Goal: Task Accomplishment & Management: Manage account settings

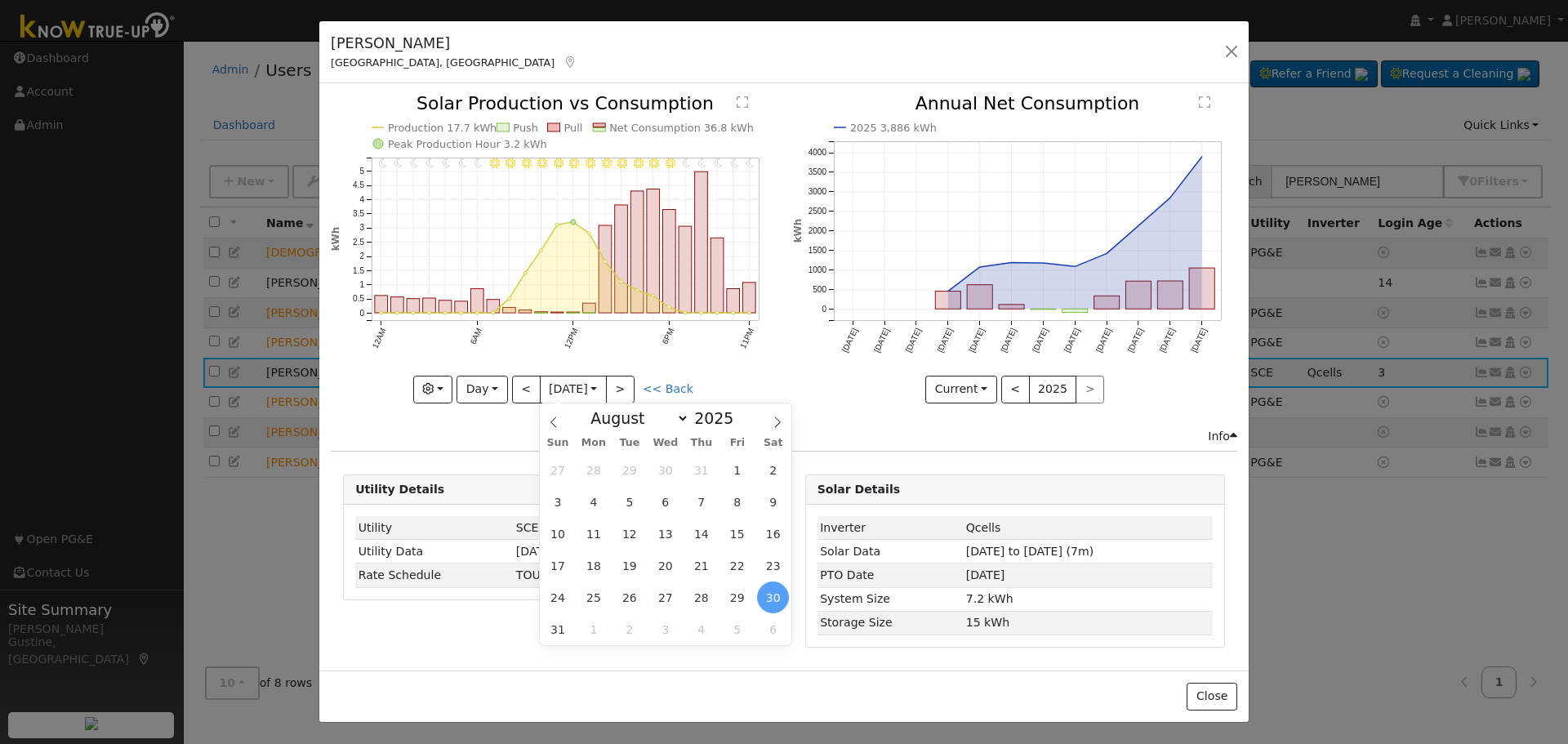
select select "7"
click at [1229, 54] on button "button" at bounding box center [1231, 51] width 23 height 23
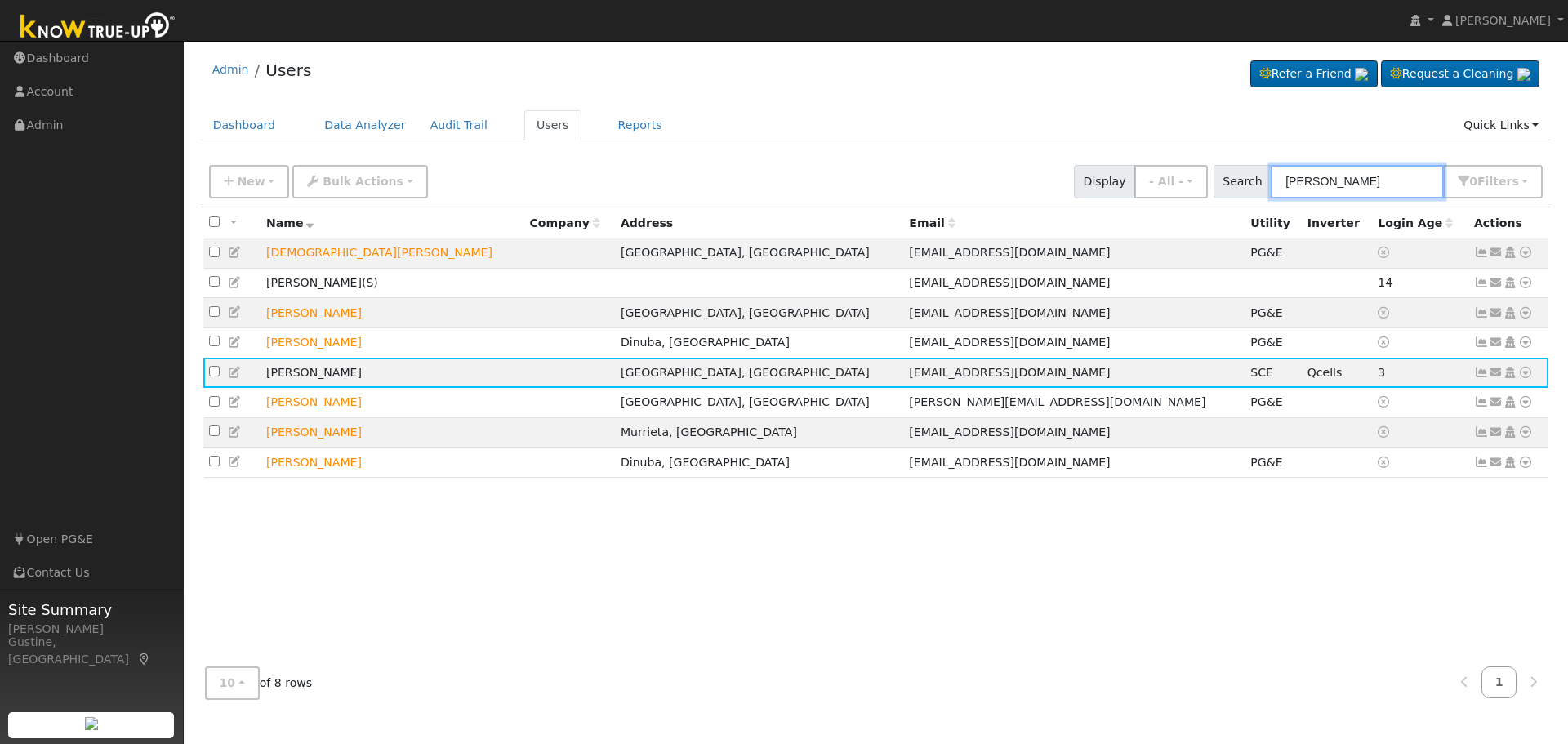
drag, startPoint x: 1377, startPoint y: 183, endPoint x: 937, endPoint y: 200, distance: 440.3
click at [980, 205] on div "New Add User Quick Add Quick Connect Quick Convert Lead Bulk Actions Send Email…" at bounding box center [876, 182] width 1350 height 50
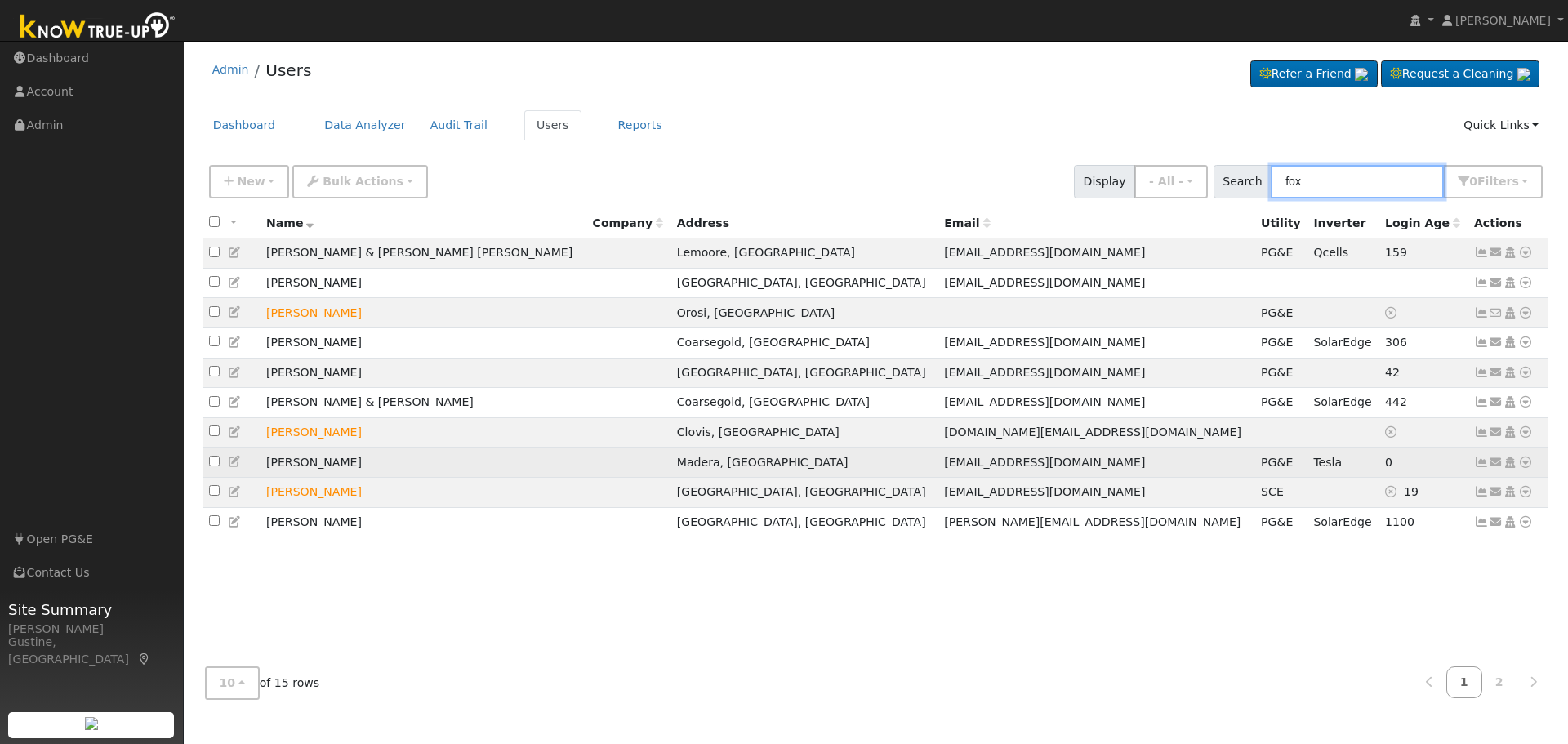
type input "fox"
click at [1480, 468] on icon at bounding box center [1481, 462] width 15 height 11
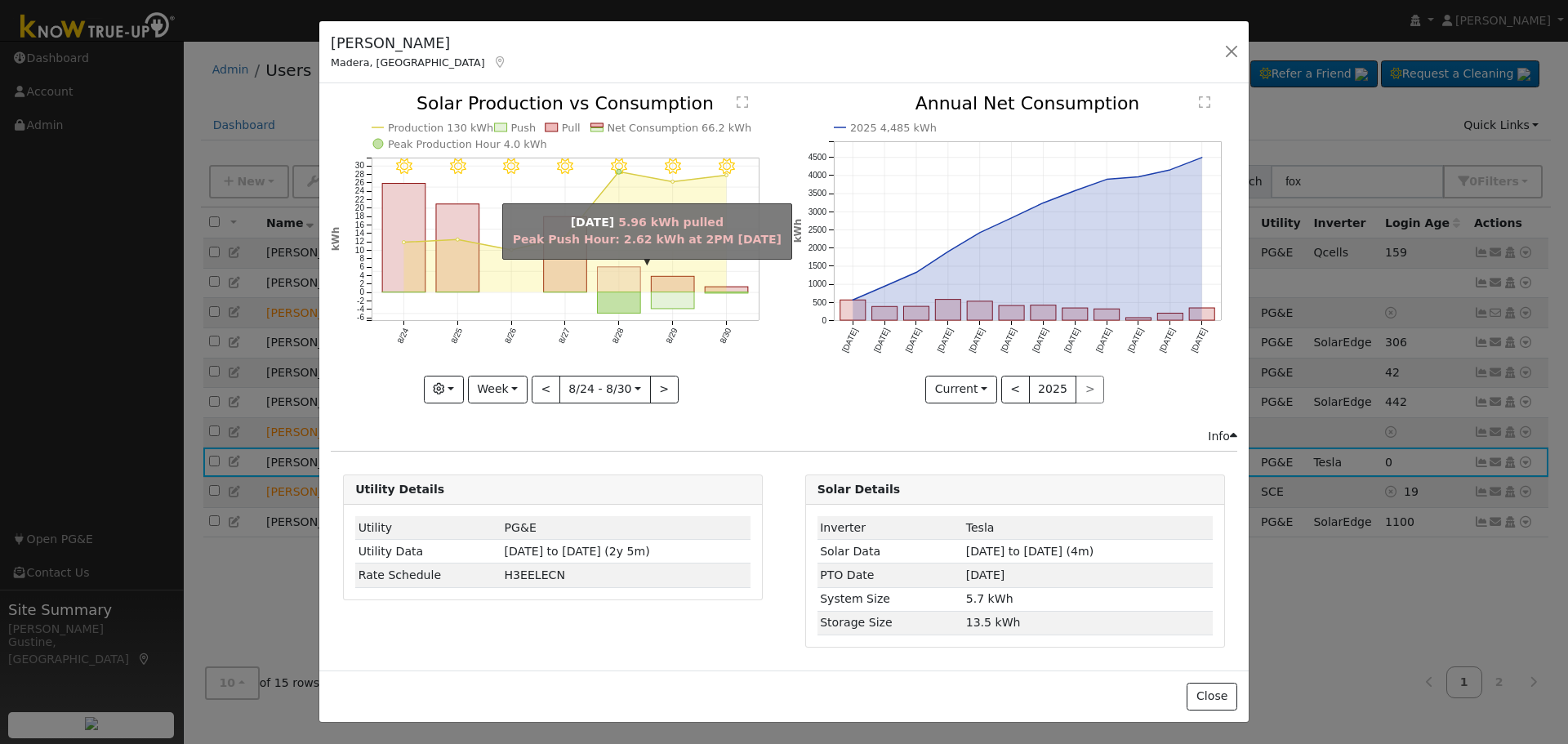
click at [602, 288] on rect "onclick=""" at bounding box center [619, 280] width 44 height 26
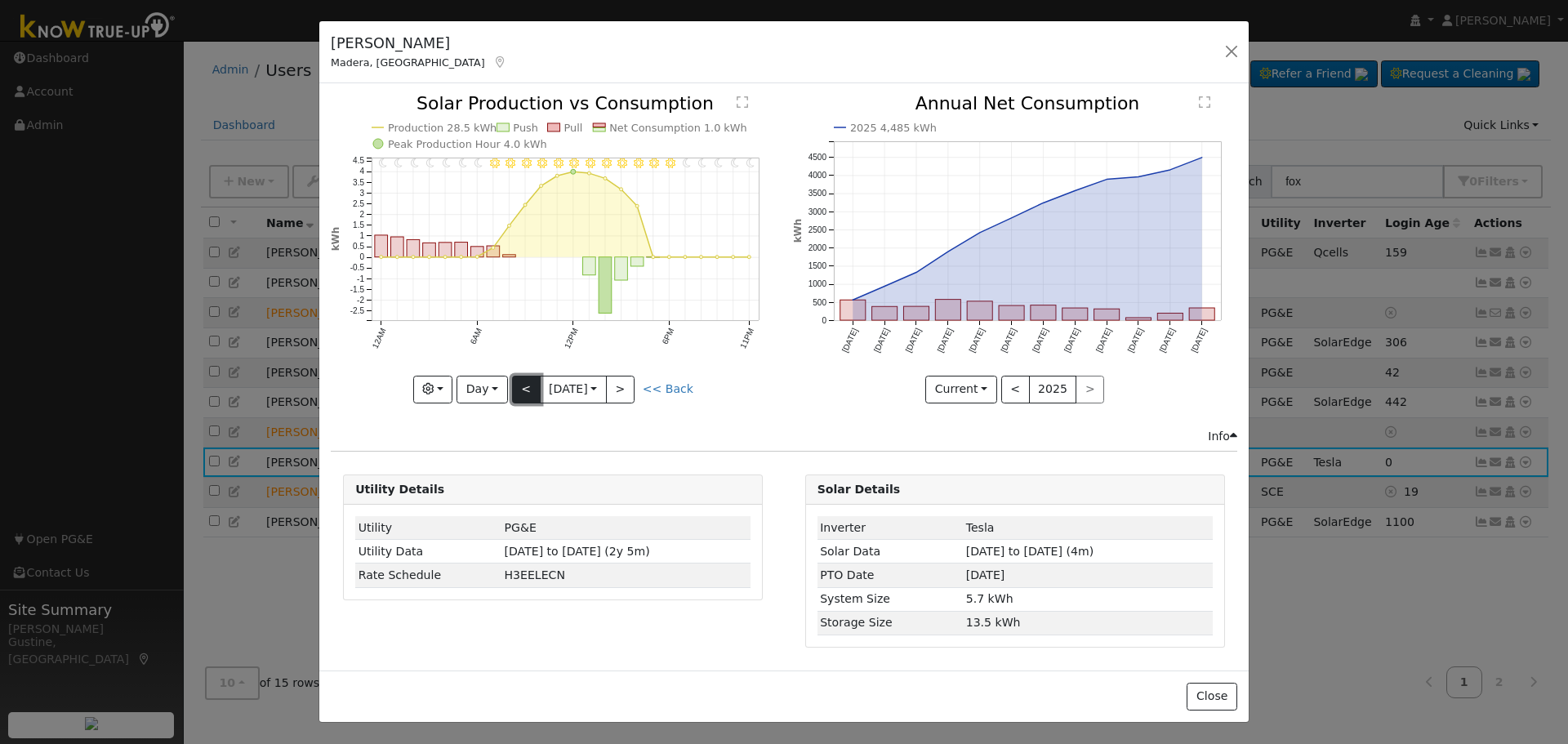
click at [526, 388] on button "<" at bounding box center [526, 389] width 28 height 27
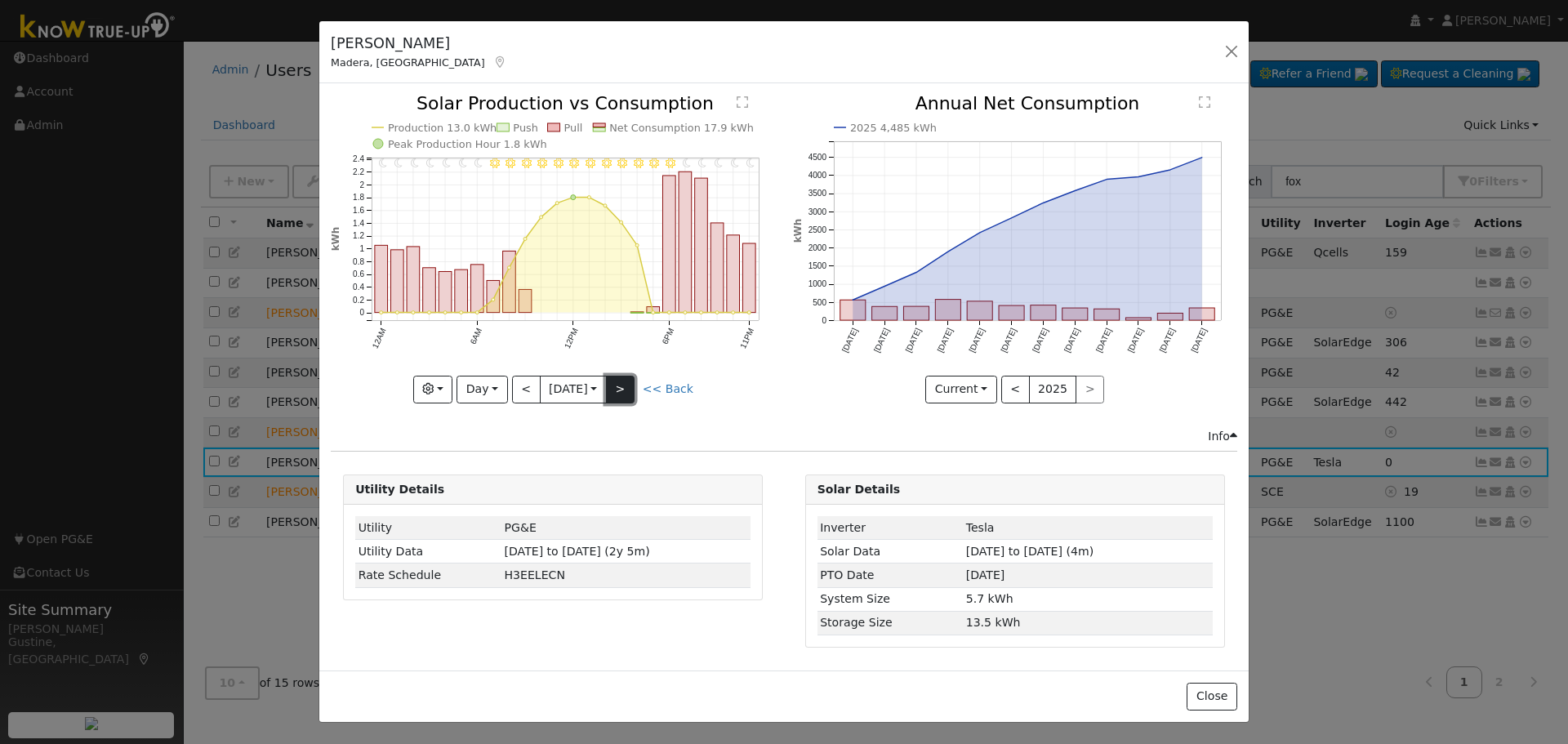
click at [635, 395] on button ">" at bounding box center [619, 389] width 28 height 27
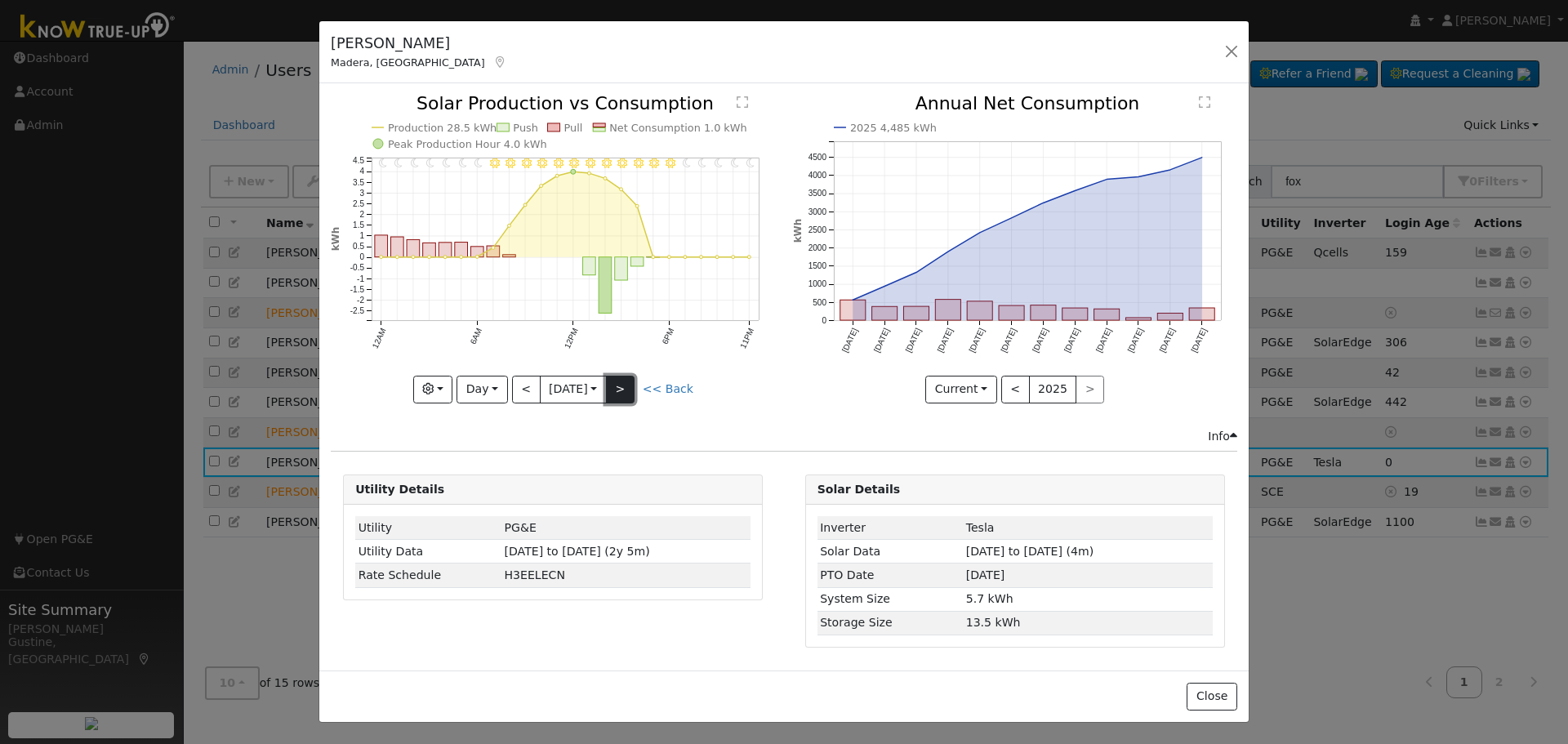
click at [631, 387] on button ">" at bounding box center [619, 389] width 28 height 27
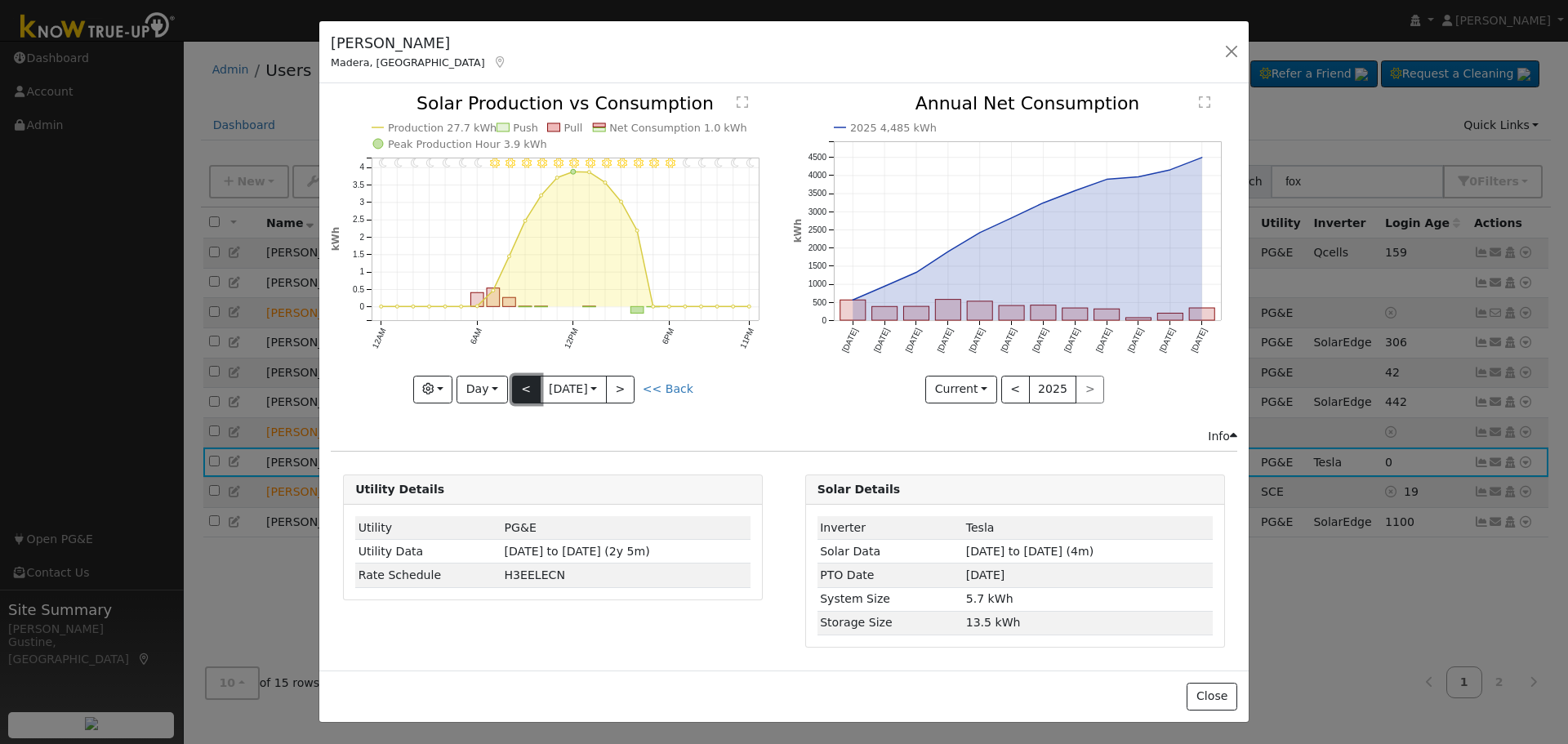
click at [522, 391] on button "<" at bounding box center [526, 389] width 28 height 27
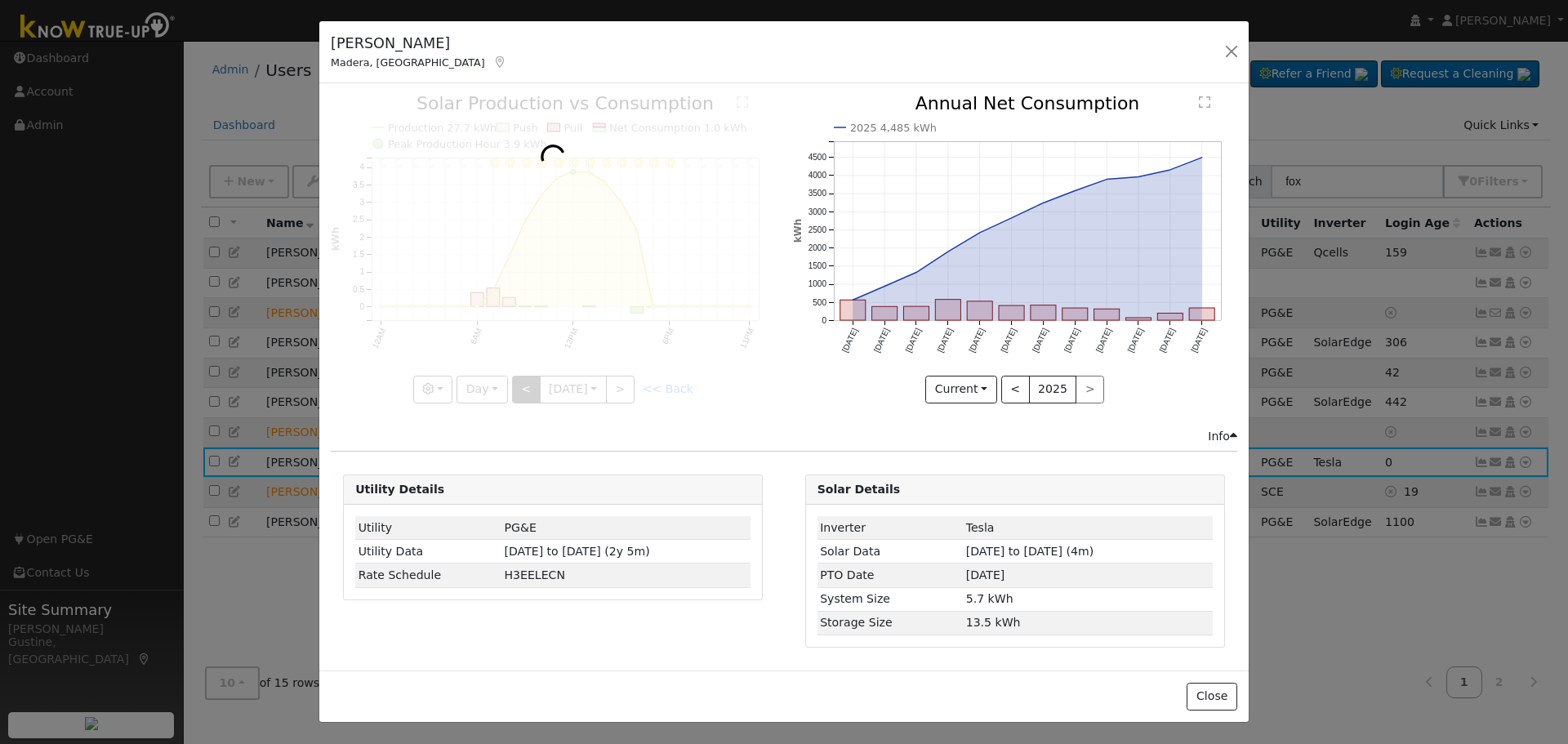
click at [522, 391] on div at bounding box center [553, 249] width 444 height 308
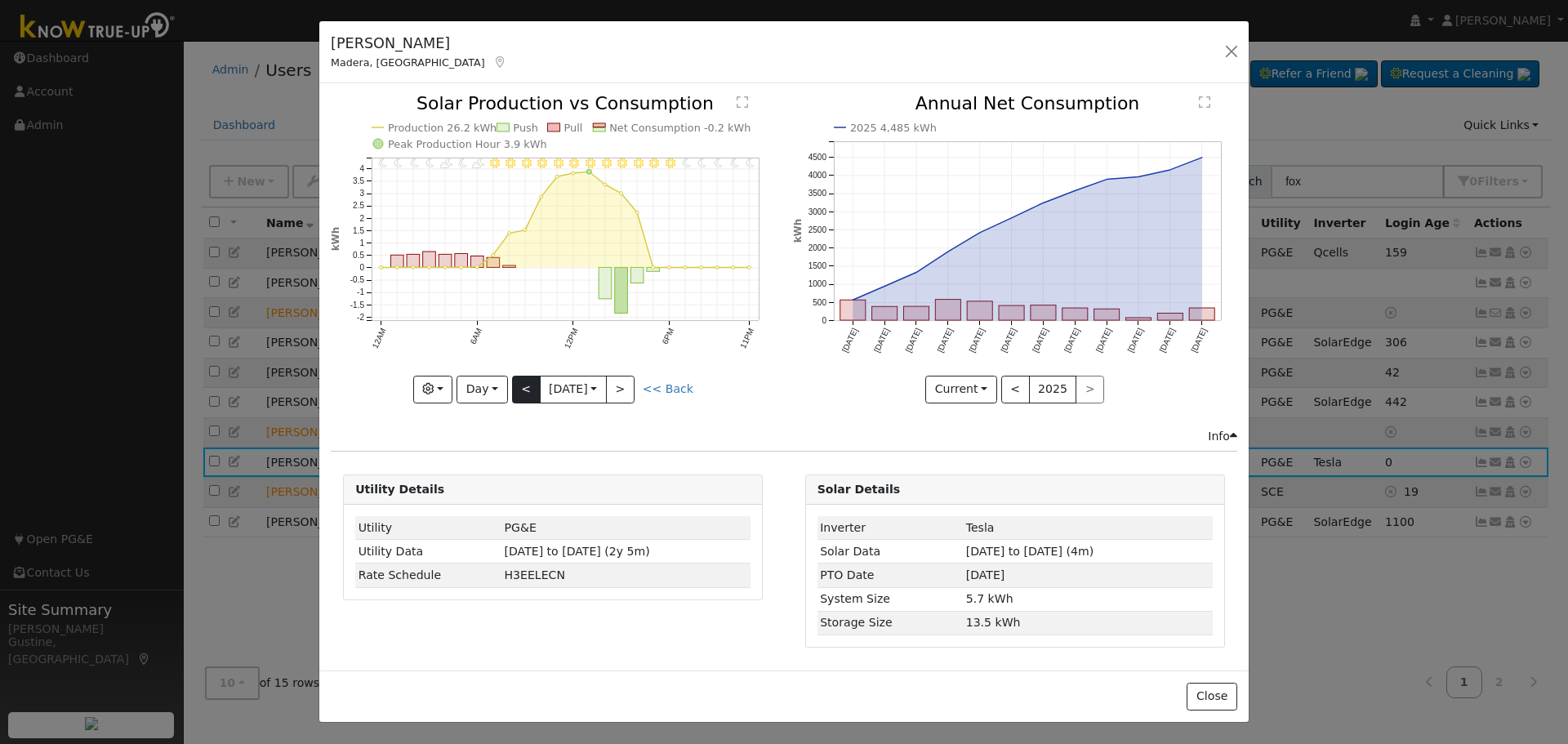
click at [522, 391] on div at bounding box center [553, 249] width 444 height 308
click at [522, 391] on div "11PM - Clear 10PM - Clear 9PM - Clear 8PM - Clear 7PM - Clear 6PM - Clear 5PM -…" at bounding box center [553, 249] width 444 height 308
click at [522, 391] on button "<" at bounding box center [526, 389] width 28 height 27
click at [0, 0] on div at bounding box center [0, 0] width 0 height 0
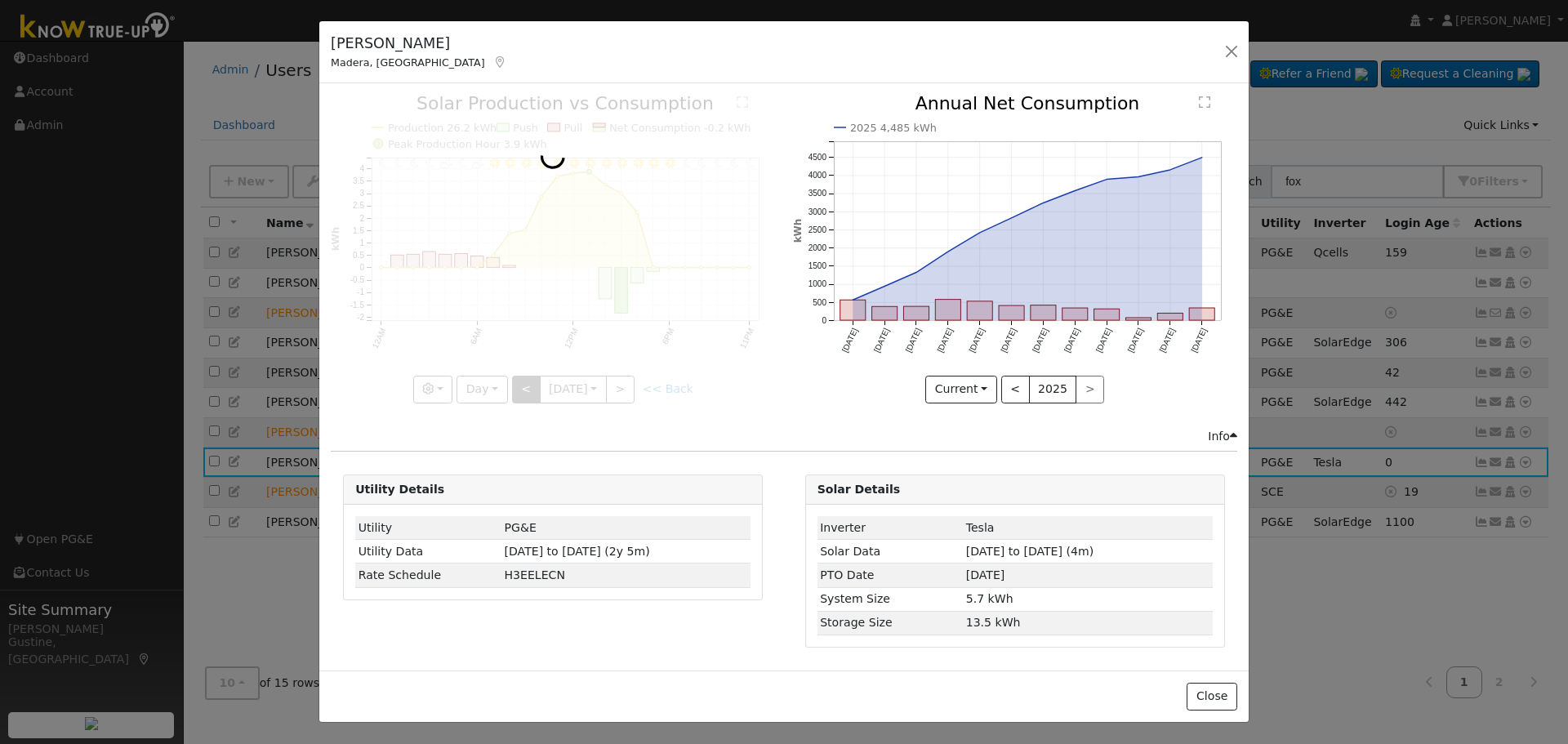
click at [522, 391] on div at bounding box center [553, 249] width 444 height 308
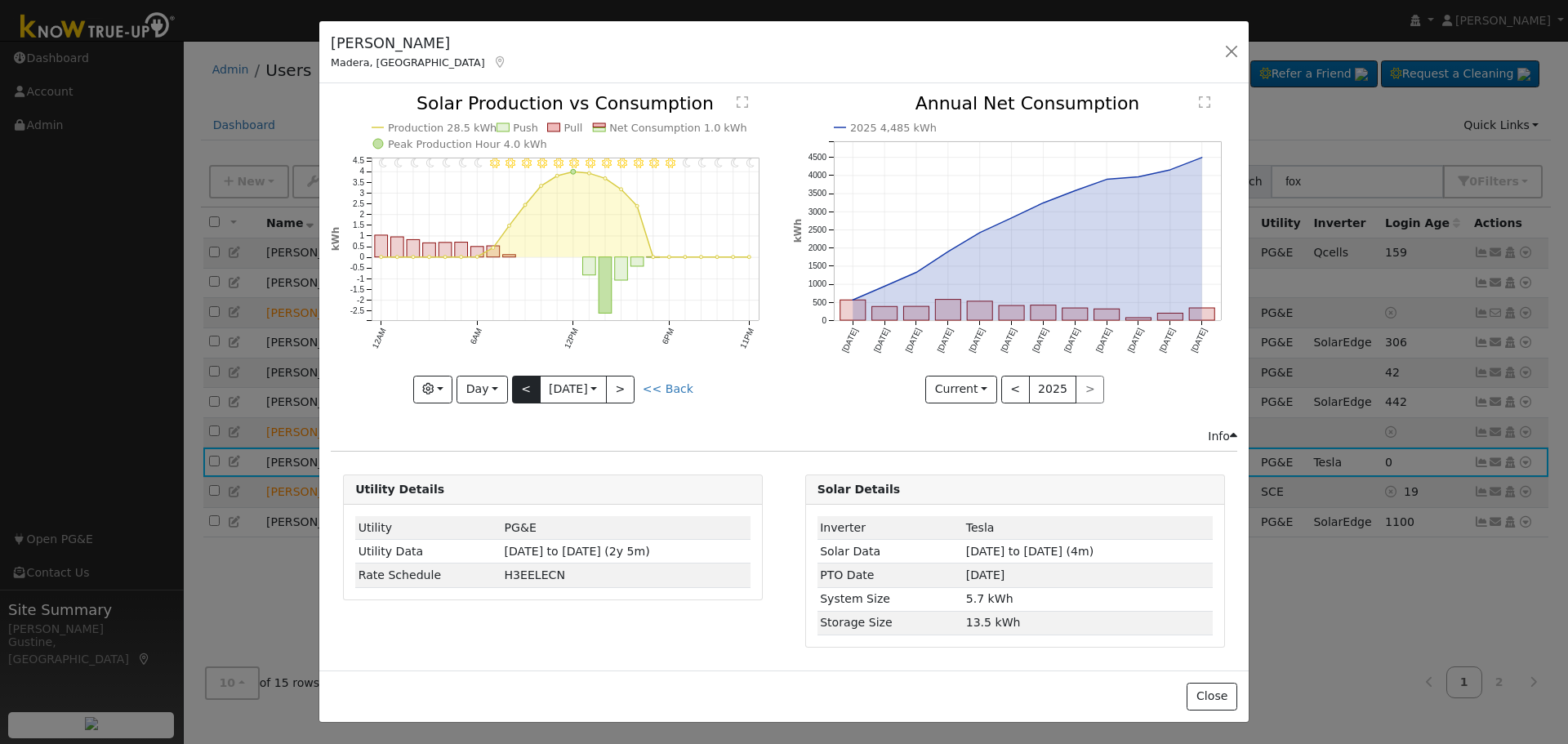
click at [522, 391] on div at bounding box center [553, 249] width 444 height 308
click at [522, 391] on div "11PM - Clear 10PM - Clear 9PM - Clear 8PM - Clear 7PM - Clear 6PM - Clear 5PM -…" at bounding box center [553, 249] width 444 height 308
click at [522, 391] on button "<" at bounding box center [526, 389] width 28 height 27
click at [0, 0] on div at bounding box center [0, 0] width 0 height 0
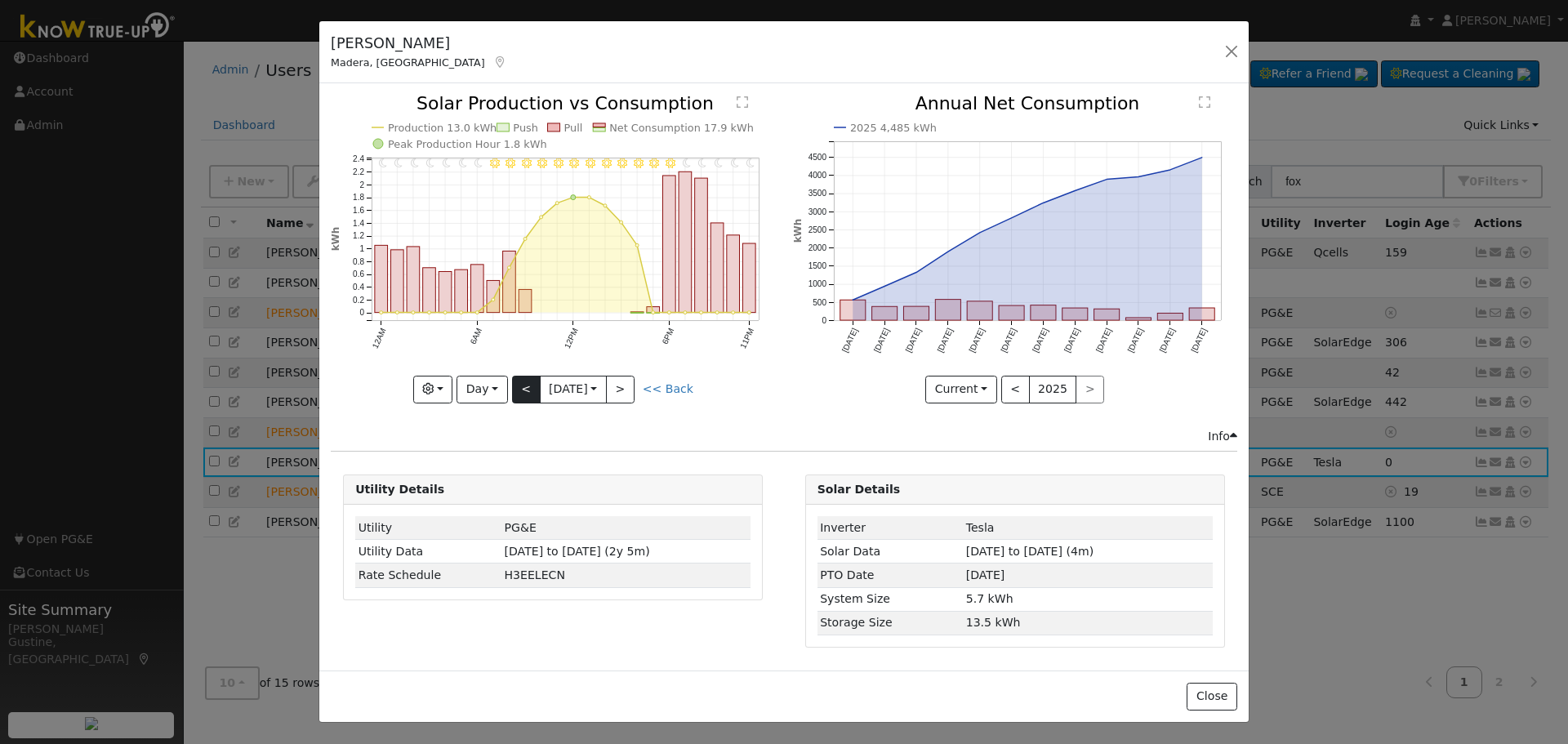
click at [522, 391] on div at bounding box center [553, 249] width 444 height 308
click at [522, 391] on div "11PM - Clear 10PM - Clear 9PM - Clear 8PM - Clear 7PM - Clear 6PM - Clear 5PM -…" at bounding box center [553, 249] width 444 height 308
click at [522, 391] on button "<" at bounding box center [526, 389] width 28 height 27
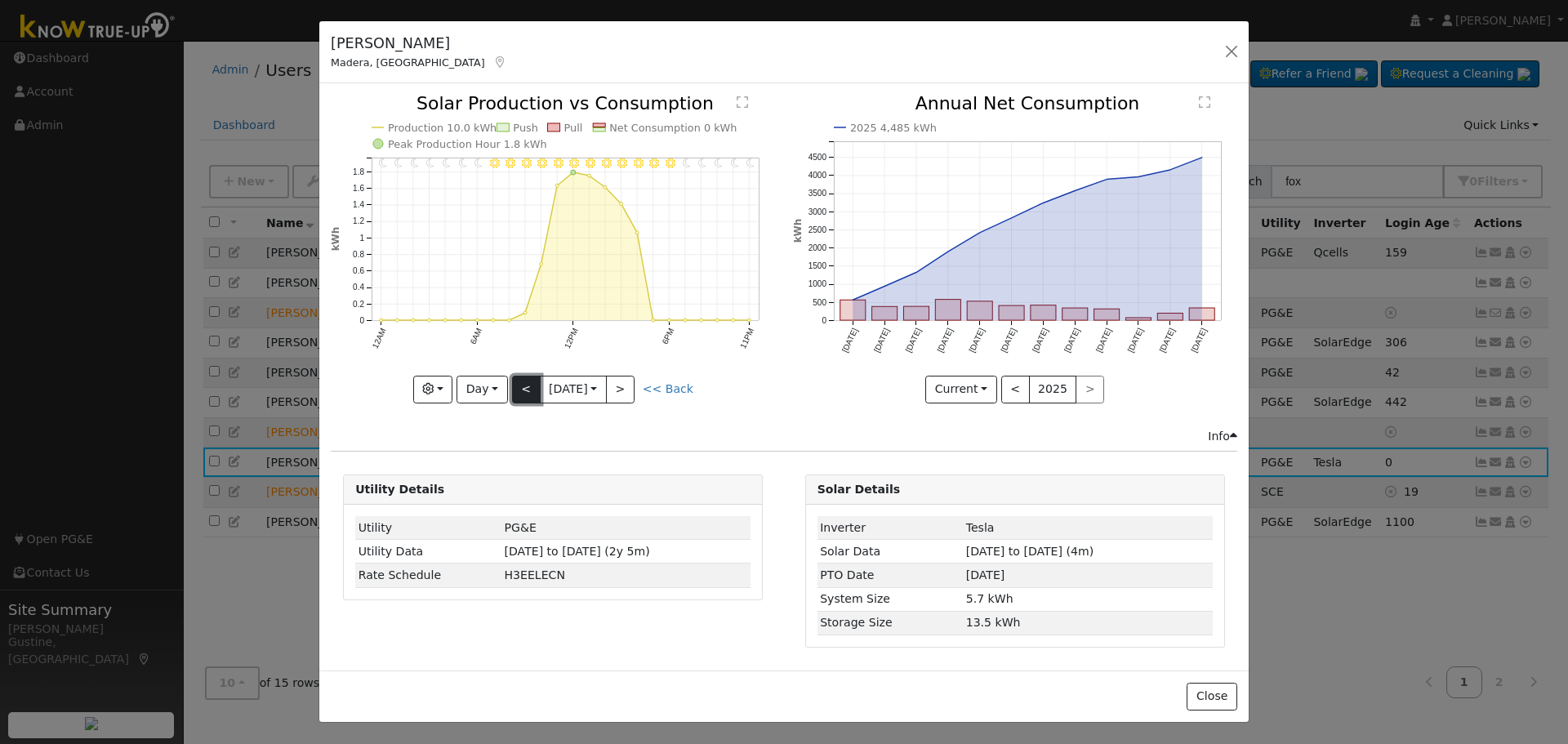
click at [522, 390] on button "<" at bounding box center [526, 389] width 28 height 27
type input "[DATE]"
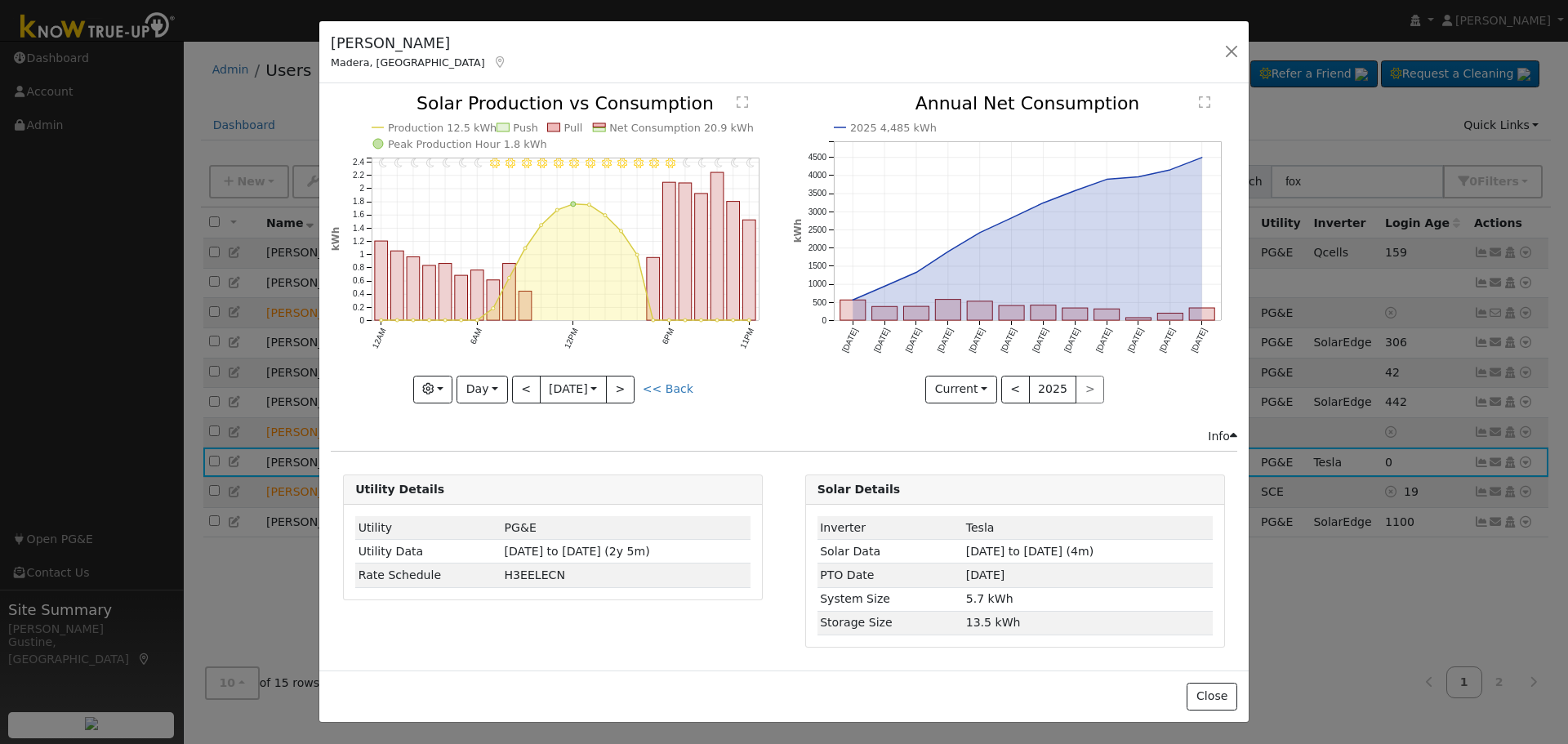
click at [1233, 39] on div "[PERSON_NAME] Madera, [GEOGRAPHIC_DATA] Default Account Default Account [STREET…" at bounding box center [784, 52] width 930 height 63
click at [1233, 55] on button "button" at bounding box center [1231, 51] width 23 height 23
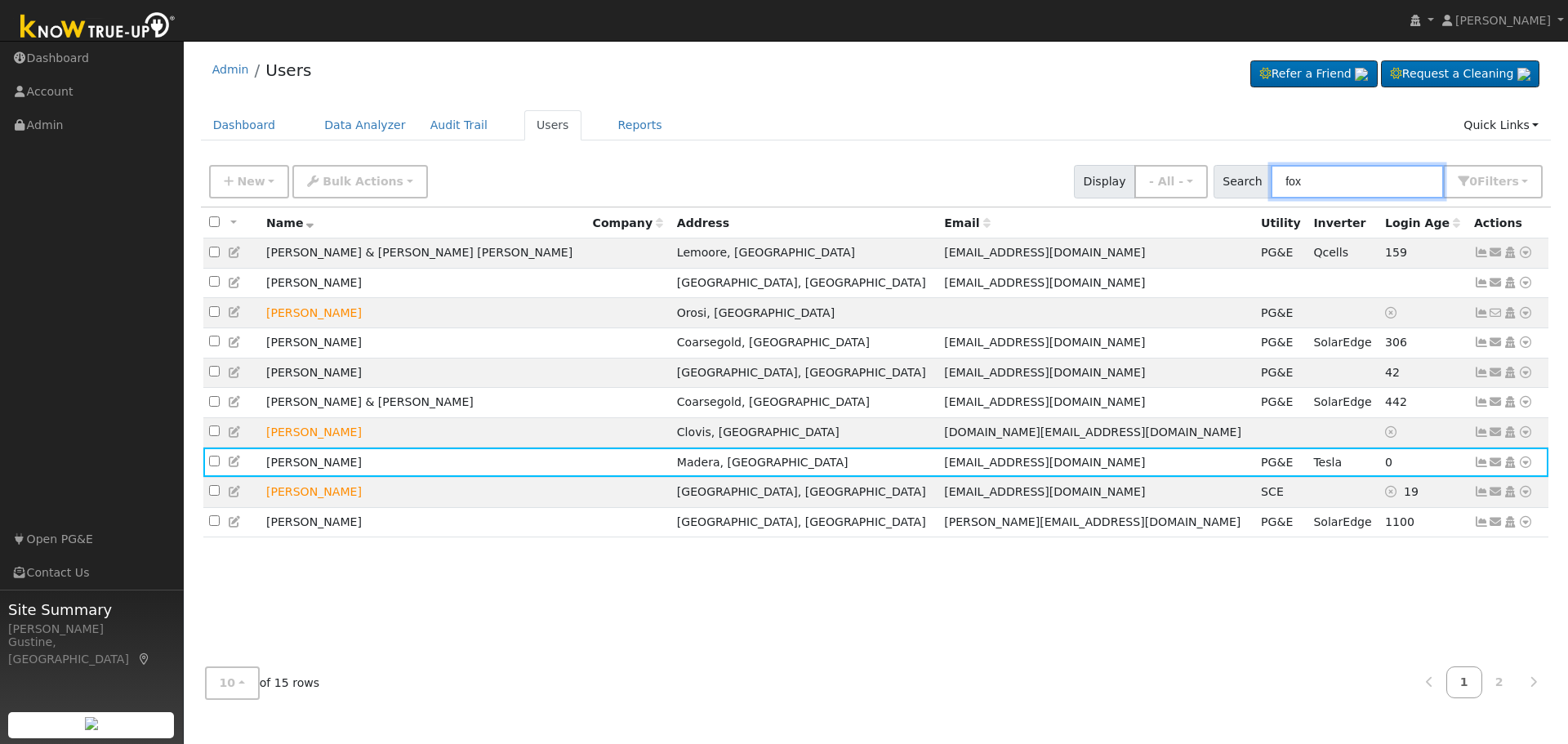
click at [1399, 186] on input "fox" at bounding box center [1357, 182] width 173 height 33
click at [1395, 186] on input "fox" at bounding box center [1357, 182] width 173 height 33
paste input "[PERSON_NAME]"
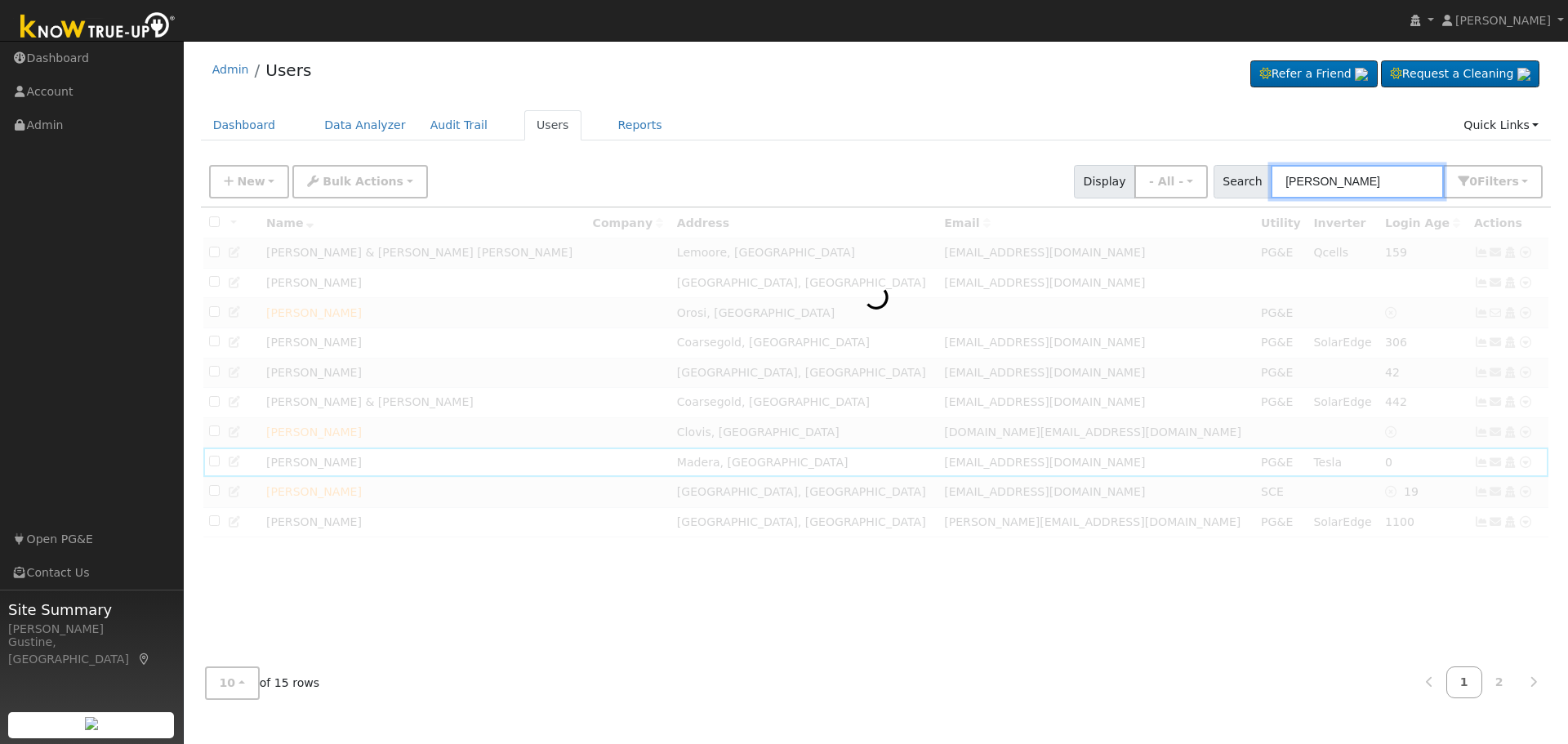
drag, startPoint x: 1326, startPoint y: 178, endPoint x: 1567, endPoint y: 206, distance: 242.6
click at [1567, 200] on div "User Profile First name Last name Email Email Notifications No Emails No Emails…" at bounding box center [875, 393] width 1384 height 704
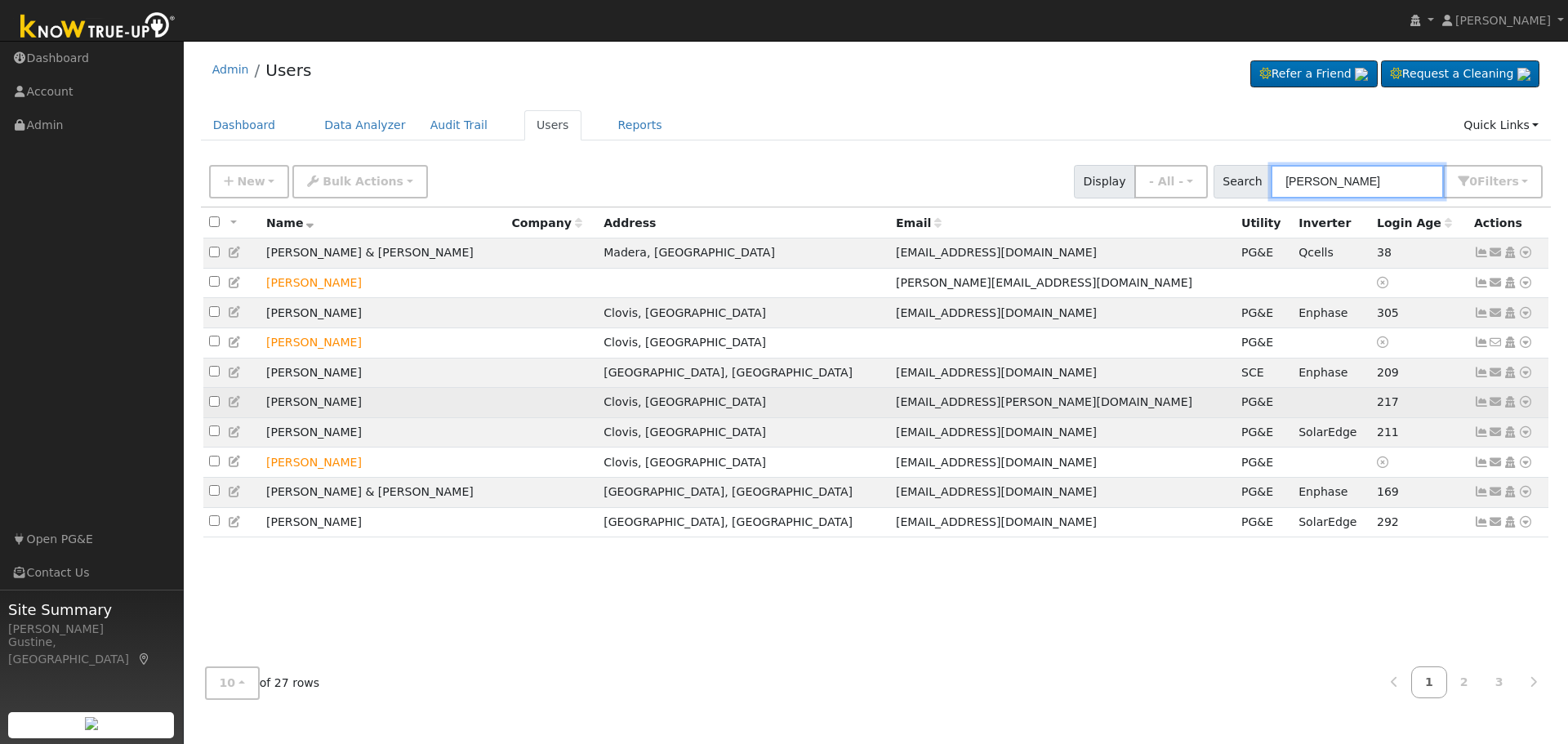
type input "[PERSON_NAME]"
click at [1478, 408] on icon at bounding box center [1481, 401] width 15 height 11
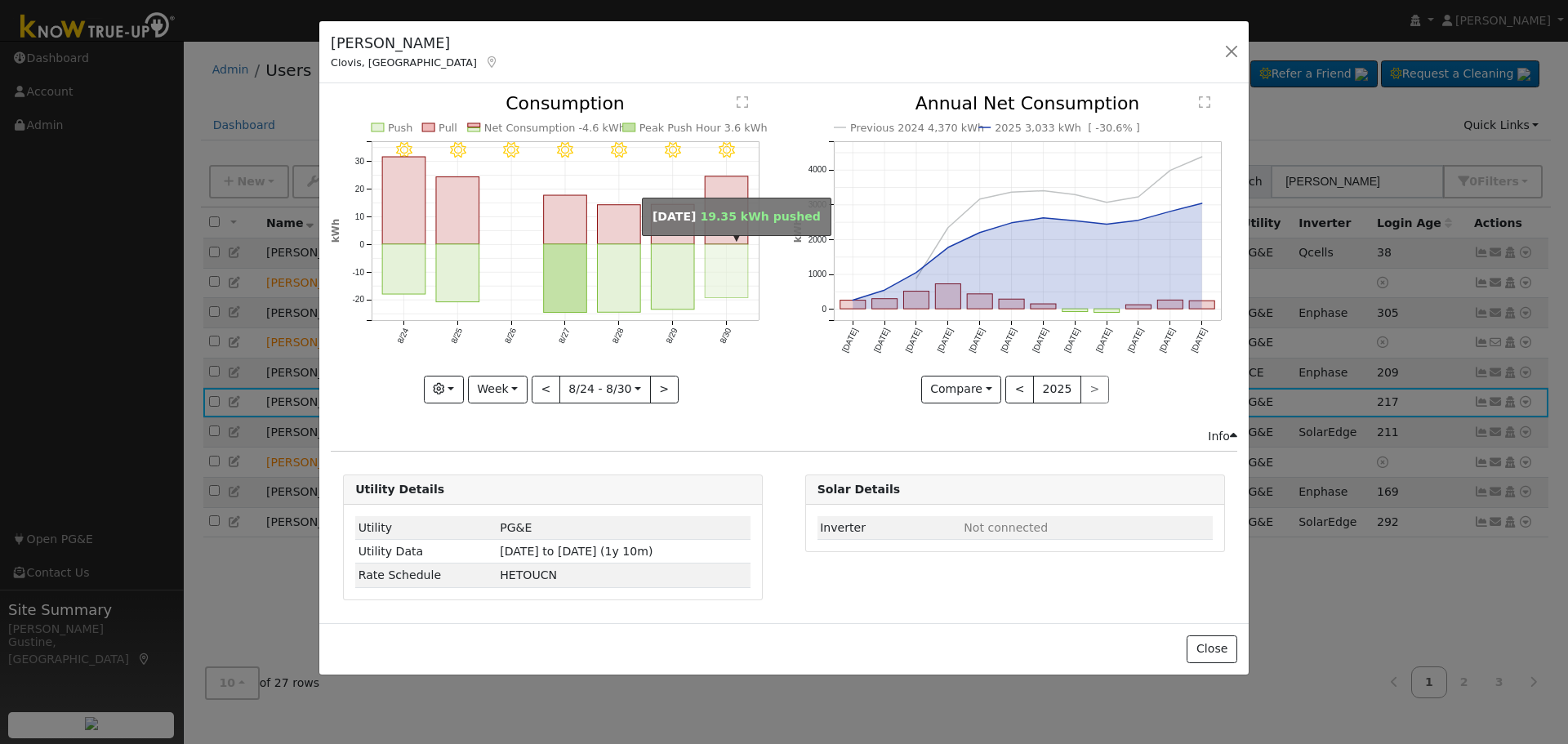
click at [716, 288] on rect "onclick=""" at bounding box center [727, 271] width 44 height 54
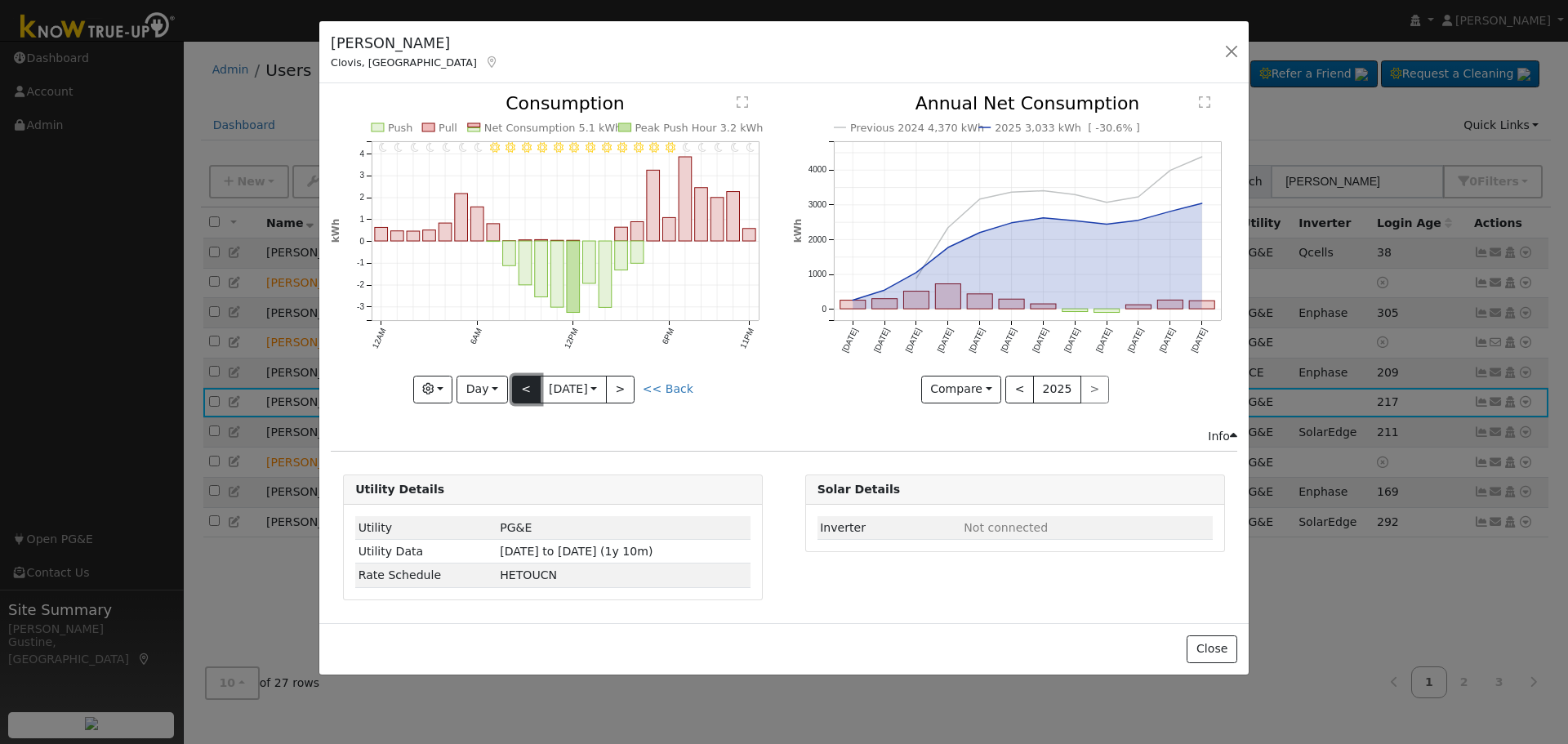
click at [524, 392] on button "<" at bounding box center [526, 389] width 28 height 27
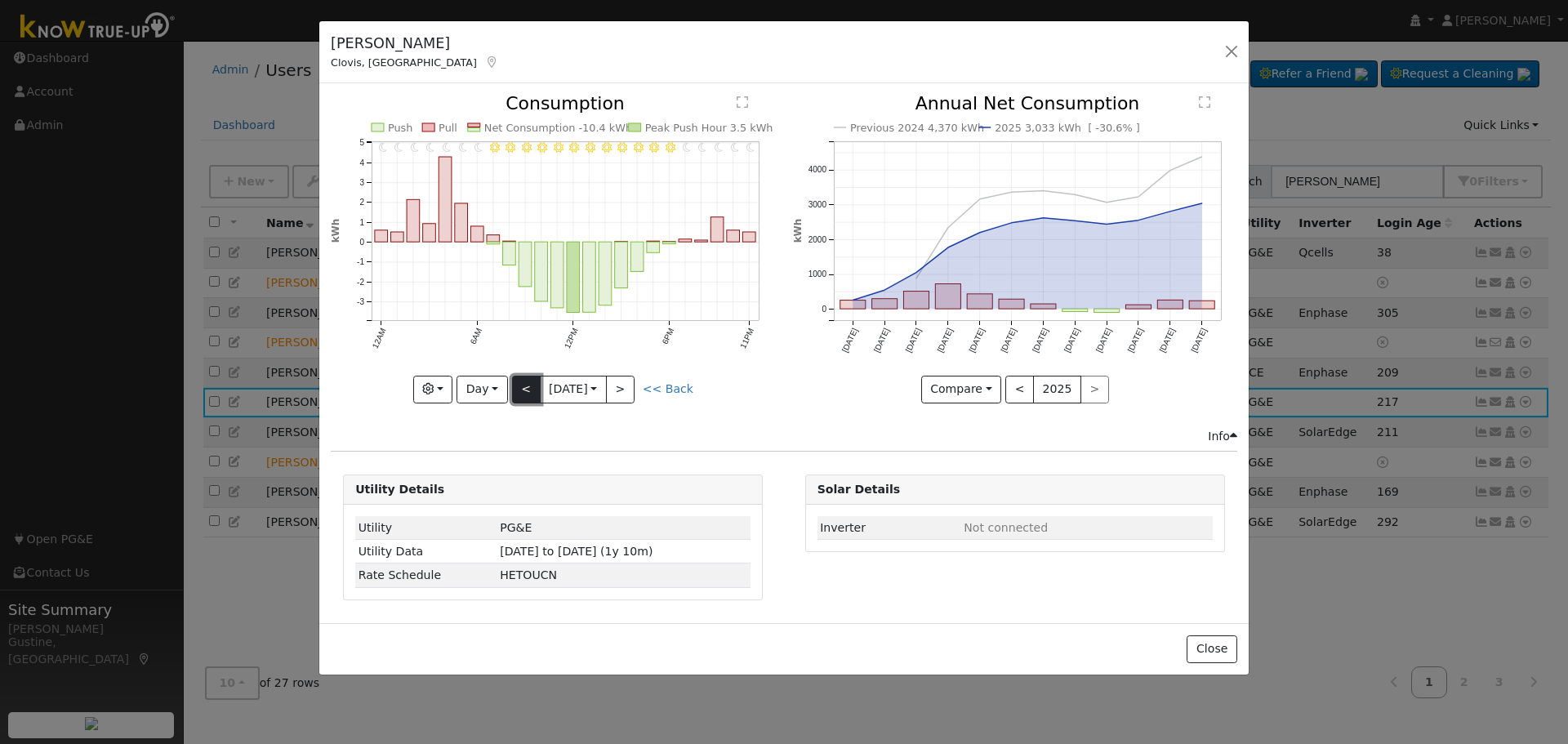
click at [524, 392] on button "<" at bounding box center [526, 389] width 28 height 27
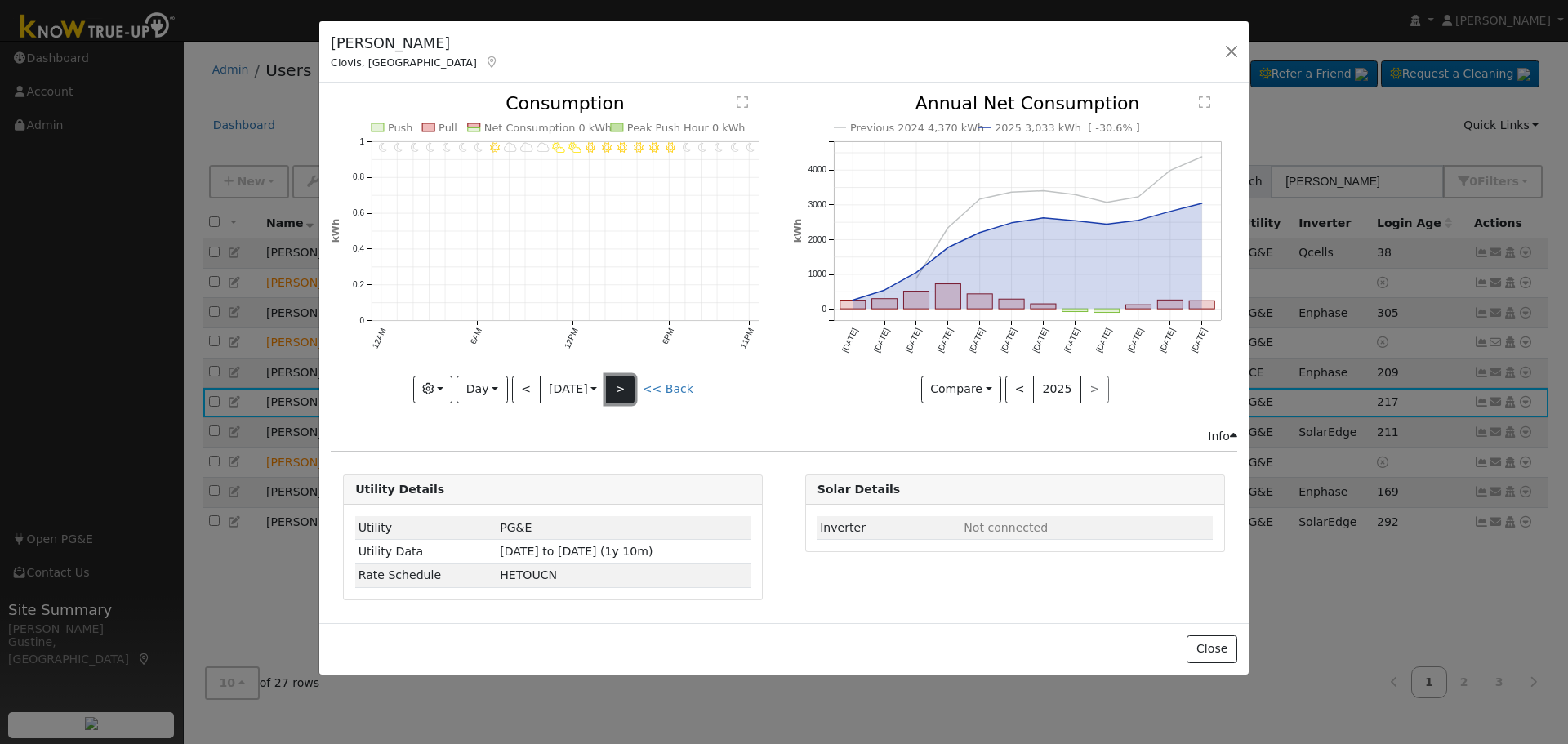
click at [630, 387] on button ">" at bounding box center [619, 389] width 28 height 27
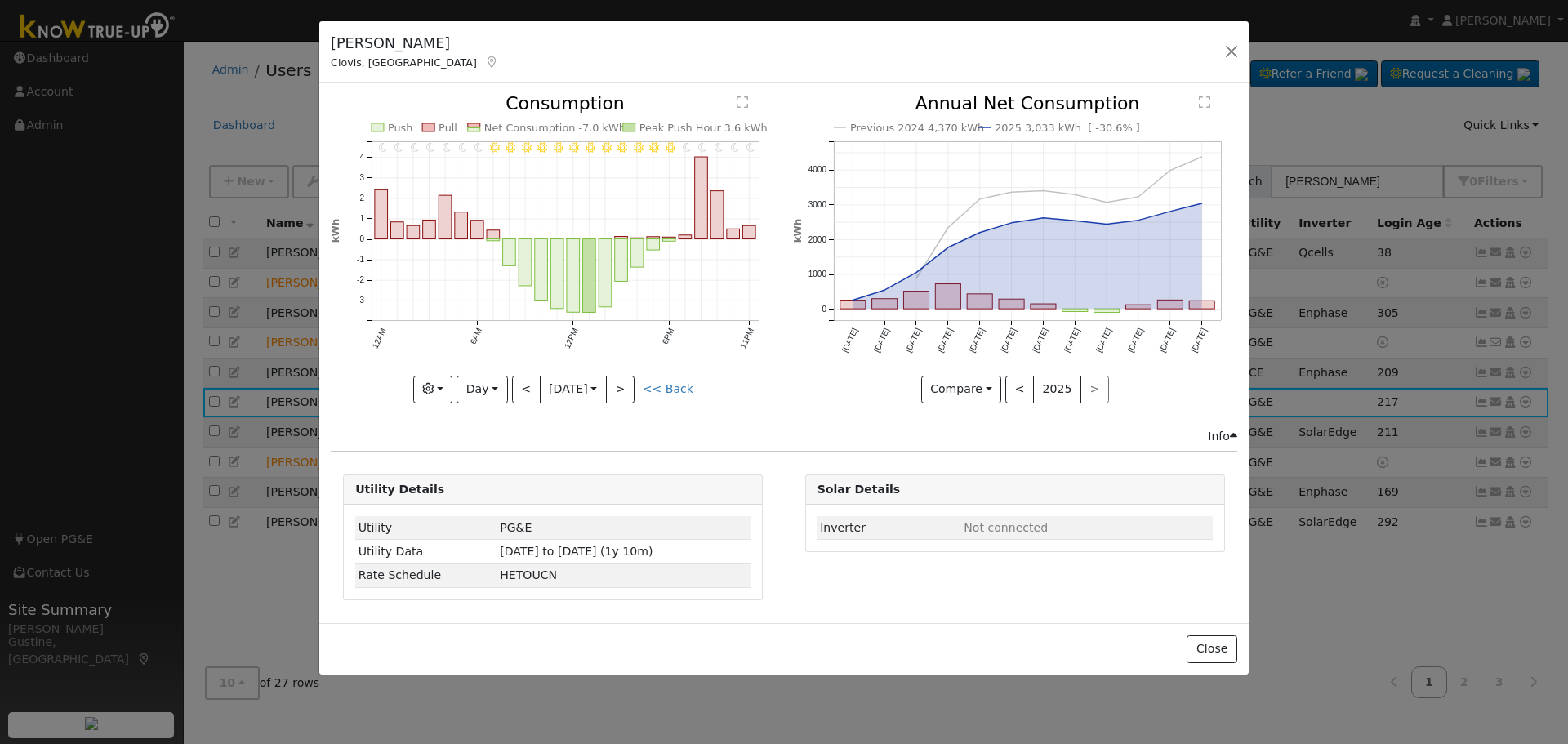
click at [627, 387] on div at bounding box center [553, 249] width 444 height 308
click at [627, 387] on button ">" at bounding box center [619, 389] width 28 height 27
type input "[DATE]"
click at [1229, 46] on button "button" at bounding box center [1231, 51] width 23 height 23
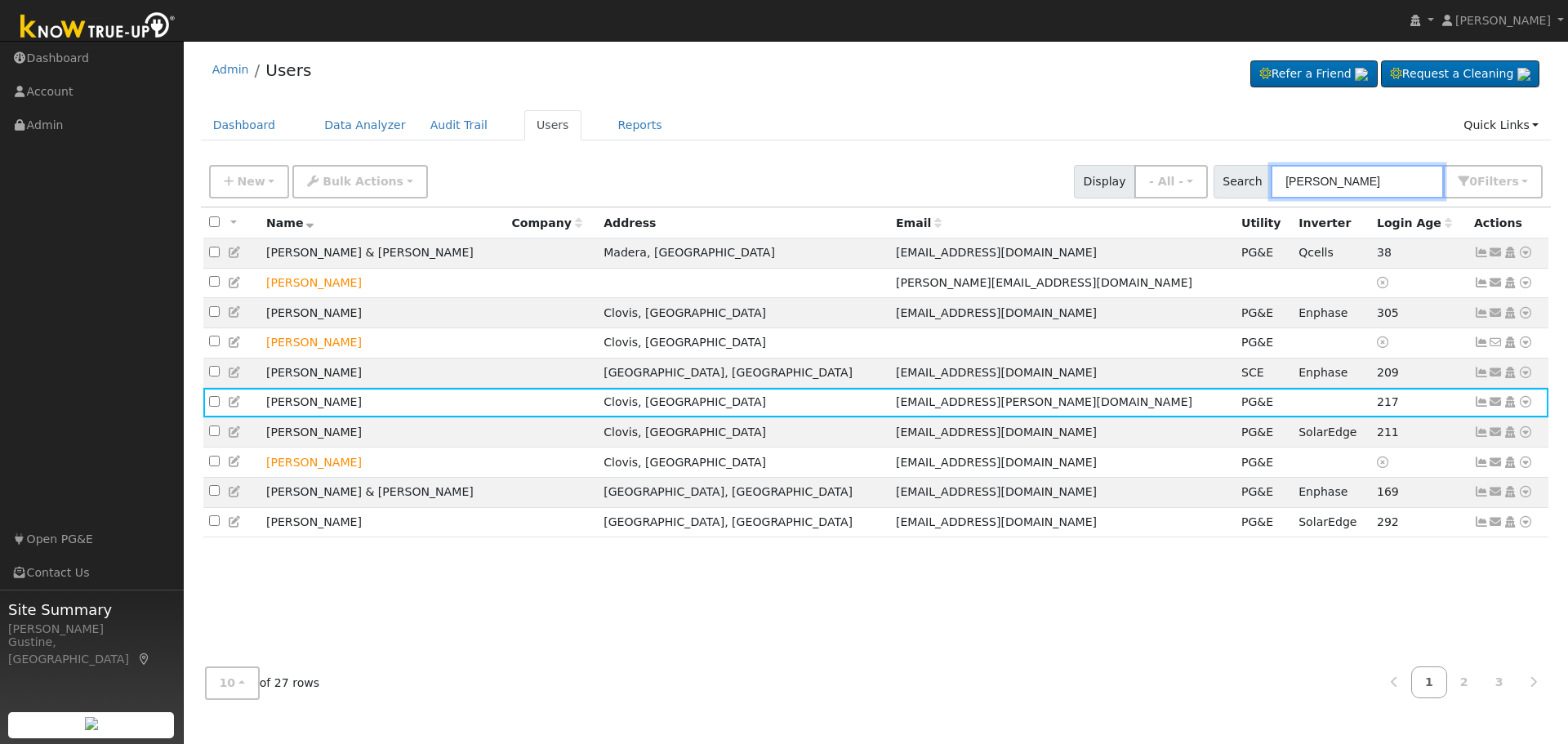
click at [896, 140] on div "Admin Users Refer a Friend Request a Cleaning" at bounding box center [876, 381] width 1368 height 663
type input "[PERSON_NAME]"
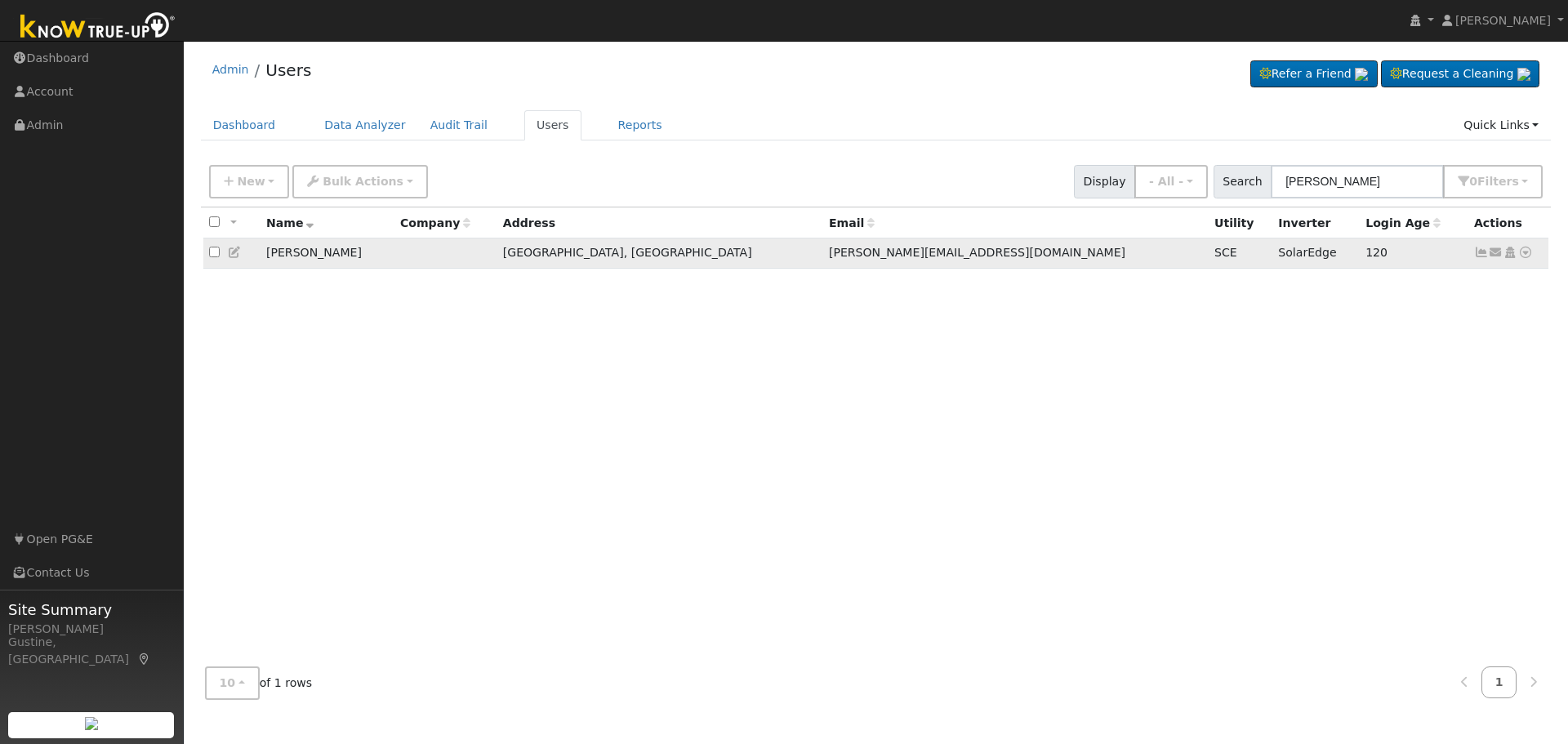
click at [1477, 258] on icon at bounding box center [1481, 252] width 15 height 11
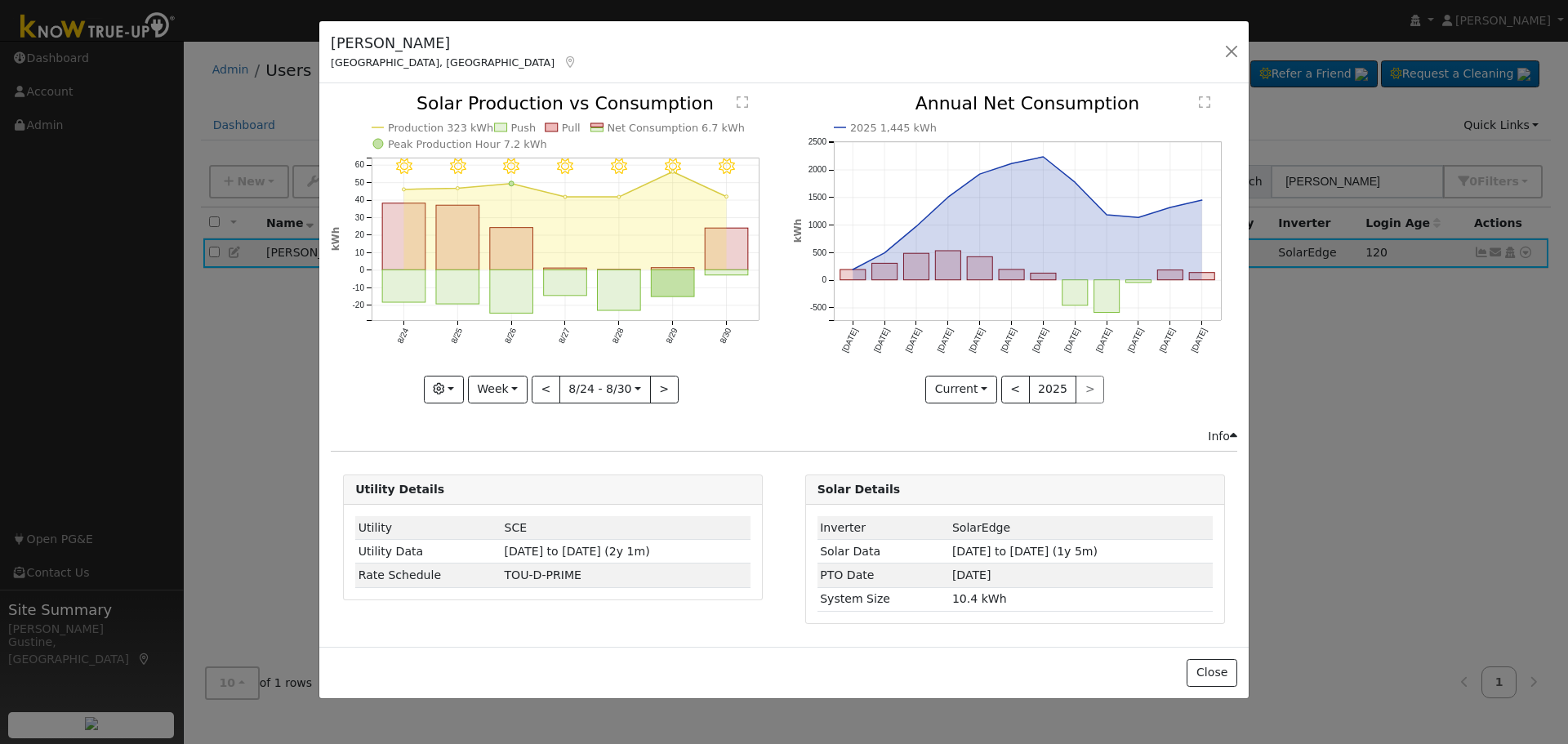
click at [706, 247] on rect "onclick=""" at bounding box center [727, 249] width 44 height 42
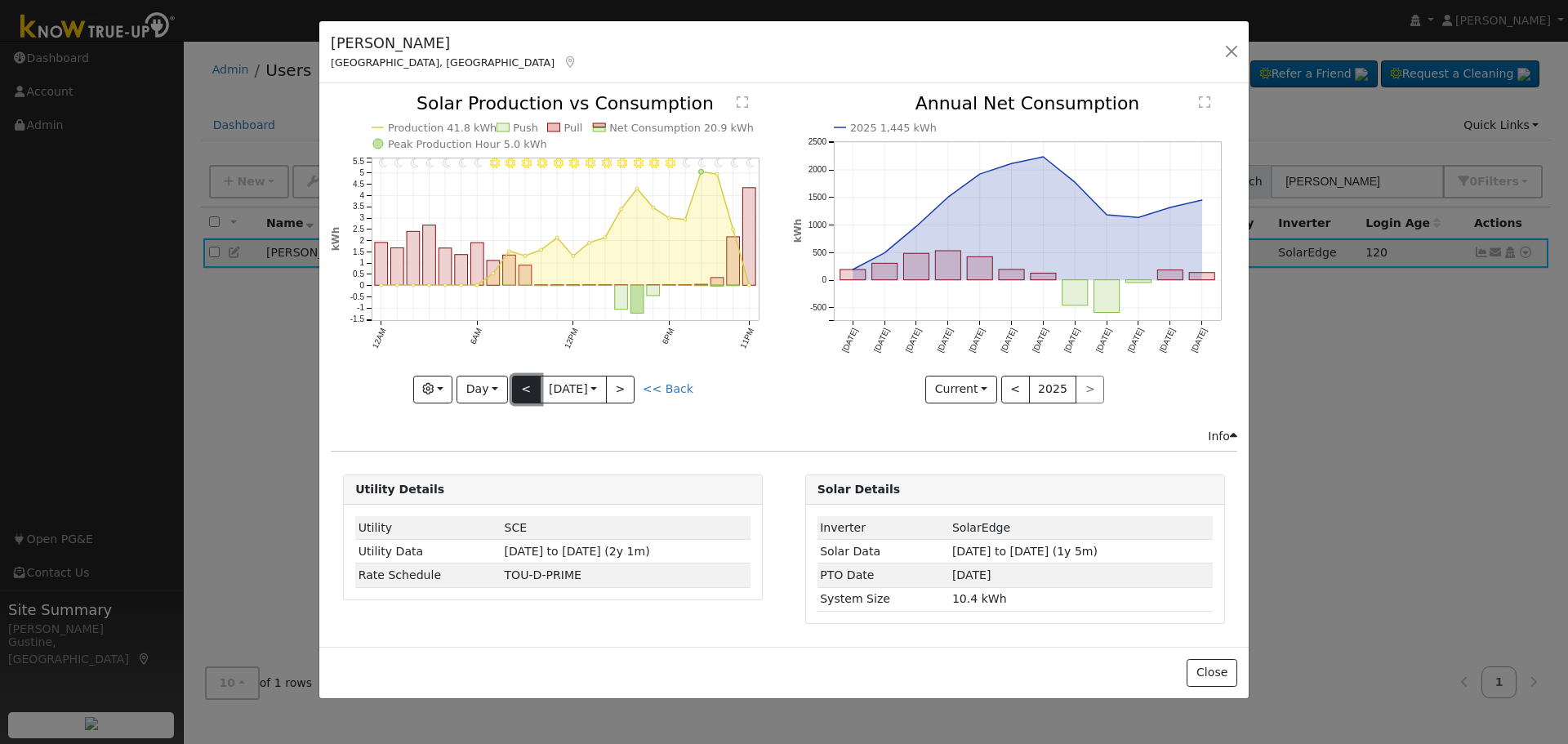
click at [526, 390] on button "<" at bounding box center [526, 389] width 28 height 27
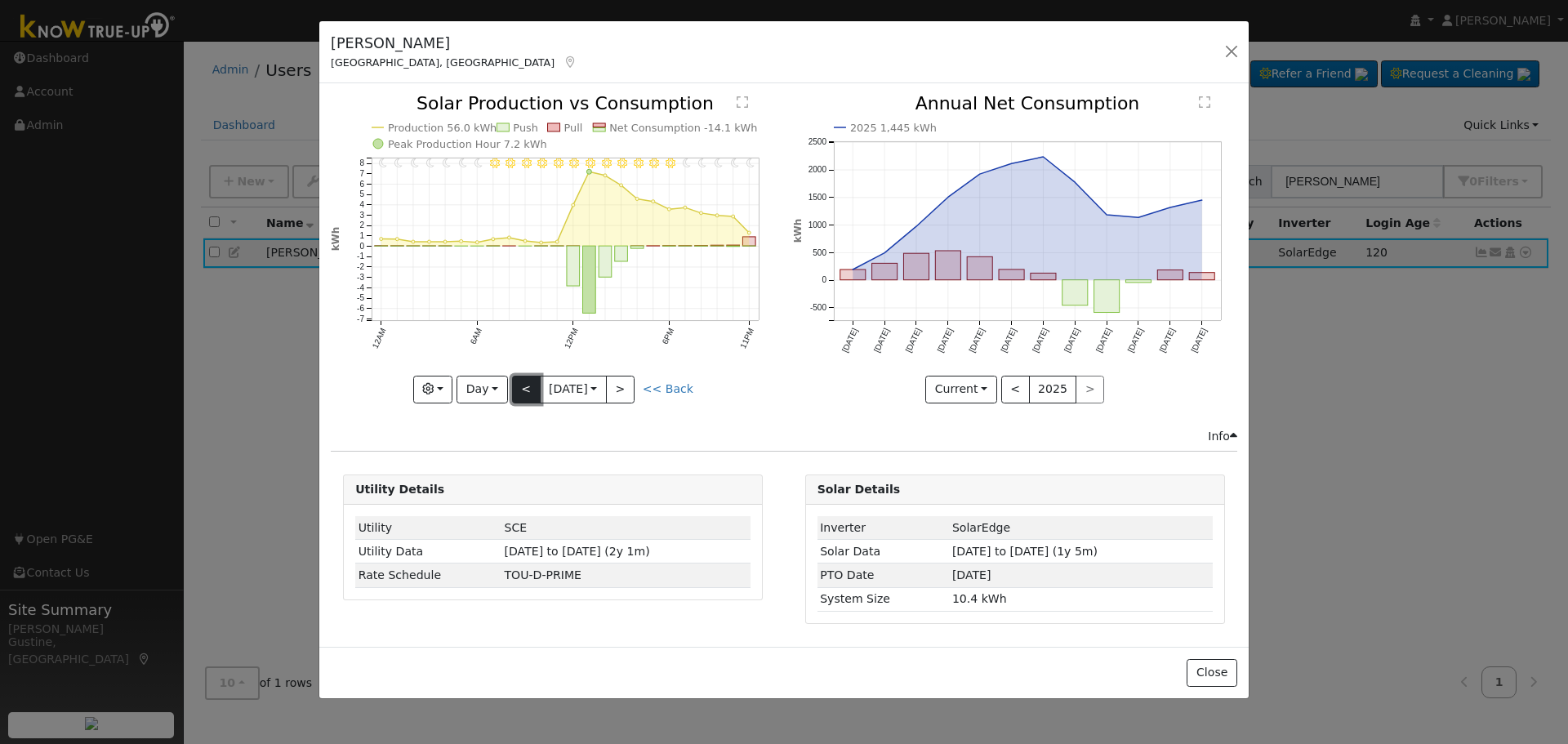
click at [526, 390] on button "<" at bounding box center [526, 389] width 28 height 27
click at [522, 392] on button "<" at bounding box center [526, 389] width 28 height 27
click at [520, 392] on button "<" at bounding box center [526, 389] width 28 height 27
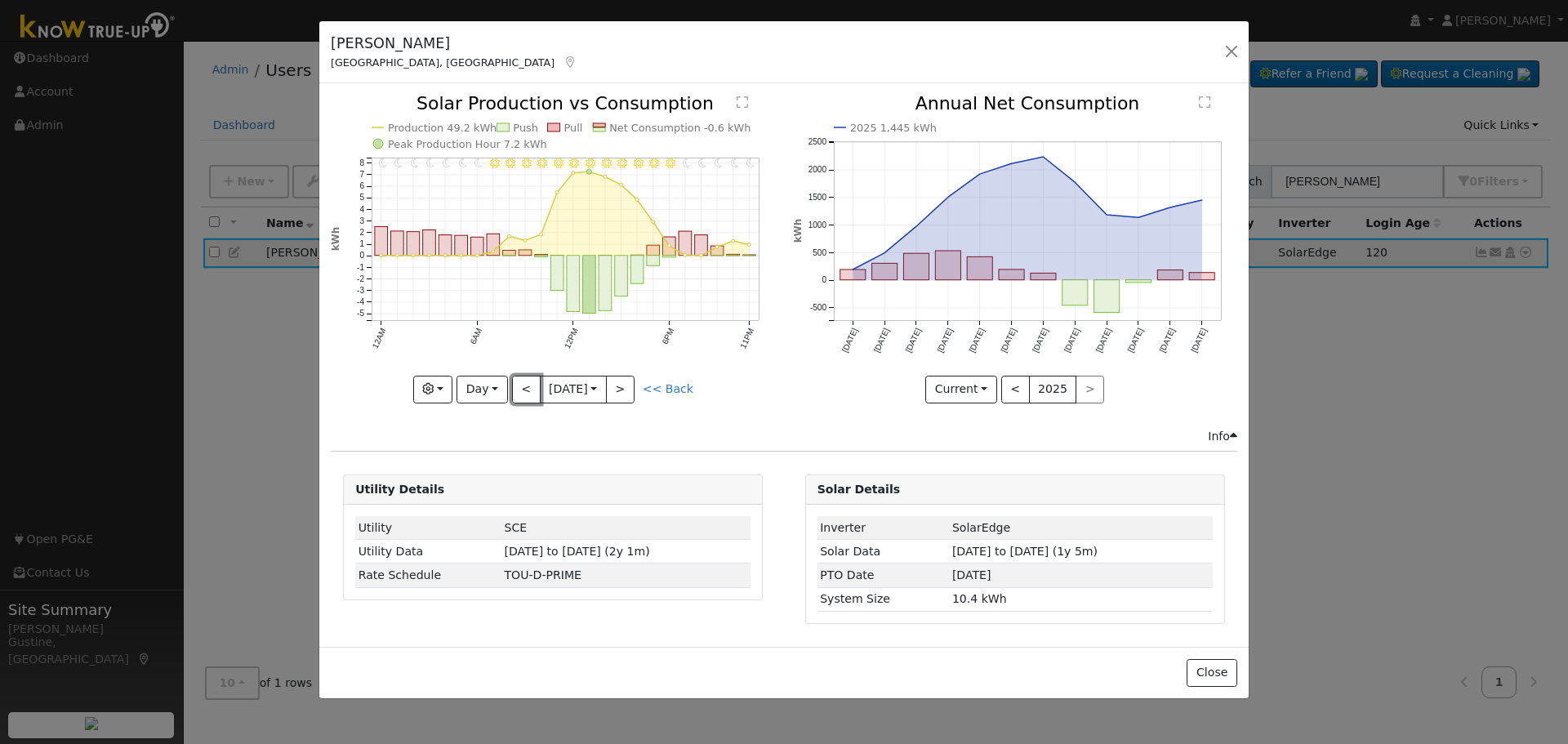
click at [520, 392] on button "<" at bounding box center [526, 389] width 28 height 27
click at [513, 391] on button "<" at bounding box center [526, 389] width 28 height 27
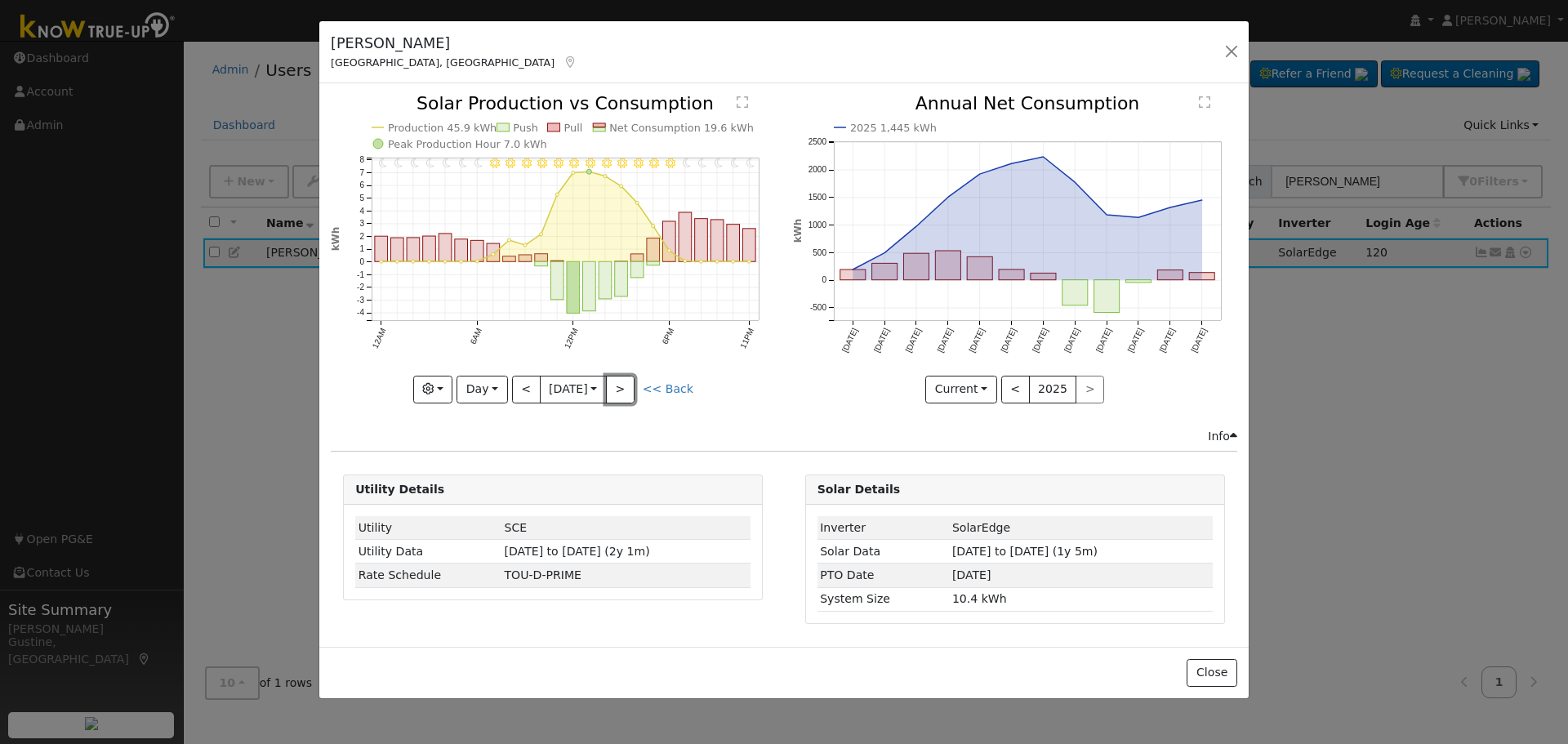
click at [633, 401] on button ">" at bounding box center [619, 389] width 28 height 27
click at [624, 394] on button ">" at bounding box center [619, 389] width 28 height 27
click at [619, 387] on button ">" at bounding box center [619, 389] width 28 height 27
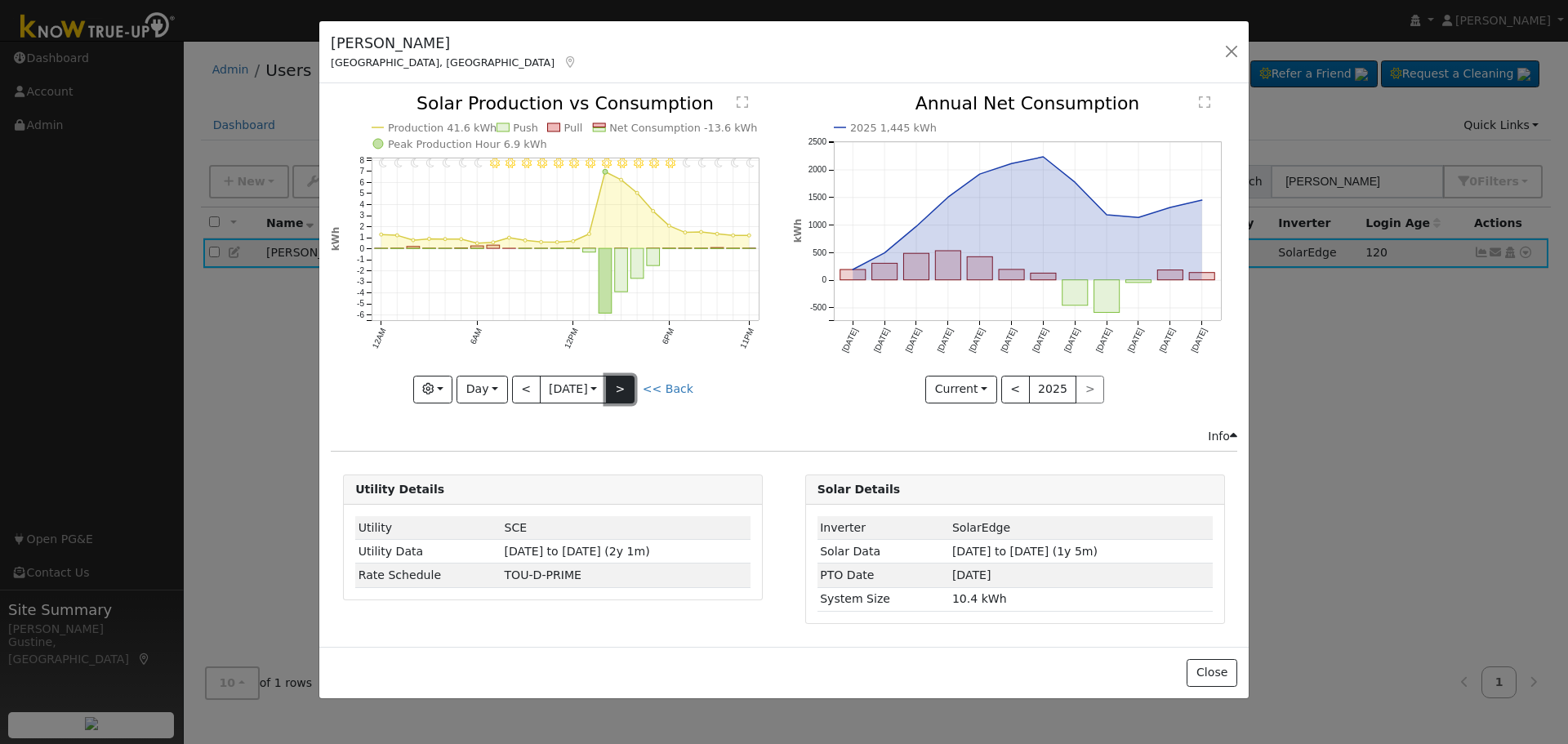
click at [620, 387] on button ">" at bounding box center [619, 389] width 28 height 27
click at [622, 387] on button ">" at bounding box center [619, 389] width 28 height 27
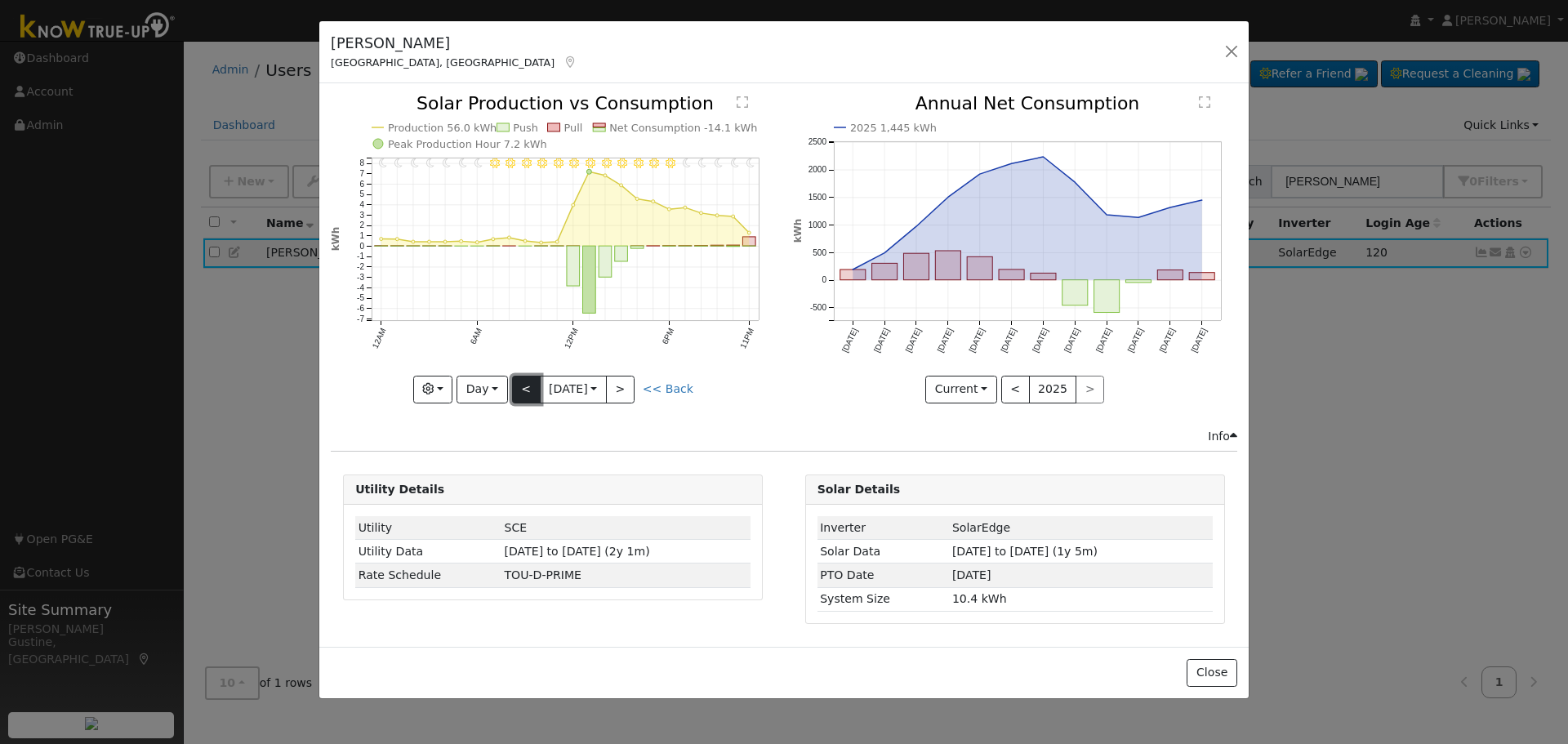
click at [528, 389] on button "<" at bounding box center [526, 389] width 28 height 27
click at [530, 374] on icon "11PM - Clear 10PM - Clear 9PM - Clear 8PM - Clear 7PM - Clear 6PM - Clear 5PM -…" at bounding box center [553, 248] width 444 height 306
click at [529, 387] on button "<" at bounding box center [526, 389] width 28 height 27
click at [527, 389] on button "<" at bounding box center [526, 389] width 28 height 27
click at [0, 0] on div at bounding box center [0, 0] width 0 height 0
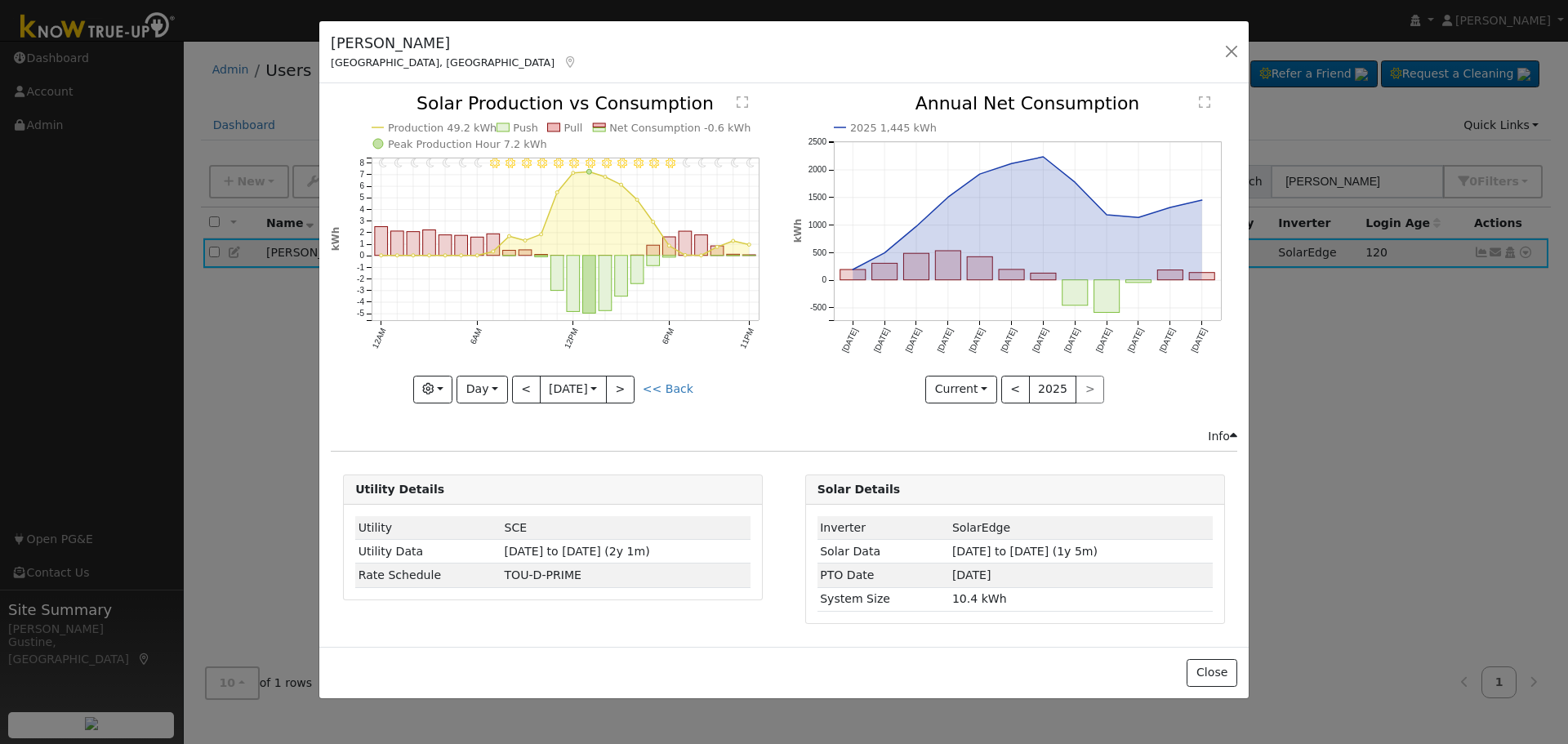
click at [509, 398] on icon "11PM - Clear 10PM - Clear 9PM - Clear 8PM - Clear 7PM - Clear 6PM - Clear 5PM -…" at bounding box center [553, 248] width 444 height 306
click at [520, 391] on button "<" at bounding box center [526, 389] width 28 height 27
click at [518, 391] on button "<" at bounding box center [526, 389] width 28 height 27
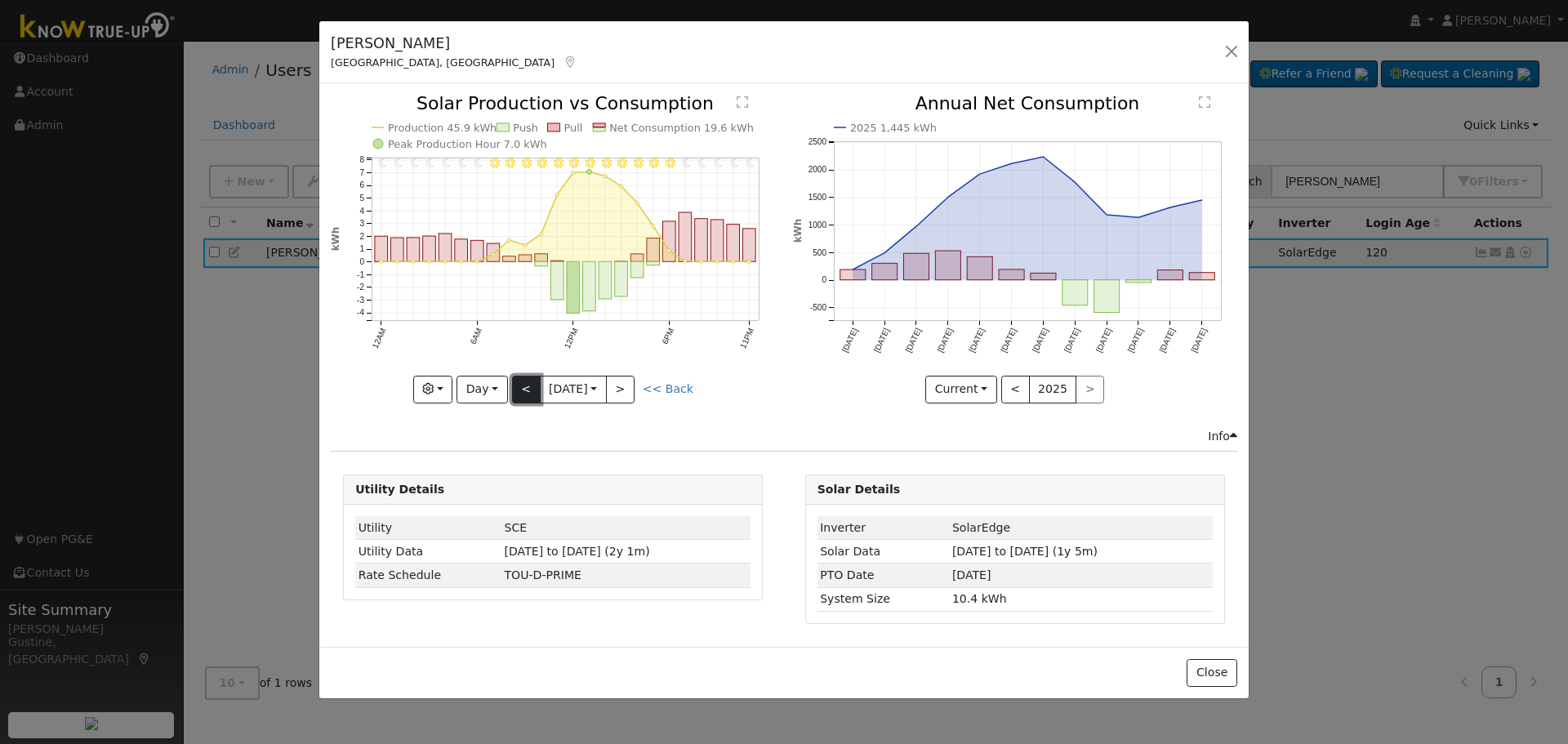
click at [518, 391] on button "<" at bounding box center [526, 389] width 28 height 27
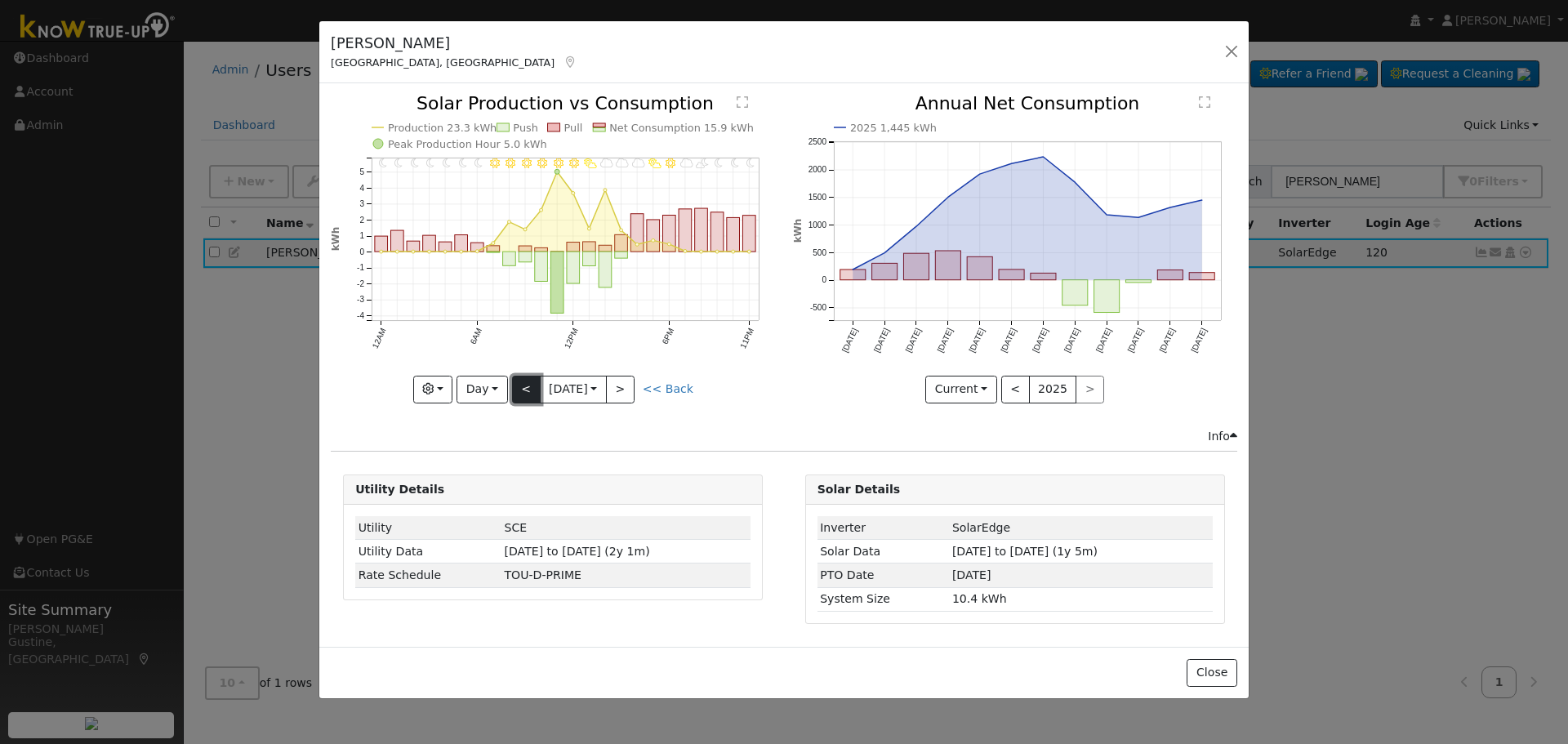
click at [518, 391] on button "<" at bounding box center [526, 389] width 28 height 27
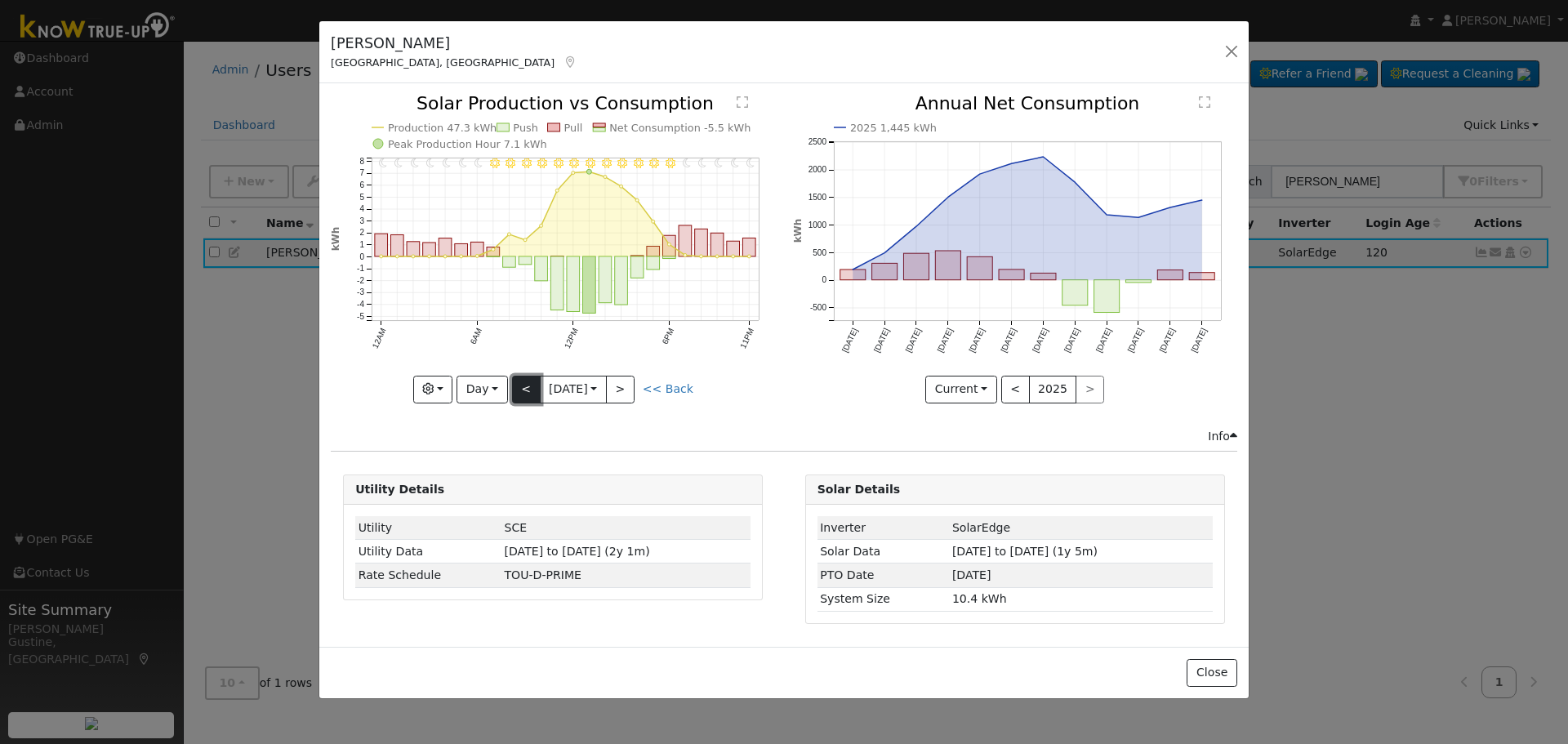
click at [518, 391] on button "<" at bounding box center [526, 389] width 28 height 27
click at [518, 391] on div "11PM - Clear 10PM - Clear 9PM - Clear 8PM - Clear 7PM - Clear 6PM - Clear 5PM -…" at bounding box center [553, 249] width 444 height 308
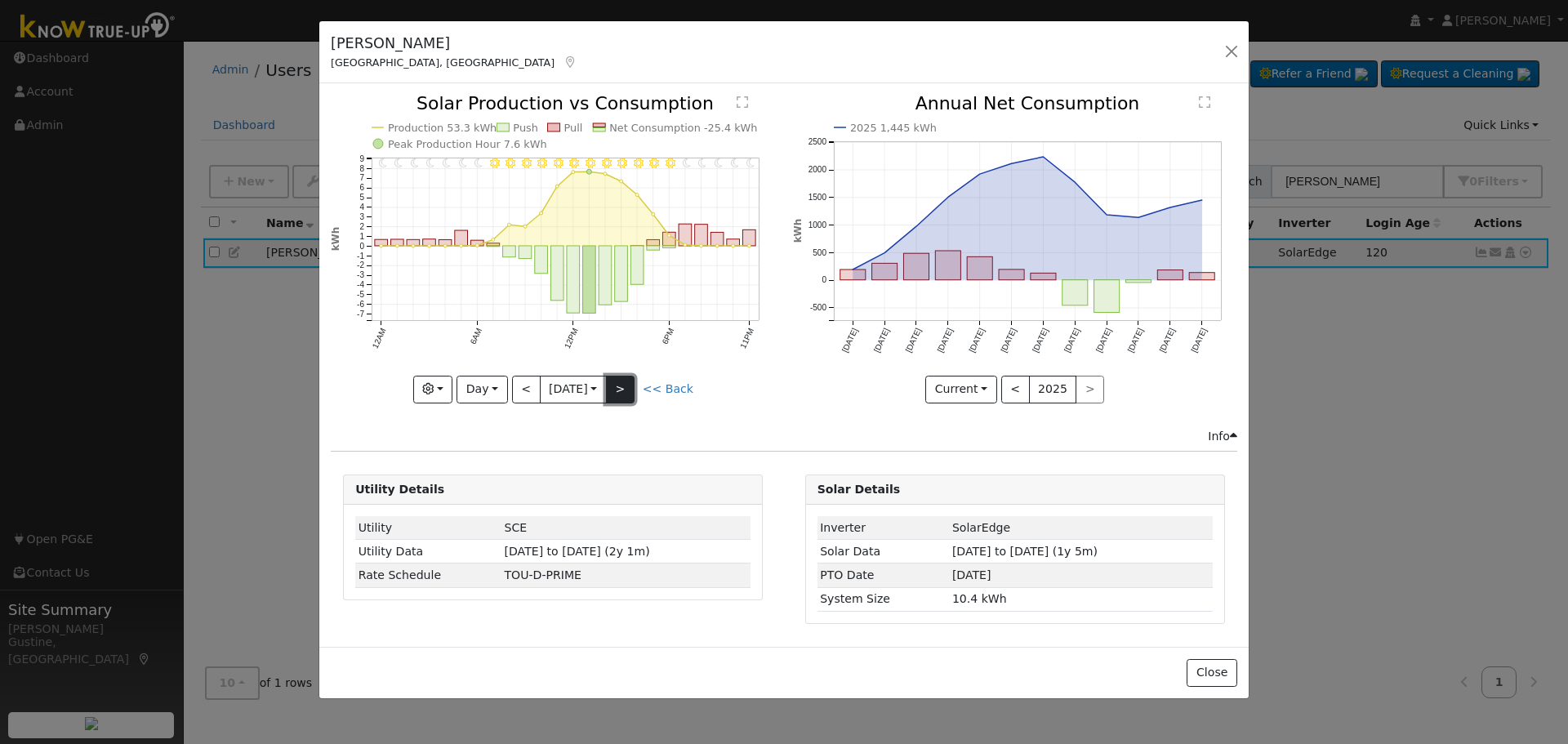
drag, startPoint x: 628, startPoint y: 395, endPoint x: 620, endPoint y: 400, distance: 9.4
click at [629, 396] on button ">" at bounding box center [619, 389] width 28 height 27
click at [522, 395] on button "<" at bounding box center [526, 389] width 28 height 27
click at [495, 391] on button "Day" at bounding box center [482, 389] width 51 height 27
click at [509, 468] on link "Month" at bounding box center [514, 469] width 113 height 23
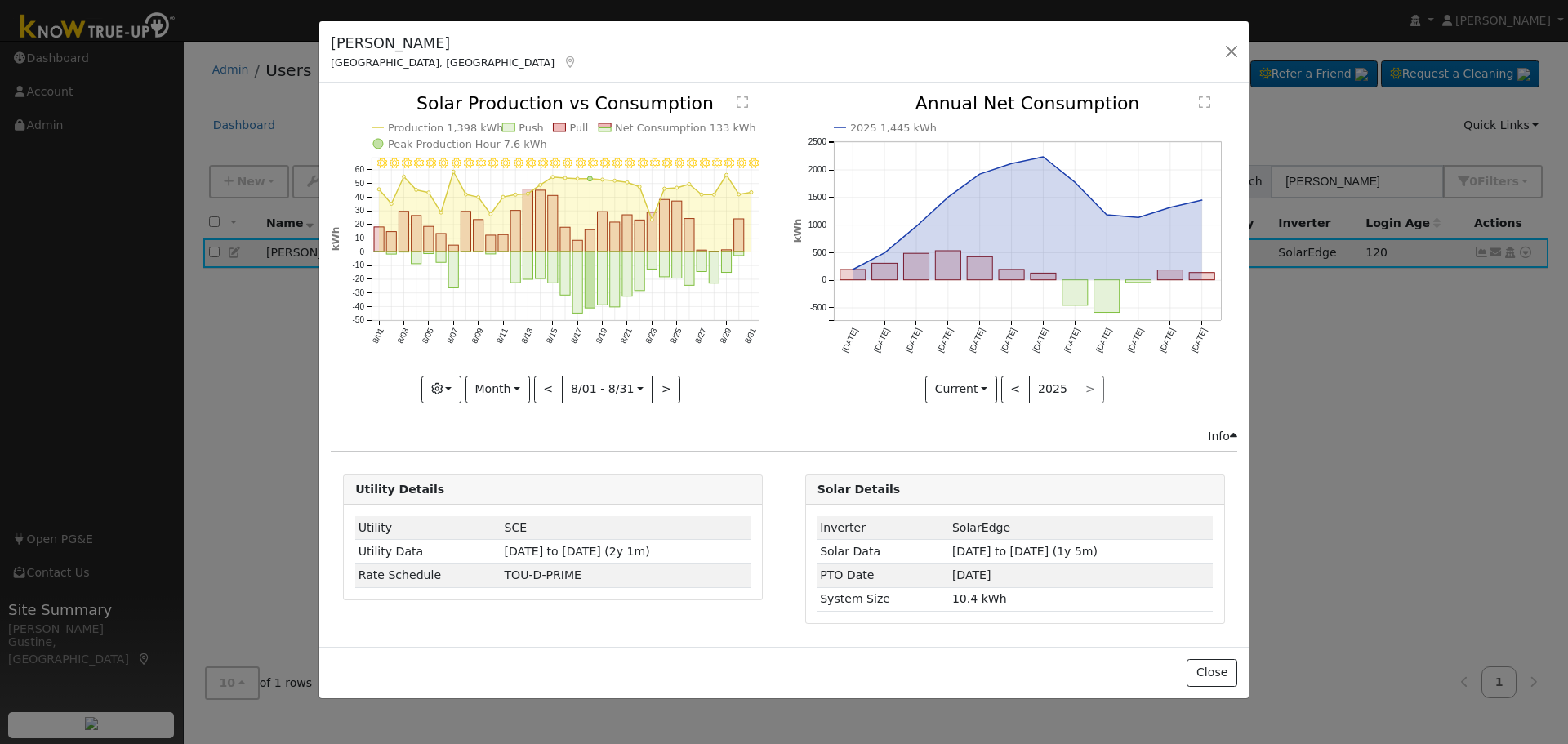
click at [562, 257] on rect "onclick=""" at bounding box center [565, 273] width 9 height 44
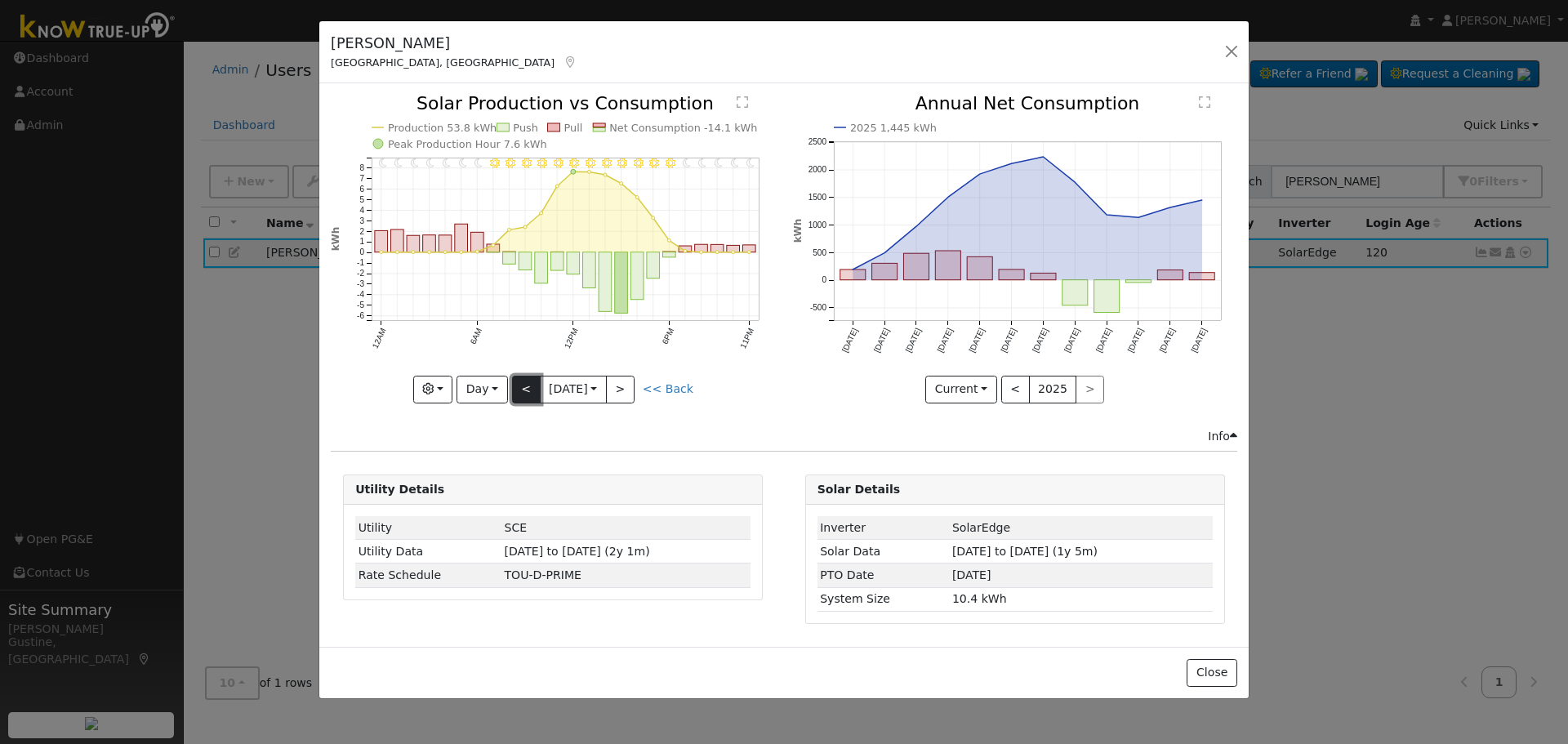
click at [530, 375] on button "<" at bounding box center [526, 389] width 28 height 27
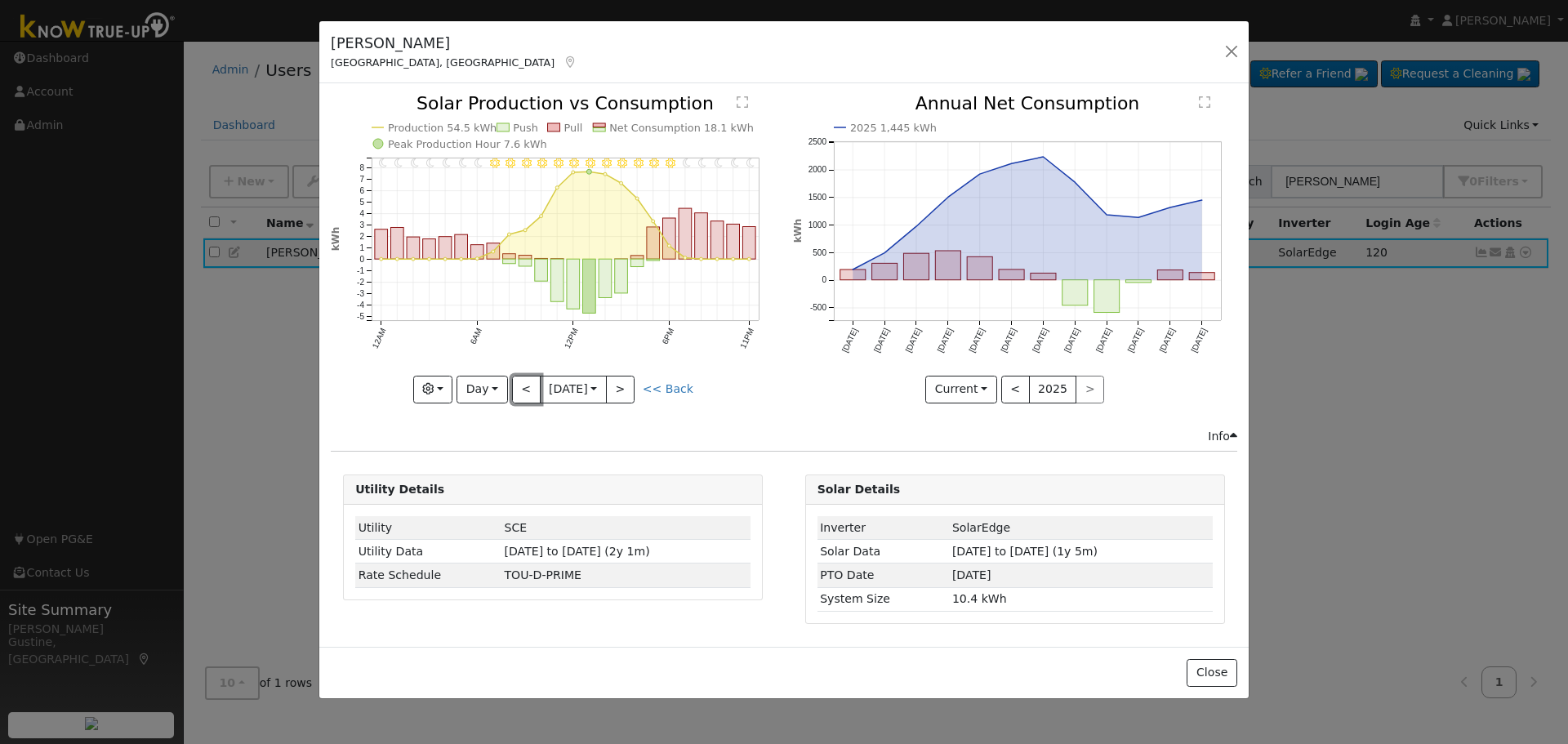
click at [530, 393] on button "<" at bounding box center [526, 389] width 28 height 27
click at [530, 393] on div "11PM - Clear 10PM - Clear 9PM - Clear 8PM - Clear 7PM - Clear 6PM - Clear 5PM -…" at bounding box center [553, 249] width 444 height 308
click at [530, 393] on button "<" at bounding box center [526, 389] width 28 height 27
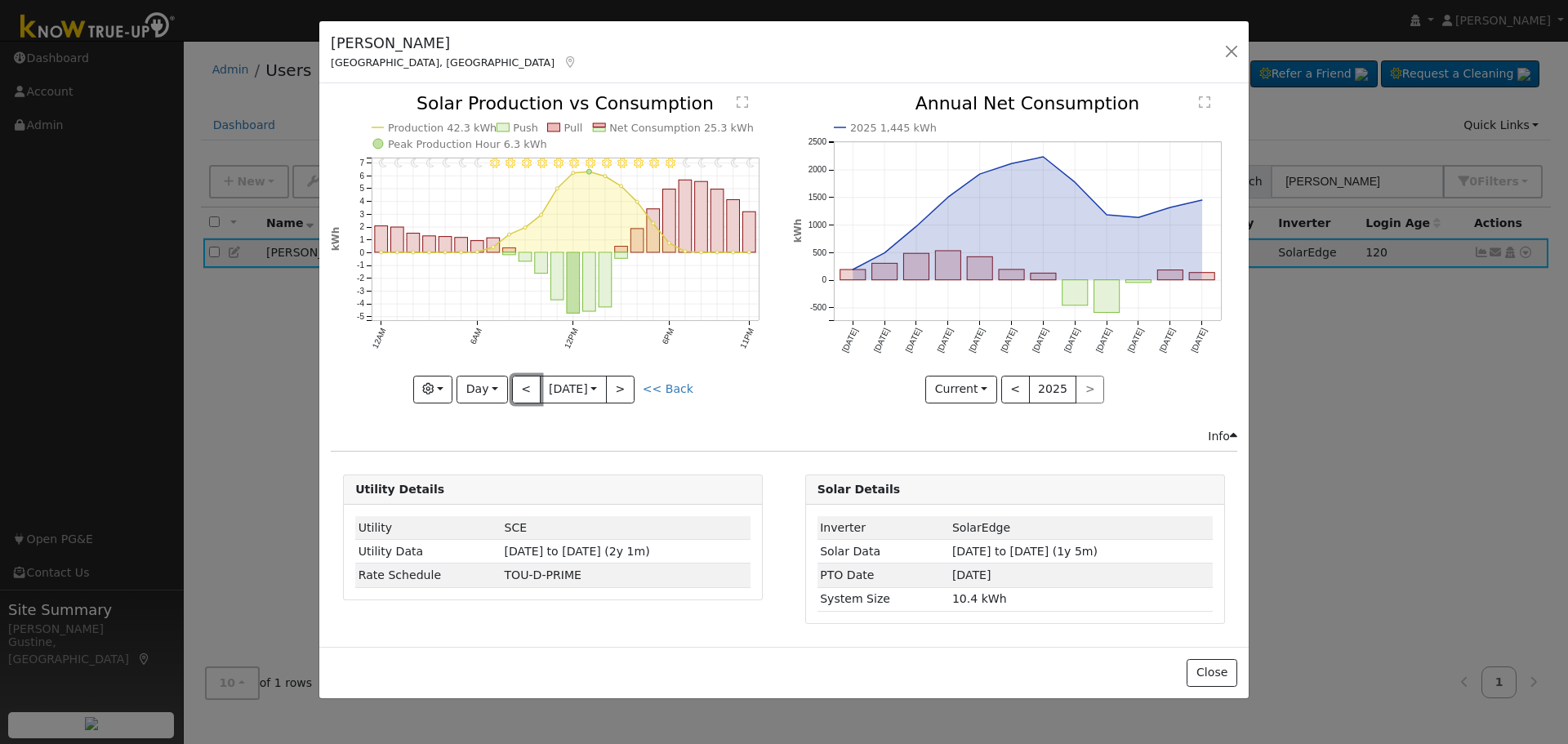
click at [530, 393] on button "<" at bounding box center [526, 389] width 28 height 27
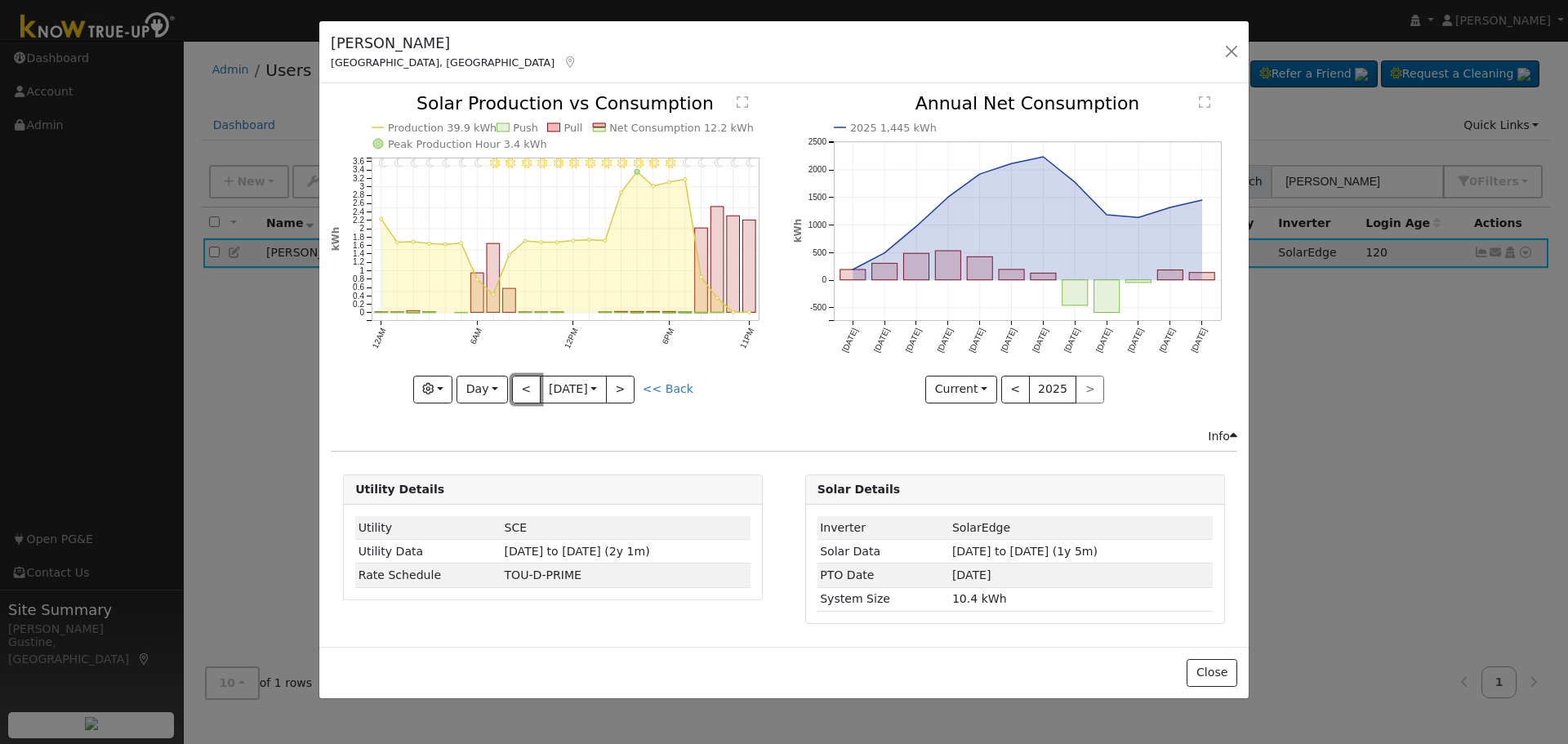
click at [533, 398] on button "<" at bounding box center [526, 389] width 28 height 27
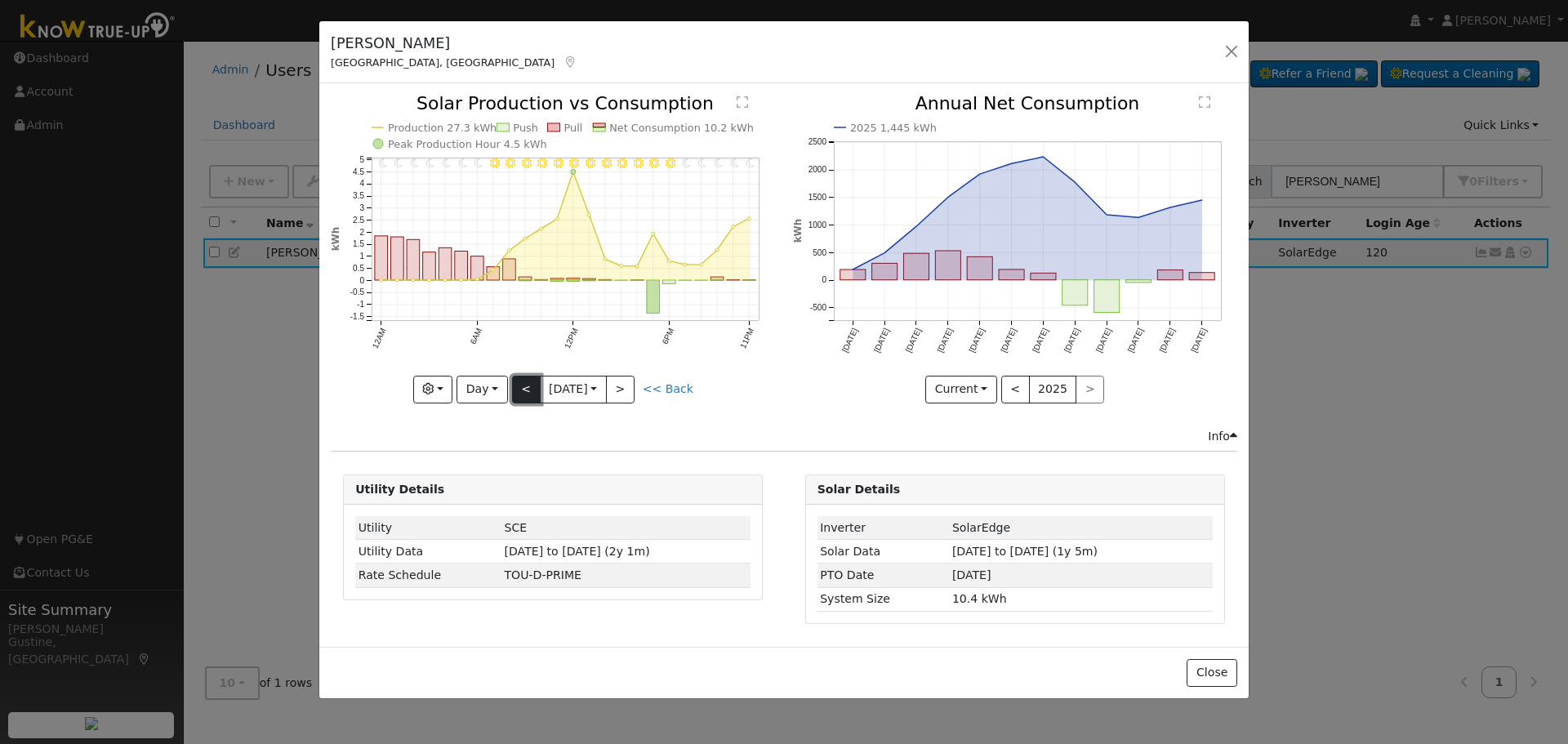
click at [524, 384] on button "<" at bounding box center [526, 389] width 28 height 27
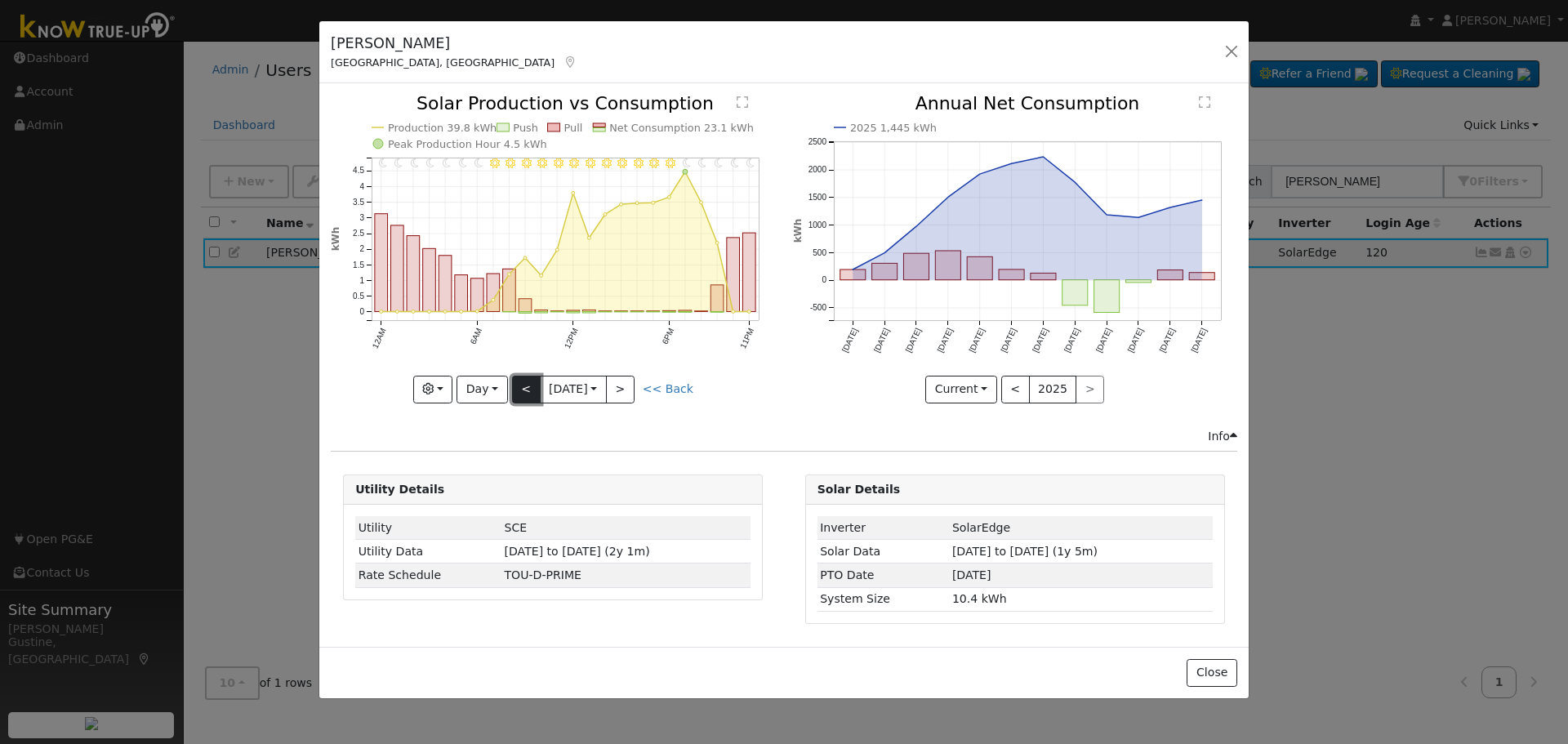
click at [524, 384] on button "<" at bounding box center [526, 389] width 28 height 27
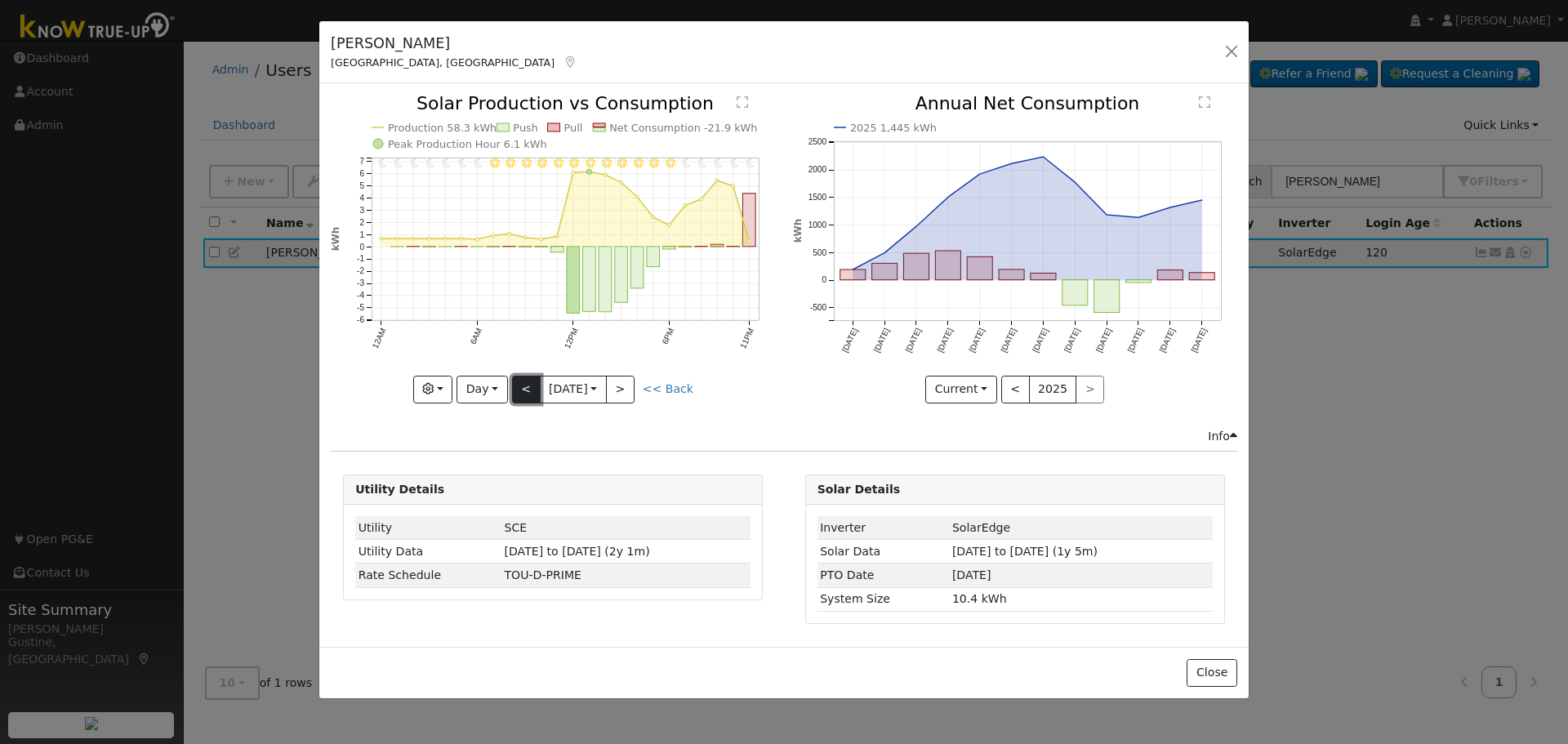
click at [524, 384] on button "<" at bounding box center [526, 389] width 28 height 27
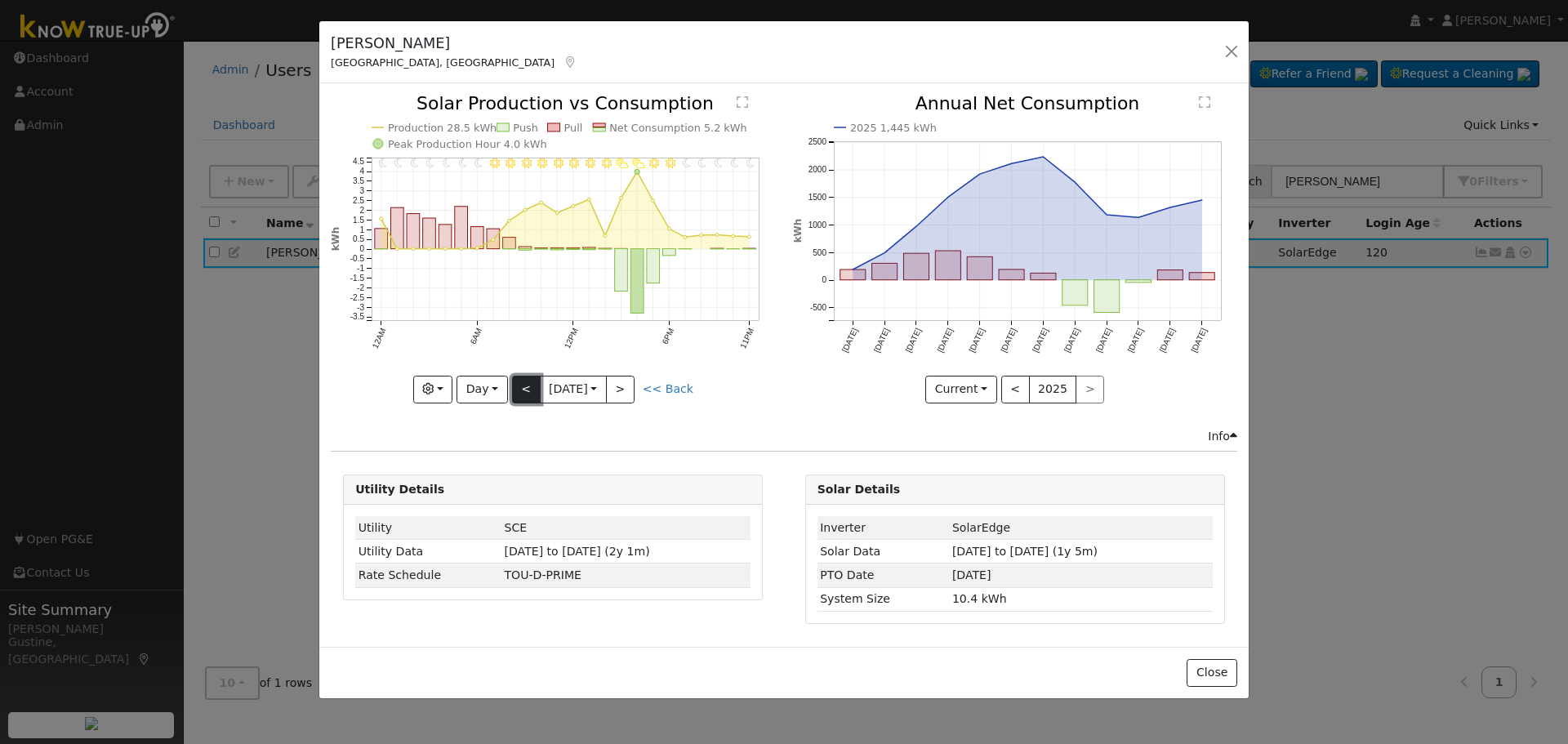
click at [524, 384] on button "<" at bounding box center [526, 389] width 28 height 27
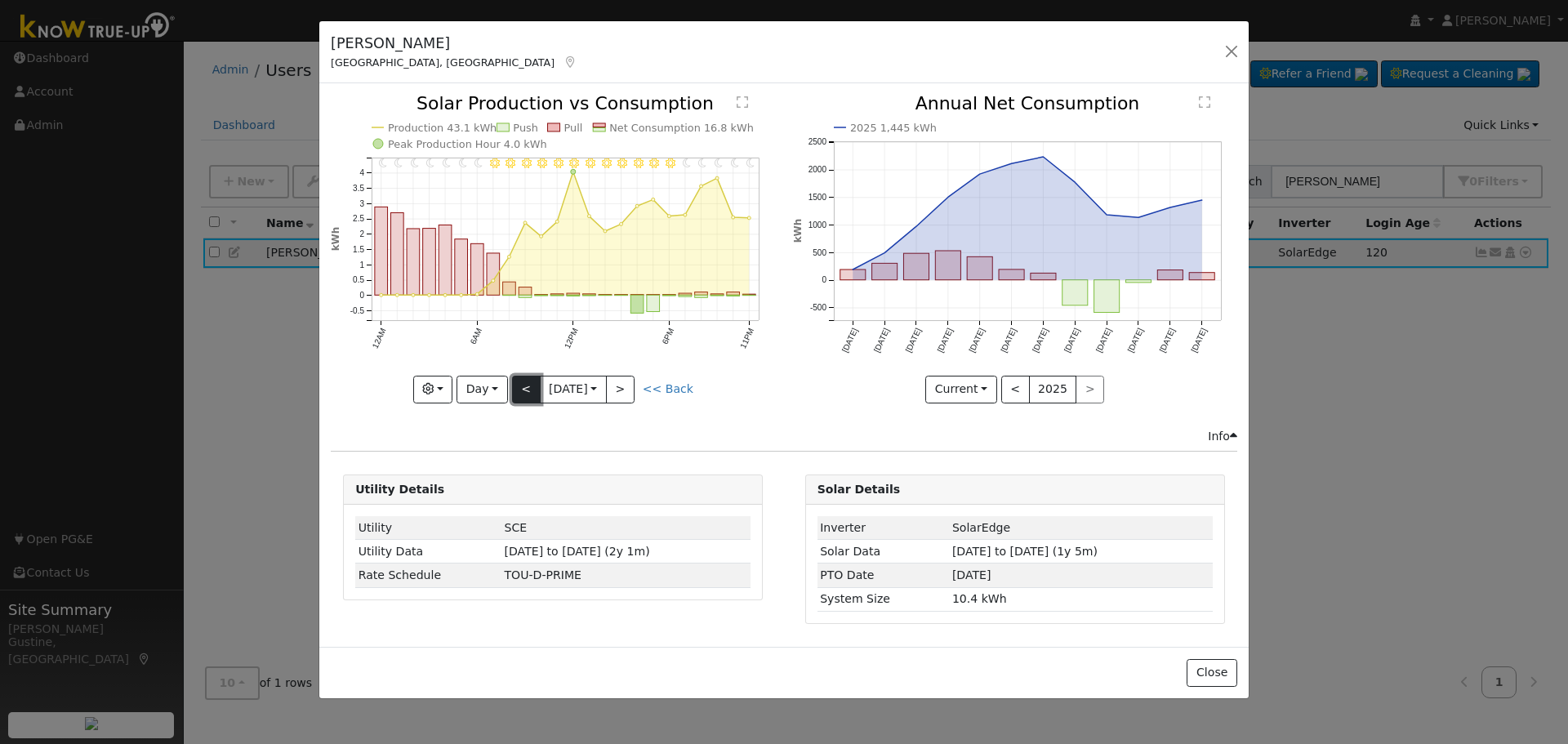
click at [524, 384] on button "<" at bounding box center [526, 389] width 28 height 27
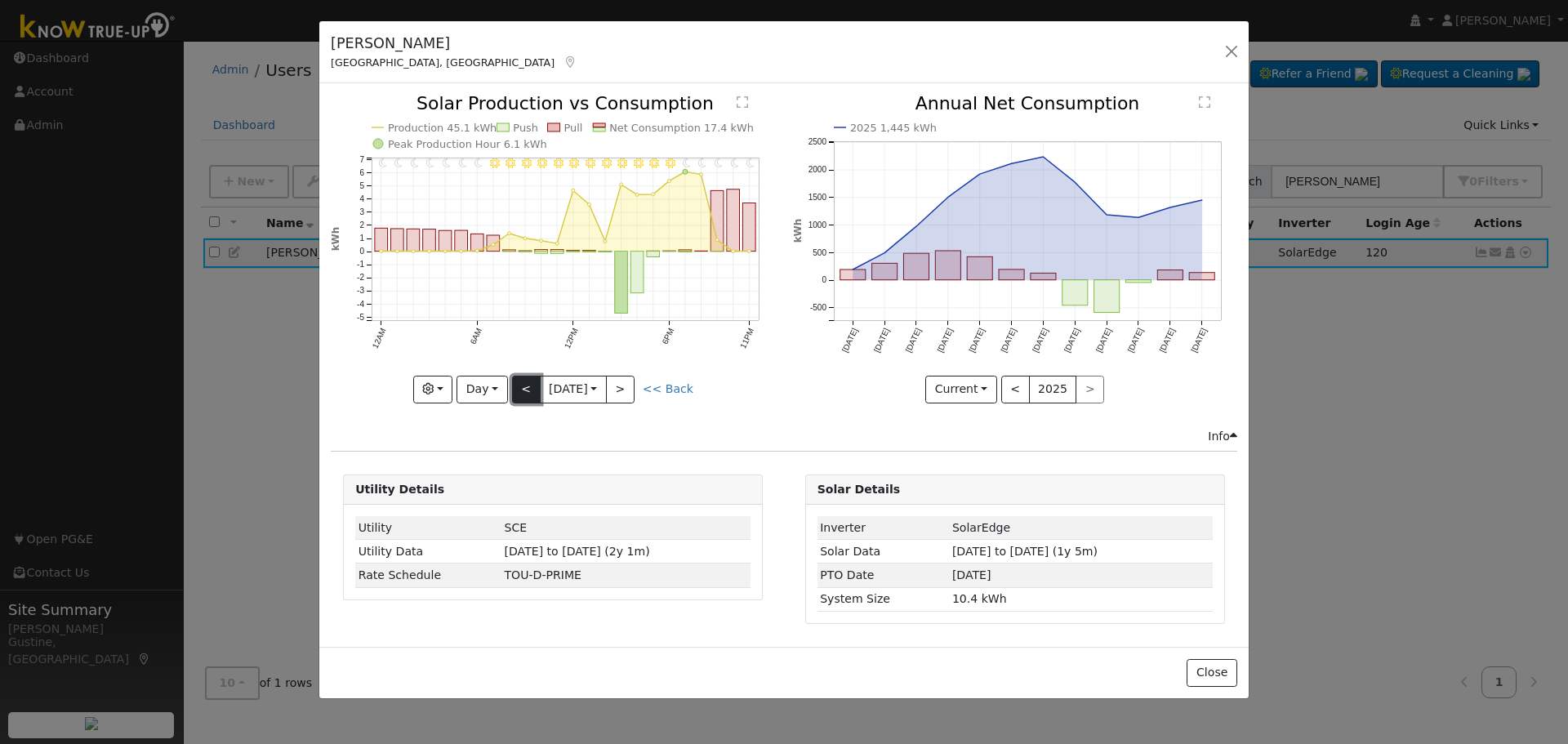
click at [524, 384] on button "<" at bounding box center [526, 389] width 28 height 27
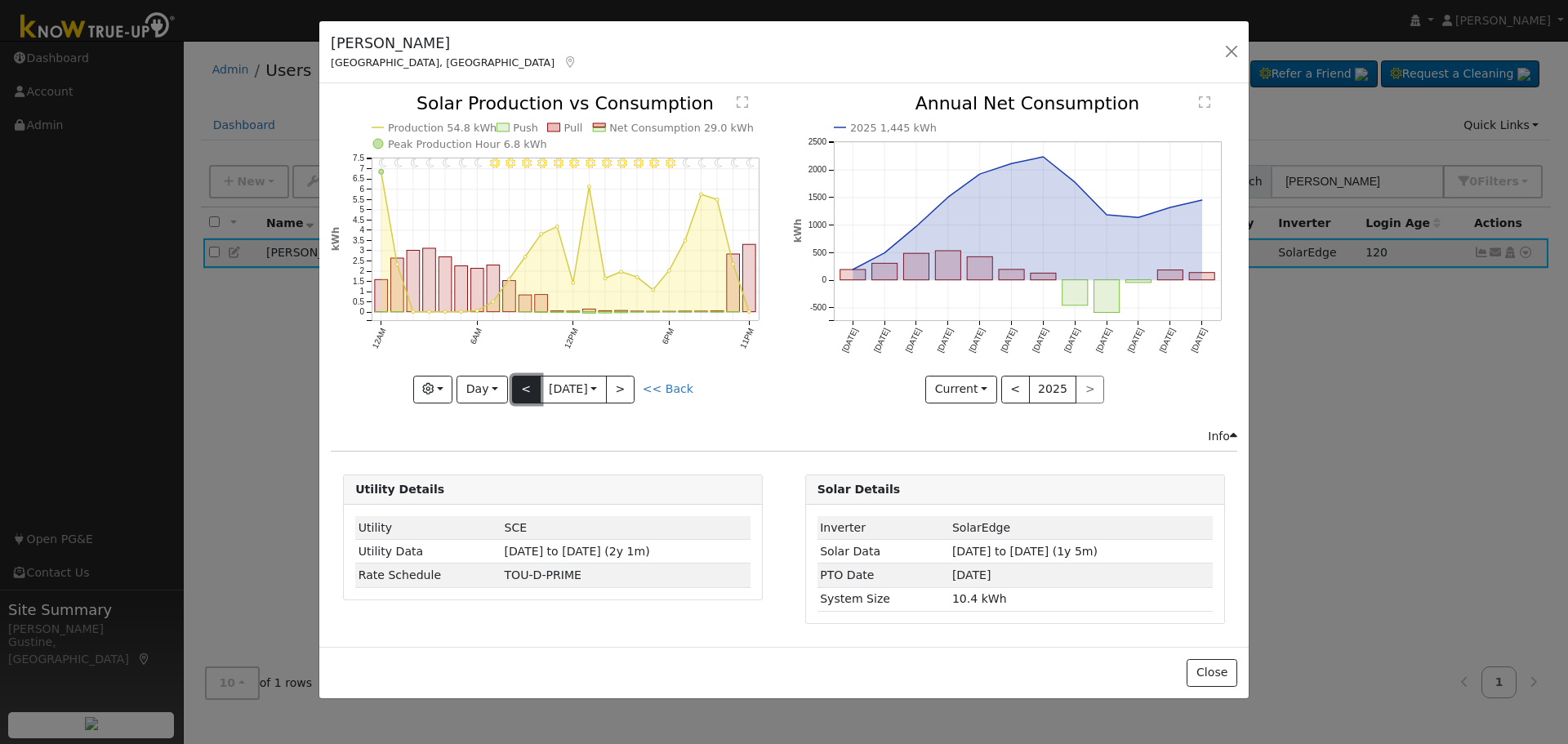
click at [524, 384] on button "<" at bounding box center [526, 389] width 28 height 27
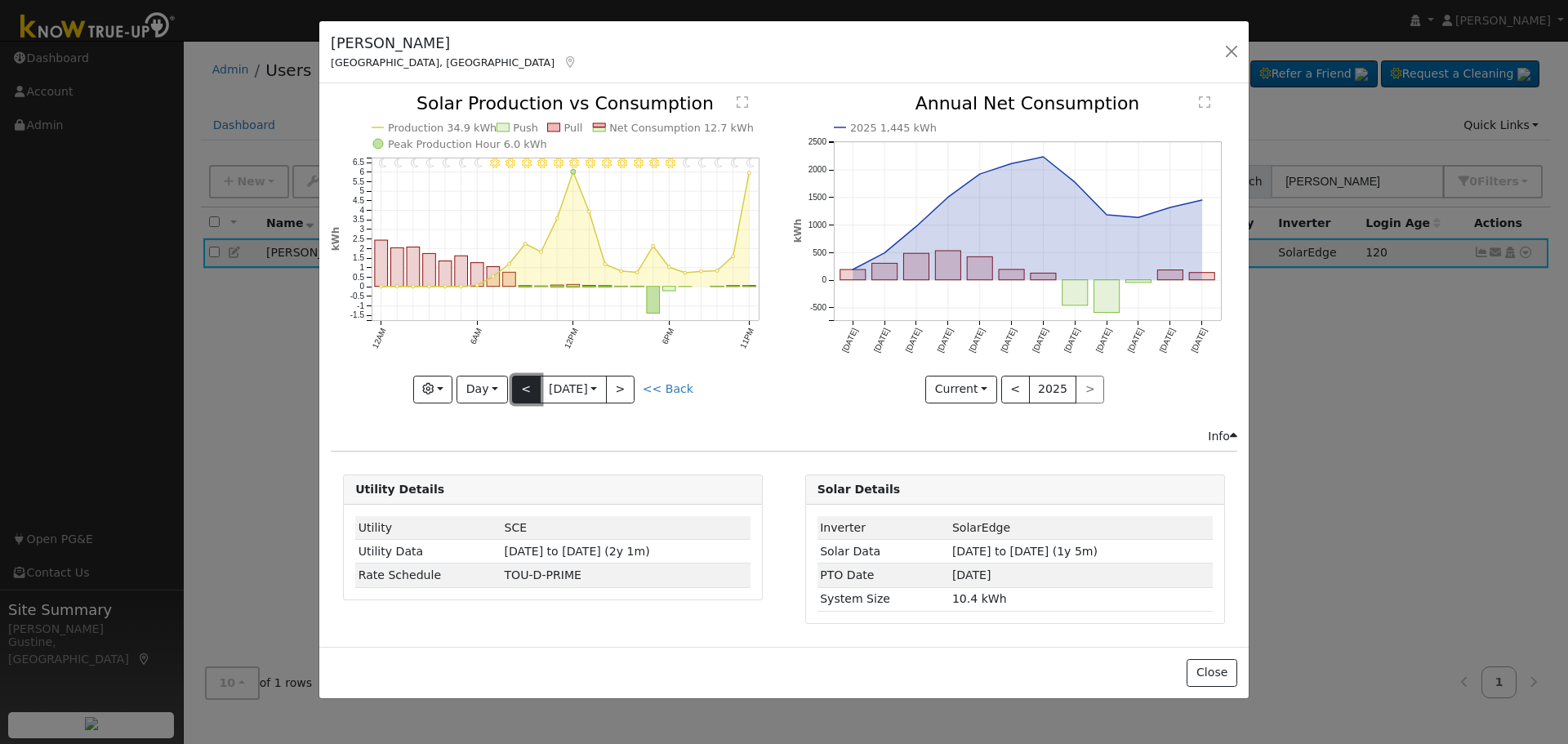
click at [524, 384] on button "<" at bounding box center [526, 389] width 28 height 27
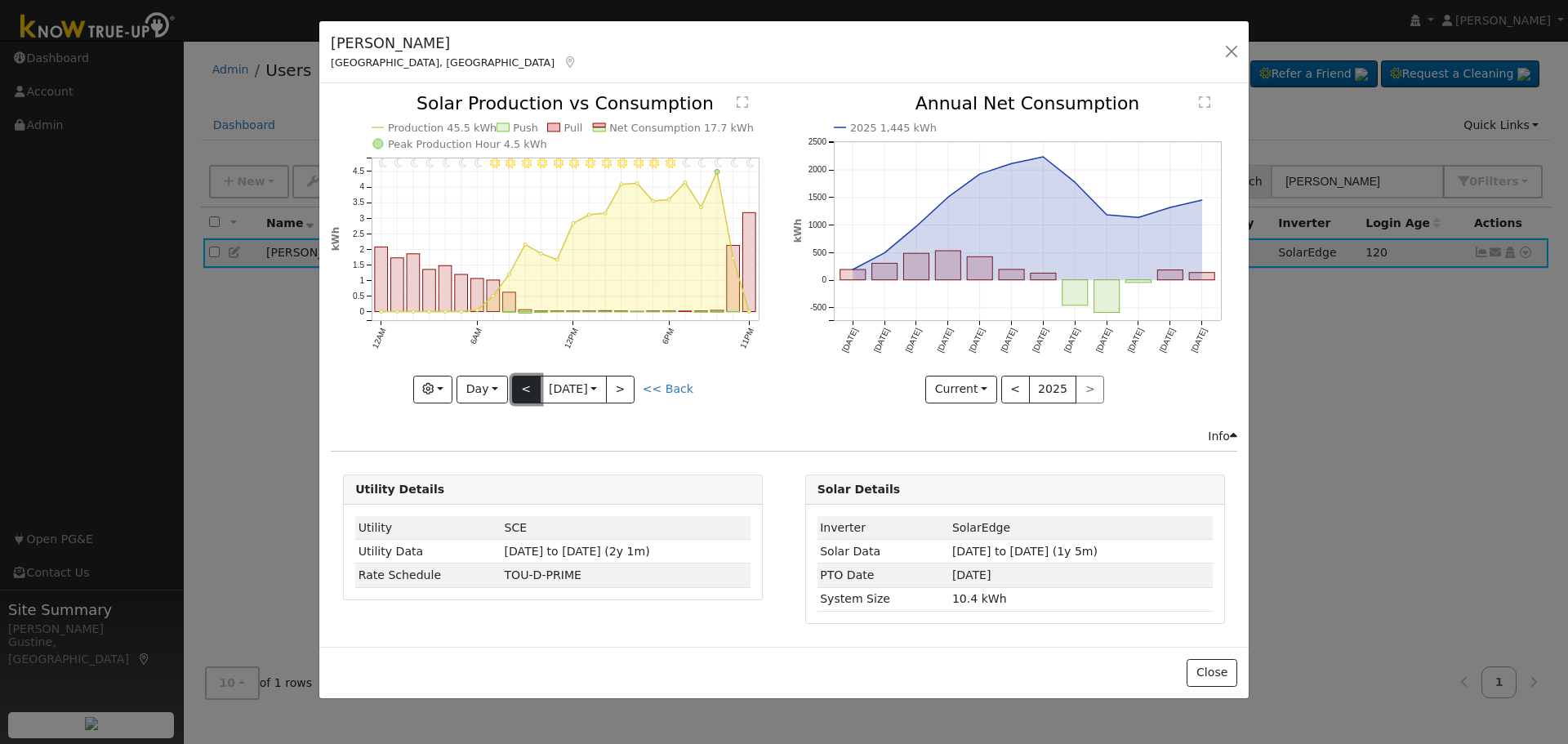
click at [524, 384] on button "<" at bounding box center [526, 389] width 28 height 27
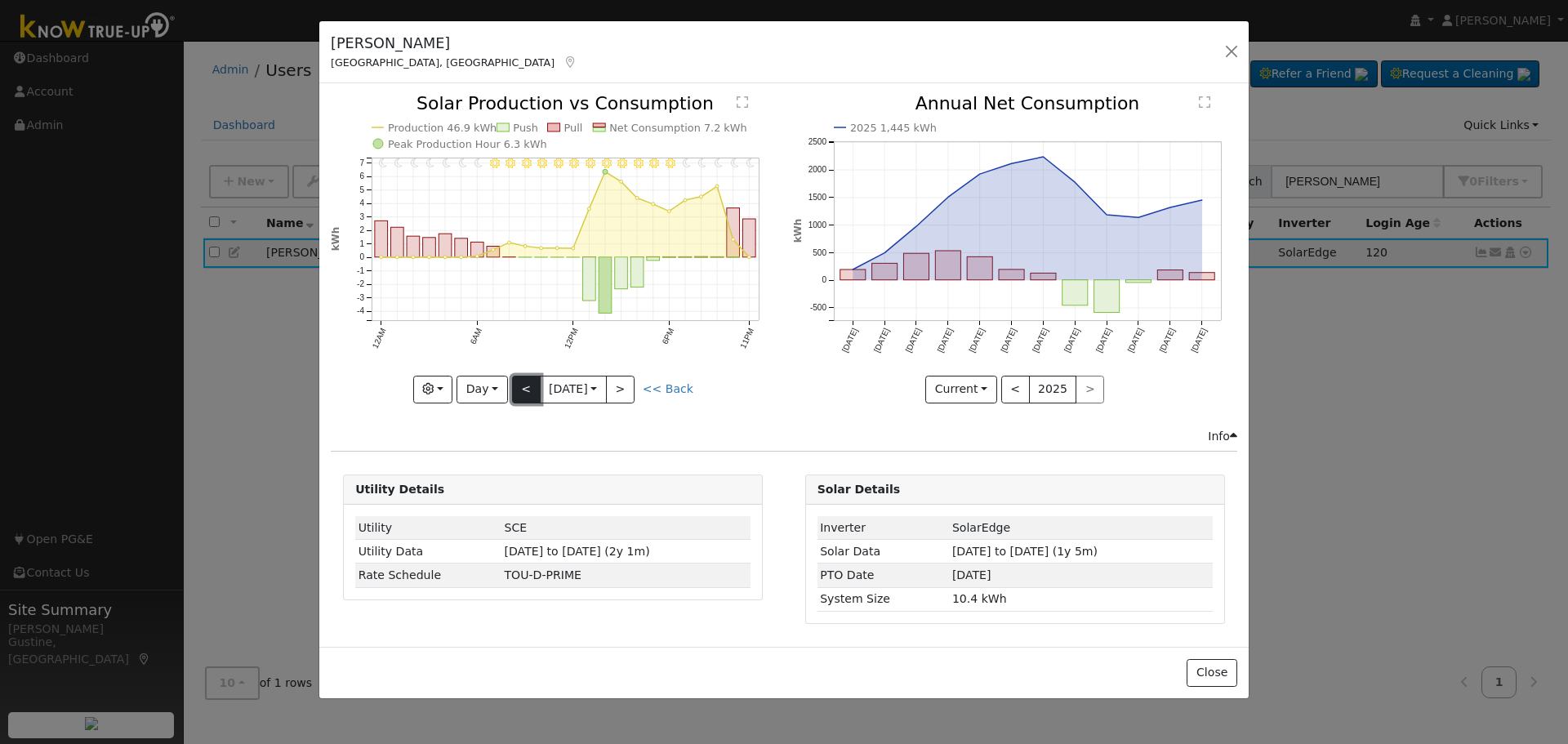
click at [524, 384] on button "<" at bounding box center [526, 389] width 28 height 27
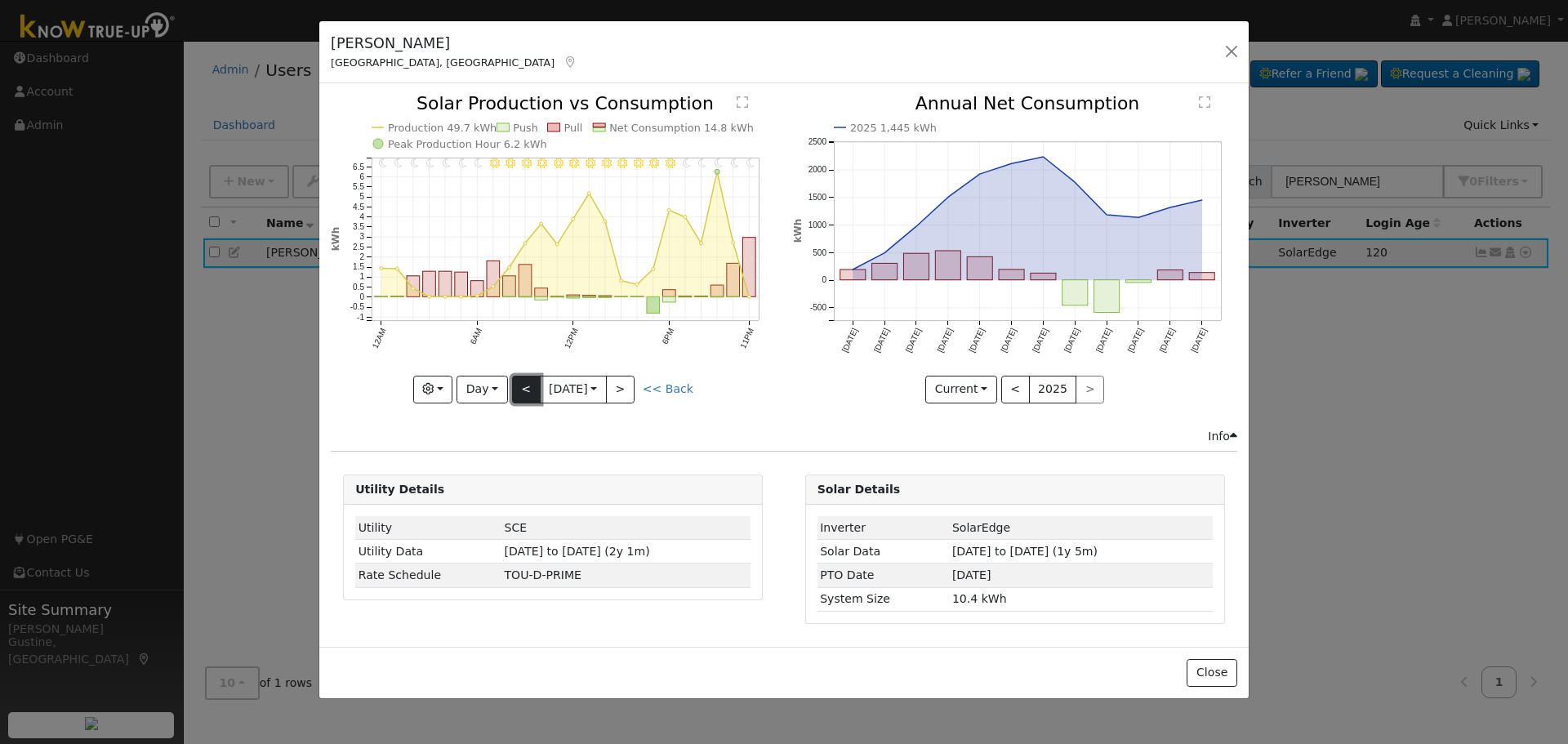
click at [524, 384] on button "<" at bounding box center [526, 389] width 28 height 27
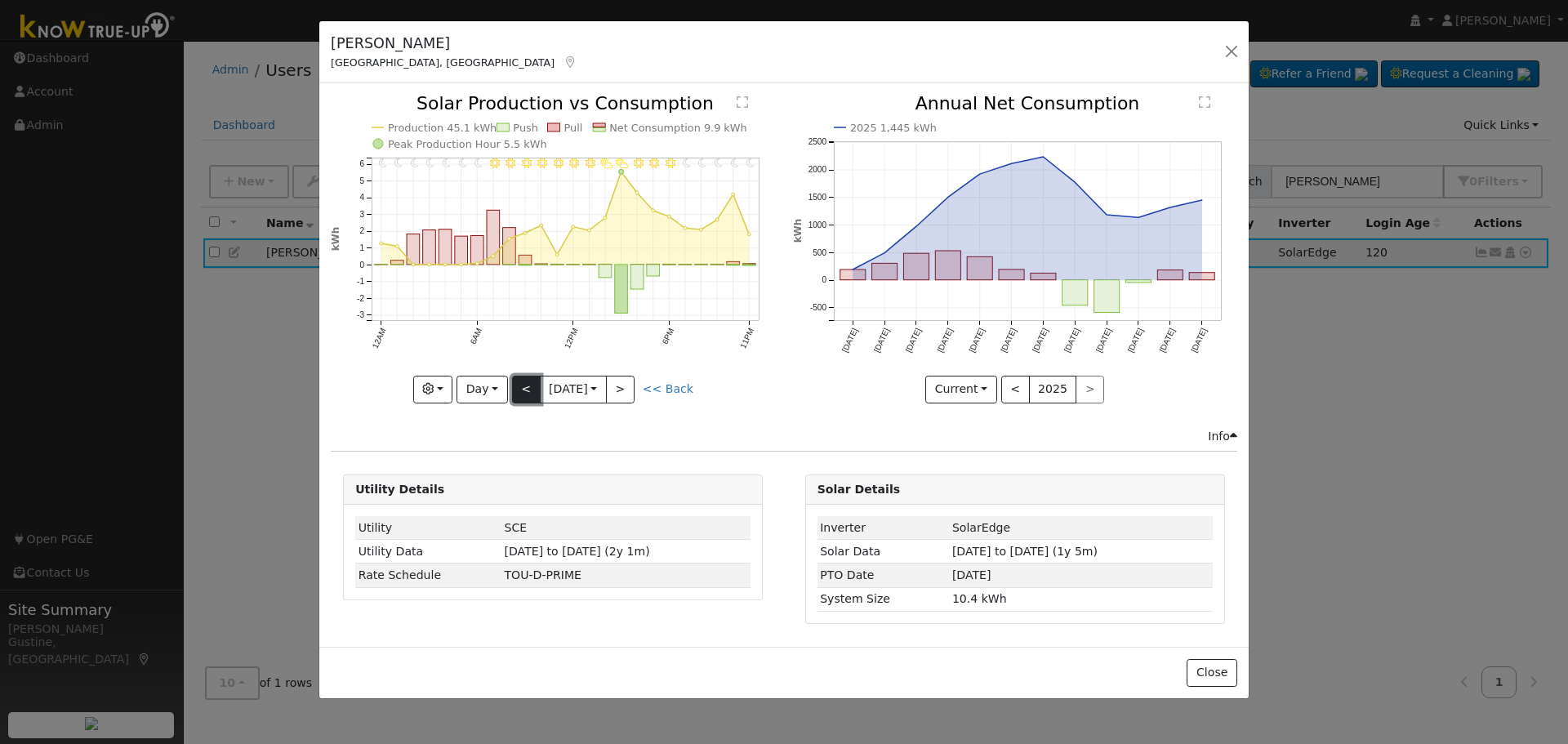
click at [524, 384] on button "<" at bounding box center [526, 389] width 28 height 27
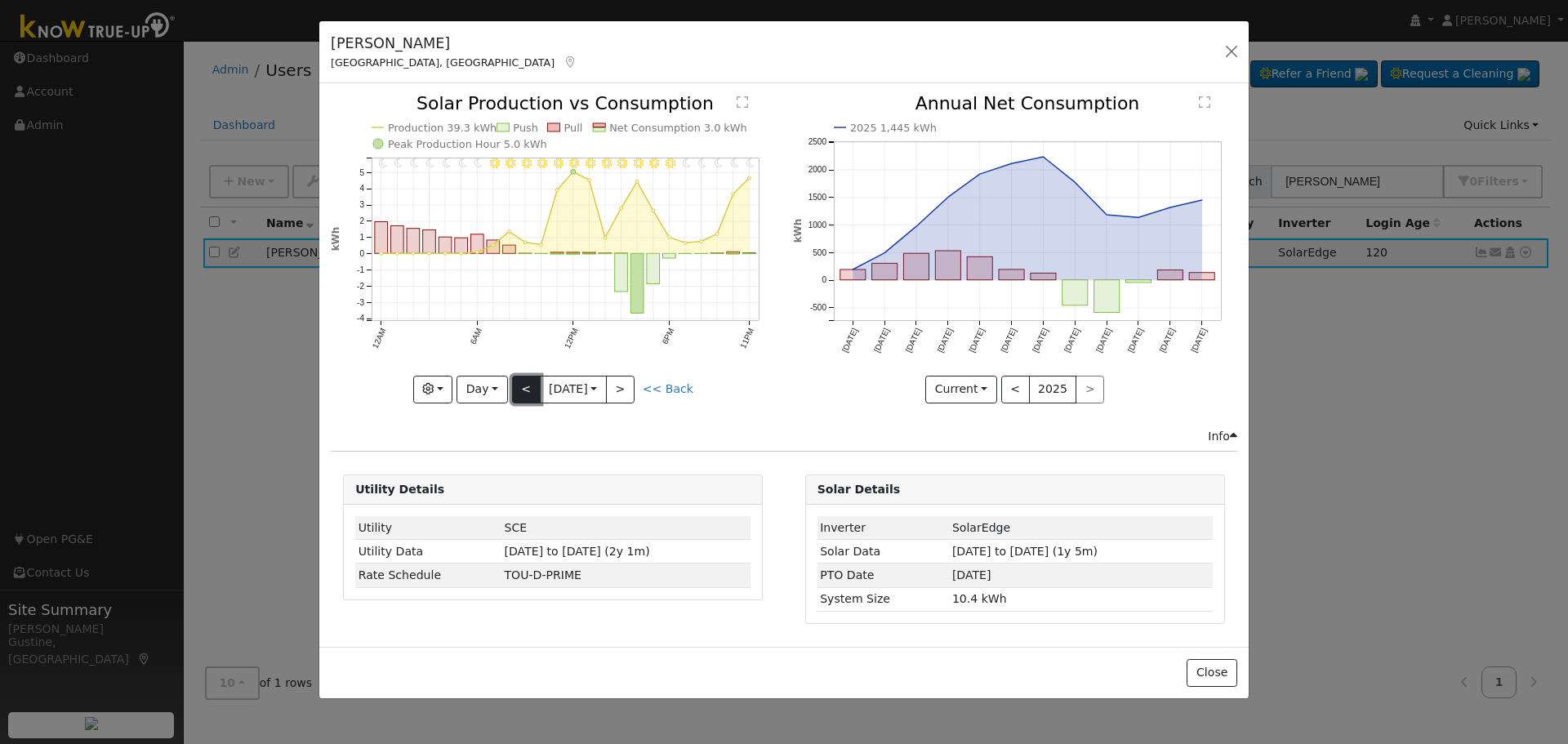
click at [524, 387] on button "<" at bounding box center [526, 389] width 28 height 27
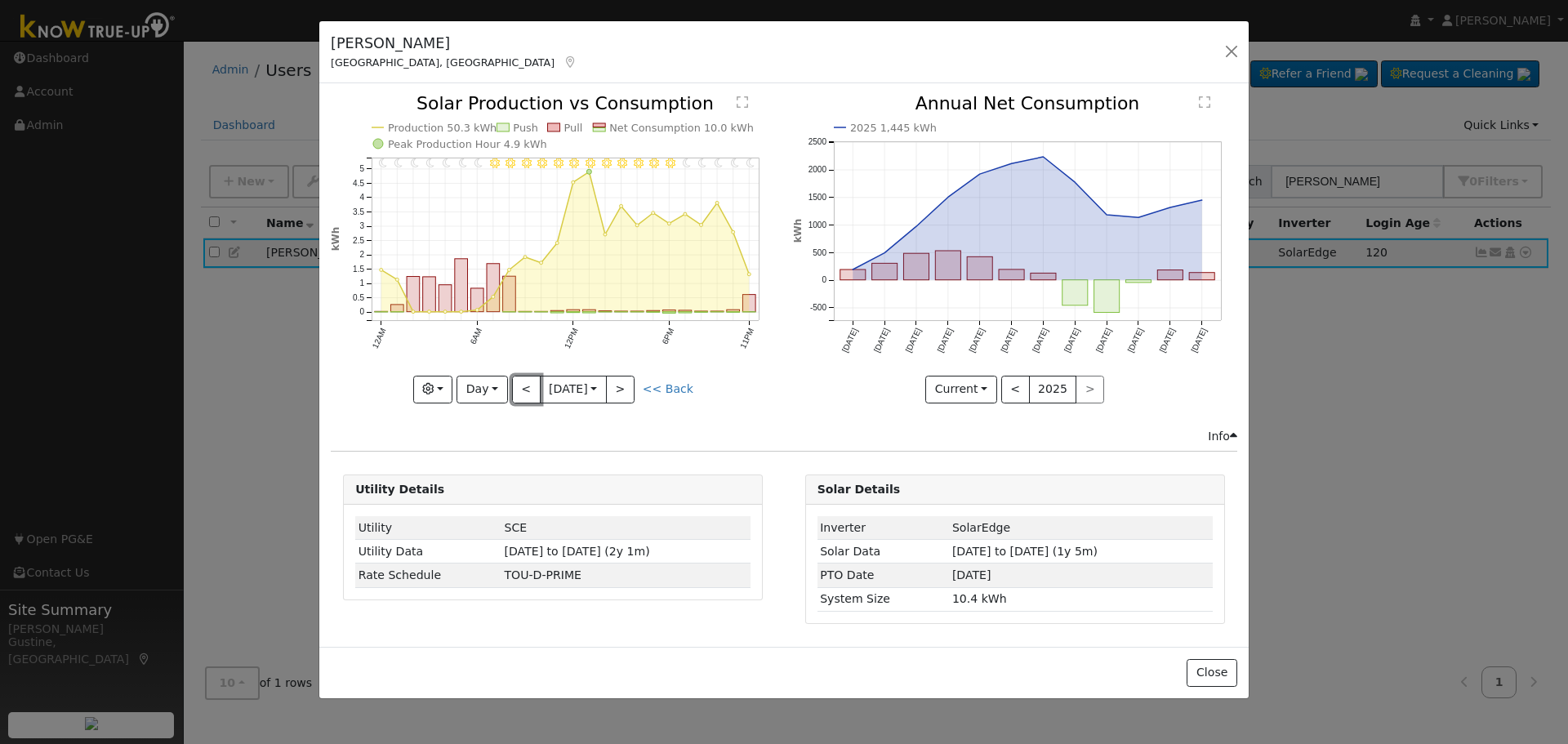
click at [524, 387] on button "<" at bounding box center [526, 389] width 28 height 27
type input "[DATE]"
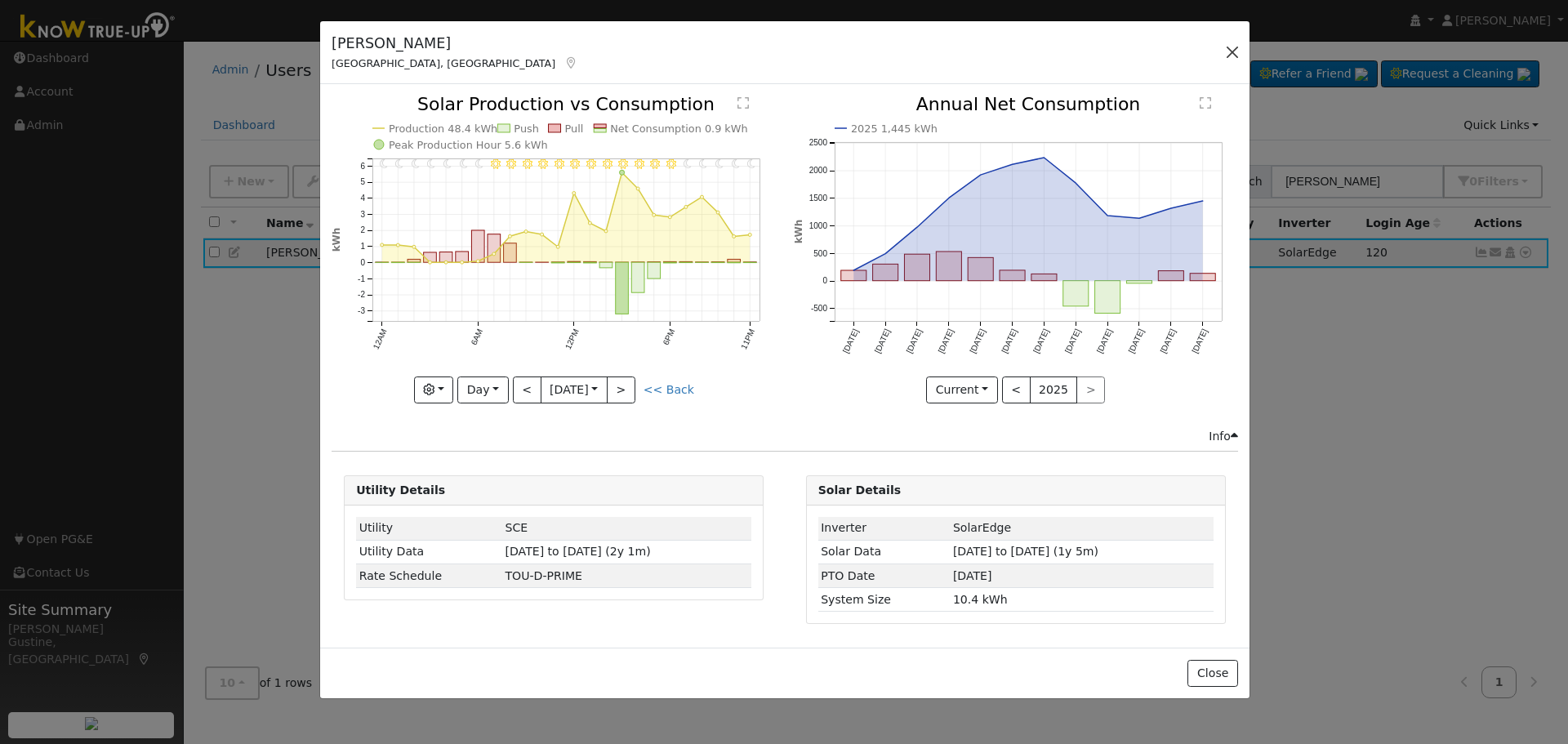
click at [1219, 45] on div "[PERSON_NAME], [GEOGRAPHIC_DATA] Default Account Default Account [STREET_ADDRES…" at bounding box center [785, 52] width 930 height 63
click at [1239, 58] on button "button" at bounding box center [1232, 52] width 23 height 23
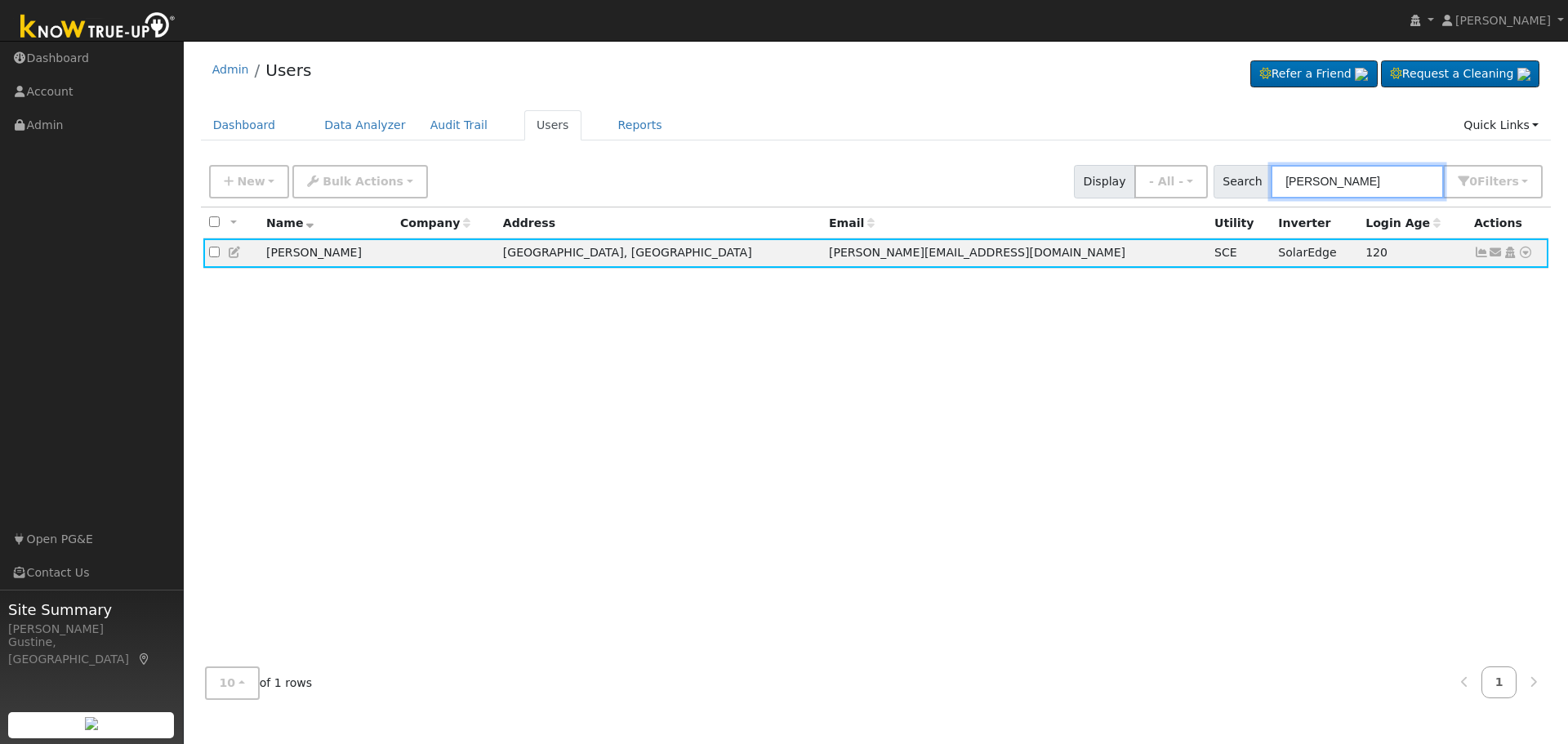
drag, startPoint x: 998, startPoint y: 183, endPoint x: 33, endPoint y: 120, distance: 967.1
click at [761, 160] on div "New Add User Quick Add Quick Connect Quick Convert Lead Bulk Actions Send Email…" at bounding box center [876, 179] width 1340 height 39
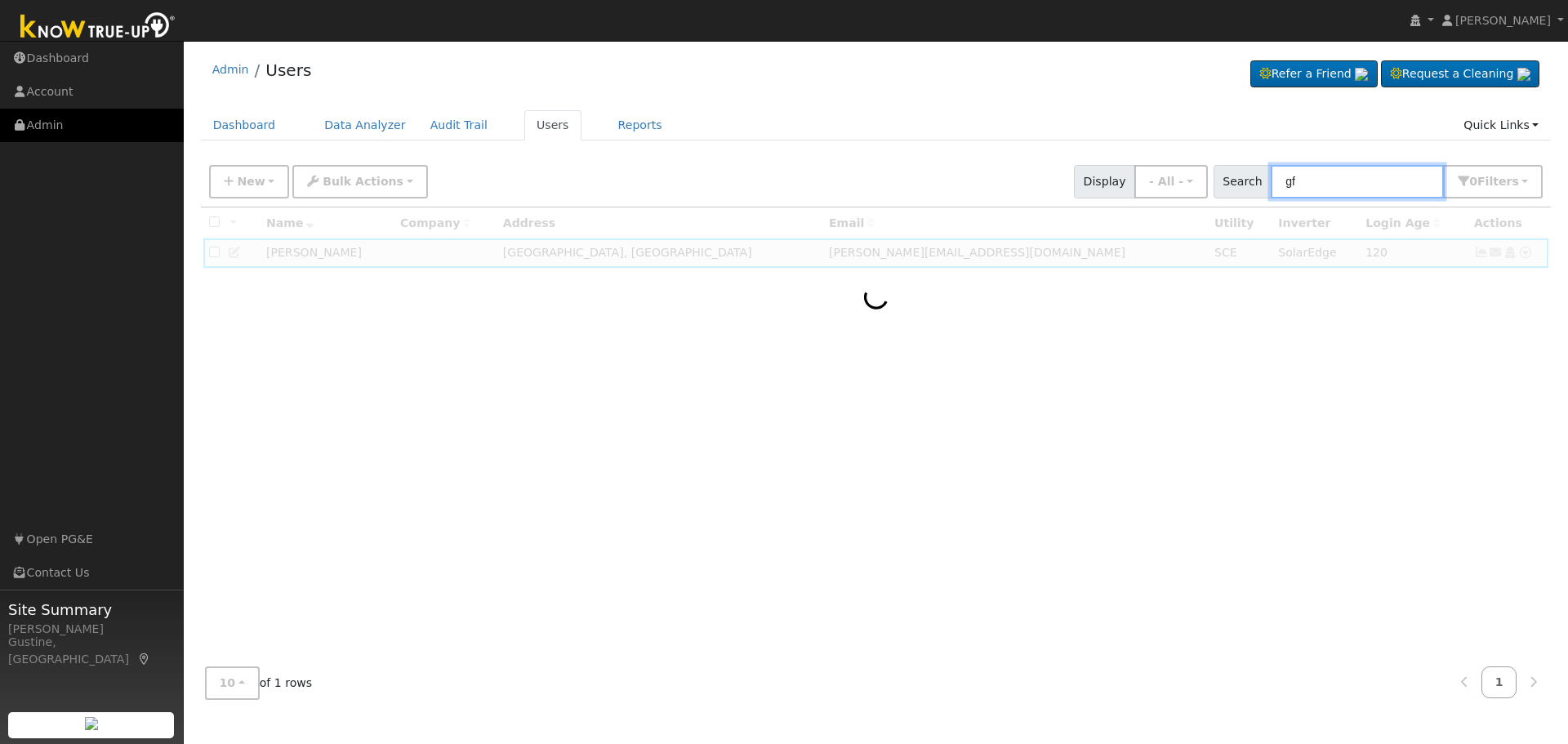
type input "g"
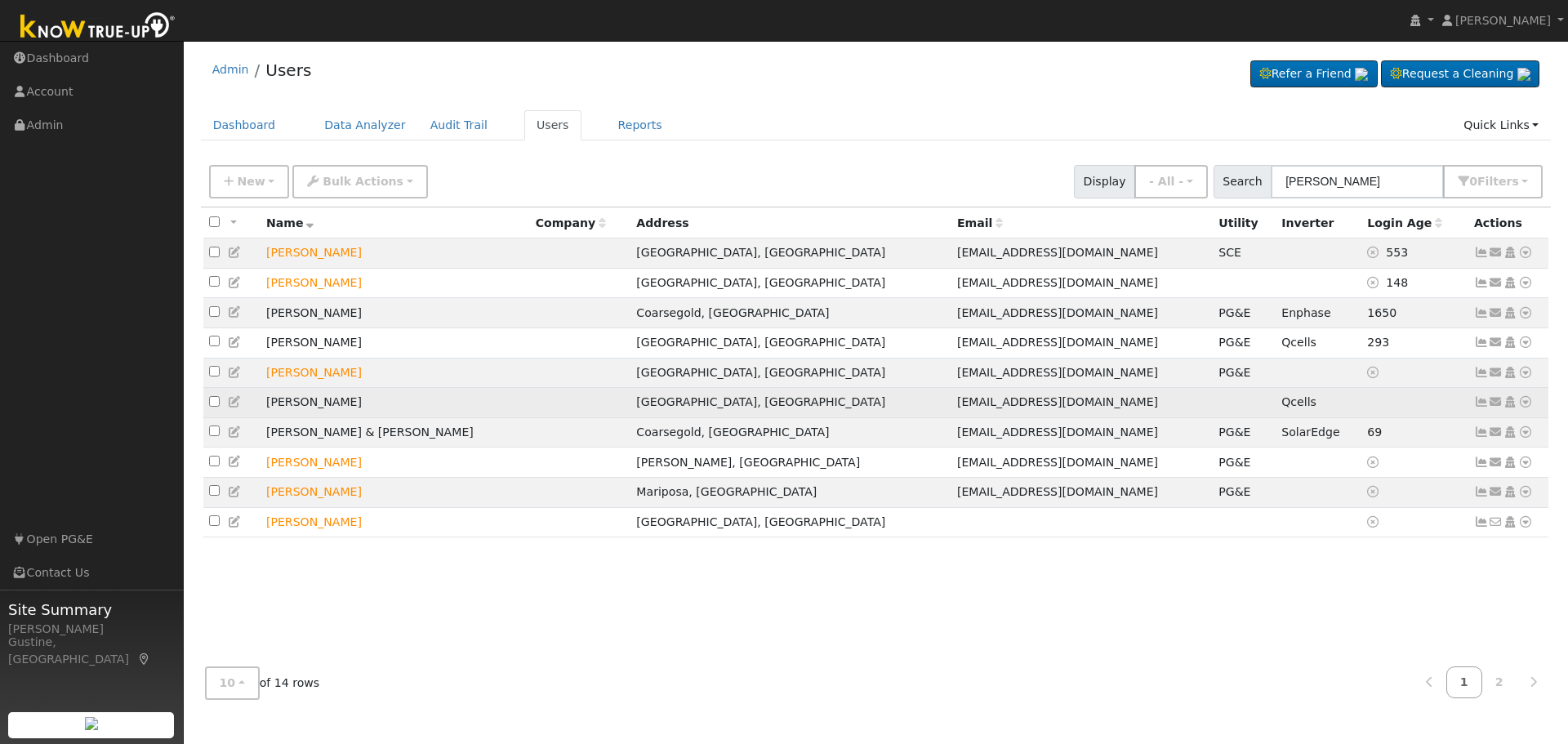
click at [1476, 405] on icon at bounding box center [1481, 401] width 15 height 11
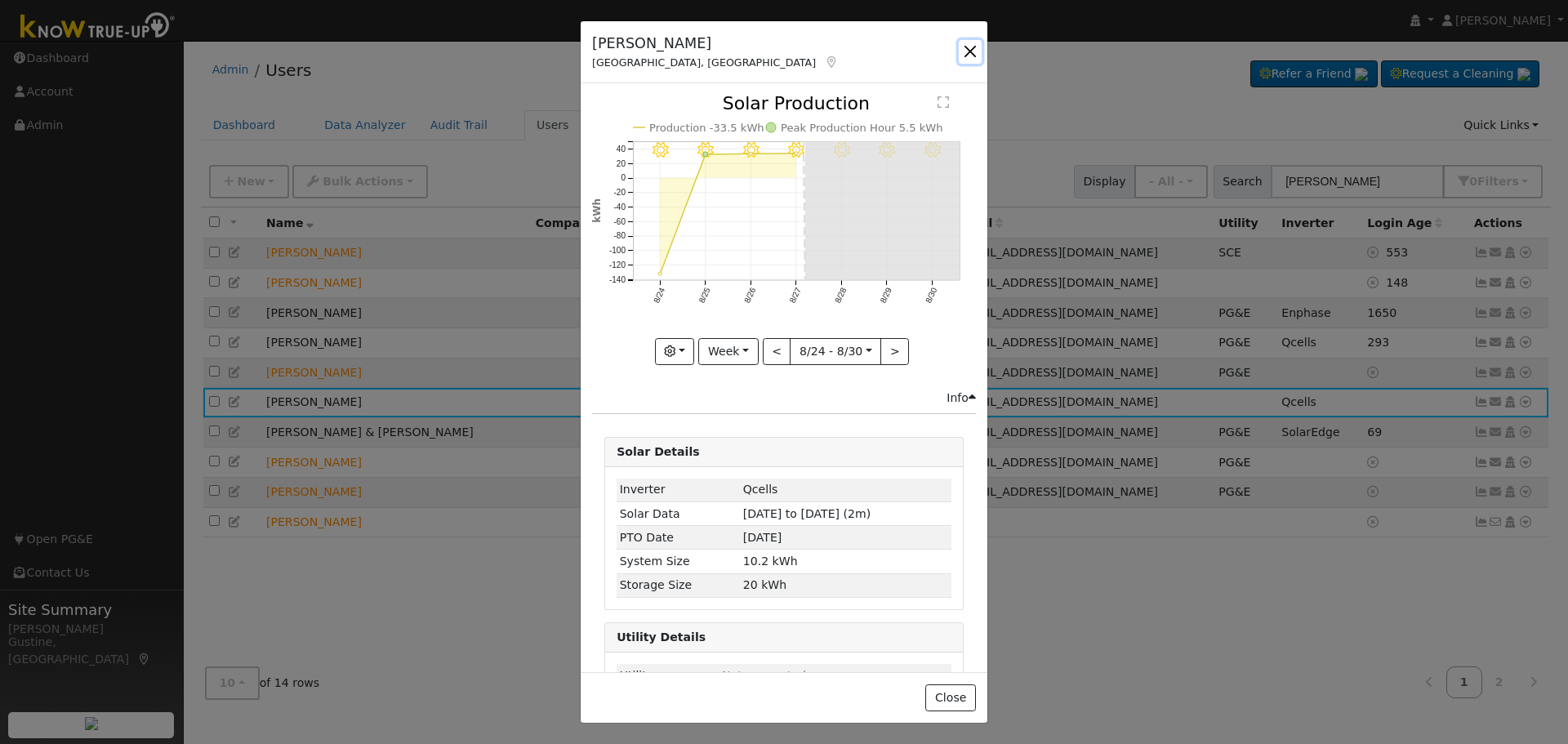
click at [973, 56] on button "button" at bounding box center [970, 51] width 23 height 23
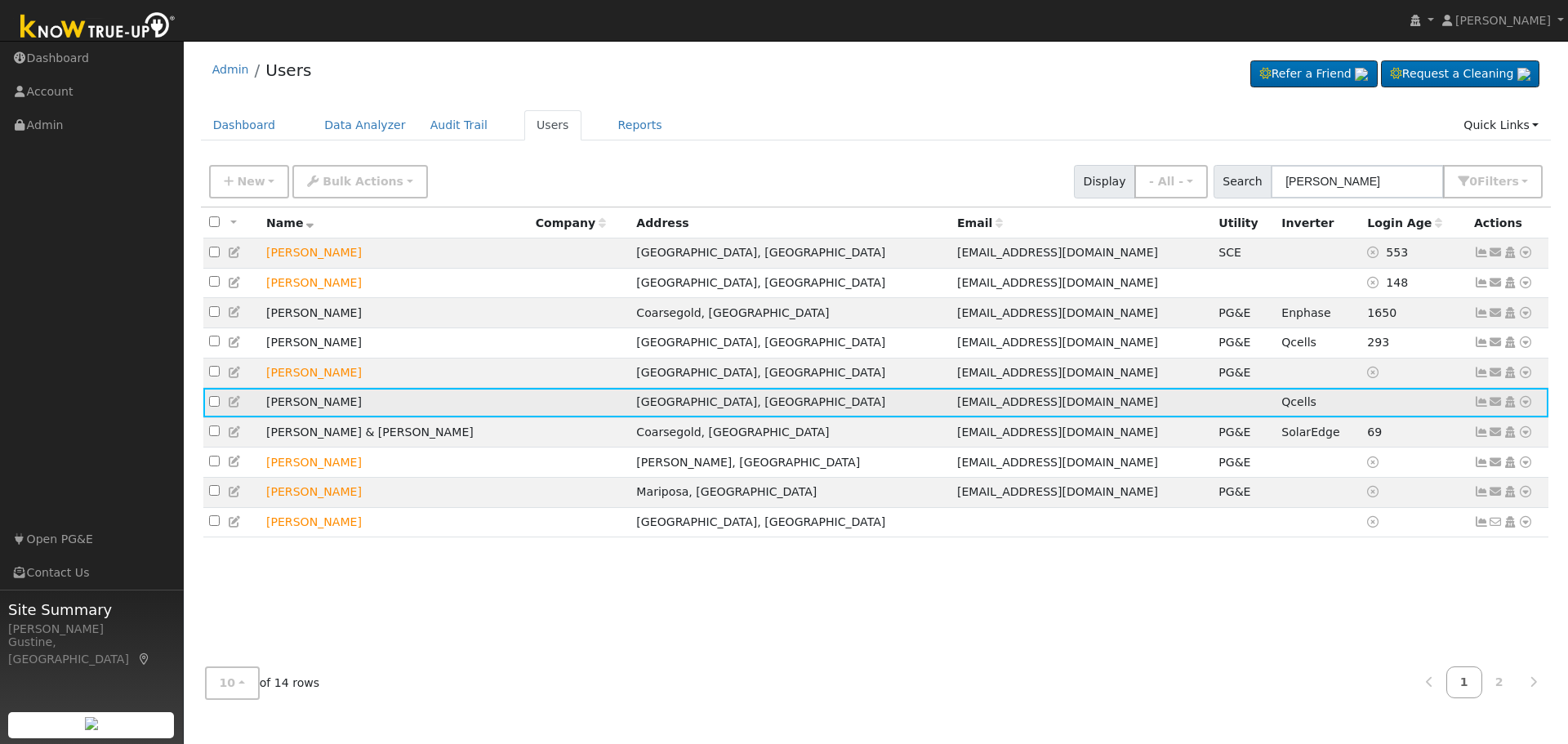
click at [1478, 408] on icon at bounding box center [1481, 401] width 15 height 11
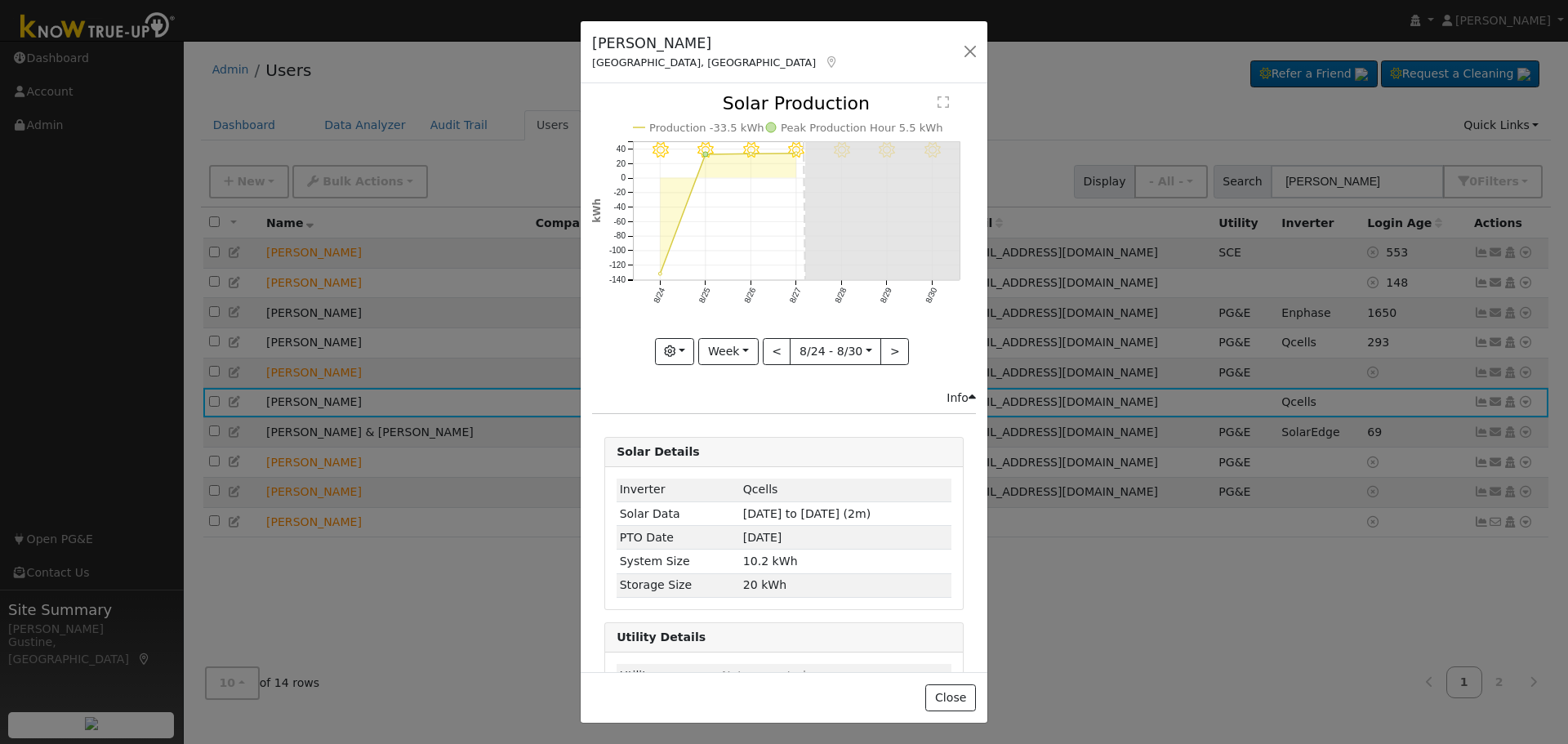
click at [769, 225] on icon "8/30 - Clear 8/29 - Clear 8/28 - Clear 8/27 - Clear 8/26 - Clear 8/25 - Clear 8…" at bounding box center [784, 224] width 384 height 257
click at [769, 224] on icon "8/30 - Clear 8/29 - Clear 8/28 - Clear 8/27 - Clear 8/26 - Clear 8/25 - Clear 8…" at bounding box center [784, 224] width 384 height 257
click at [765, 200] on icon "8/30 - Clear 8/29 - Clear 8/28 - Clear 8/27 - Clear 8/26 - Clear 8/25 - Clear 8…" at bounding box center [784, 224] width 384 height 257
click at [774, 167] on icon "8/30 - Clear 8/29 - Clear 8/28 - Clear 8/27 - Clear 8/26 - Clear 8/25 - Clear 8…" at bounding box center [784, 224] width 384 height 257
click at [659, 273] on circle "onclick=""" at bounding box center [660, 274] width 3 height 3
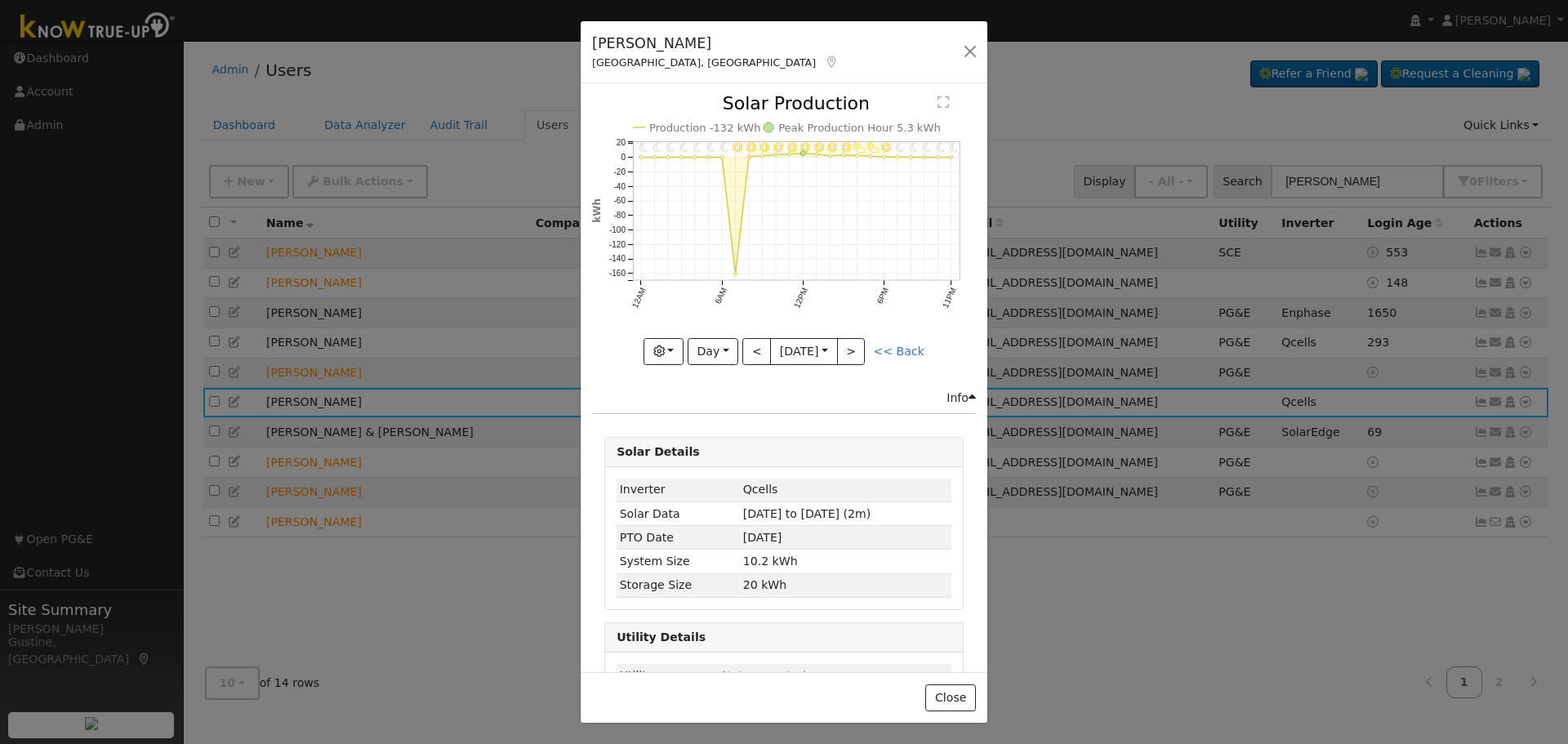
click at [961, 39] on div "[PERSON_NAME], [GEOGRAPHIC_DATA] Default Account Default Account [STREET_ADDRES…" at bounding box center [784, 52] width 407 height 63
click at [965, 44] on button "button" at bounding box center [970, 51] width 23 height 23
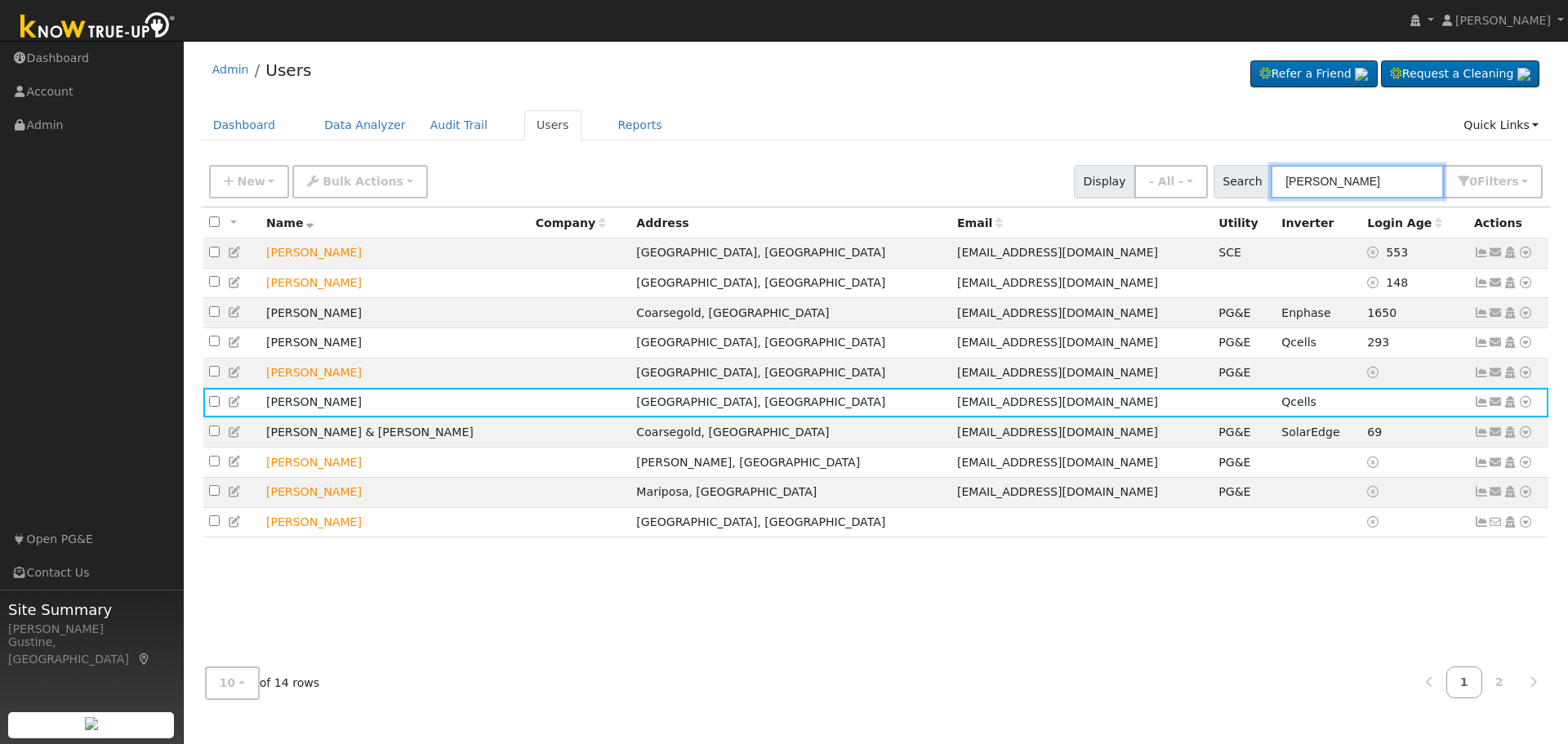
drag, startPoint x: 1418, startPoint y: 175, endPoint x: 1017, endPoint y: 175, distance: 401.0
click at [1017, 175] on div "New Add User Quick Add Quick Connect Quick Convert Lead Bulk Actions Send Email…" at bounding box center [876, 179] width 1340 height 39
type input "[PERSON_NAME]"
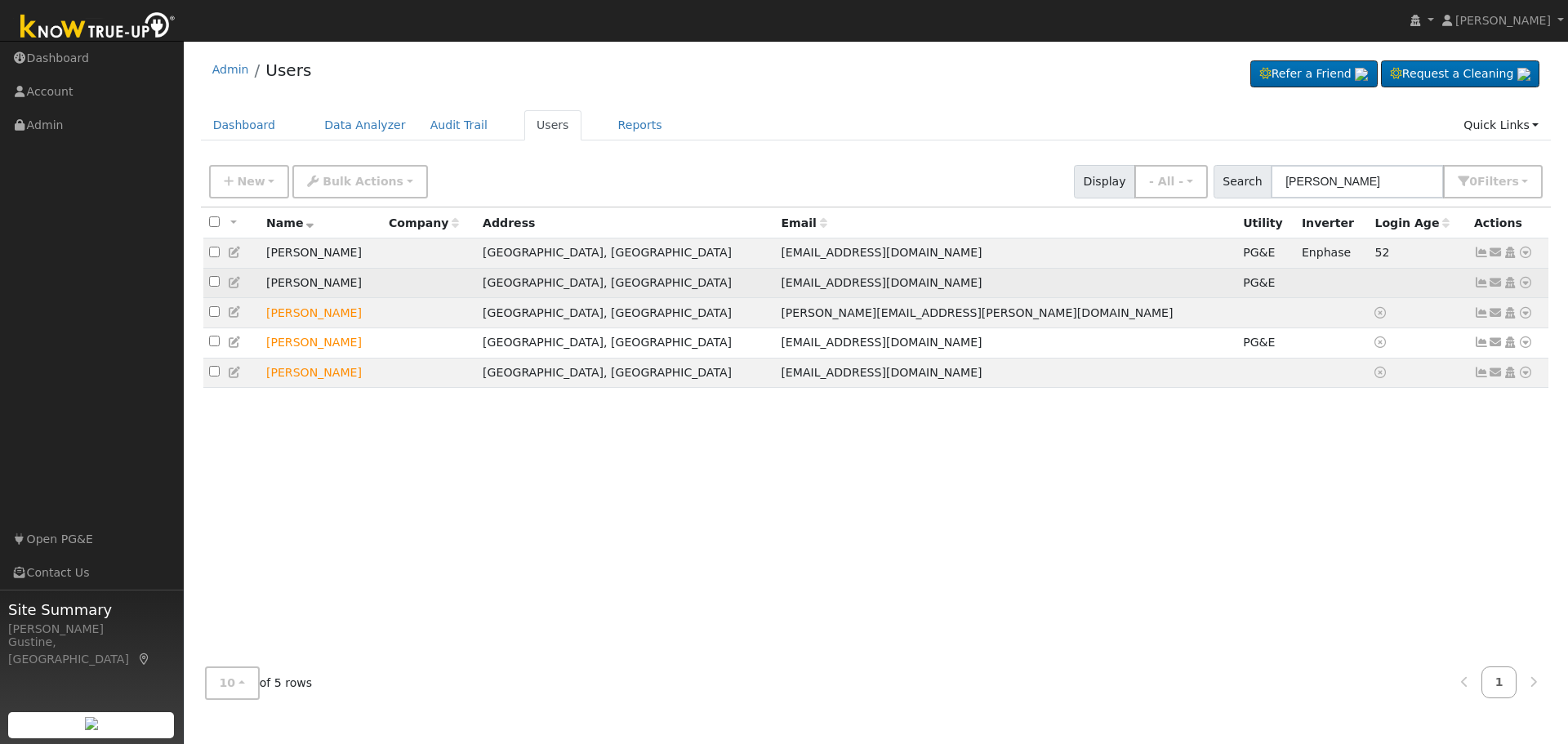
click at [1484, 286] on icon at bounding box center [1481, 282] width 15 height 11
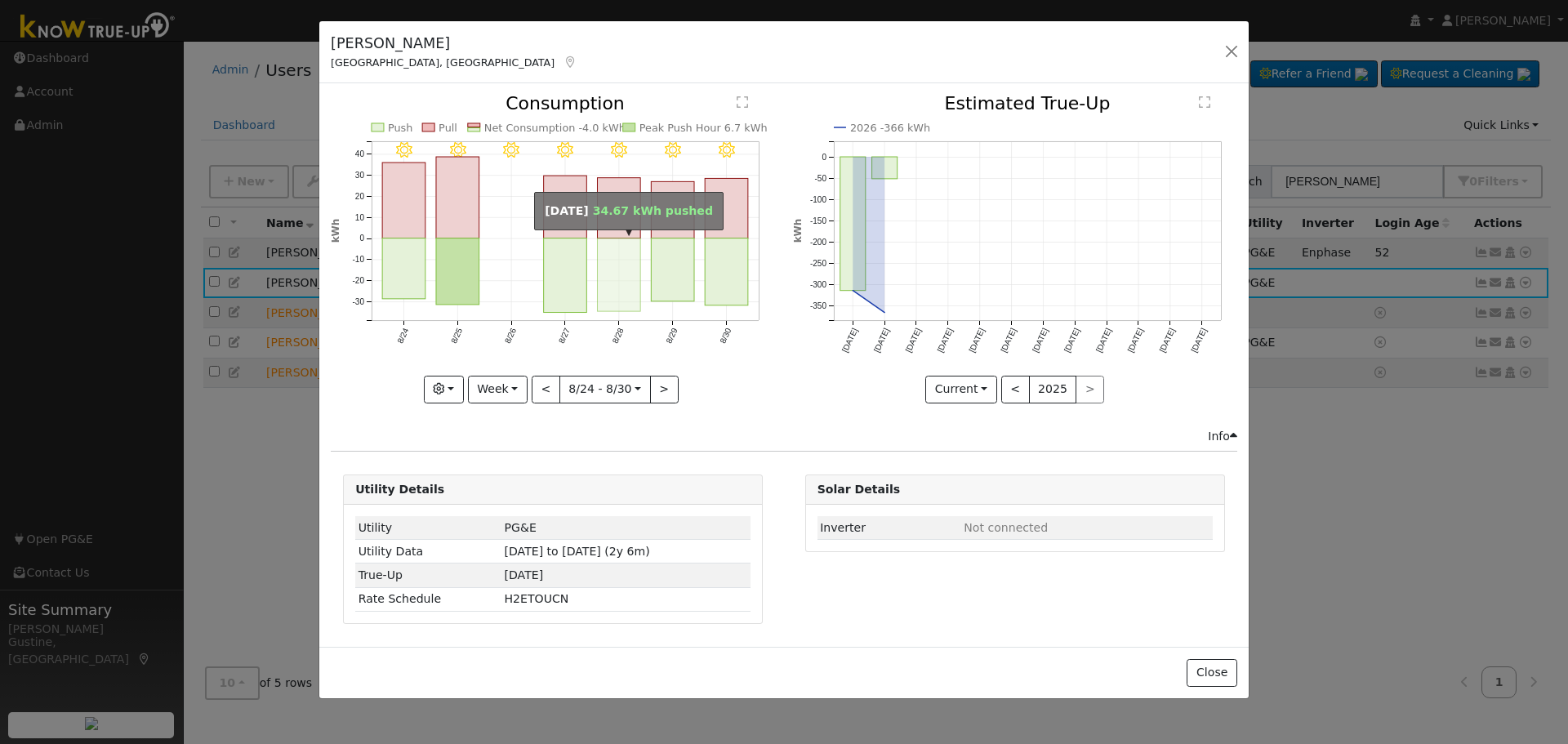
click at [603, 255] on rect "onclick=""" at bounding box center [619, 275] width 44 height 74
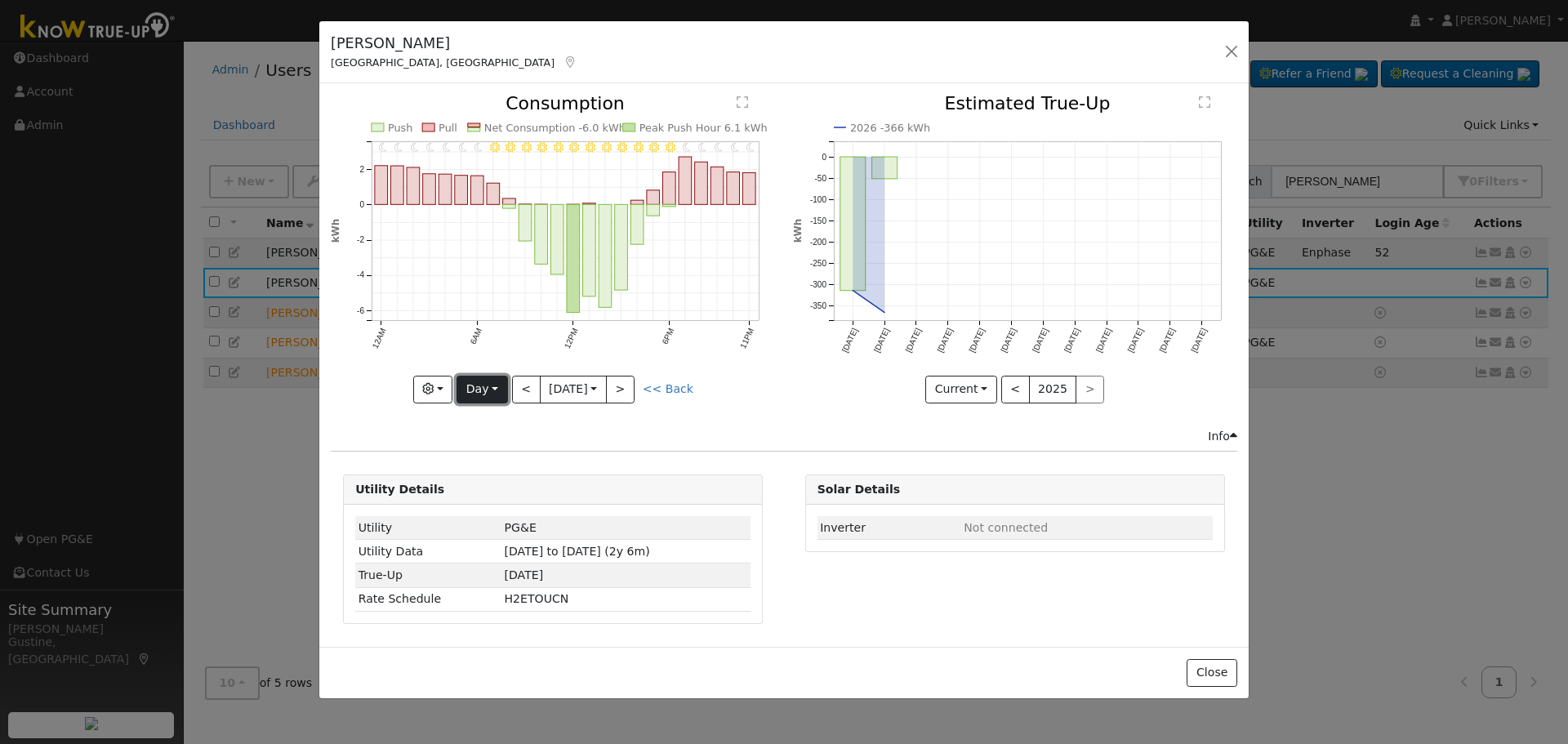
click at [502, 388] on button "Day" at bounding box center [482, 389] width 51 height 27
click at [531, 495] on link "Year" at bounding box center [514, 491] width 113 height 23
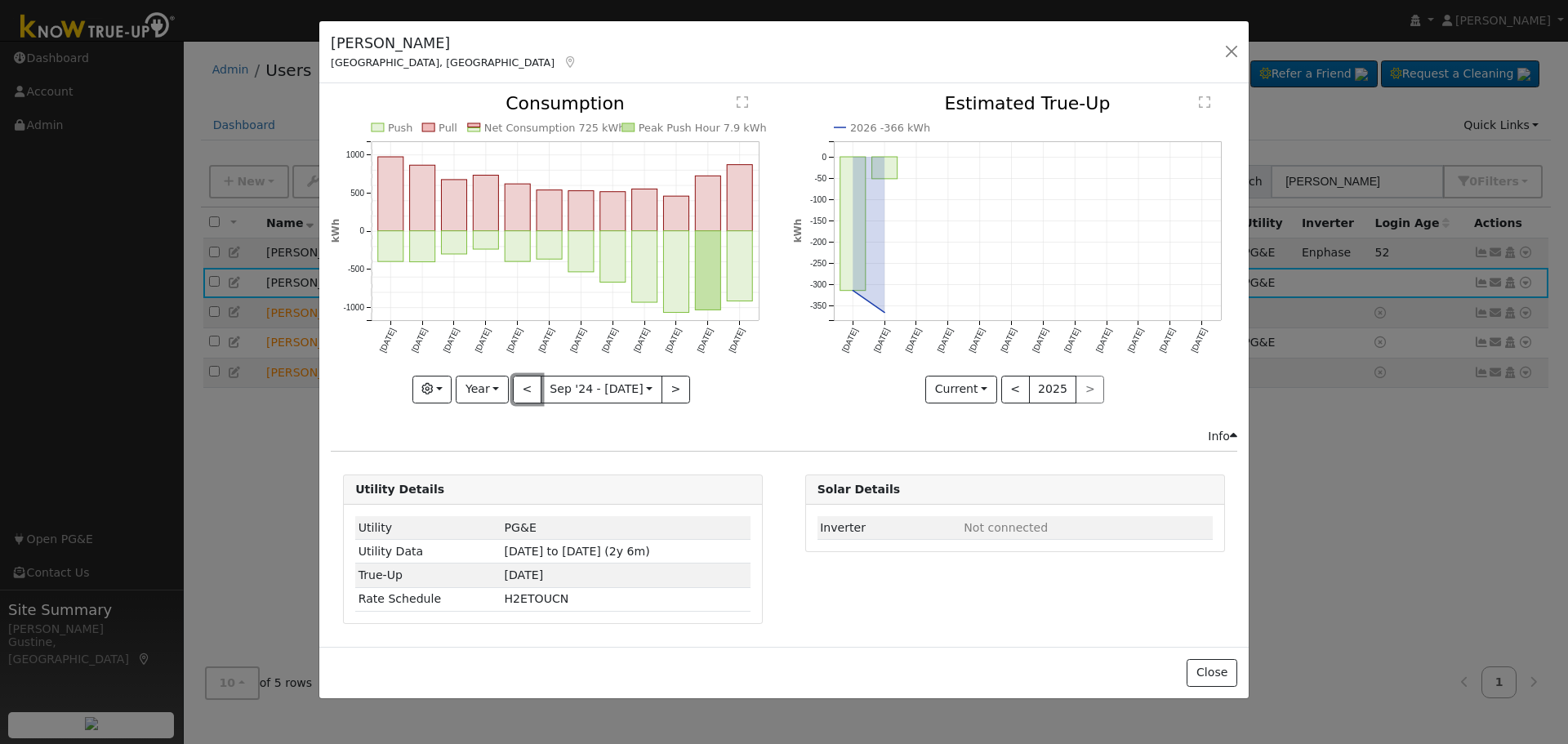
click at [531, 393] on button "<" at bounding box center [527, 389] width 28 height 27
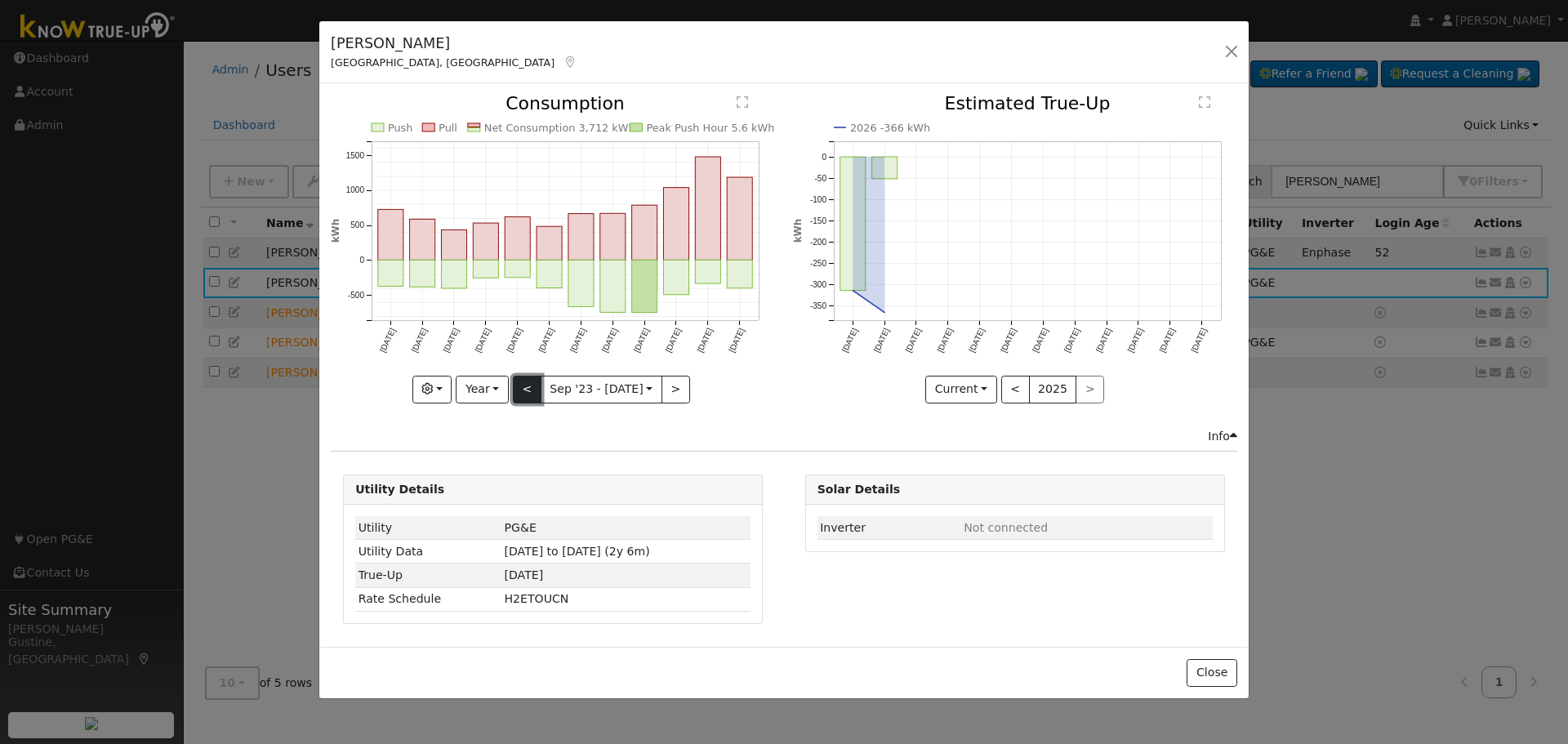
click at [538, 380] on button "<" at bounding box center [527, 389] width 28 height 27
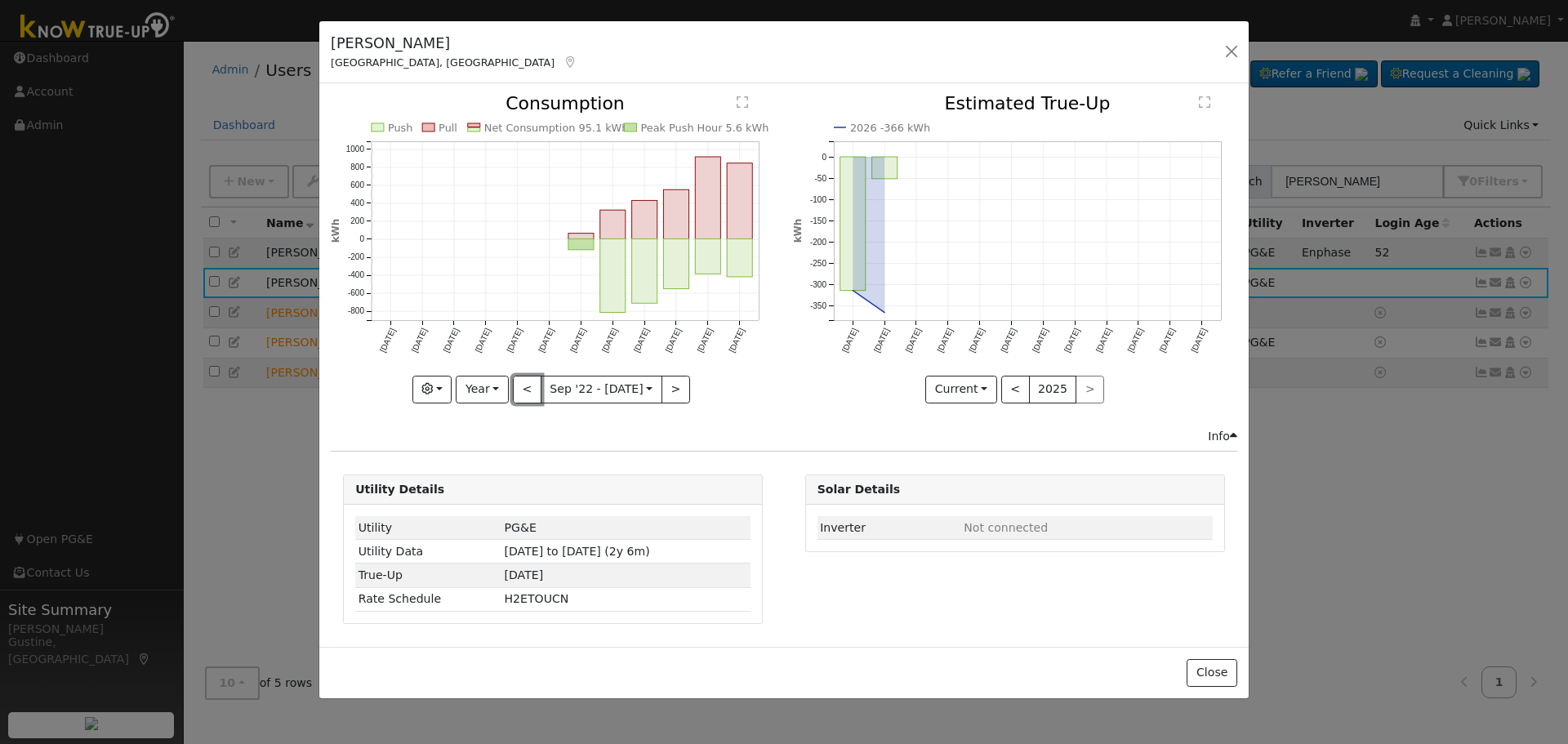
click at [535, 385] on button "<" at bounding box center [527, 389] width 28 height 27
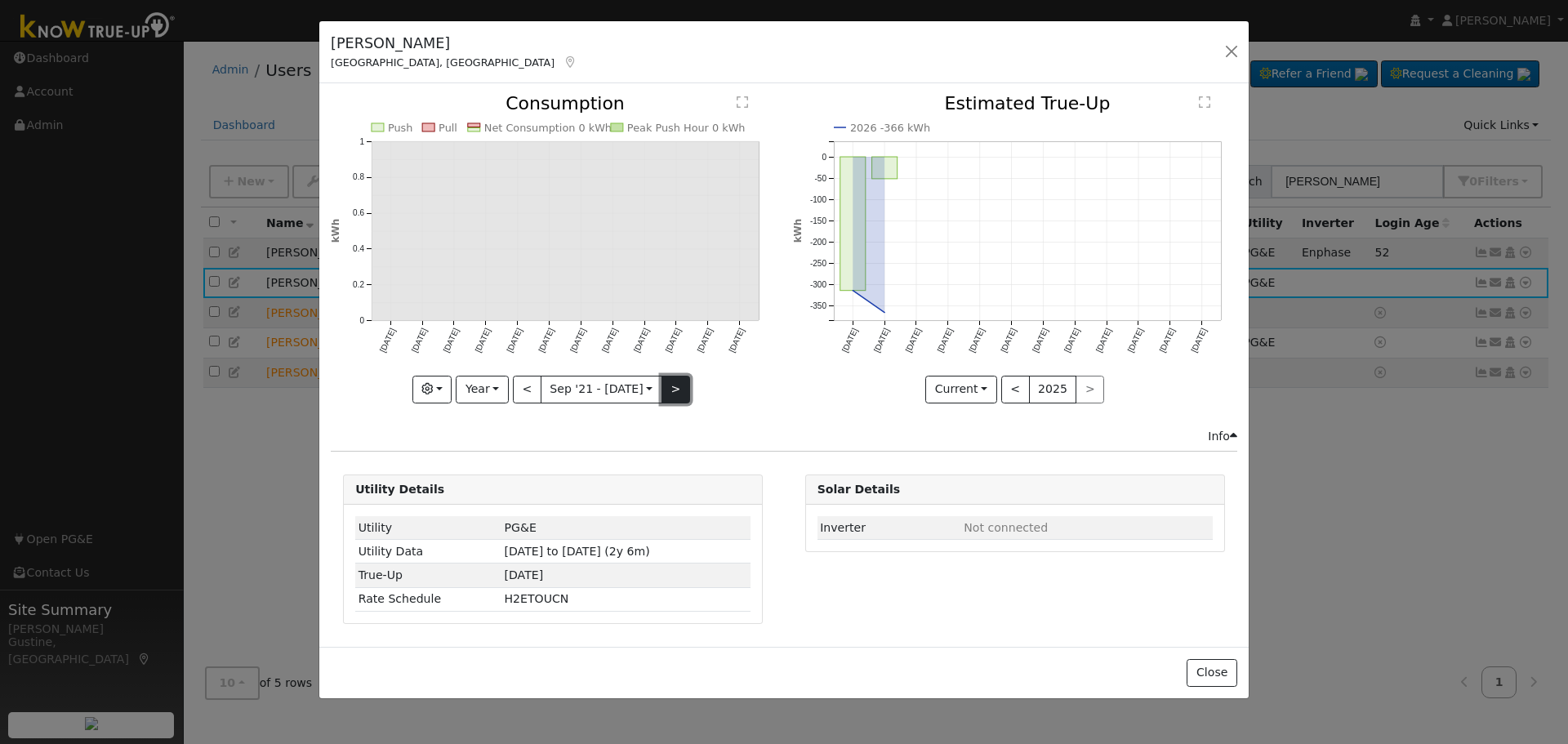
click at [666, 387] on button ">" at bounding box center [675, 389] width 28 height 27
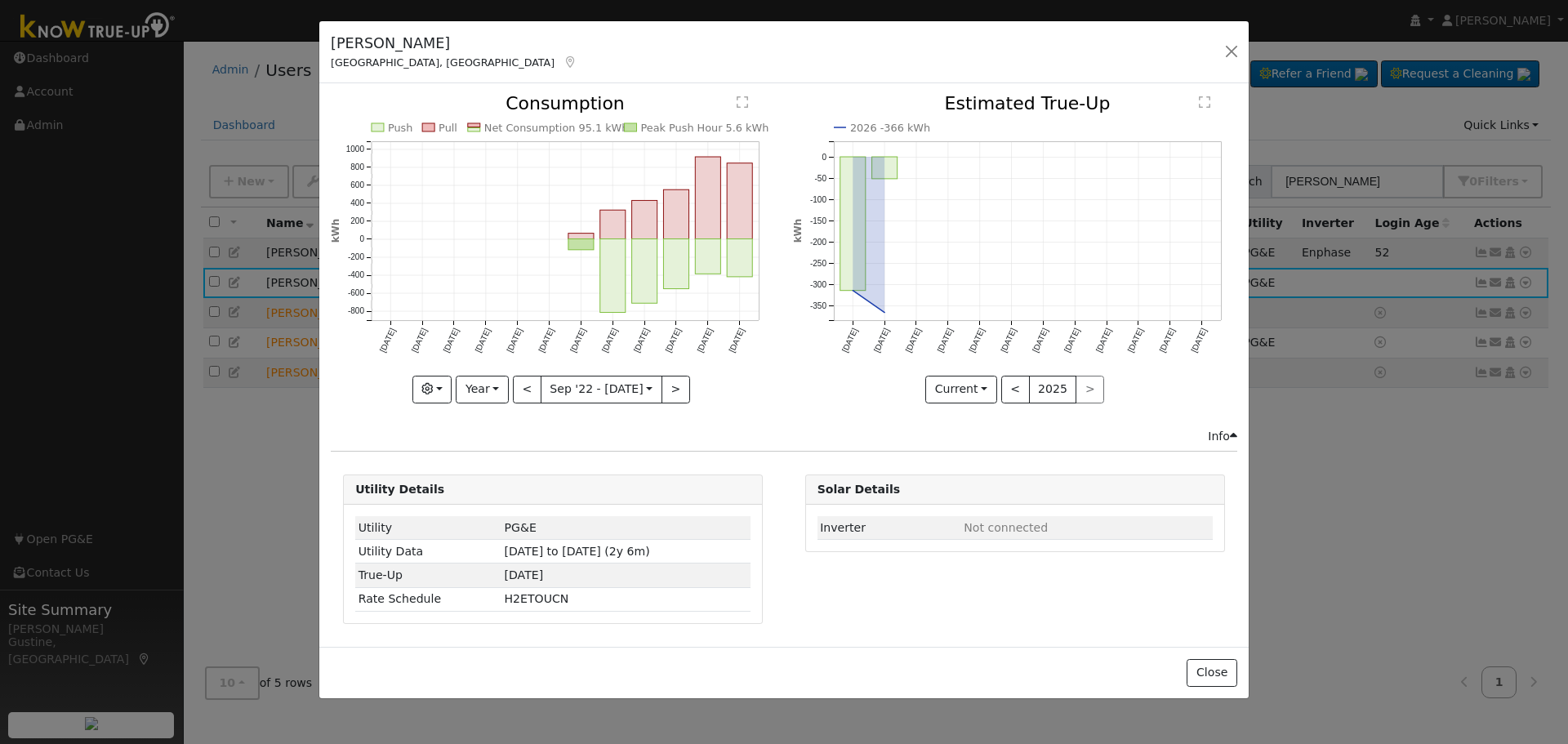
click at [572, 243] on rect "onclick=""" at bounding box center [581, 244] width 26 height 10
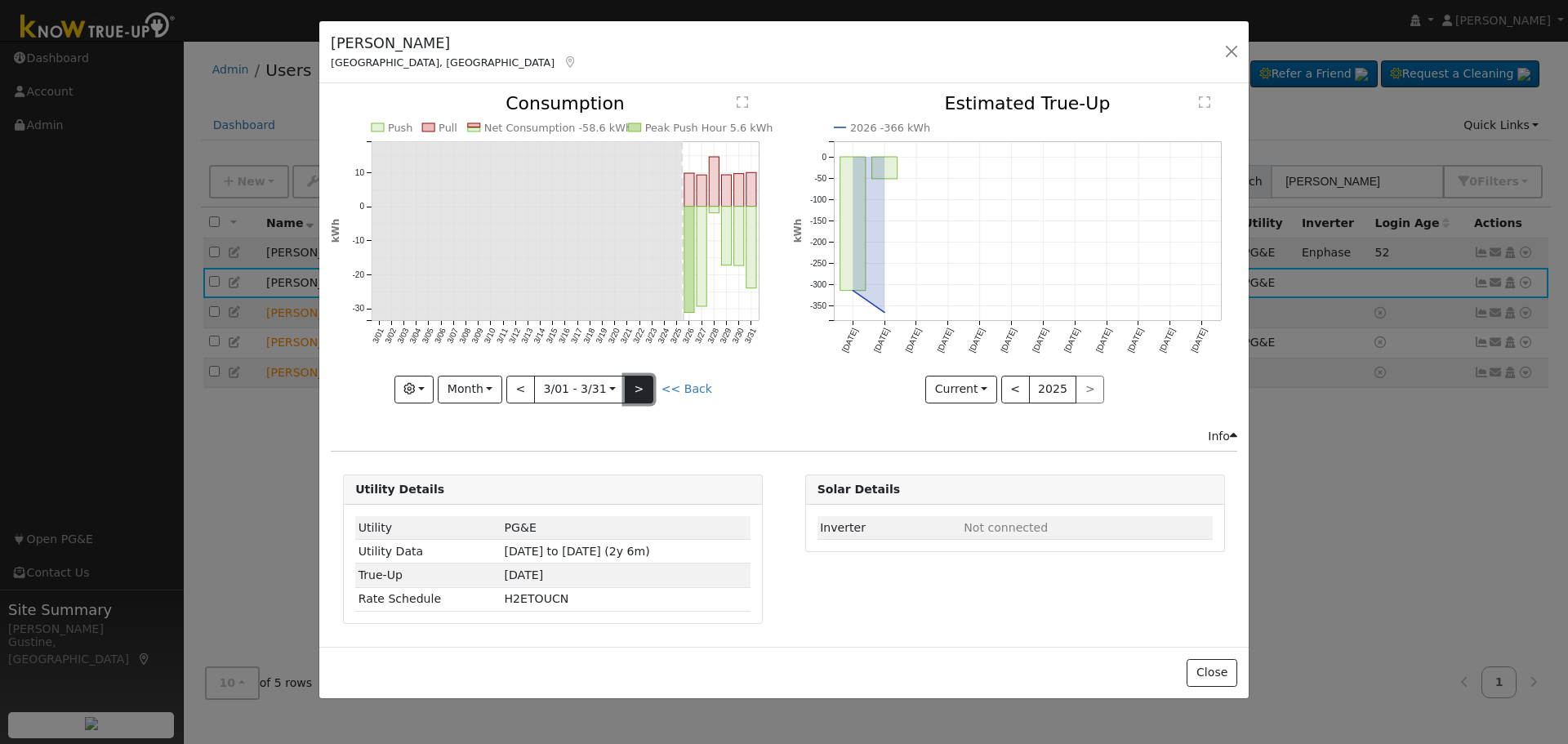
click at [643, 390] on button ">" at bounding box center [638, 389] width 28 height 27
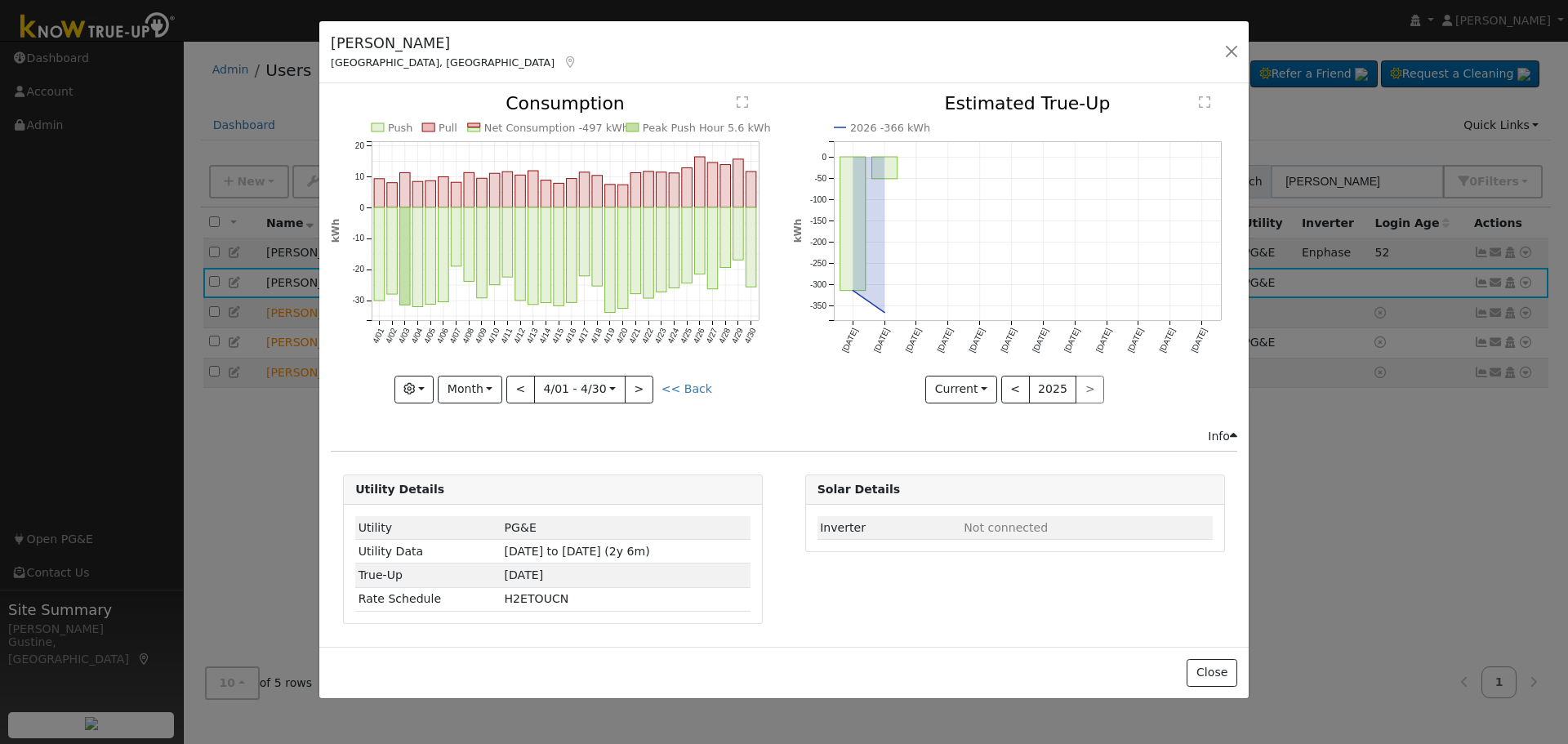
click at [458, 218] on rect "onclick=""" at bounding box center [456, 237] width 10 height 59
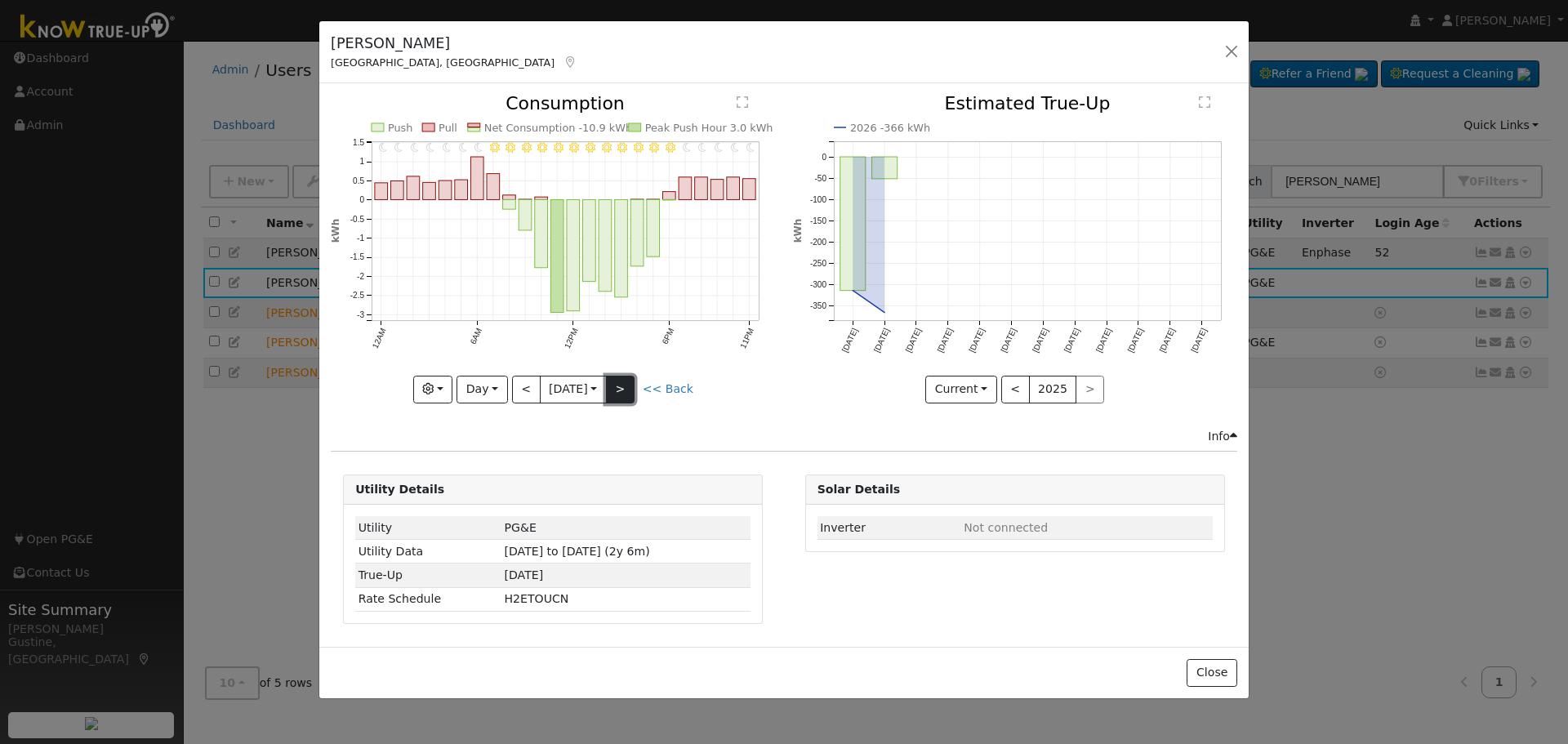
click at [624, 381] on button ">" at bounding box center [619, 389] width 28 height 27
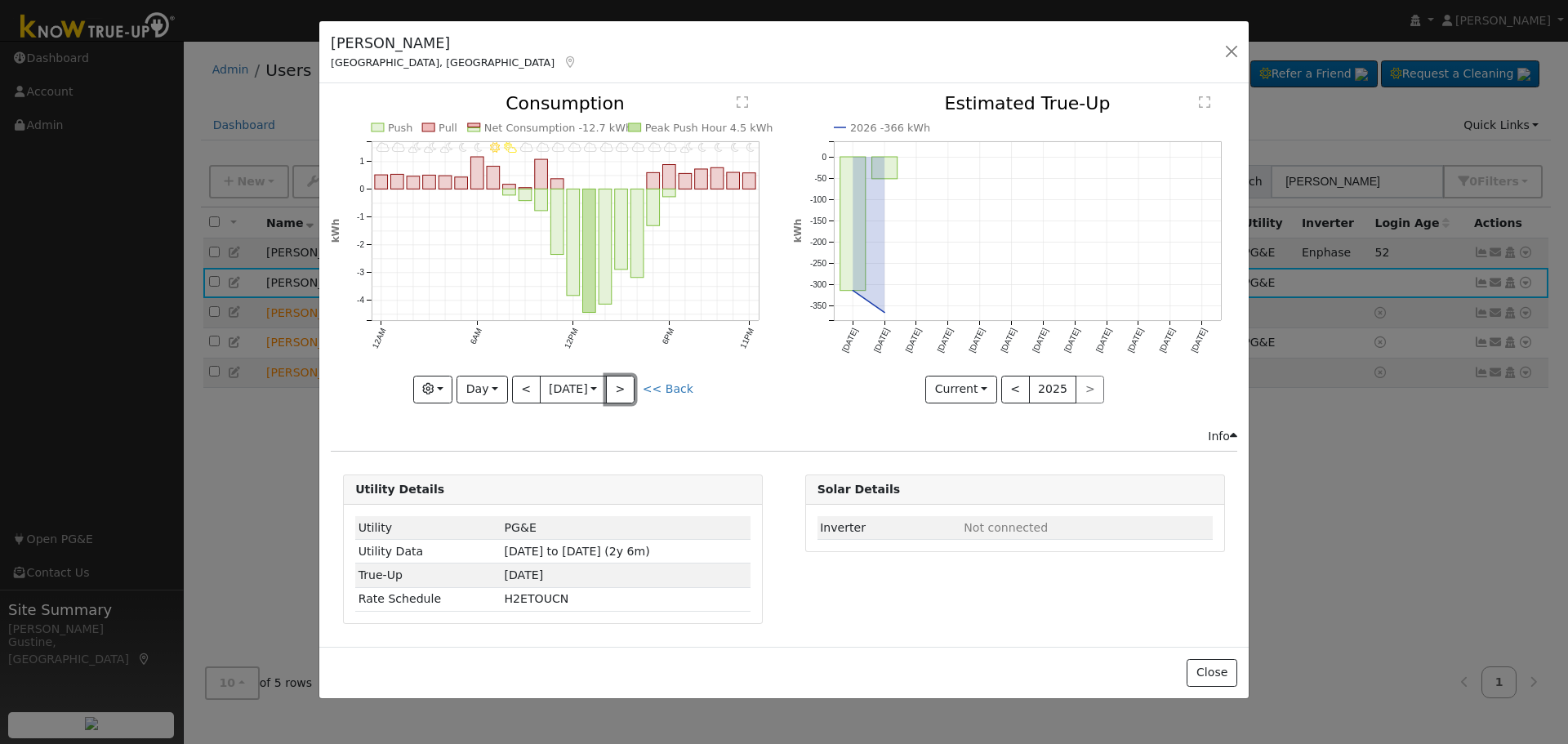
click at [624, 382] on button ">" at bounding box center [619, 389] width 28 height 27
click at [635, 392] on button ">" at bounding box center [619, 389] width 28 height 27
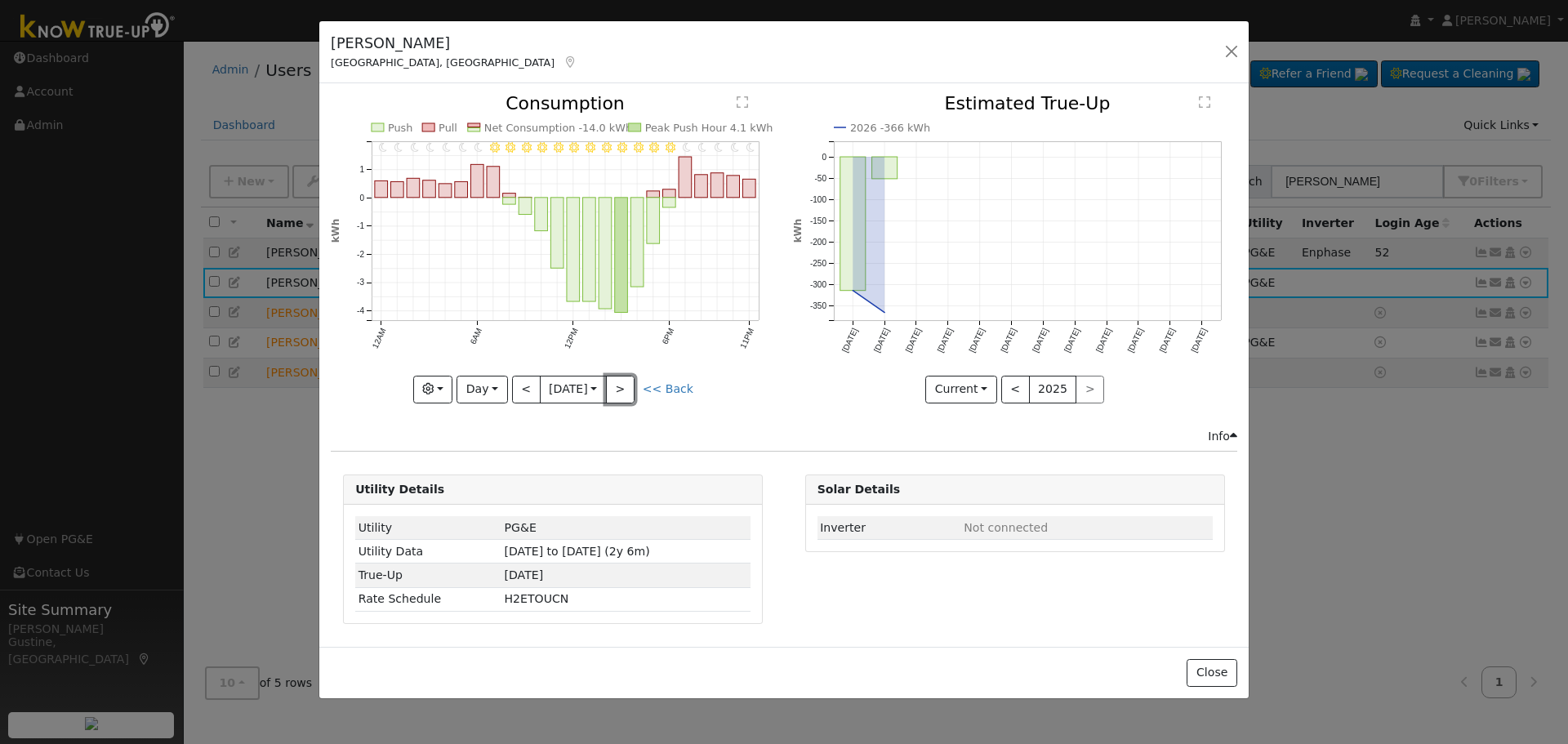
drag, startPoint x: 633, startPoint y: 392, endPoint x: 584, endPoint y: 394, distance: 49.0
click at [631, 392] on button ">" at bounding box center [619, 389] width 28 height 27
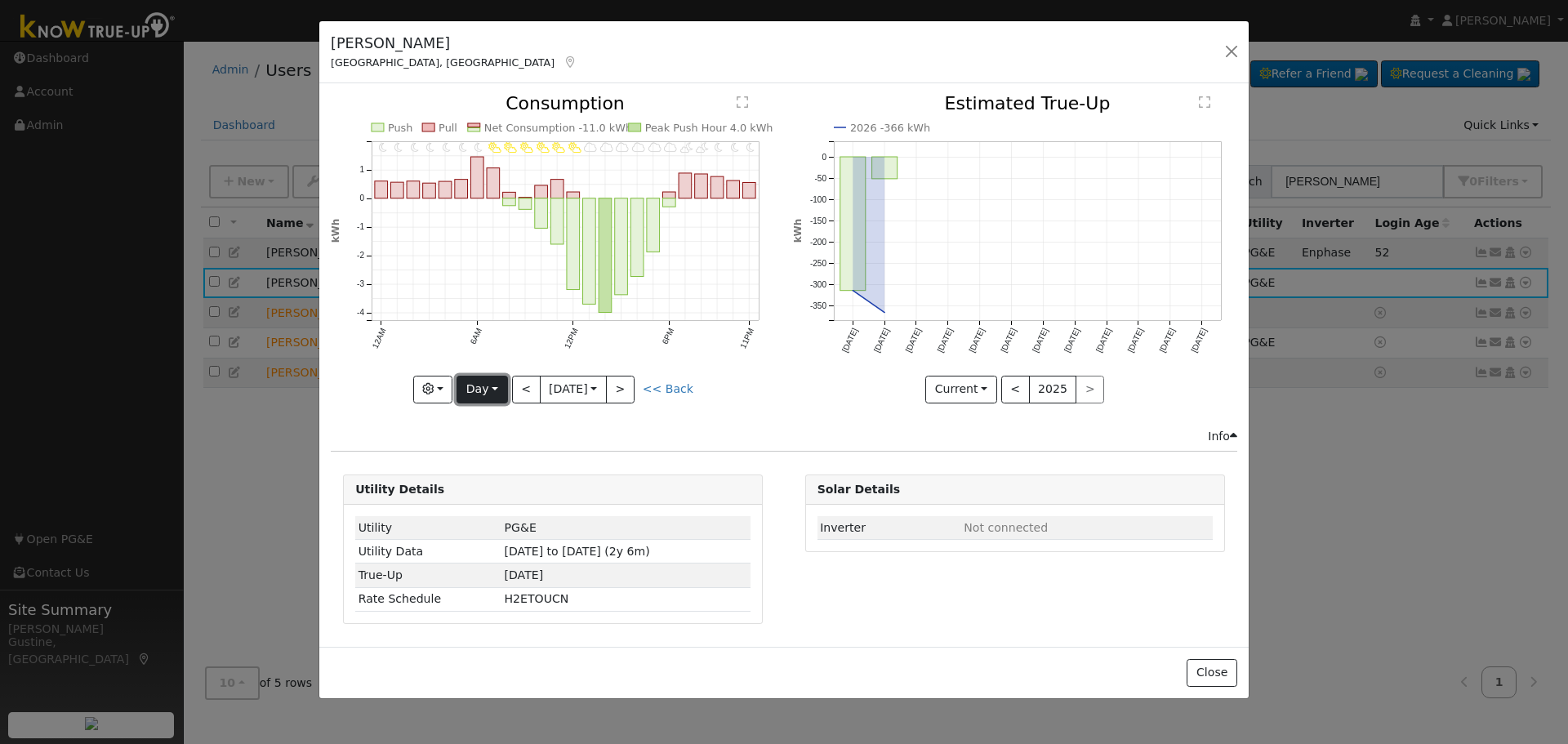
click at [496, 383] on button "Day" at bounding box center [482, 389] width 51 height 27
click at [511, 462] on link "Month" at bounding box center [514, 469] width 113 height 23
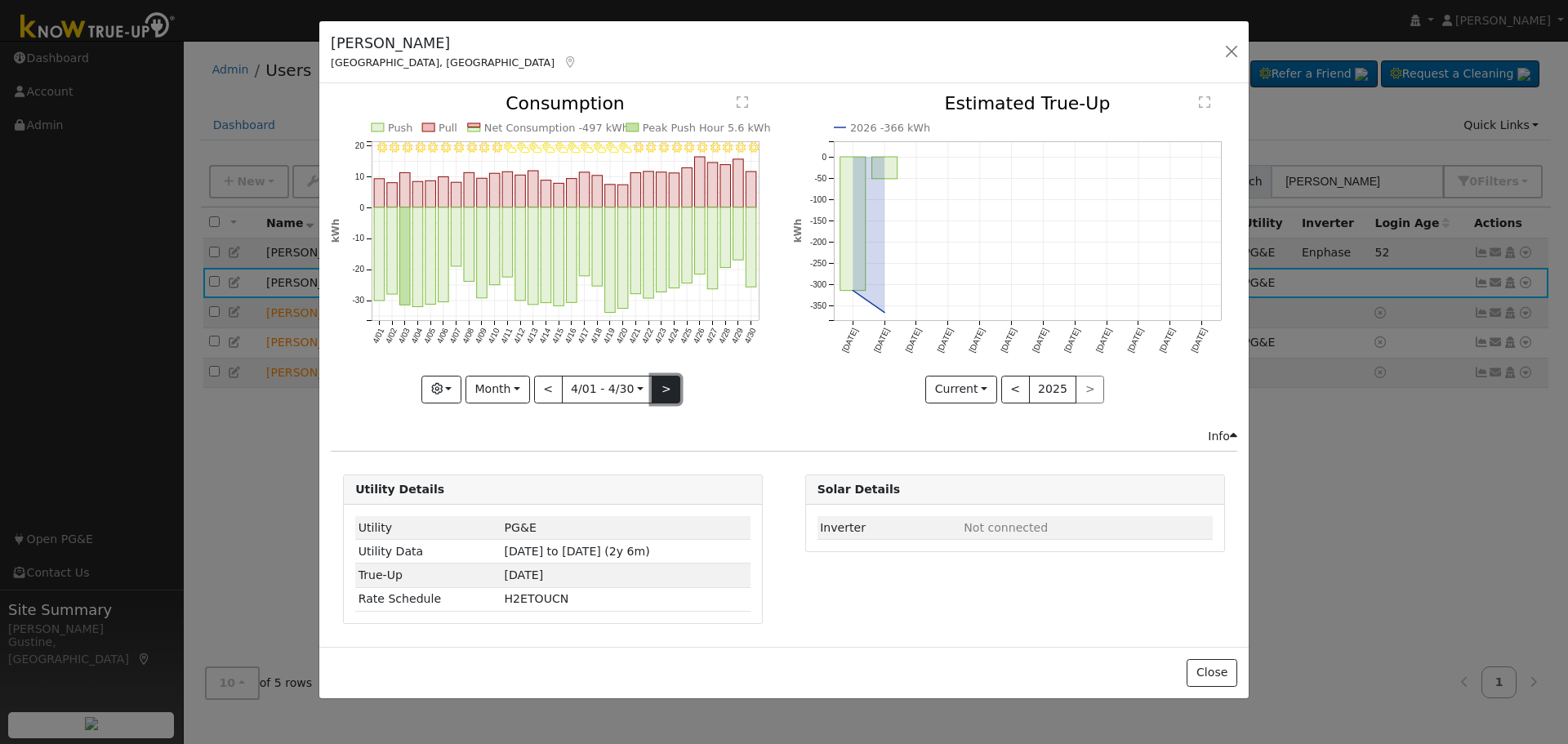
click at [665, 388] on button ">" at bounding box center [666, 389] width 28 height 27
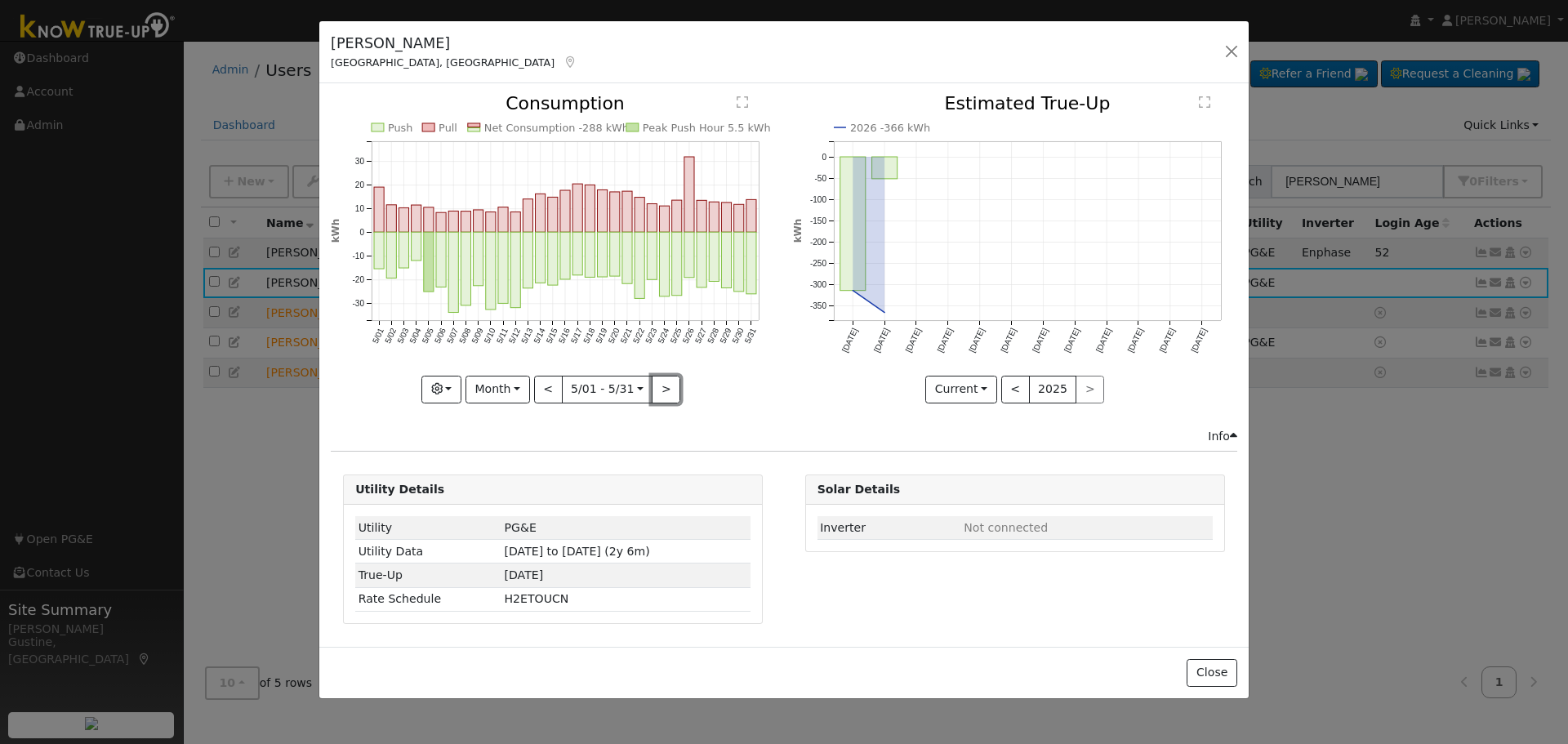
click at [659, 388] on button ">" at bounding box center [666, 389] width 28 height 27
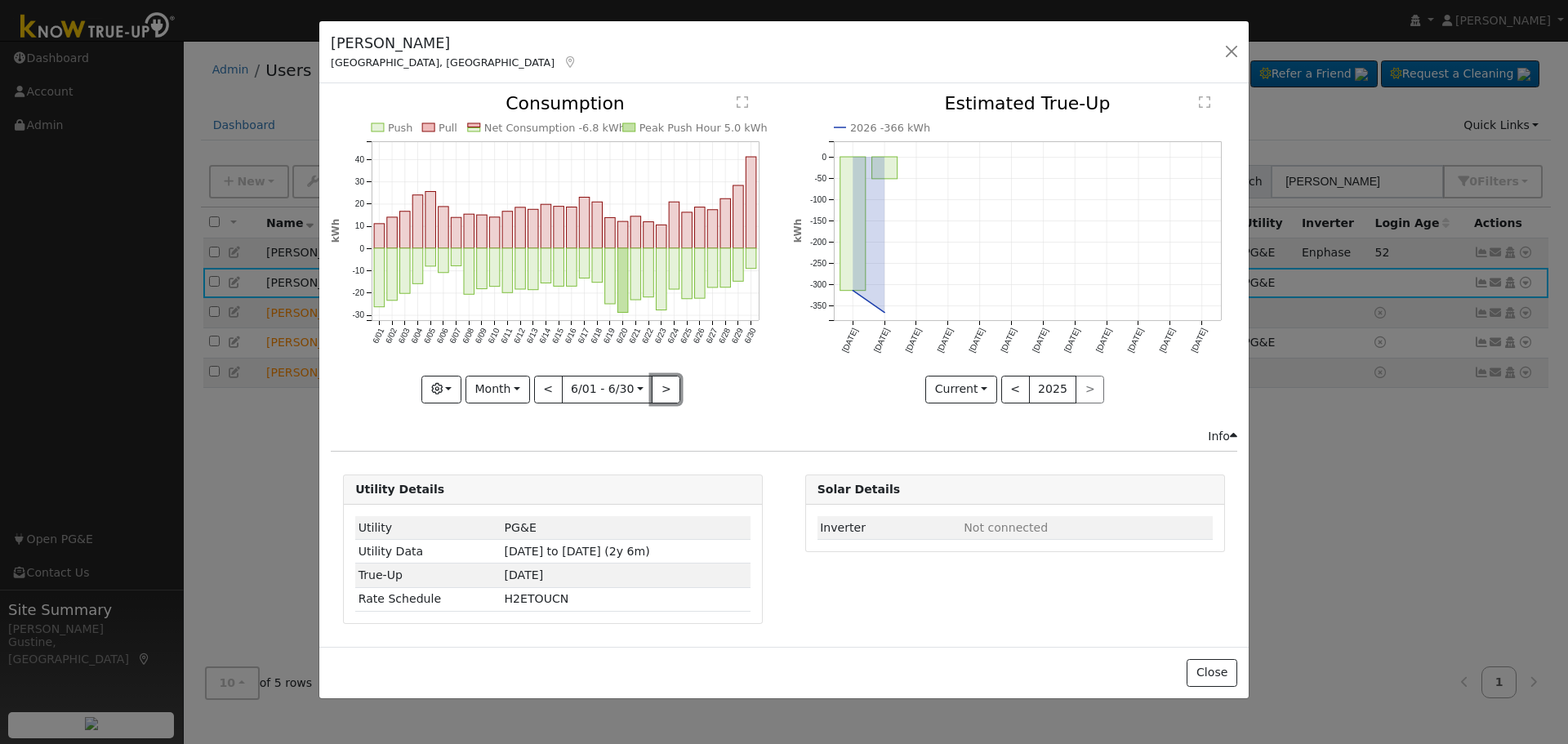
click at [659, 388] on button ">" at bounding box center [666, 389] width 28 height 27
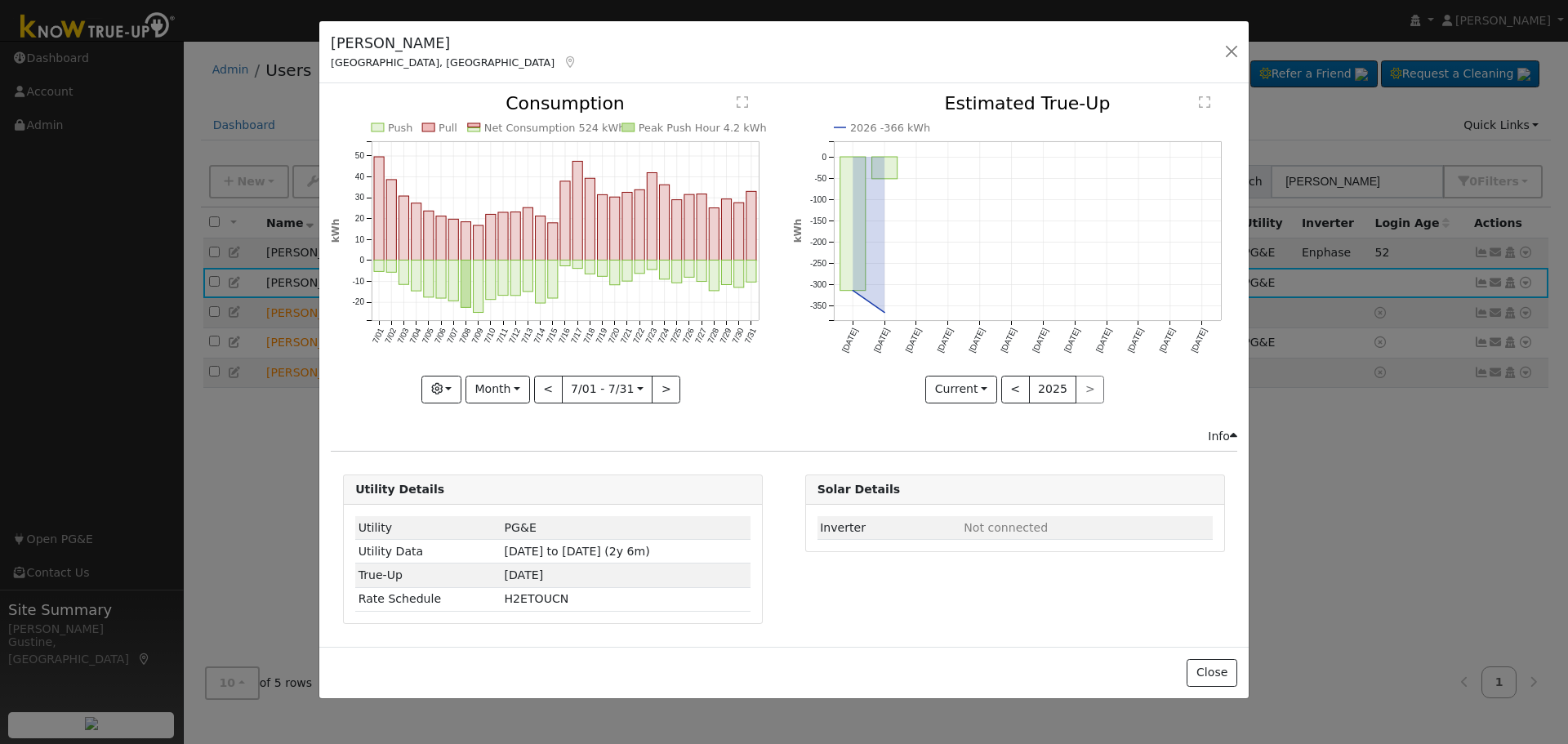
click at [628, 275] on rect "onclick=""" at bounding box center [626, 271] width 9 height 21
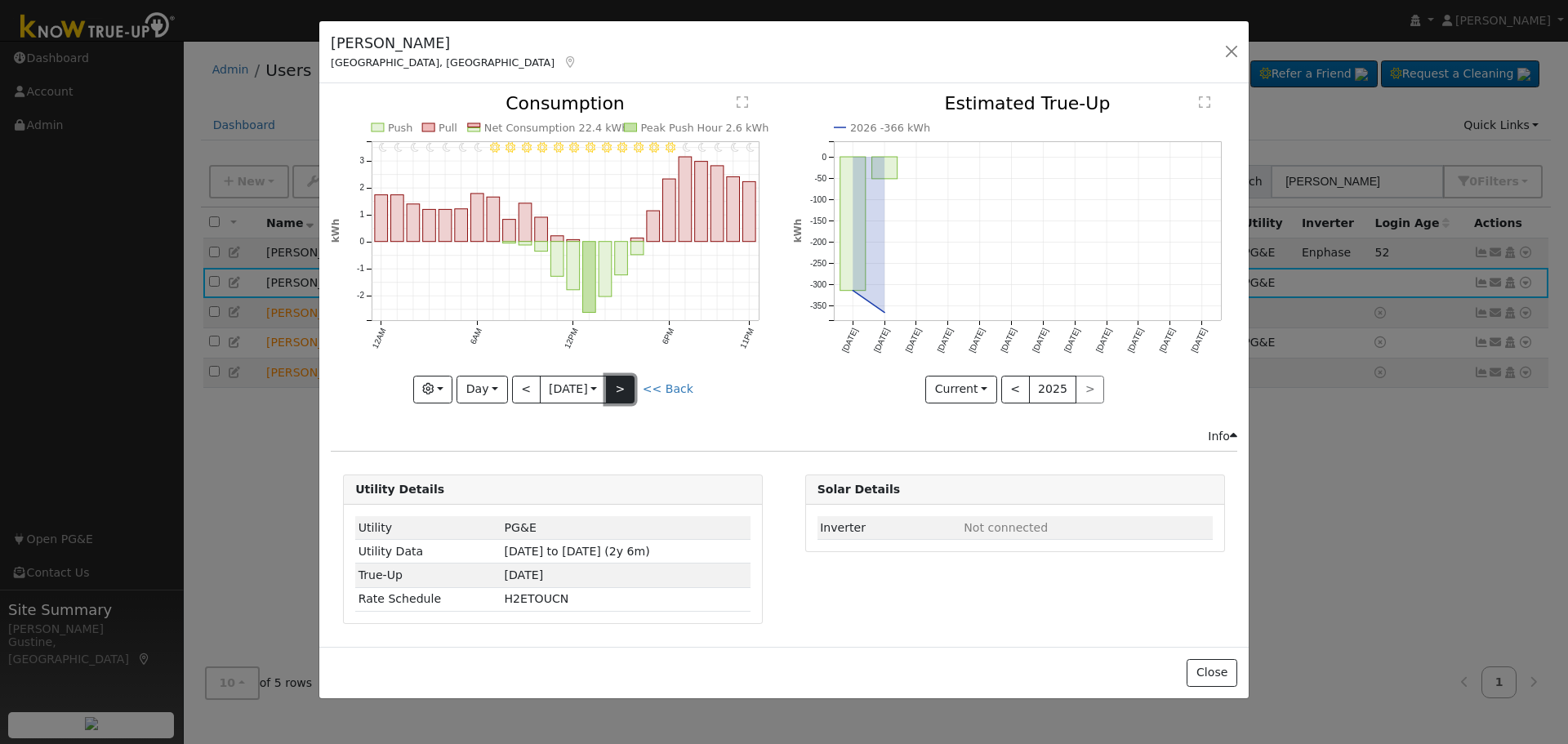
click at [626, 395] on button ">" at bounding box center [619, 389] width 28 height 27
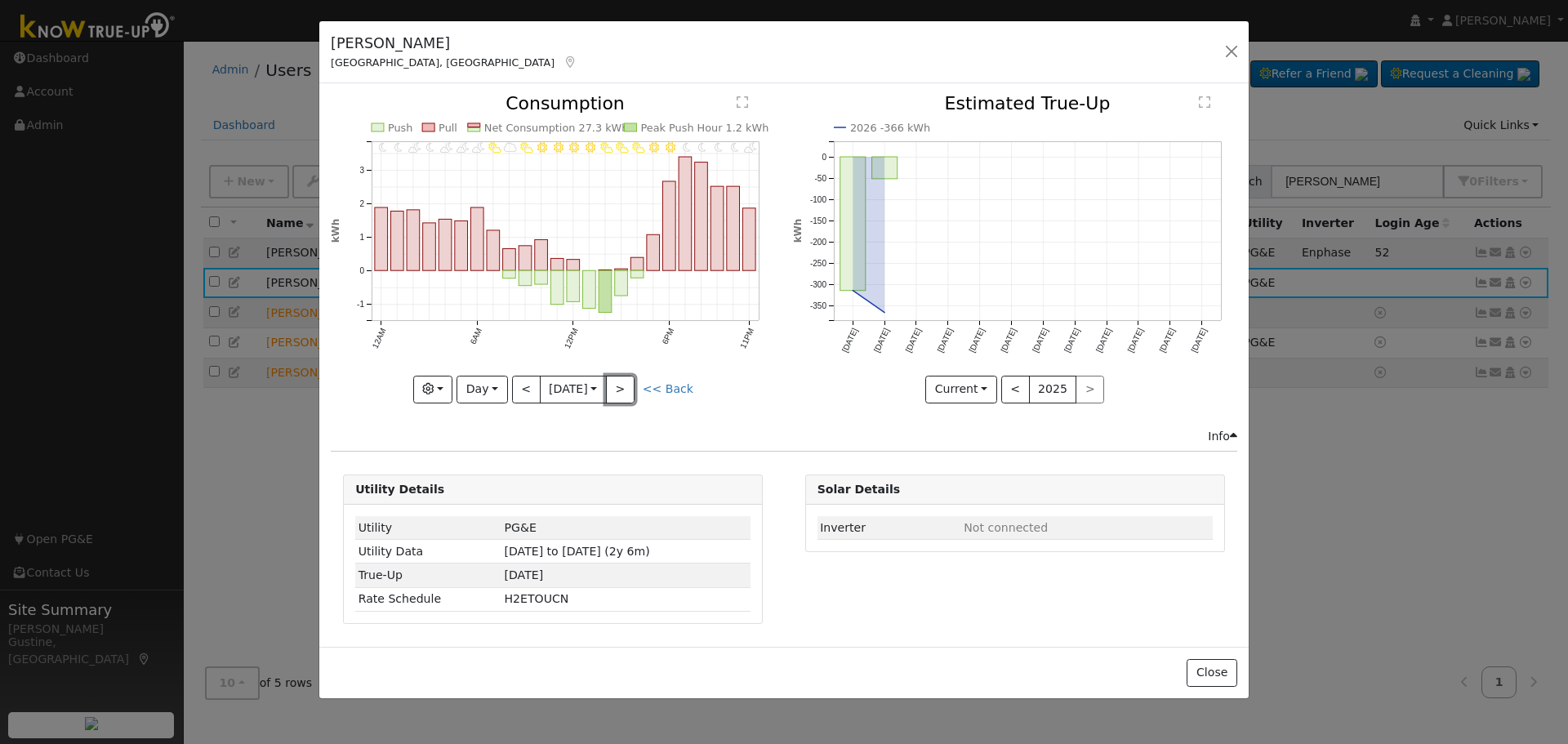
click at [621, 384] on button ">" at bounding box center [619, 389] width 28 height 27
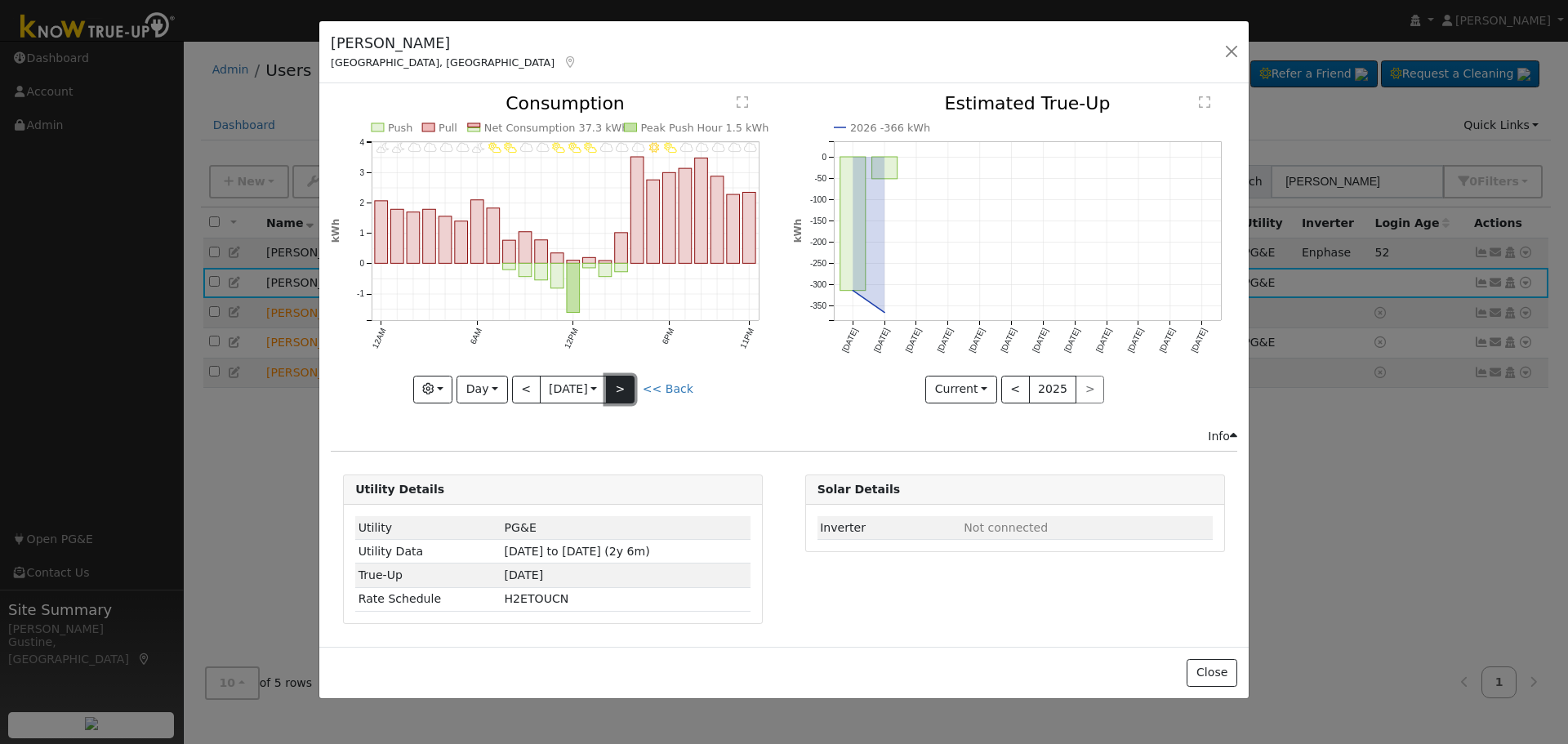
click at [618, 390] on button ">" at bounding box center [619, 389] width 28 height 27
type input "[DATE]"
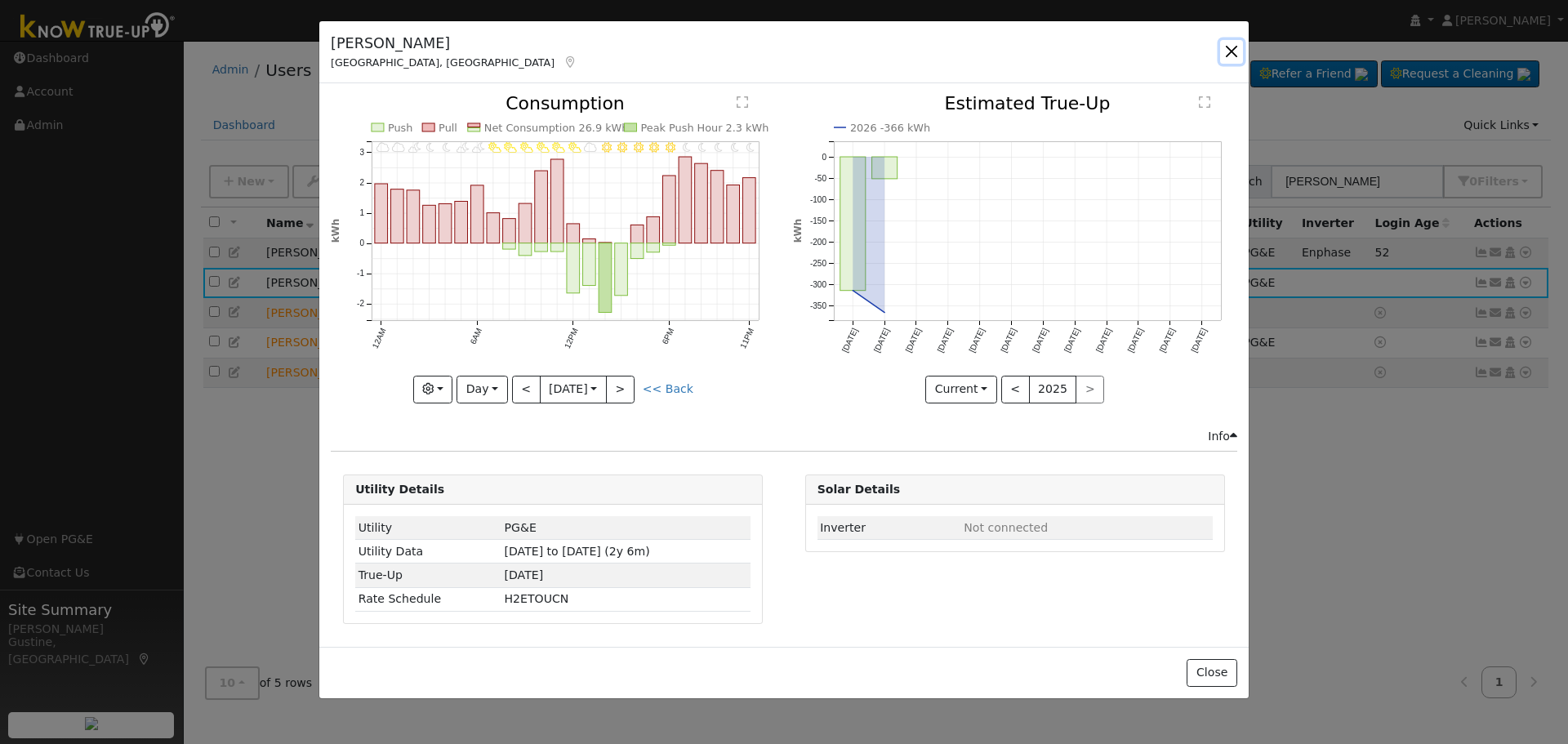
drag, startPoint x: 1238, startPoint y: 48, endPoint x: 1147, endPoint y: 84, distance: 97.9
click at [1237, 48] on button "button" at bounding box center [1231, 51] width 23 height 23
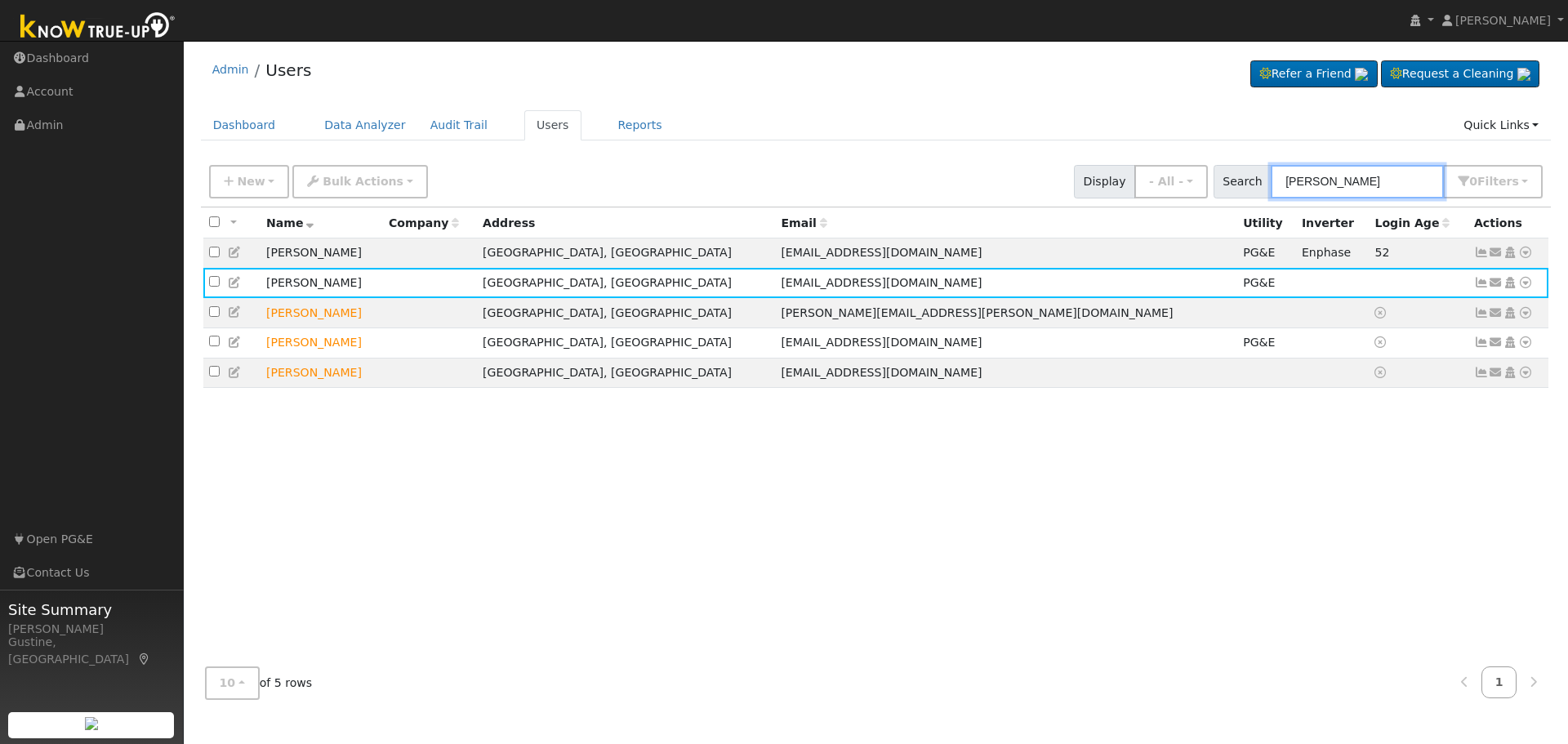
drag, startPoint x: 1342, startPoint y: 189, endPoint x: 1232, endPoint y: 180, distance: 110.4
click at [1243, 179] on div "Search [PERSON_NAME] 0 Filter s Role Show - All - Show Leads Admin Billing Admi…" at bounding box center [1378, 182] width 330 height 33
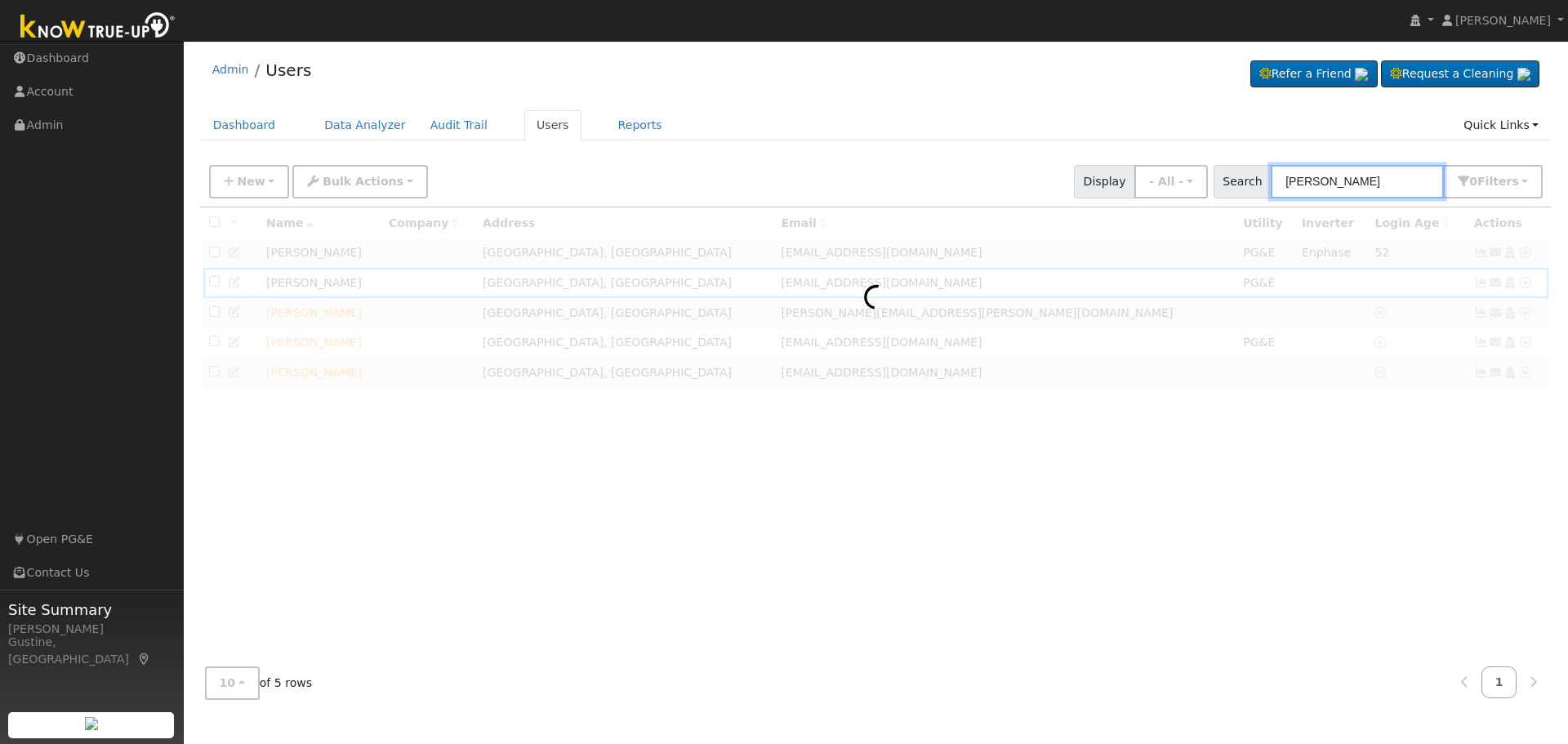
type input "[PERSON_NAME]"
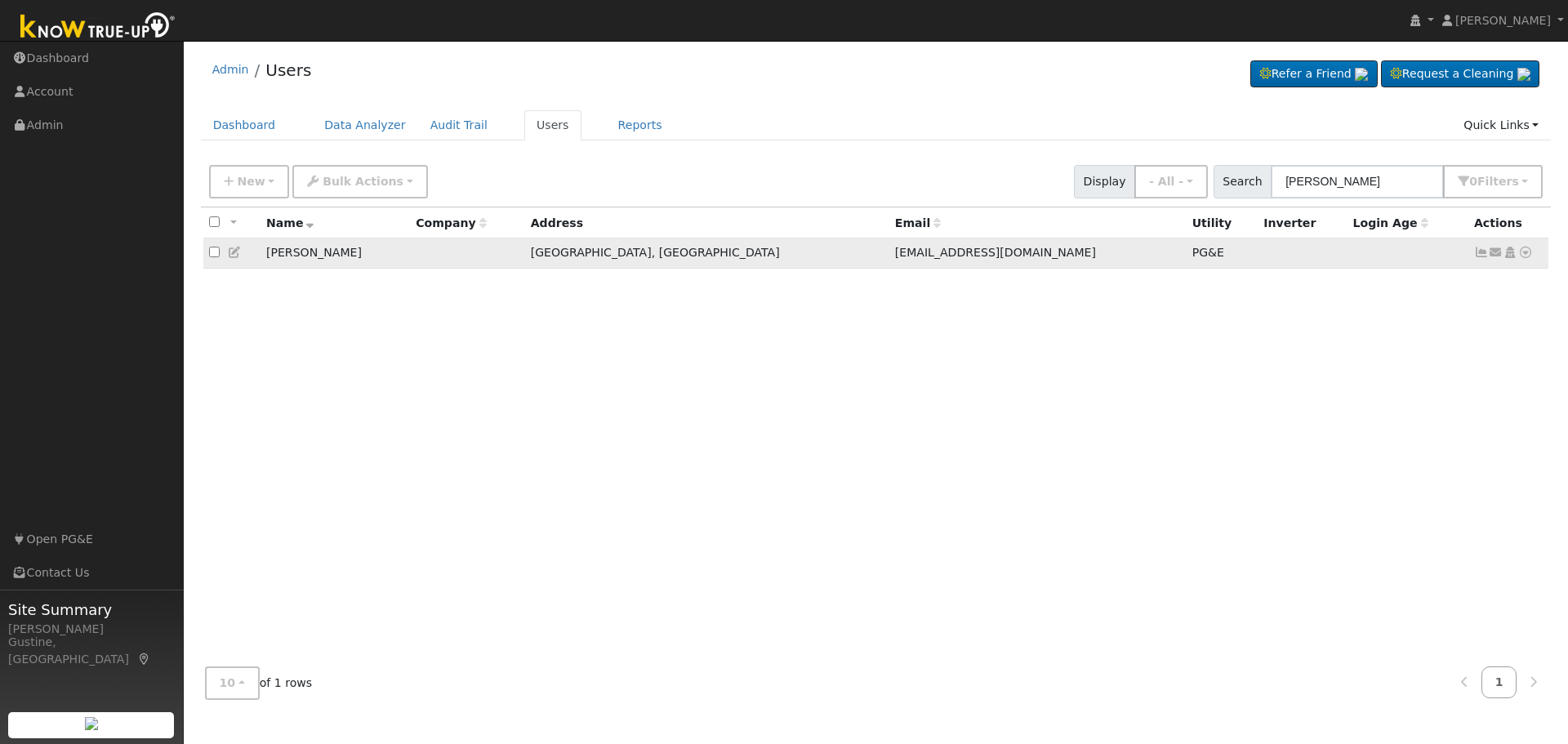
click at [1482, 254] on icon at bounding box center [1481, 252] width 15 height 11
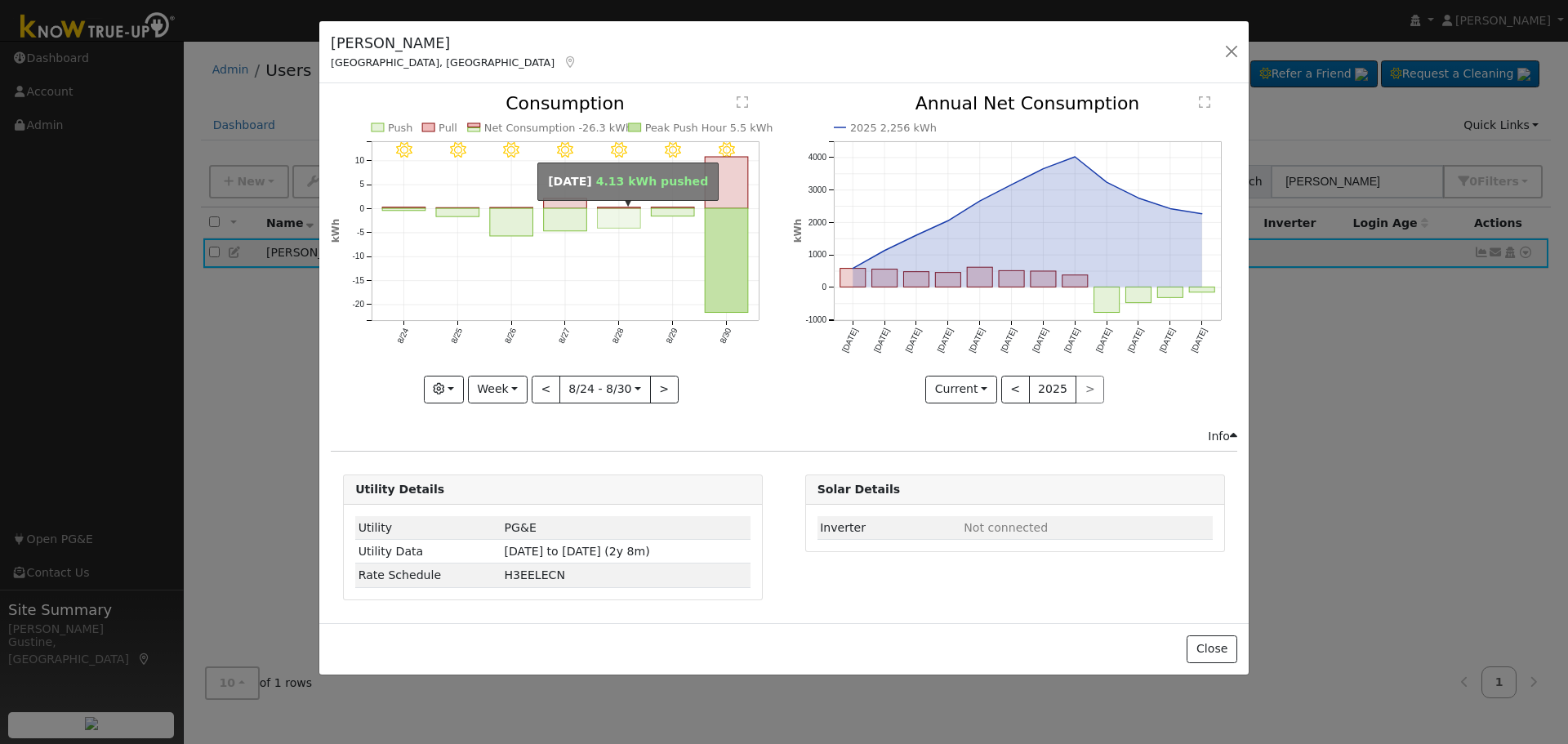
click at [600, 227] on rect "onclick=""" at bounding box center [619, 219] width 44 height 20
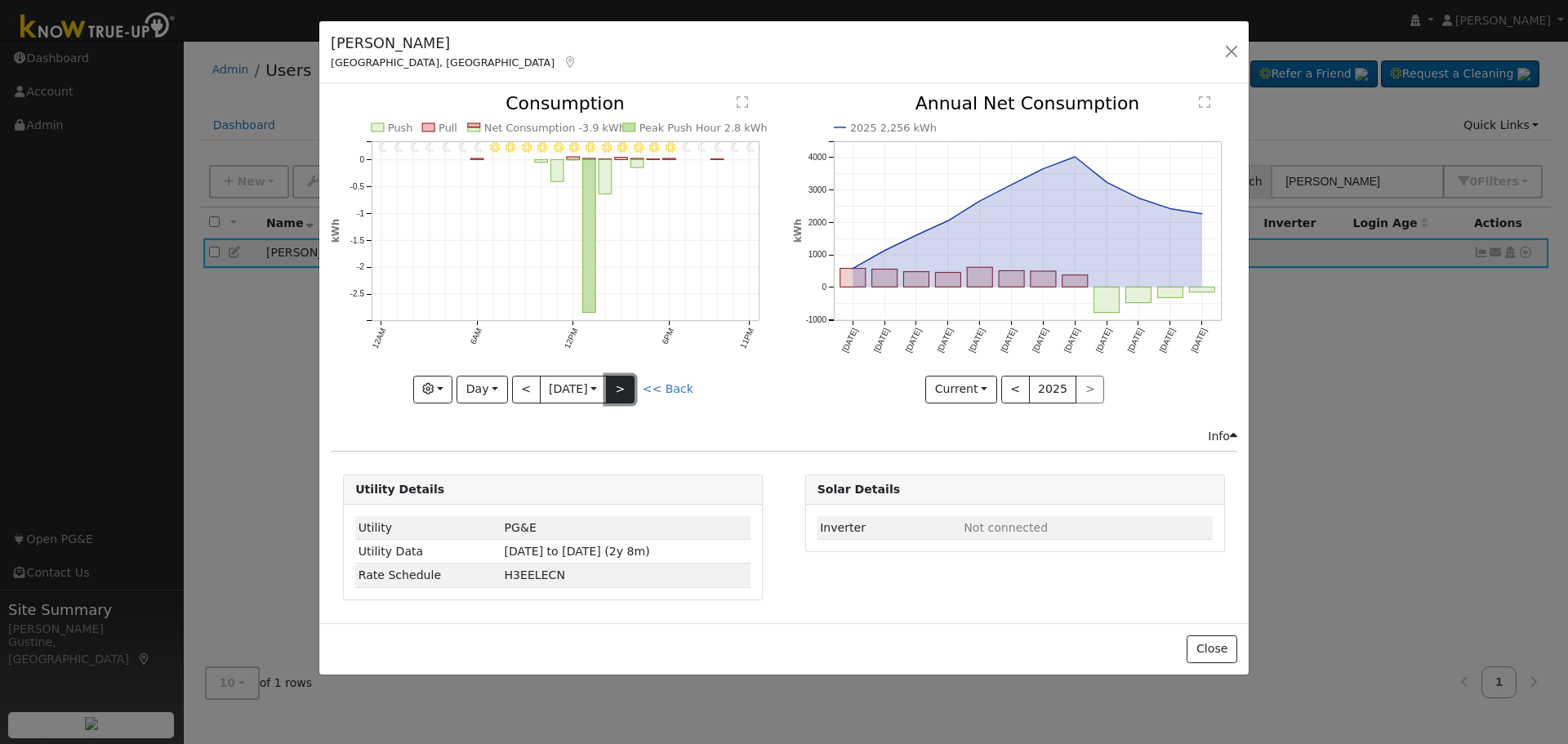
click at [628, 377] on button ">" at bounding box center [619, 389] width 28 height 27
click at [625, 387] on button ">" at bounding box center [619, 389] width 28 height 27
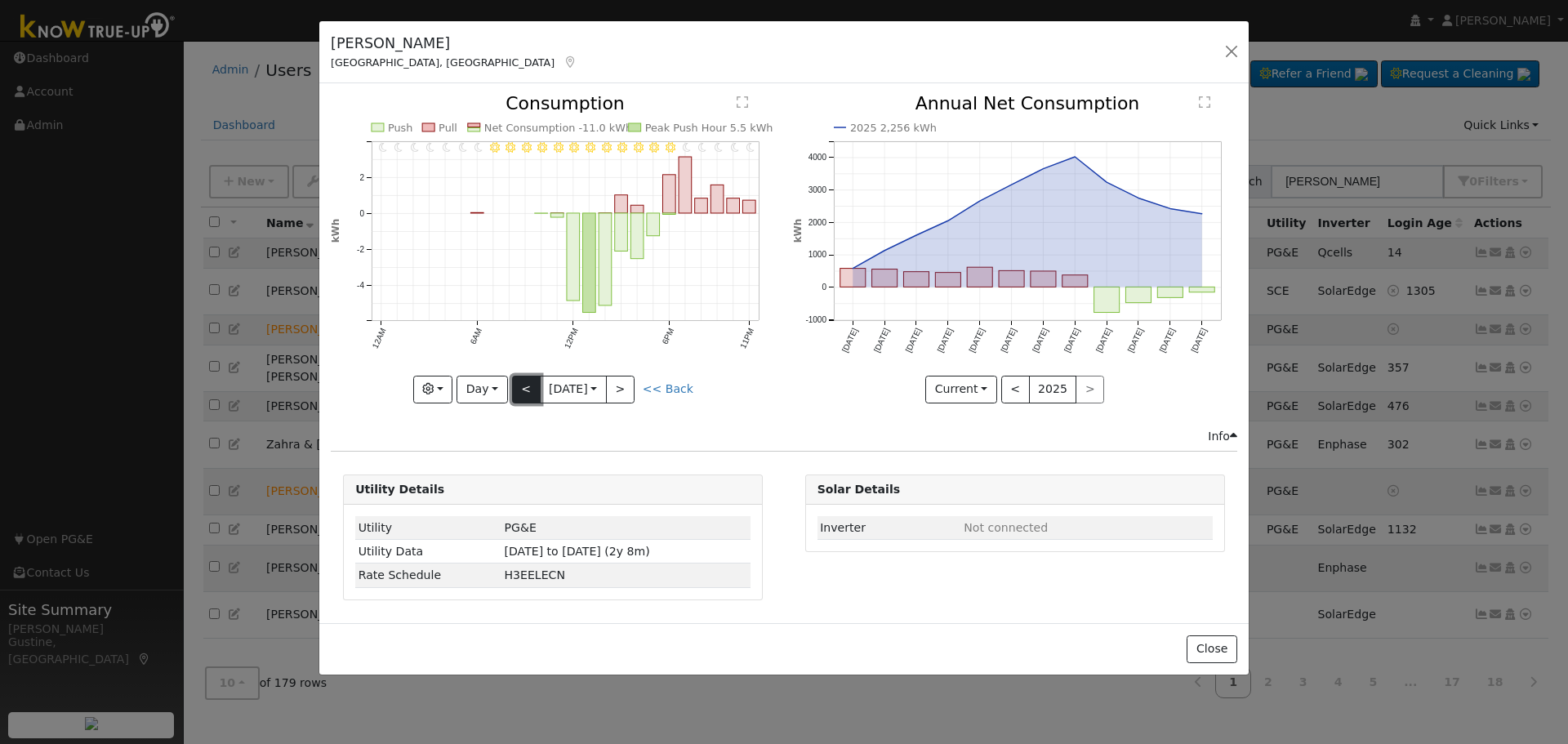
click at [533, 399] on button "<" at bounding box center [526, 389] width 28 height 27
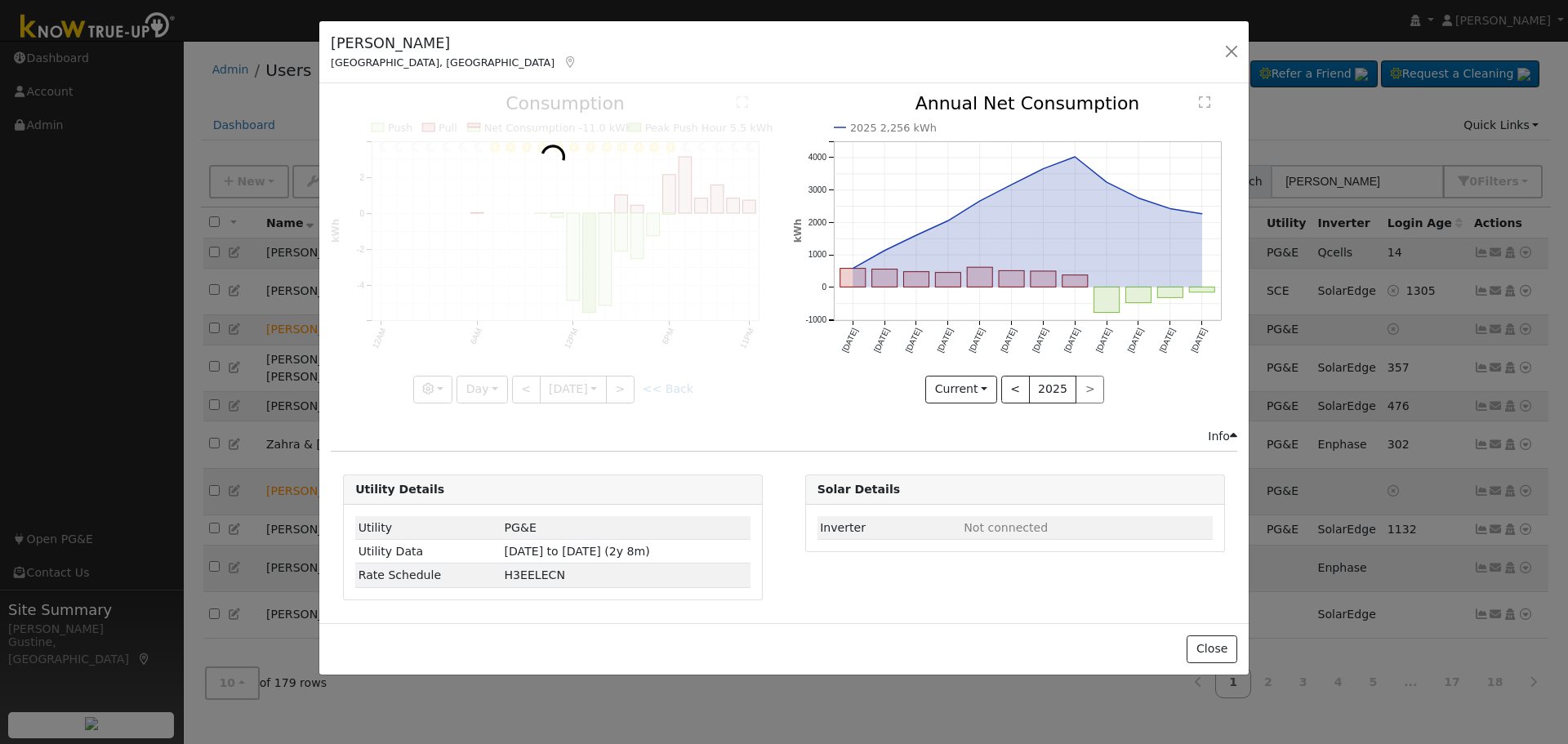
click at [532, 396] on div at bounding box center [553, 249] width 444 height 308
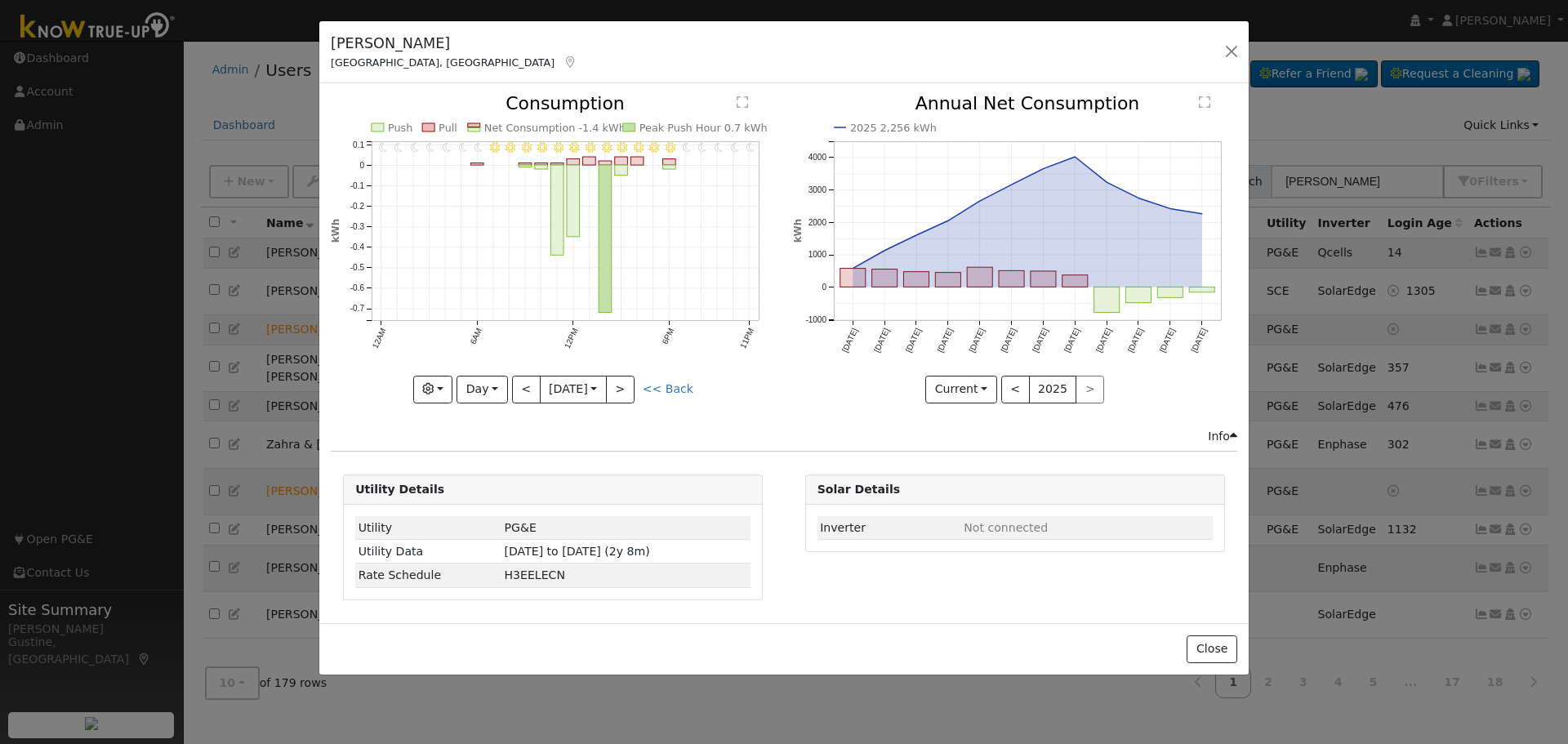
click at [532, 396] on div at bounding box center [553, 249] width 444 height 308
click at [532, 396] on button "<" at bounding box center [526, 389] width 28 height 27
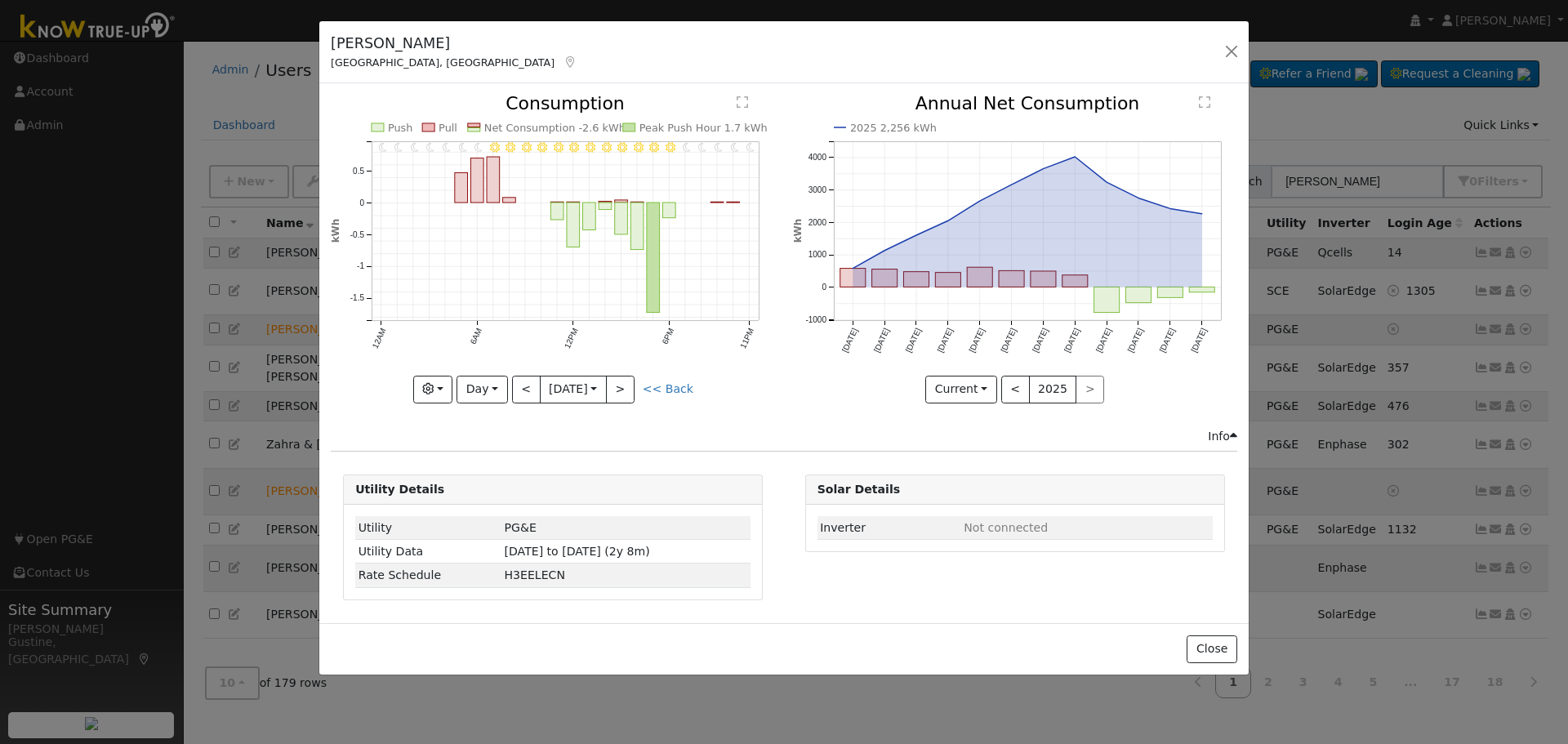
click at [532, 396] on div "11PM - Clear 10PM - Clear 9PM - Clear 8PM - Clear 7PM - Clear 6PM - Clear 5PM -…" at bounding box center [553, 249] width 444 height 308
click at [514, 385] on button "<" at bounding box center [526, 389] width 28 height 27
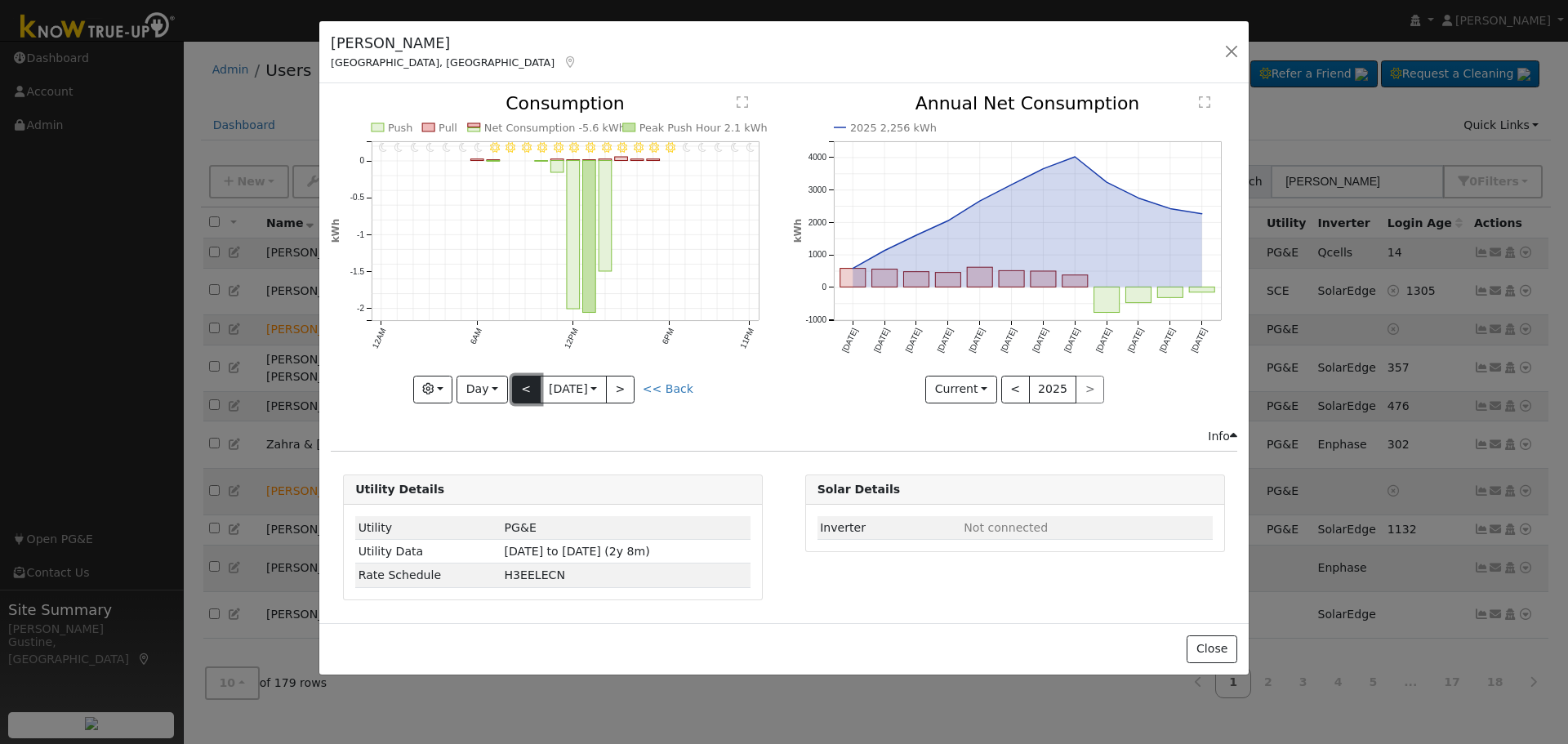
click at [514, 385] on button "<" at bounding box center [526, 389] width 28 height 27
click at [528, 385] on button "<" at bounding box center [526, 389] width 28 height 27
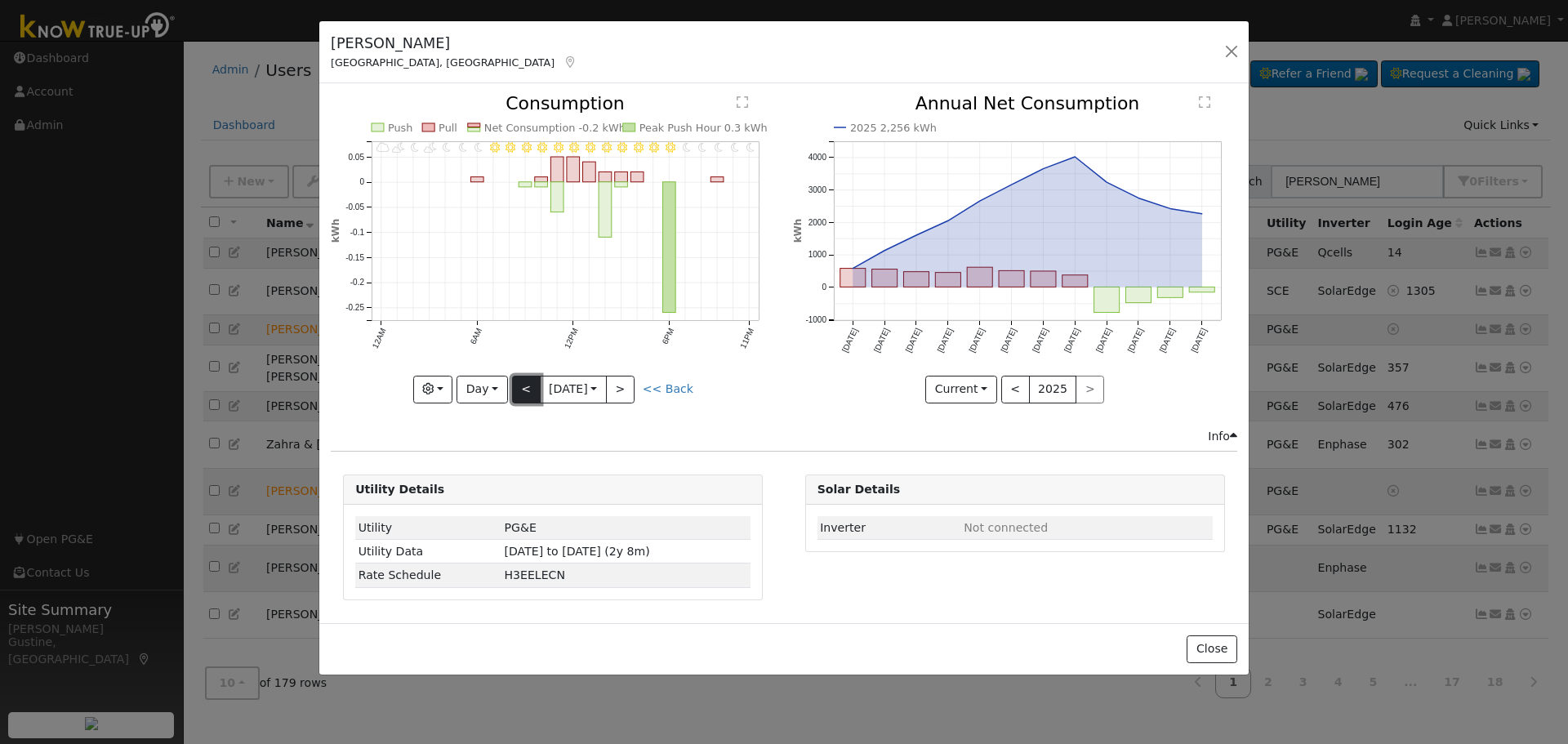
click at [528, 385] on button "<" at bounding box center [526, 389] width 28 height 27
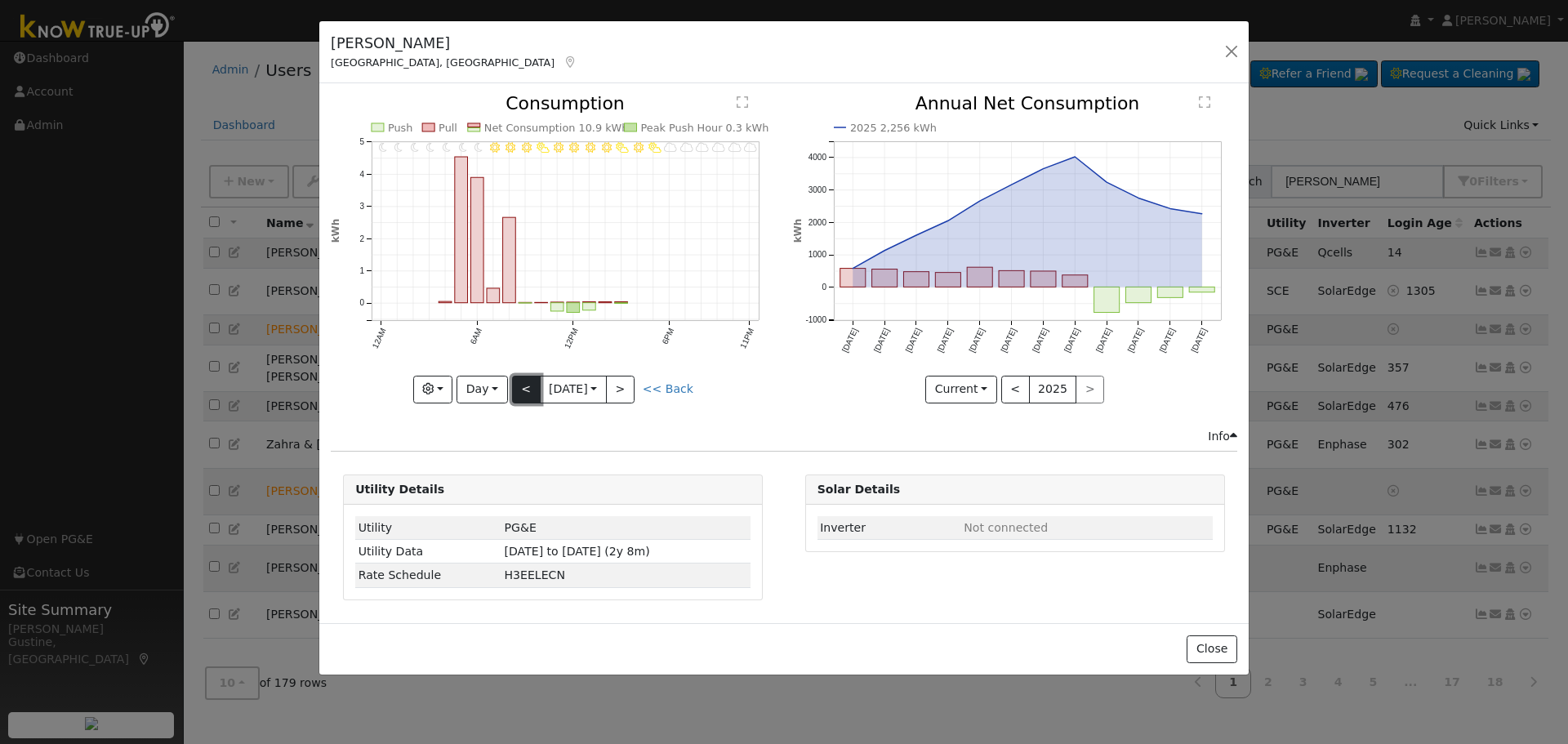
click at [528, 385] on button "<" at bounding box center [526, 389] width 28 height 27
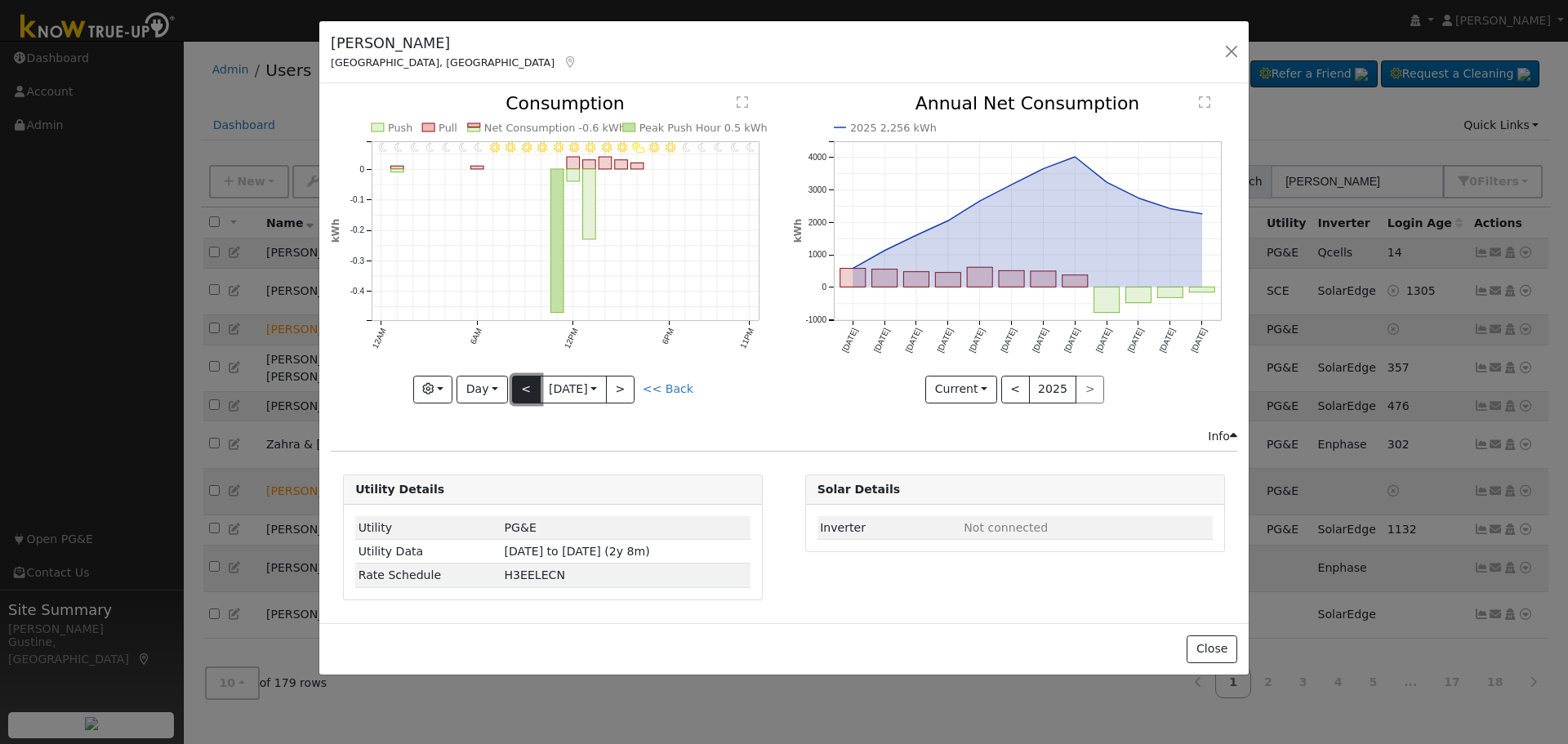
click at [528, 385] on button "<" at bounding box center [526, 389] width 28 height 27
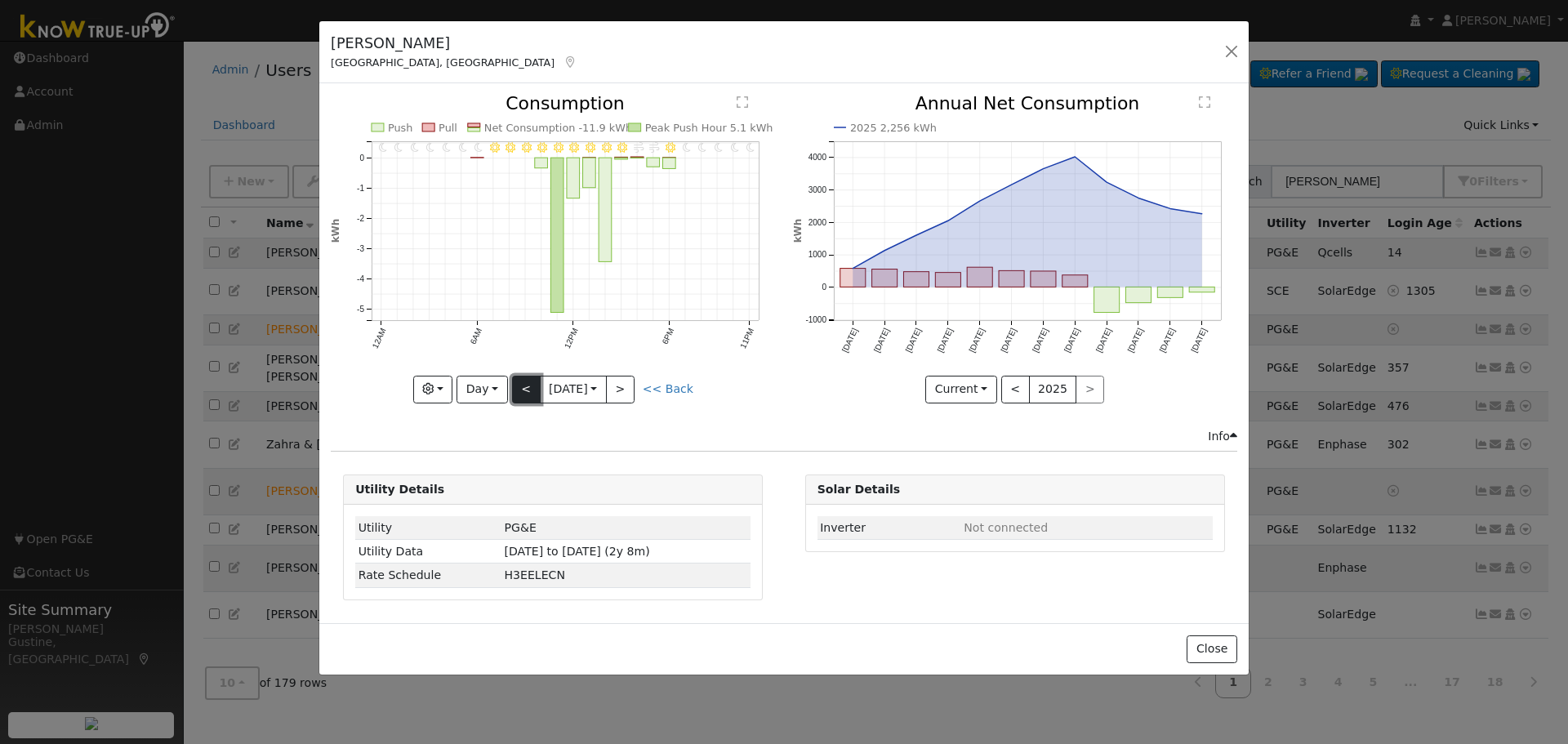
click at [528, 385] on button "<" at bounding box center [526, 389] width 28 height 27
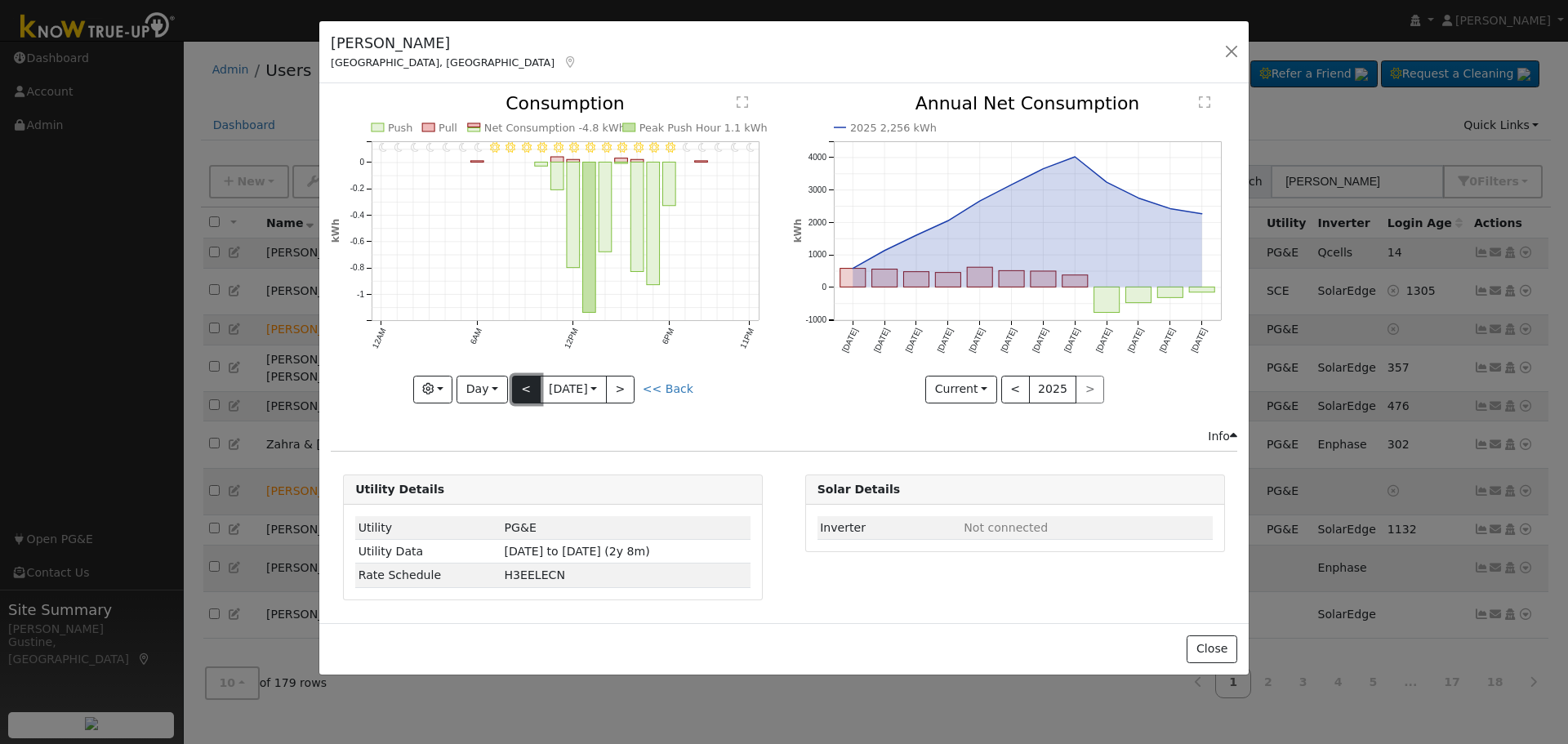
click at [528, 385] on button "<" at bounding box center [526, 389] width 28 height 27
click at [530, 383] on button "<" at bounding box center [526, 389] width 28 height 27
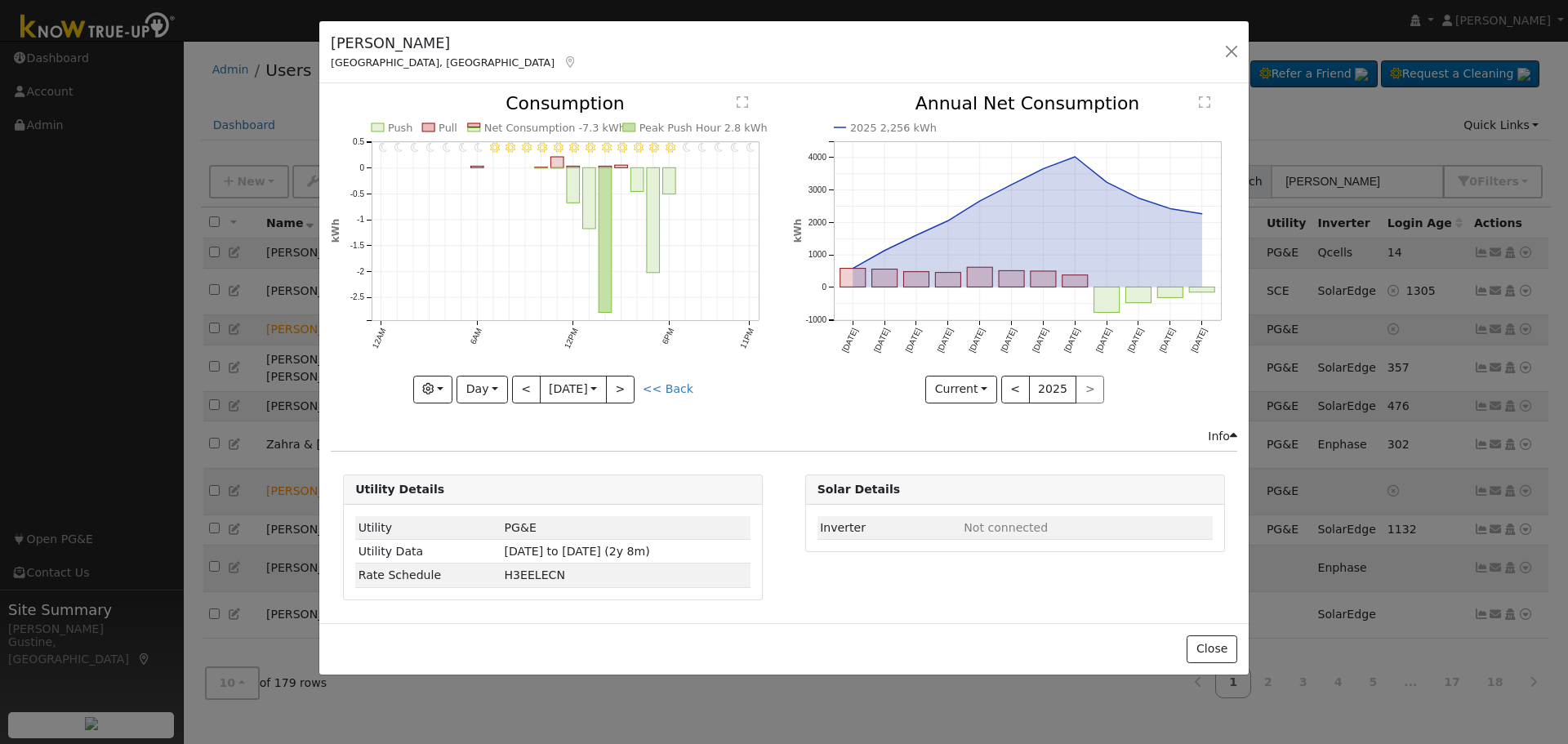
click at [622, 403] on div "11PM - Clear 10PM - Clear 9PM - Clear 8PM - Clear 7PM - Clear 6PM - Clear 5PM -…" at bounding box center [553, 261] width 461 height 333
click at [624, 393] on button ">" at bounding box center [619, 389] width 28 height 27
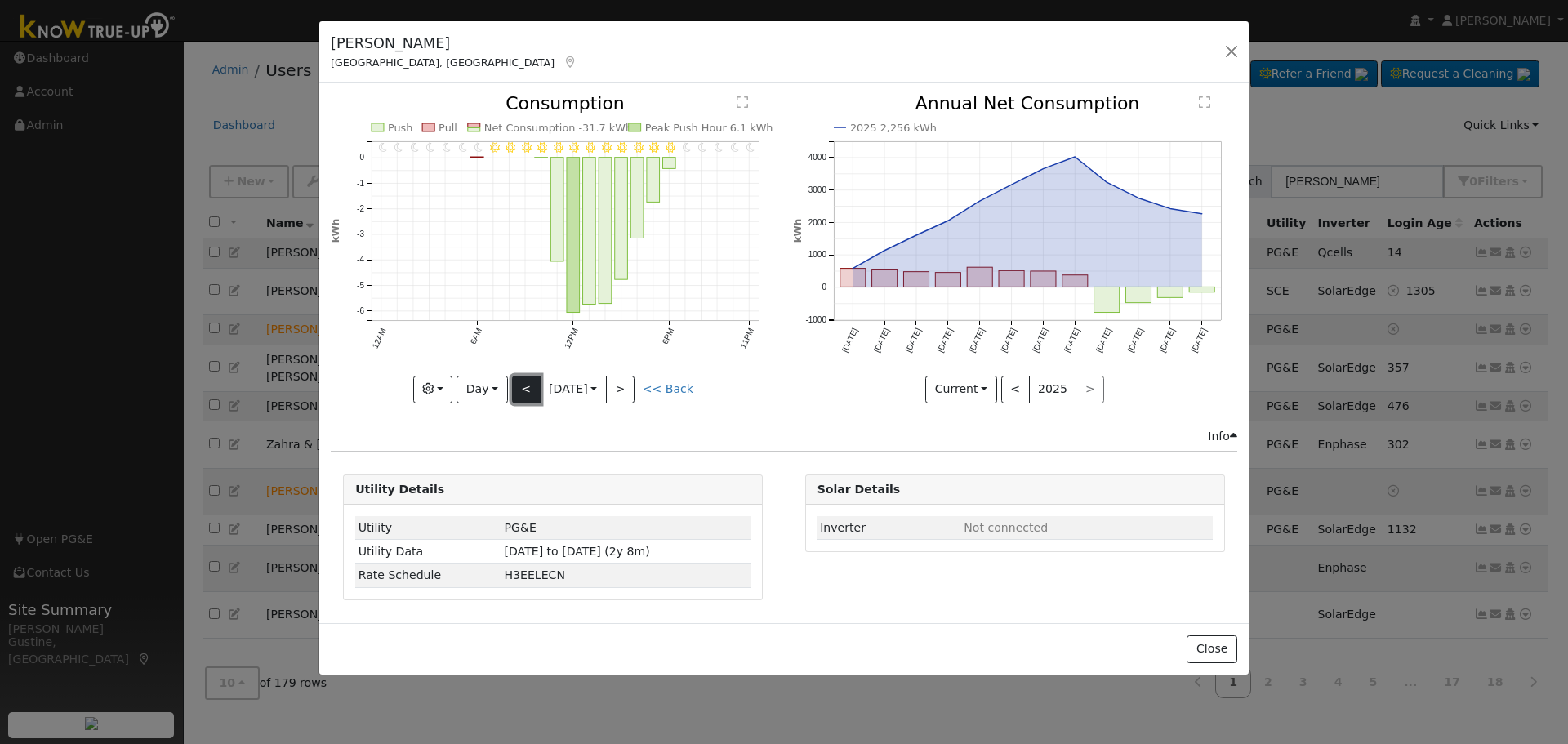
click at [530, 396] on button "<" at bounding box center [526, 389] width 28 height 27
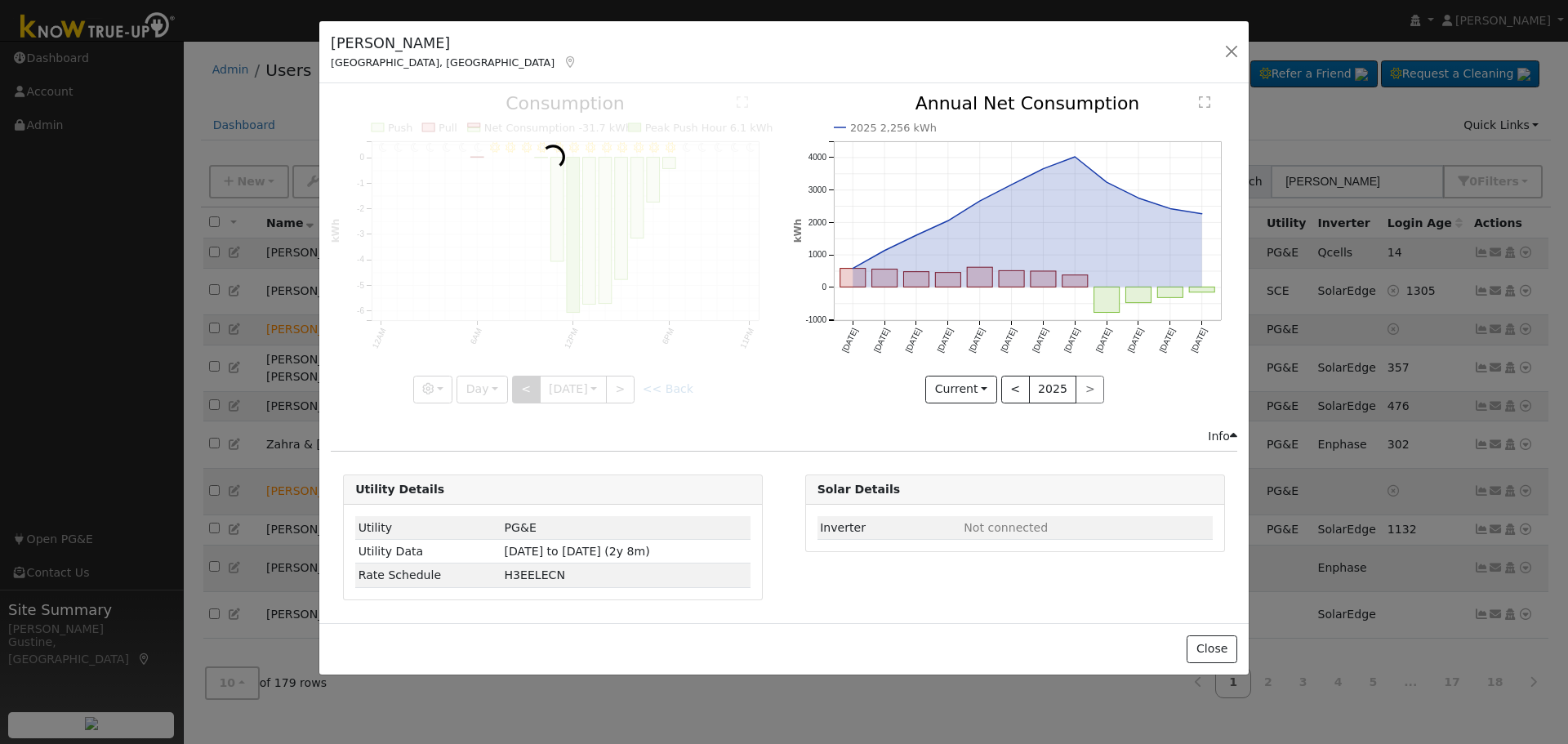
click at [530, 396] on div at bounding box center [553, 249] width 444 height 308
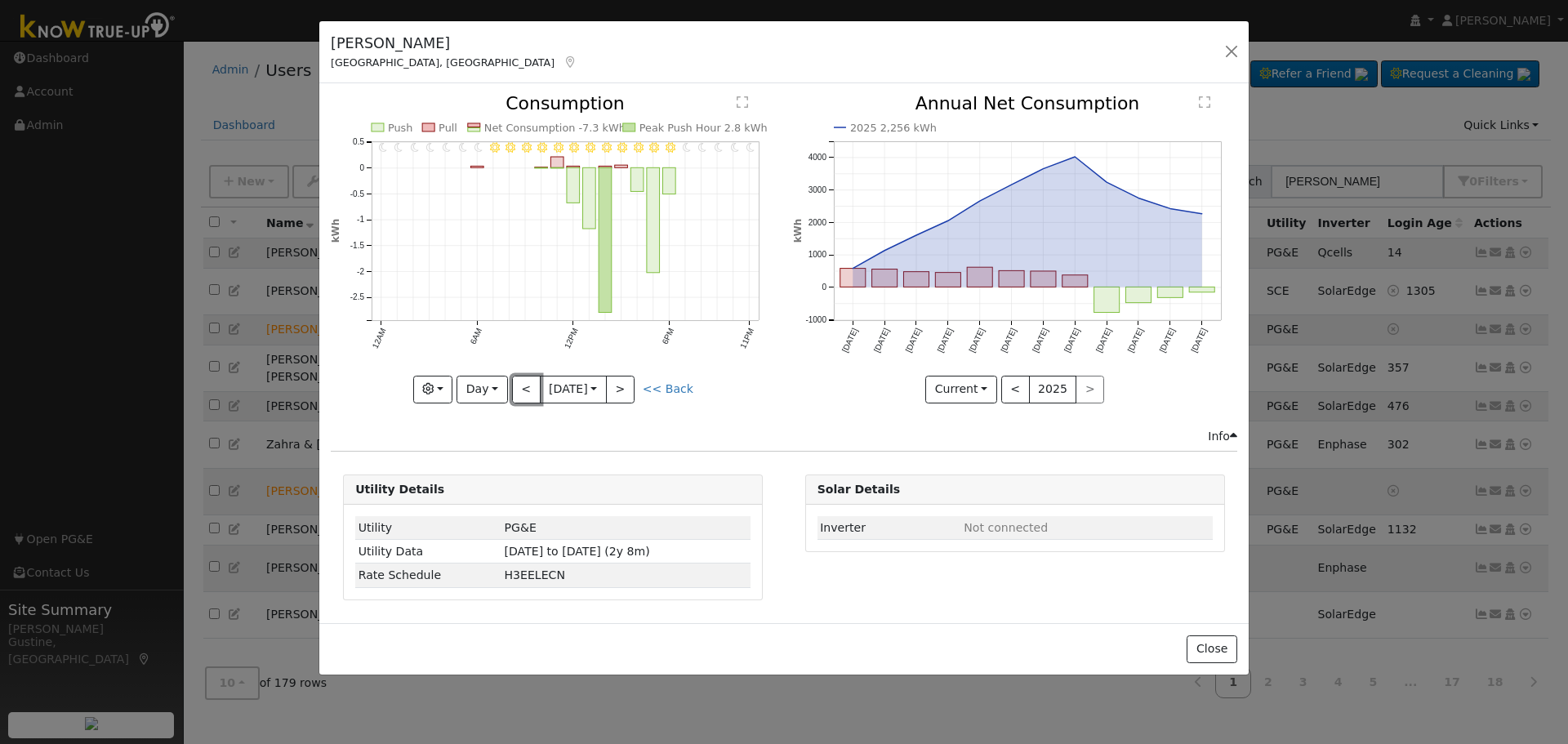
click at [524, 389] on button "<" at bounding box center [526, 389] width 28 height 27
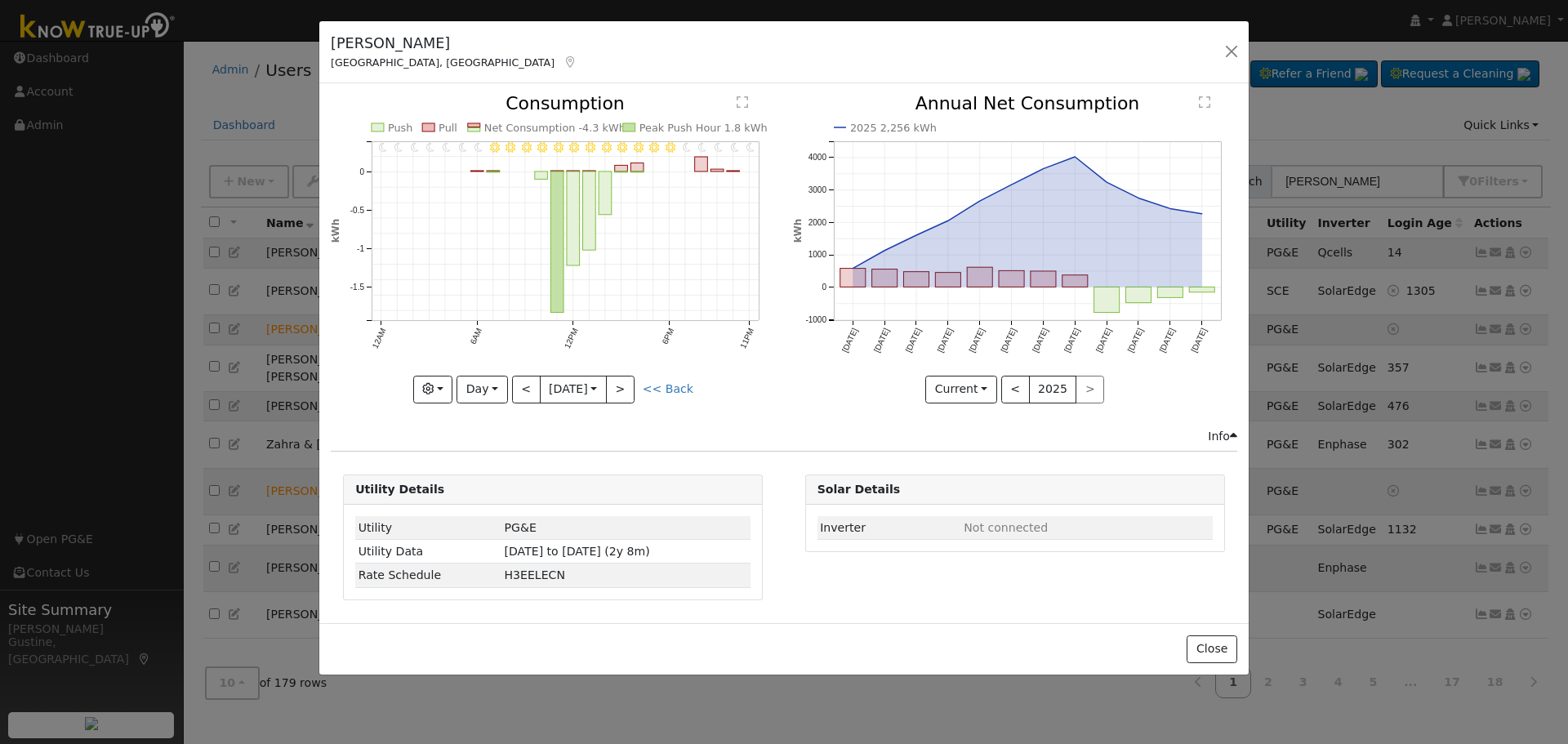
click at [524, 388] on div at bounding box center [553, 249] width 444 height 308
click at [524, 388] on button "<" at bounding box center [526, 389] width 28 height 27
click at [0, 0] on div at bounding box center [0, 0] width 0 height 0
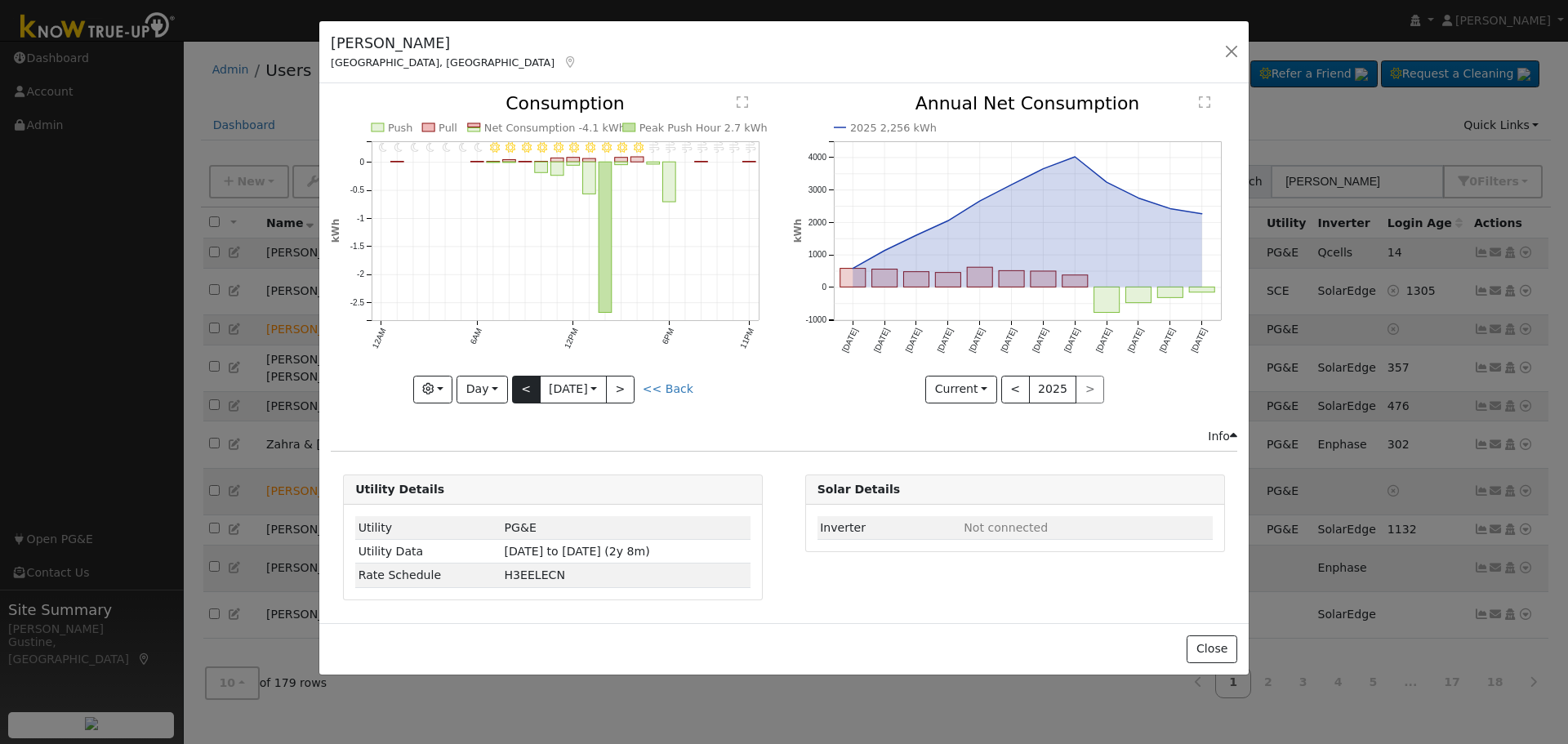
drag, startPoint x: 524, startPoint y: 388, endPoint x: 519, endPoint y: 398, distance: 11.2
click at [519, 398] on div "11PM - Windy 10PM - Windy 9PM - Windy 8PM - Windy 7PM - Windy 6PM - Windy 5PM -…" at bounding box center [553, 249] width 444 height 308
click at [534, 386] on div "< 8/04 [DATE] >" at bounding box center [573, 389] width 123 height 27
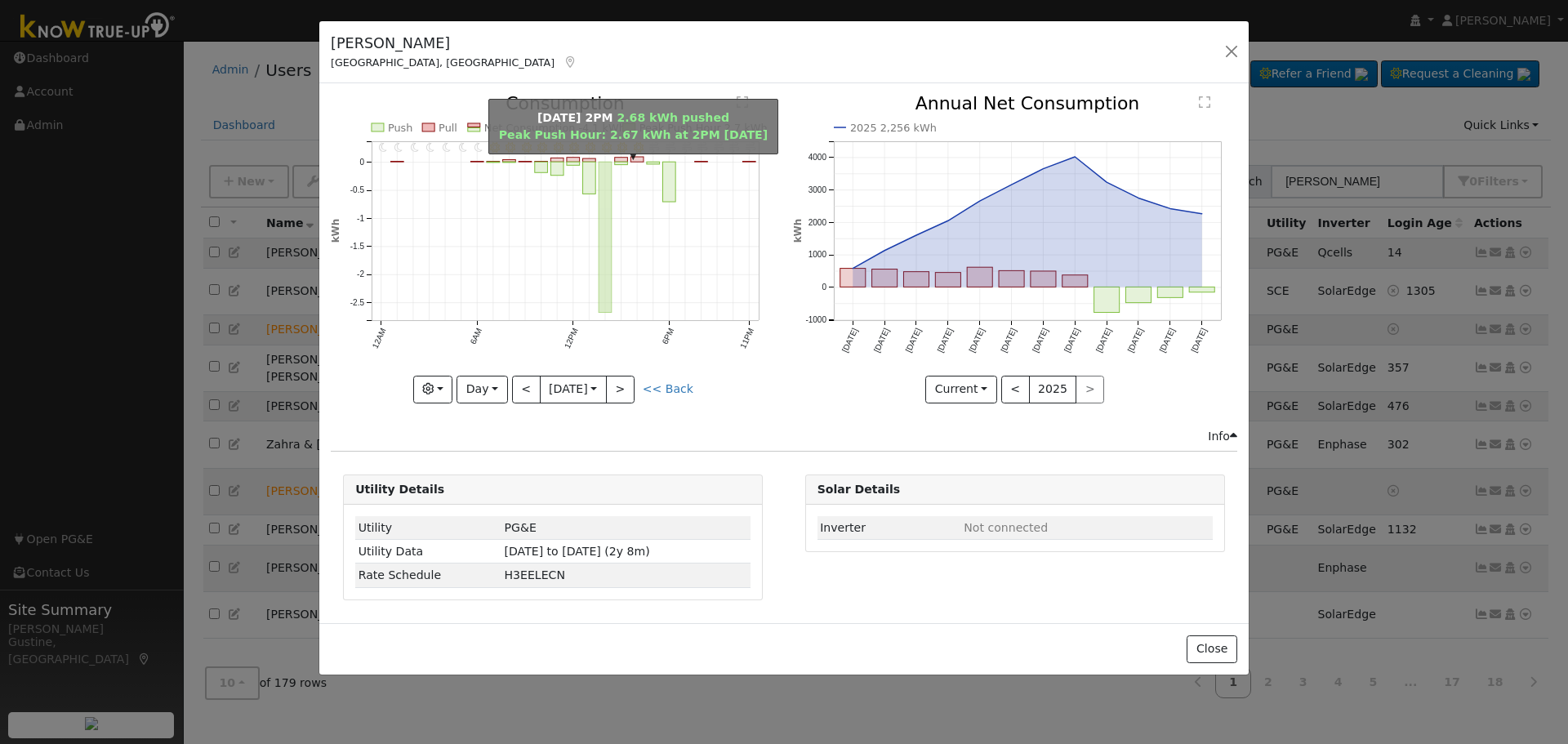
click at [564, 282] on icon "11PM - Windy 10PM - Windy 9PM - Windy 8PM - Windy 7PM - Windy 6PM - Windy 5PM -…" at bounding box center [553, 244] width 444 height 298
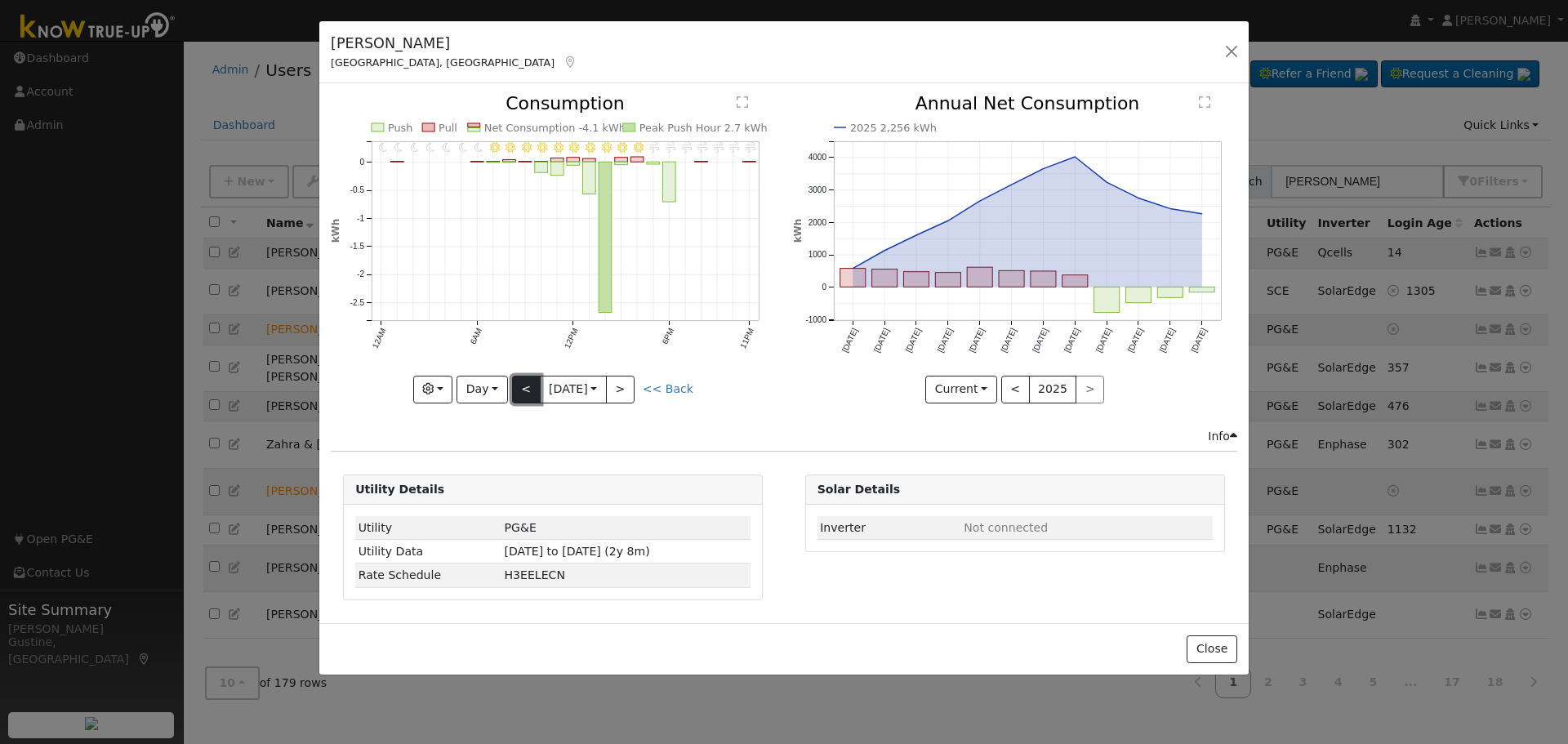
click at [525, 392] on button "<" at bounding box center [526, 389] width 28 height 27
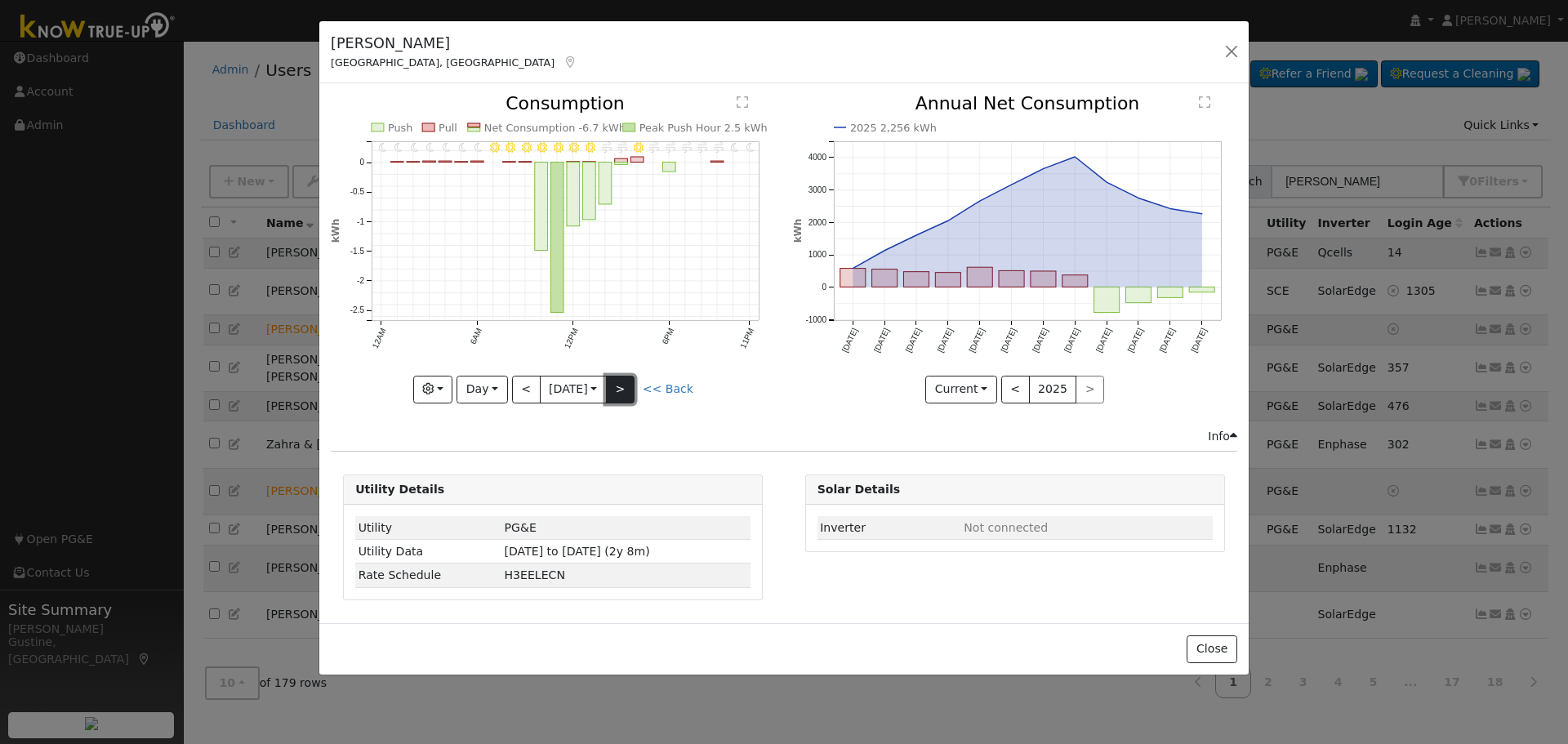
click at [632, 390] on button ">" at bounding box center [619, 389] width 28 height 27
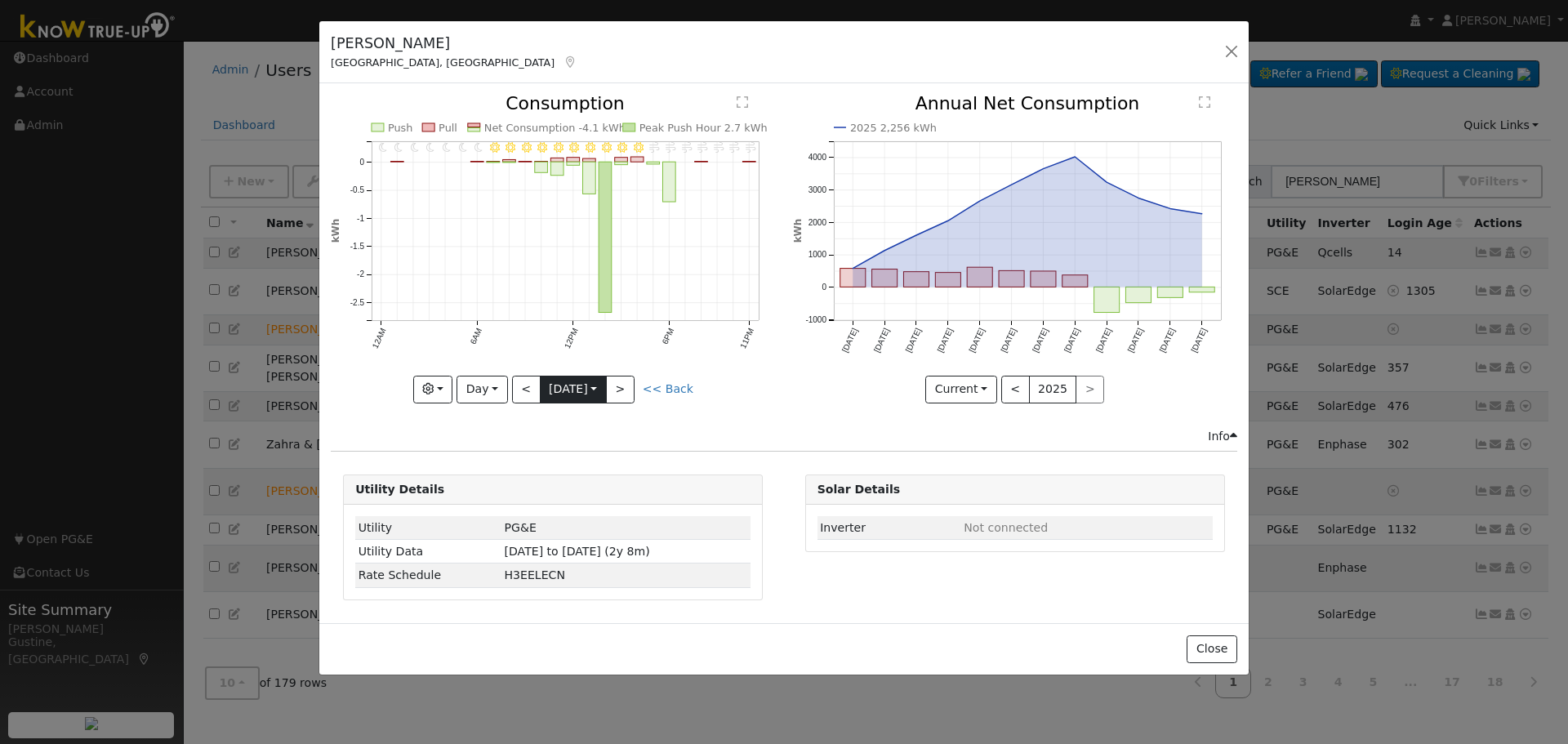
click at [574, 386] on input "[DATE]" at bounding box center [573, 389] width 65 height 26
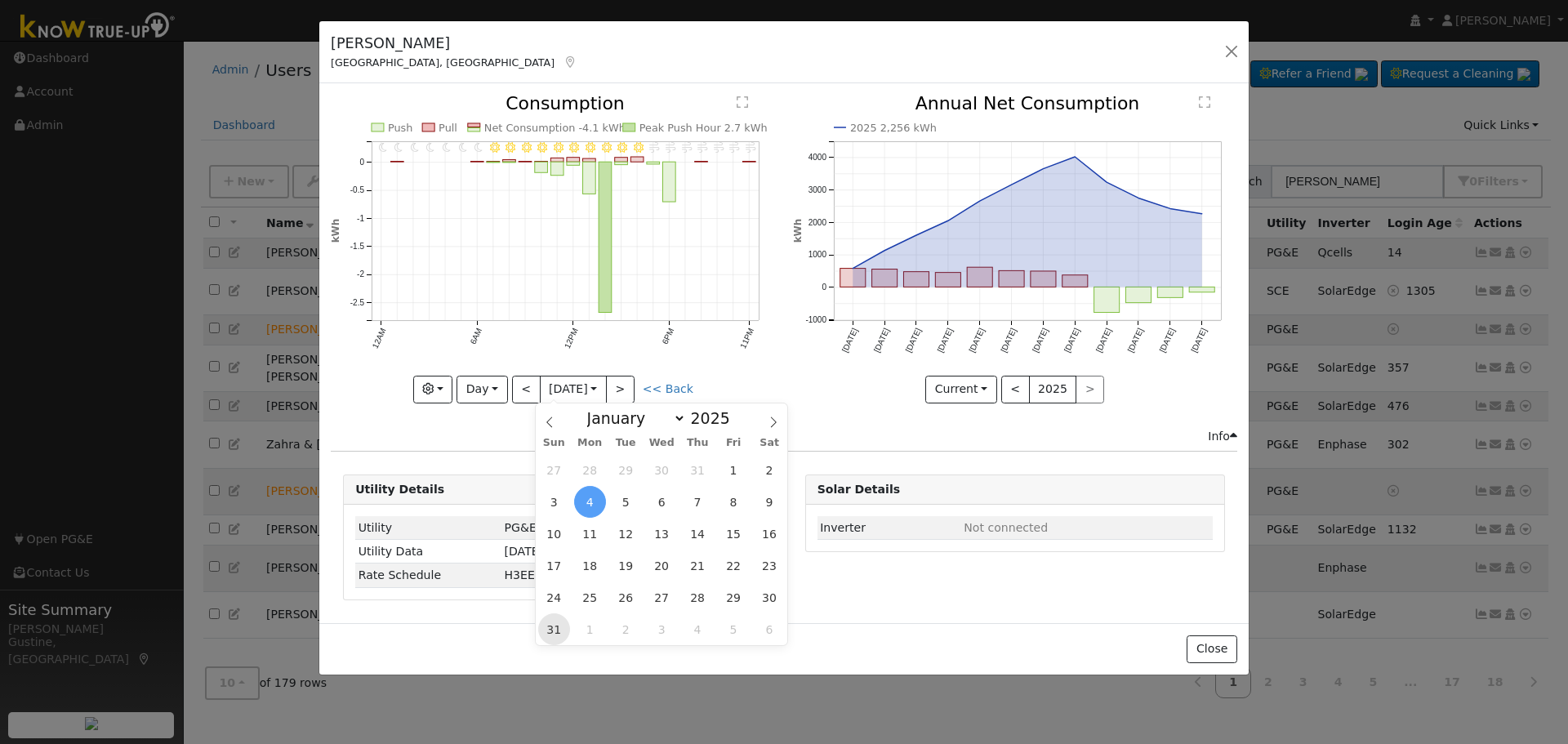
click at [555, 633] on span "31" at bounding box center [554, 629] width 32 height 32
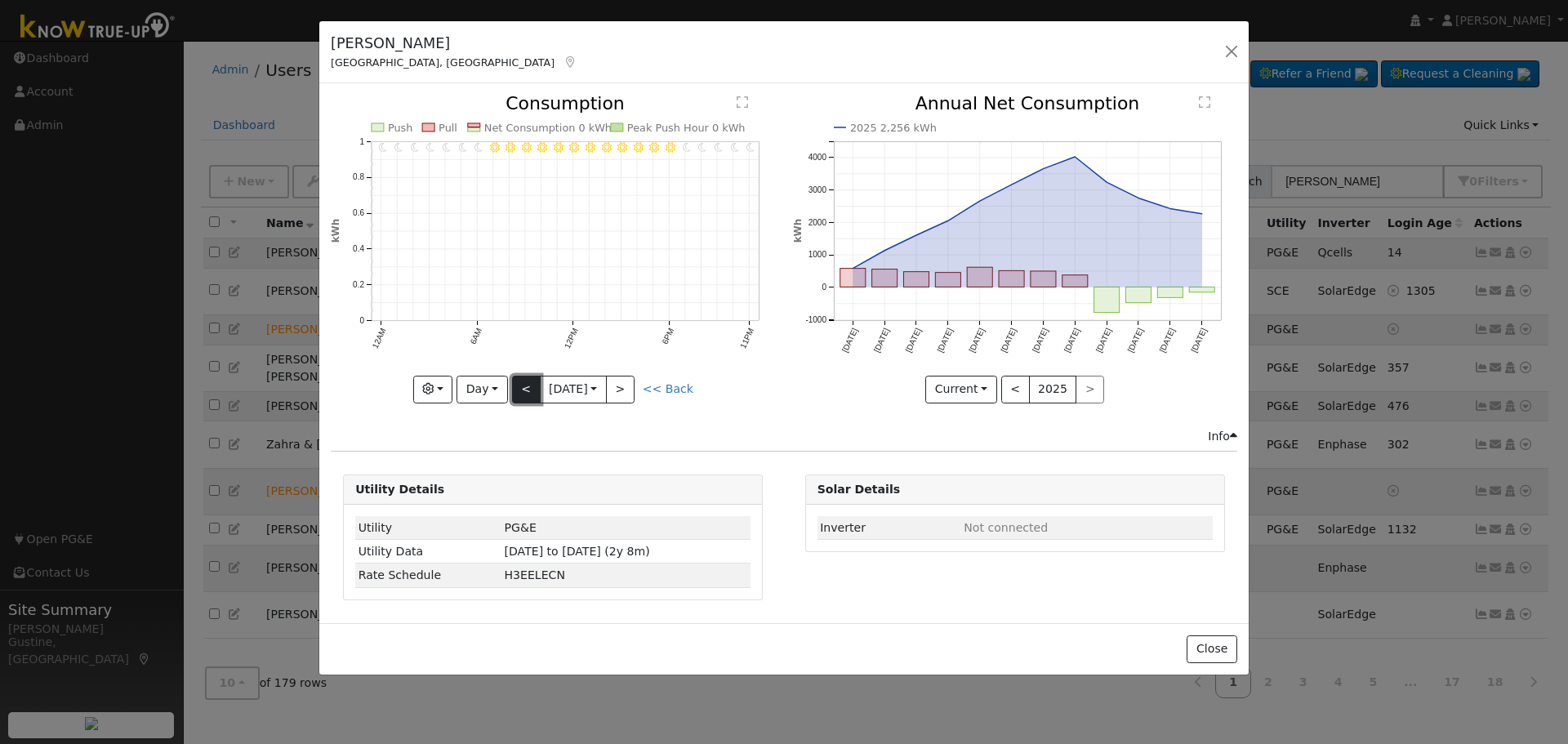
click at [530, 394] on button "<" at bounding box center [526, 389] width 28 height 27
type input "[DATE]"
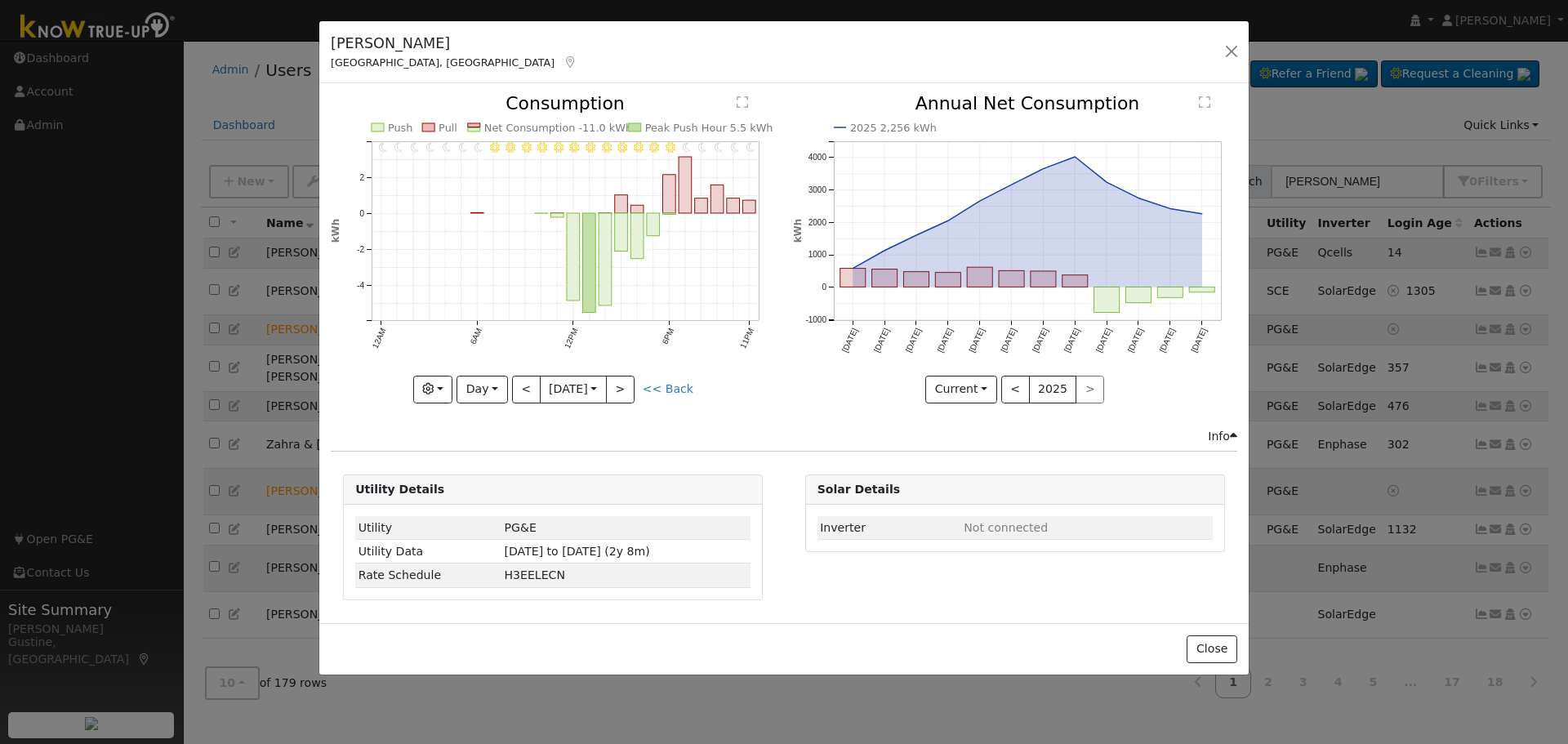
click at [1237, 65] on div "[PERSON_NAME] Los Banos, [GEOGRAPHIC_DATA] Default Account Default Account [STR…" at bounding box center [784, 52] width 930 height 63
click at [1237, 65] on div "[PERSON_NAME] Los Banos, [GEOGRAPHIC_DATA] Default Account Default Account [STR…" at bounding box center [783, 52] width 930 height 63
click at [1230, 54] on button "button" at bounding box center [1230, 52] width 23 height 23
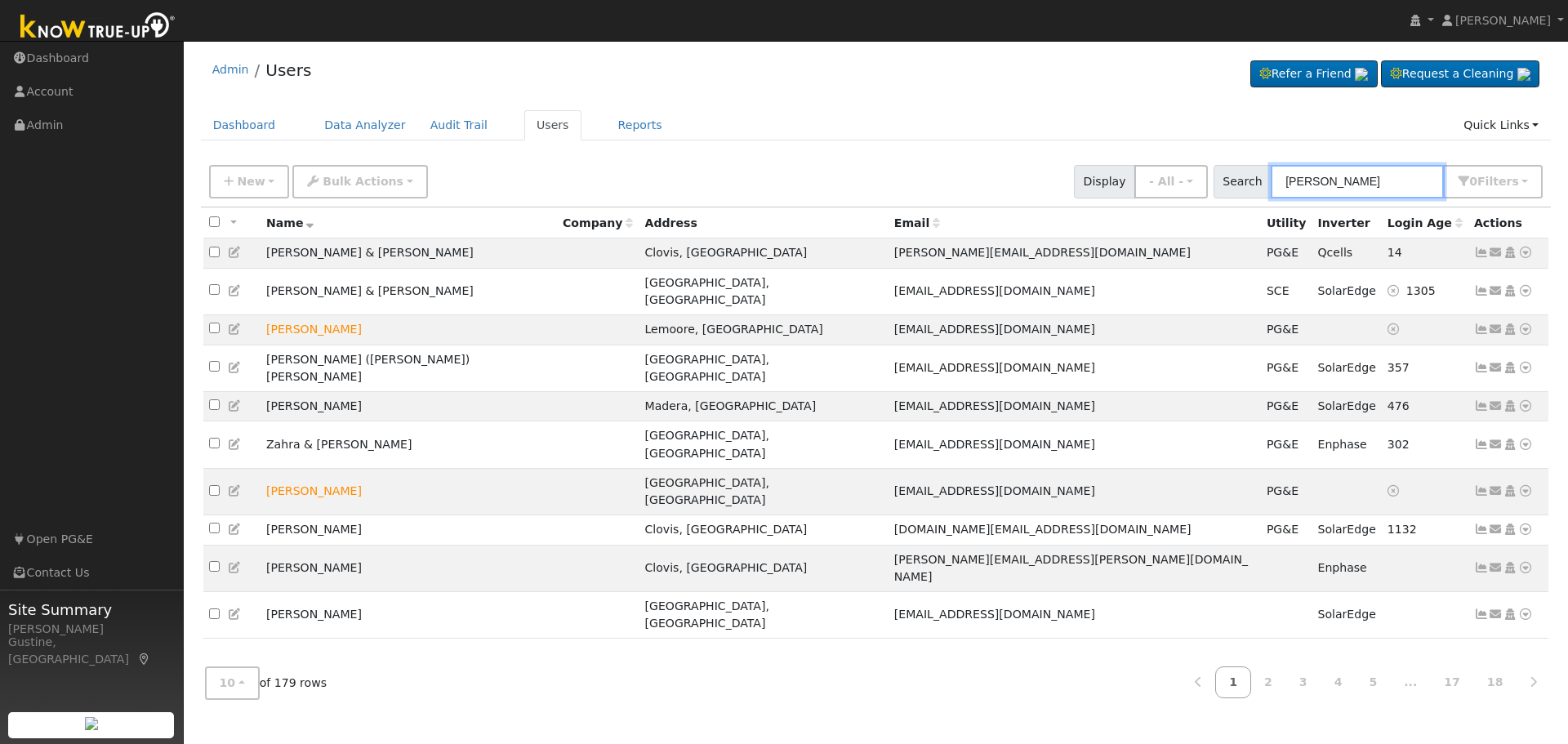
drag, startPoint x: 1254, startPoint y: 187, endPoint x: 973, endPoint y: 174, distance: 281.3
click at [998, 176] on div "New Add User Quick Add Quick Connect Quick Convert Lead Bulk Actions Send Email…" at bounding box center [876, 179] width 1340 height 39
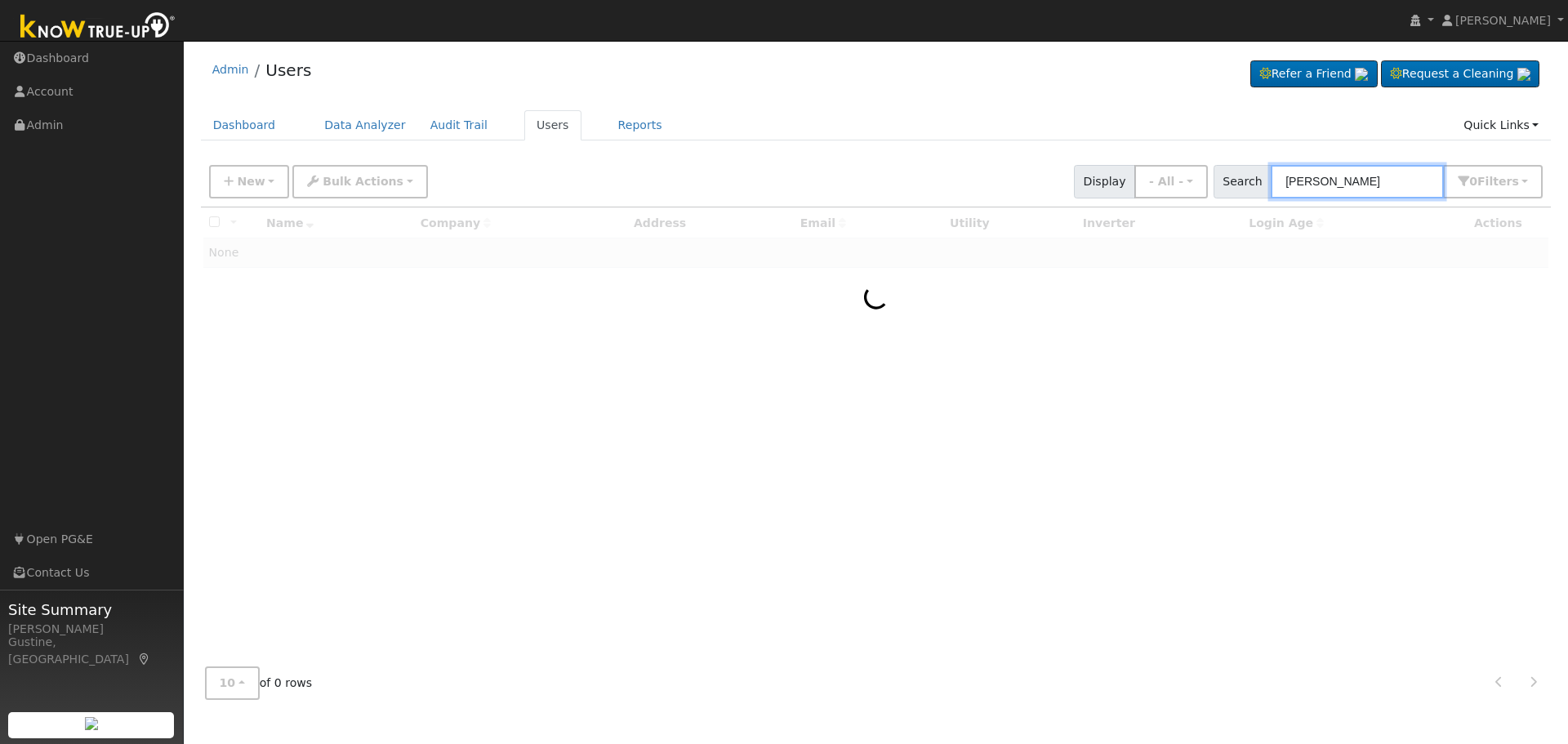
type input "[PERSON_NAME]"
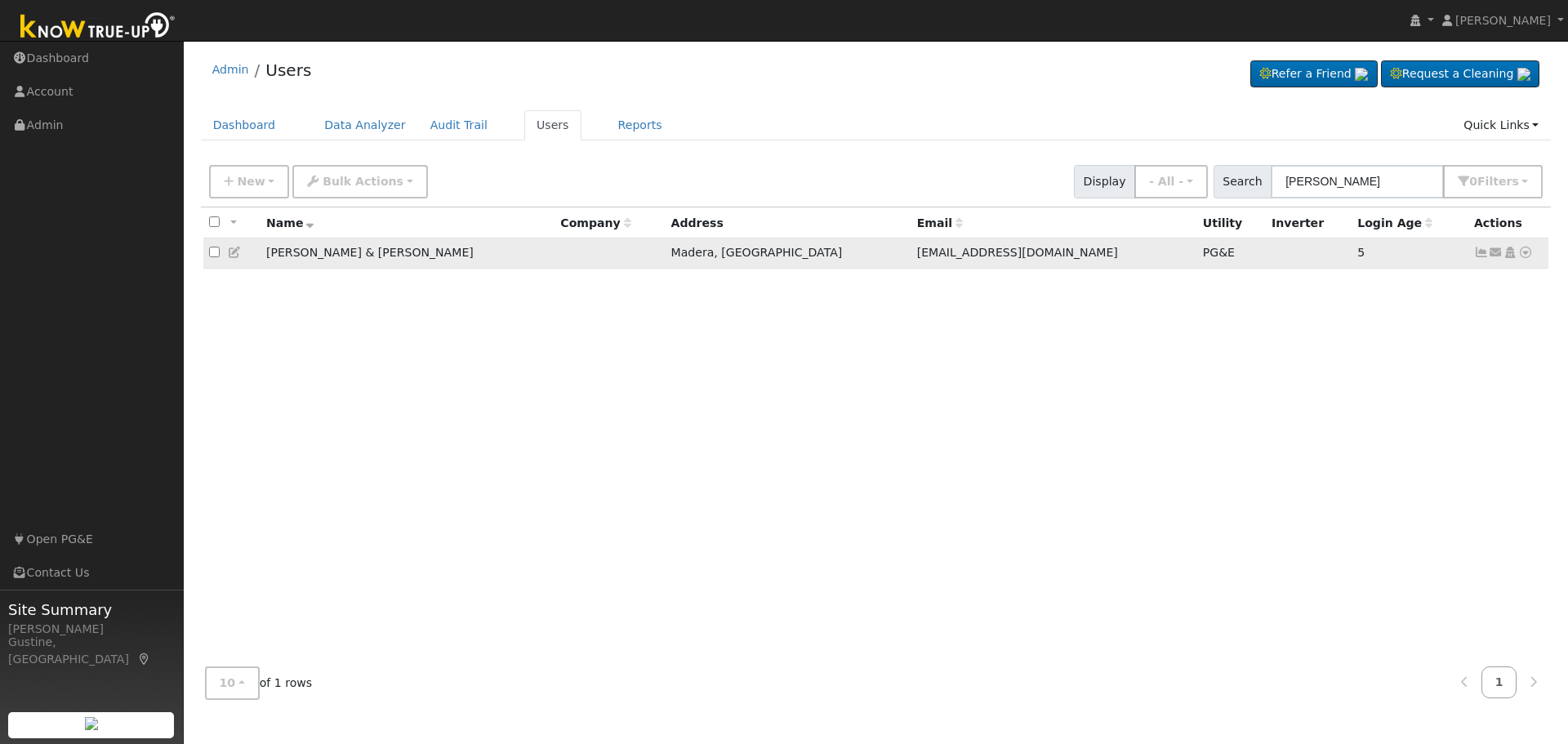
click at [1475, 258] on icon at bounding box center [1481, 252] width 15 height 11
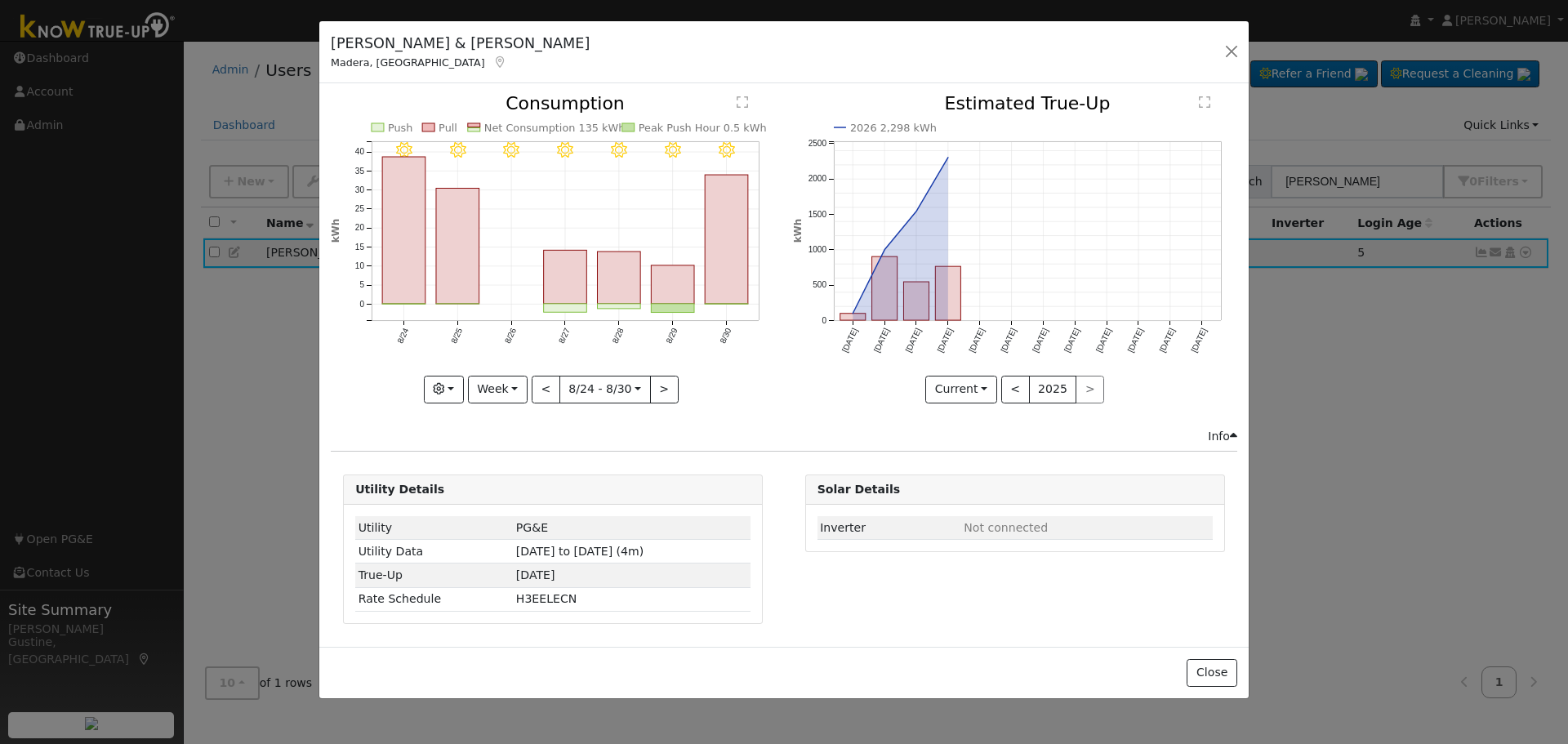
click at [542, 405] on div "8/30 - Clear 8/29 - Clear 8/28 - Clear 8/27 - MostlyClear 8/26 - MostlyClear 8/…" at bounding box center [553, 261] width 461 height 333
click at [545, 396] on button "<" at bounding box center [545, 389] width 28 height 27
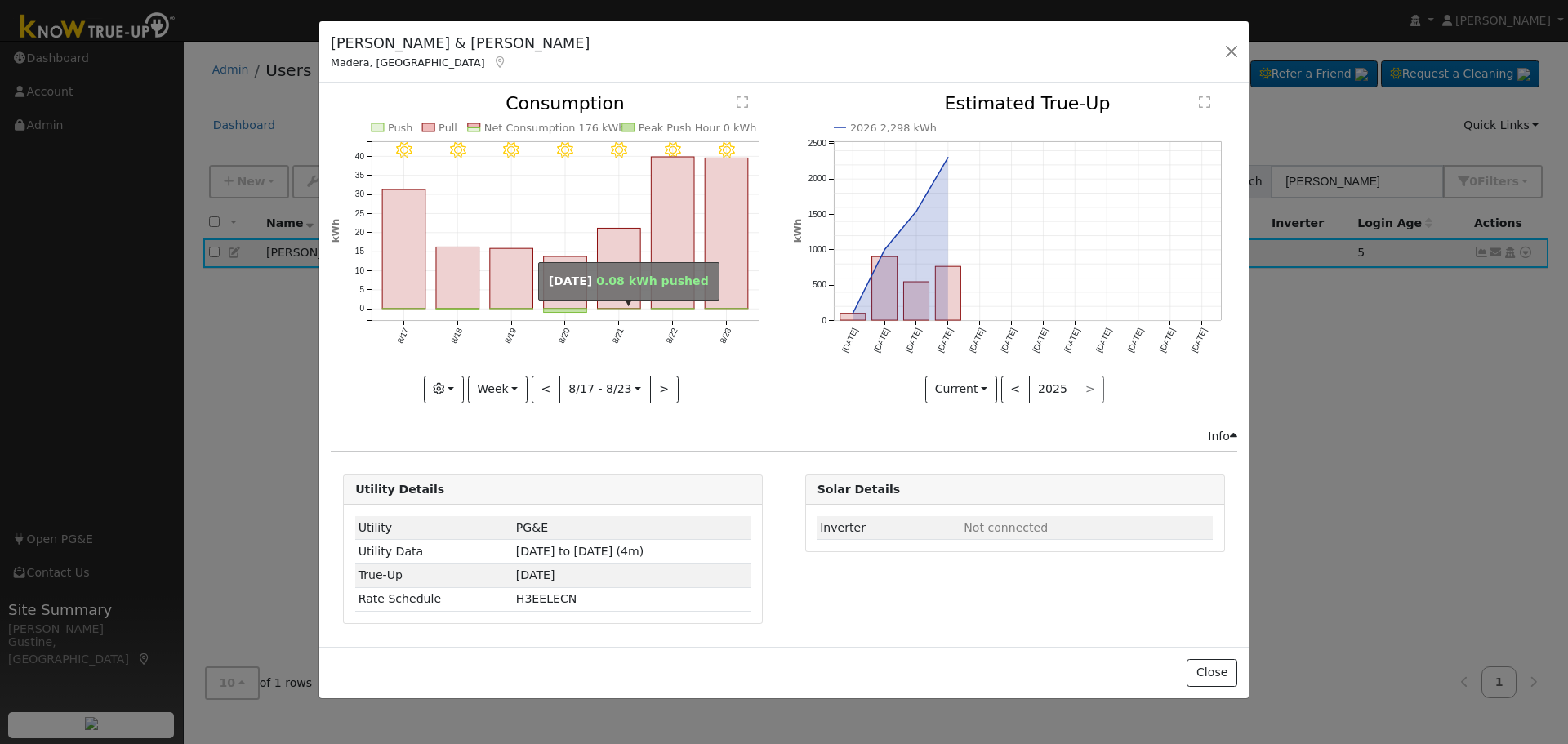
click at [566, 267] on rect "onclick=""" at bounding box center [566, 282] width 44 height 52
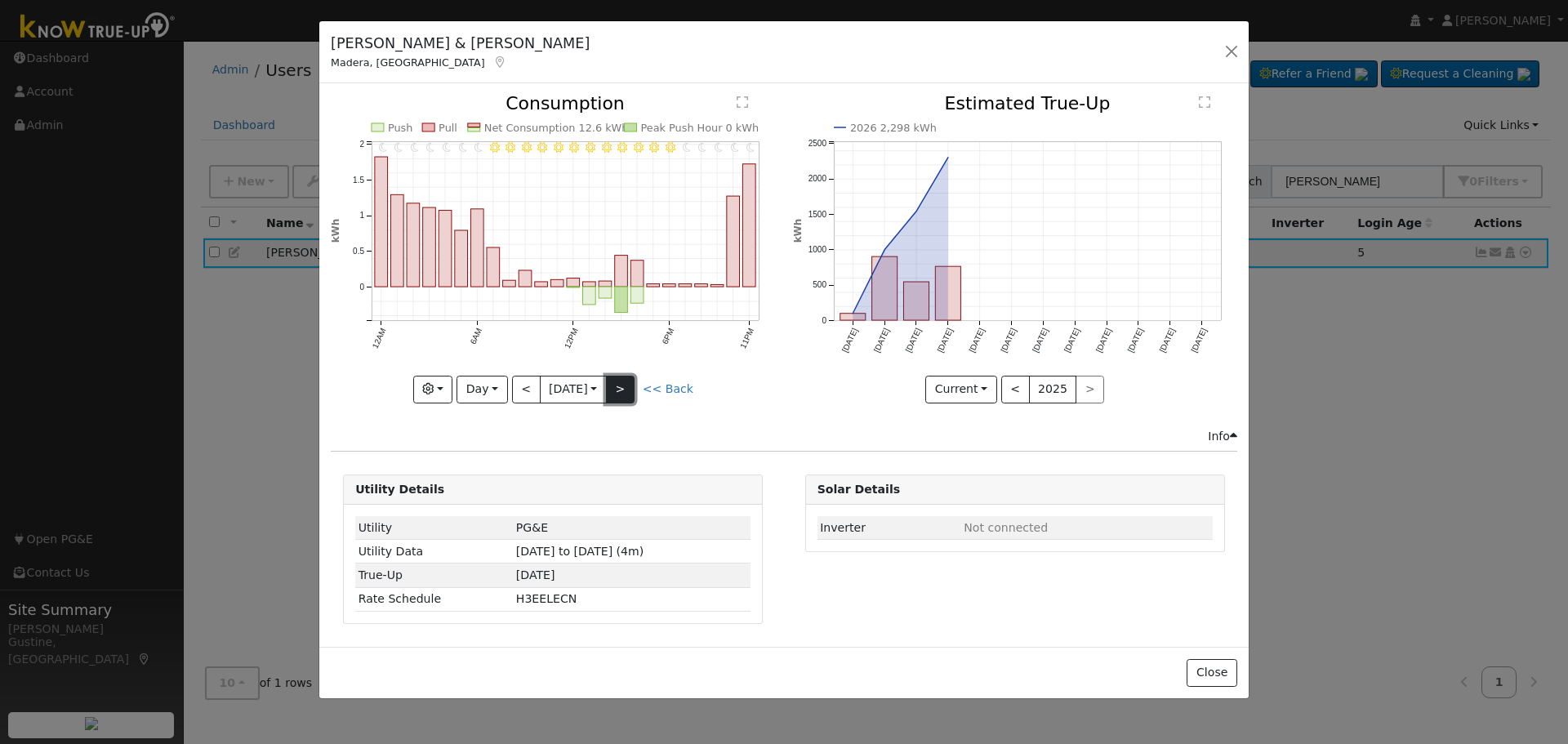
click at [635, 386] on button ">" at bounding box center [619, 389] width 28 height 27
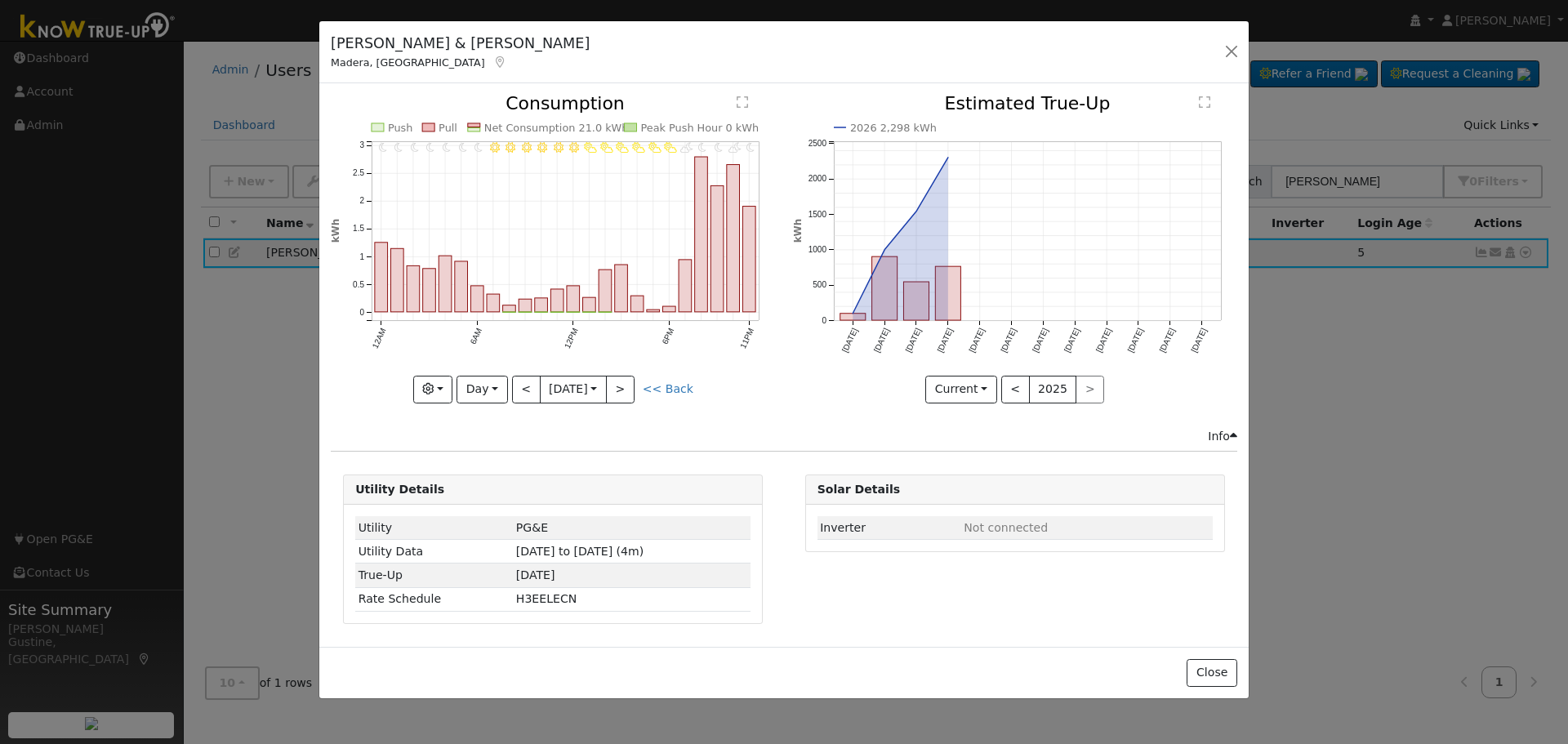
click at [642, 385] on icon "11PM - MostlyClear 10PM - PartlyCloudy 9PM - MostlyClear 8PM - MostlyClear 7PM …" at bounding box center [553, 244] width 444 height 298
click at [635, 383] on button ">" at bounding box center [619, 389] width 28 height 27
click at [637, 382] on icon "11PM - Clear 10PM - Clear 9PM - MostlyClear 8PM - MostlyClear 7PM - MostlyClear…" at bounding box center [553, 244] width 444 height 298
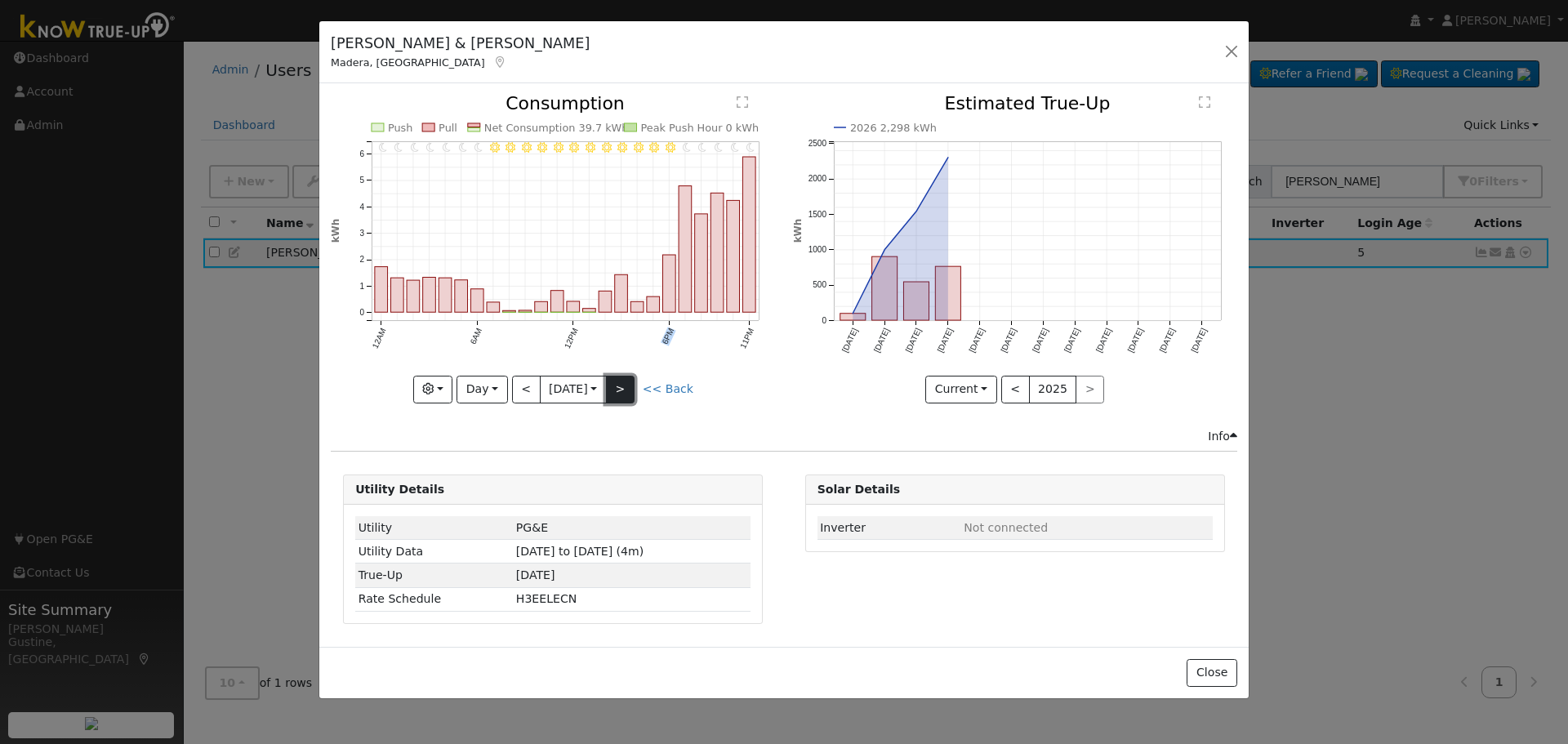
click at [621, 387] on button ">" at bounding box center [619, 389] width 28 height 27
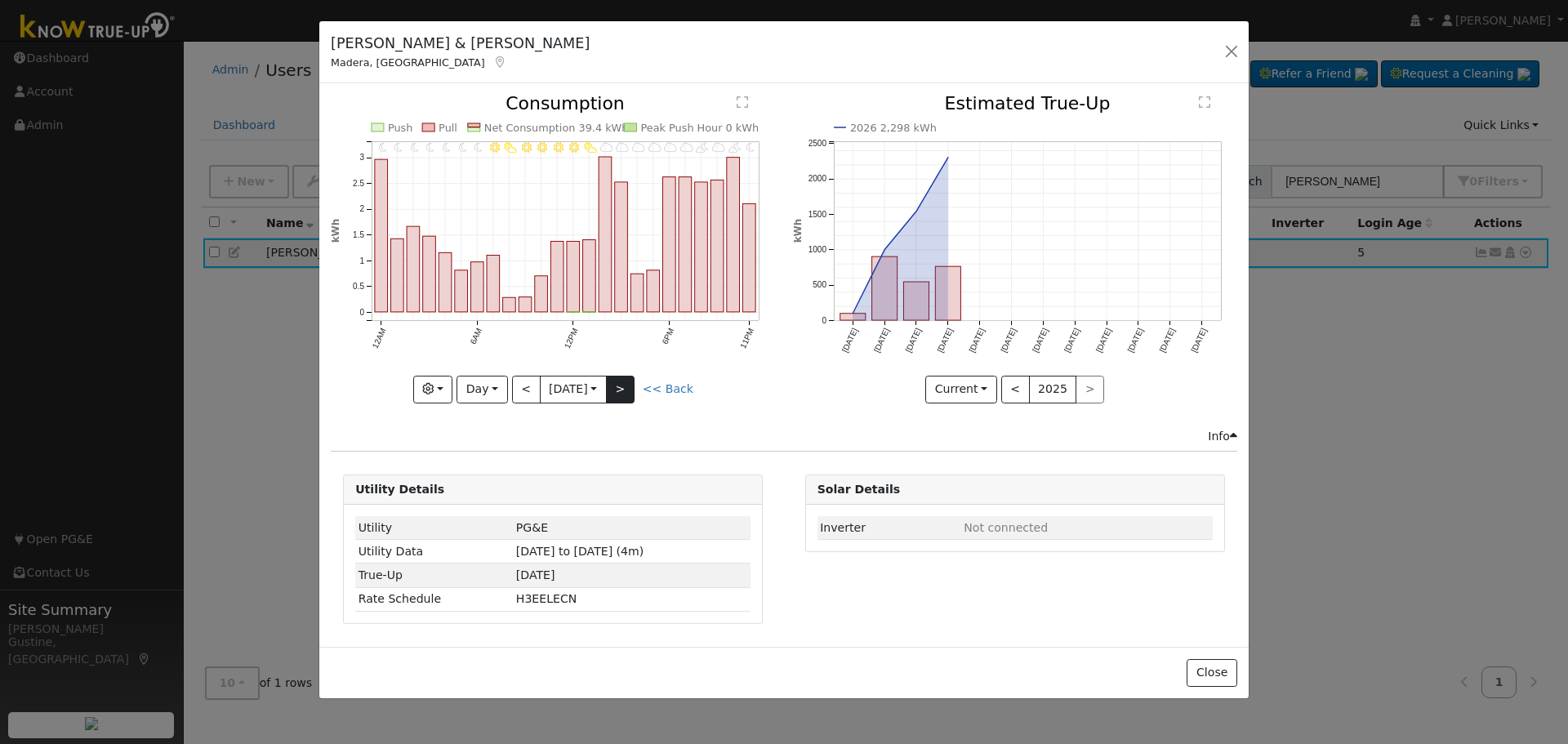
click at [621, 387] on div "11PM - MostlyClear 10PM - PartlyCloudy 9PM - MostlyCloudy 8PM - PartlyCloudy 7P…" at bounding box center [553, 249] width 444 height 308
click at [621, 387] on button ">" at bounding box center [619, 389] width 28 height 27
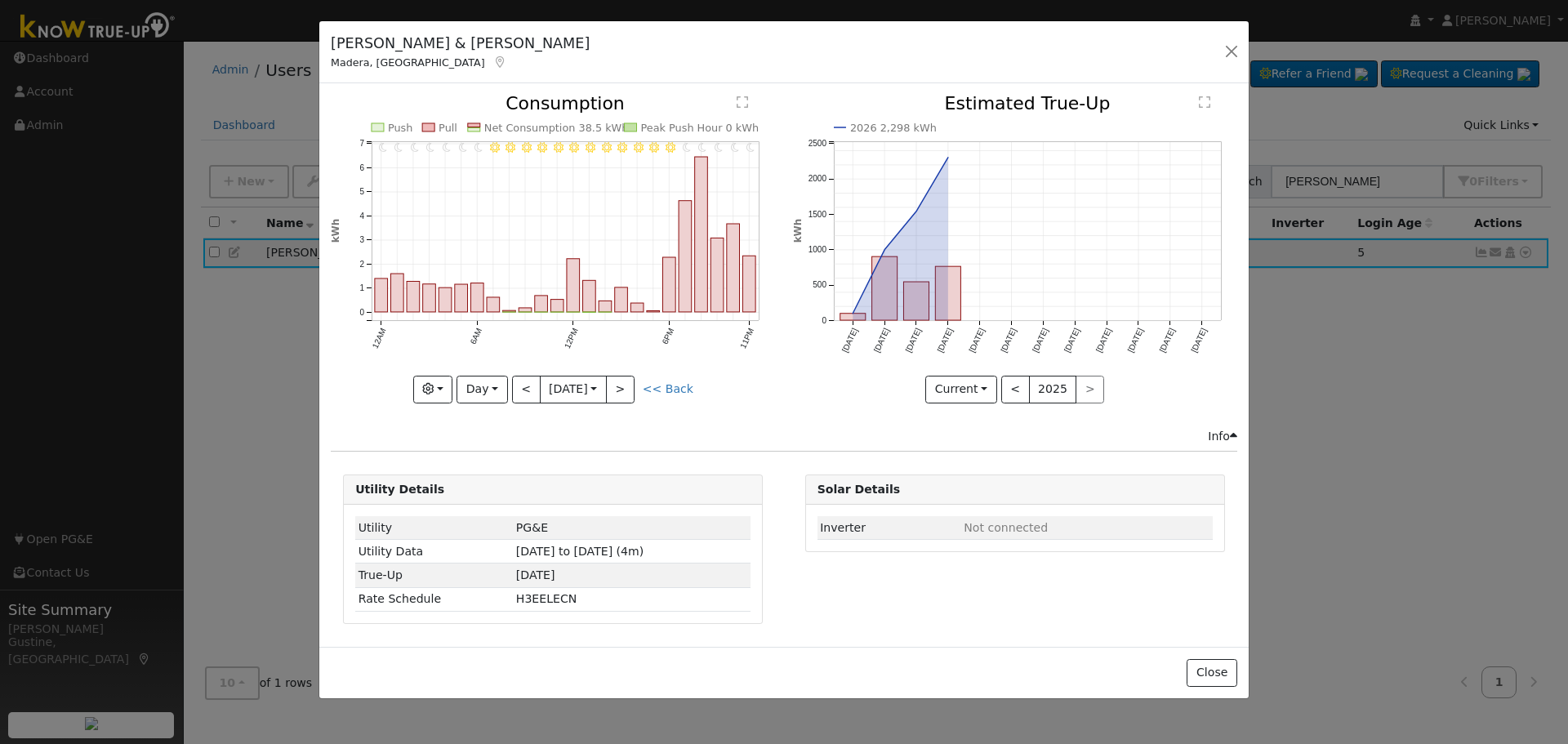
click at [645, 375] on icon "11PM - MostlyClear 10PM - Clear 9PM - Clear 8PM - Clear 7PM - Clear 6PM - Mostl…" at bounding box center [553, 244] width 444 height 298
click at [635, 387] on button ">" at bounding box center [619, 389] width 28 height 27
type input "[DATE]"
